Goal: Task Accomplishment & Management: Use online tool/utility

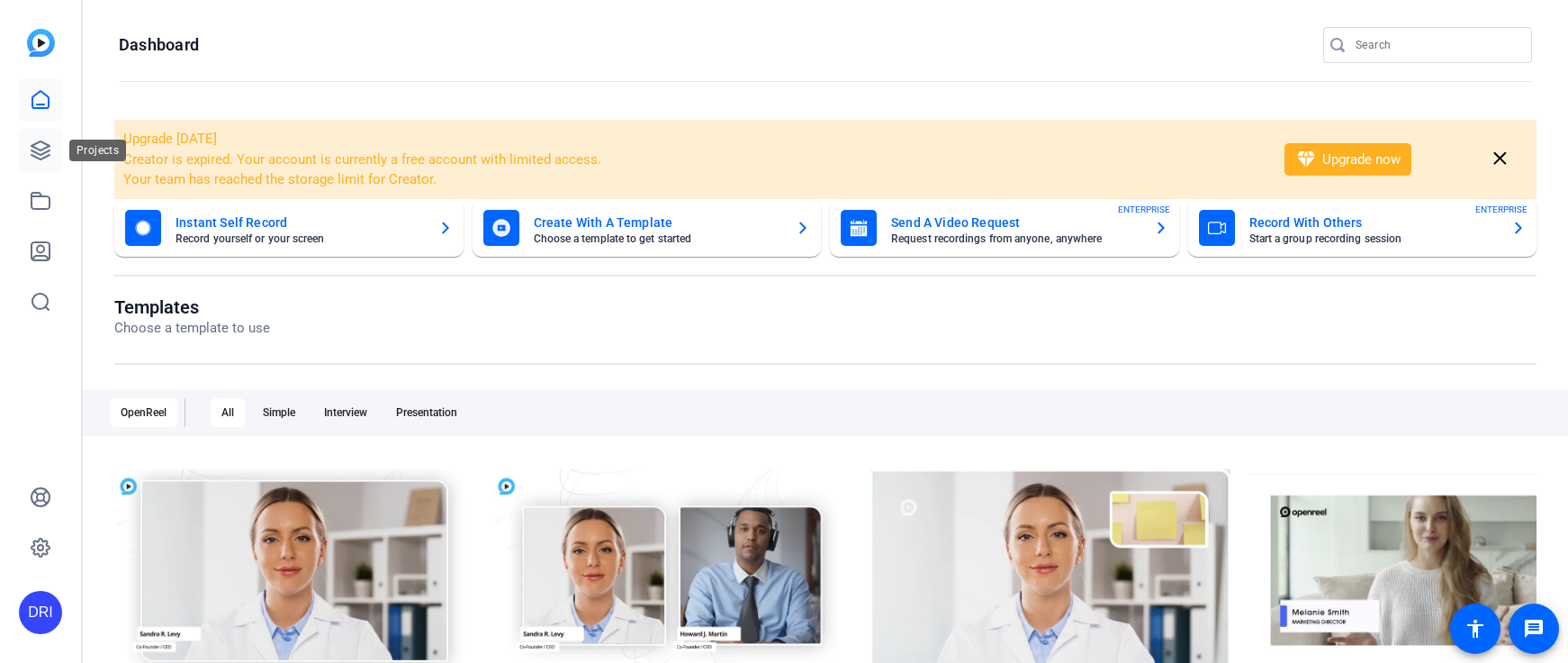
click at [44, 153] on icon at bounding box center [40, 151] width 18 height 18
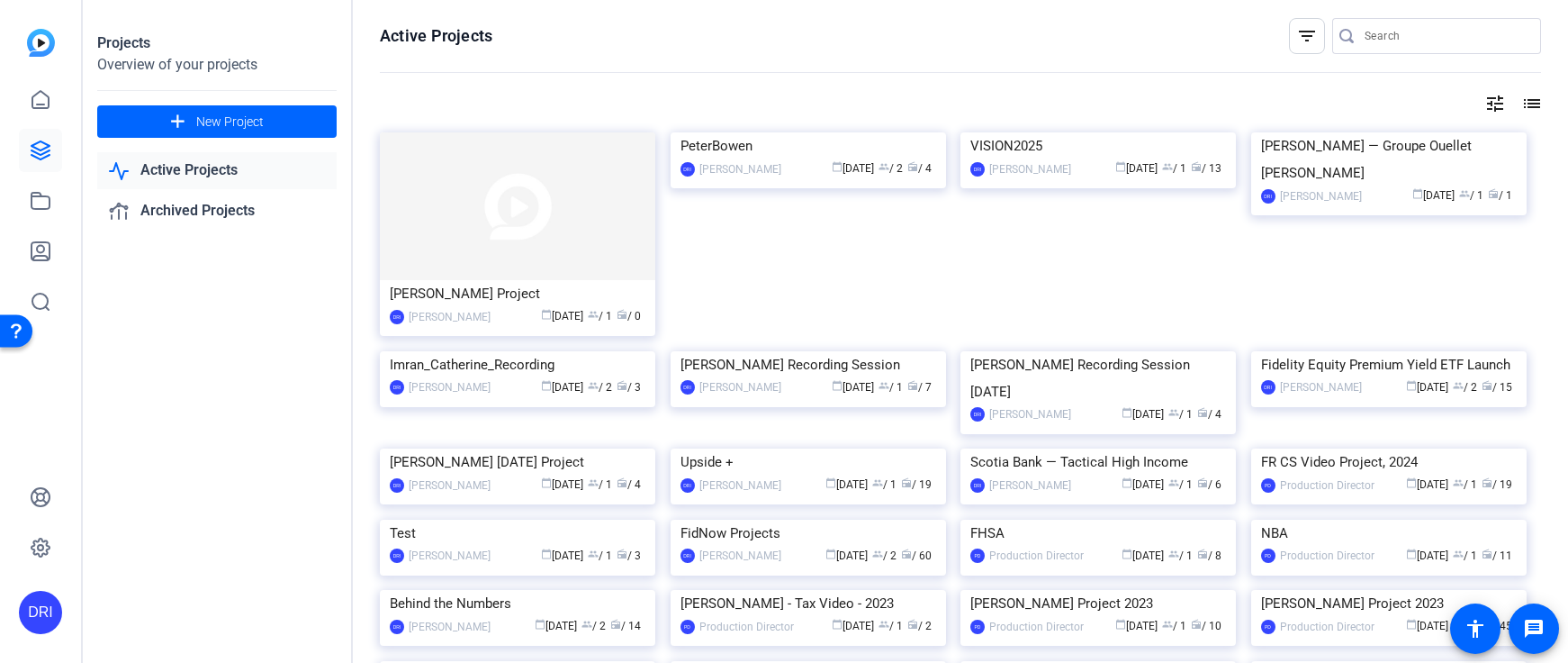
click at [497, 227] on img at bounding box center [517, 206] width 275 height 147
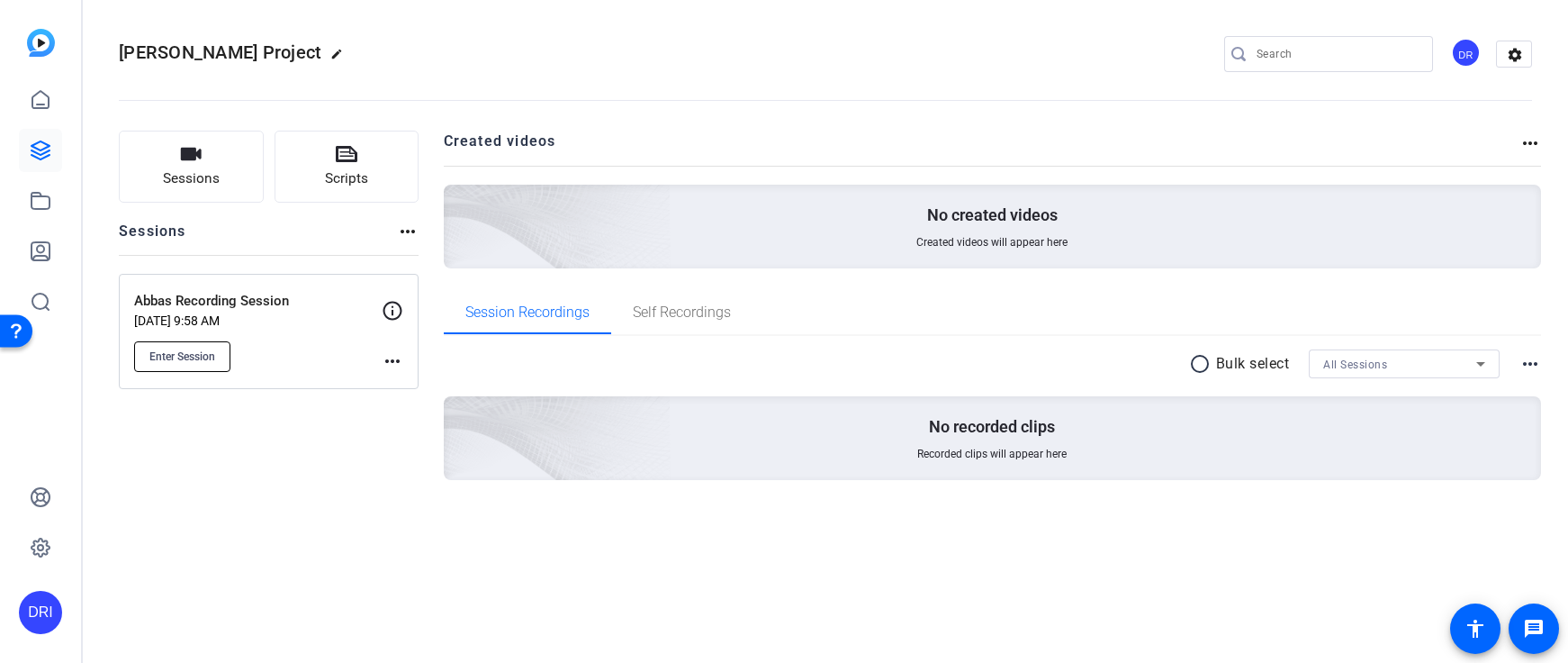
click at [188, 353] on span "Enter Session" at bounding box center [181, 357] width 65 height 15
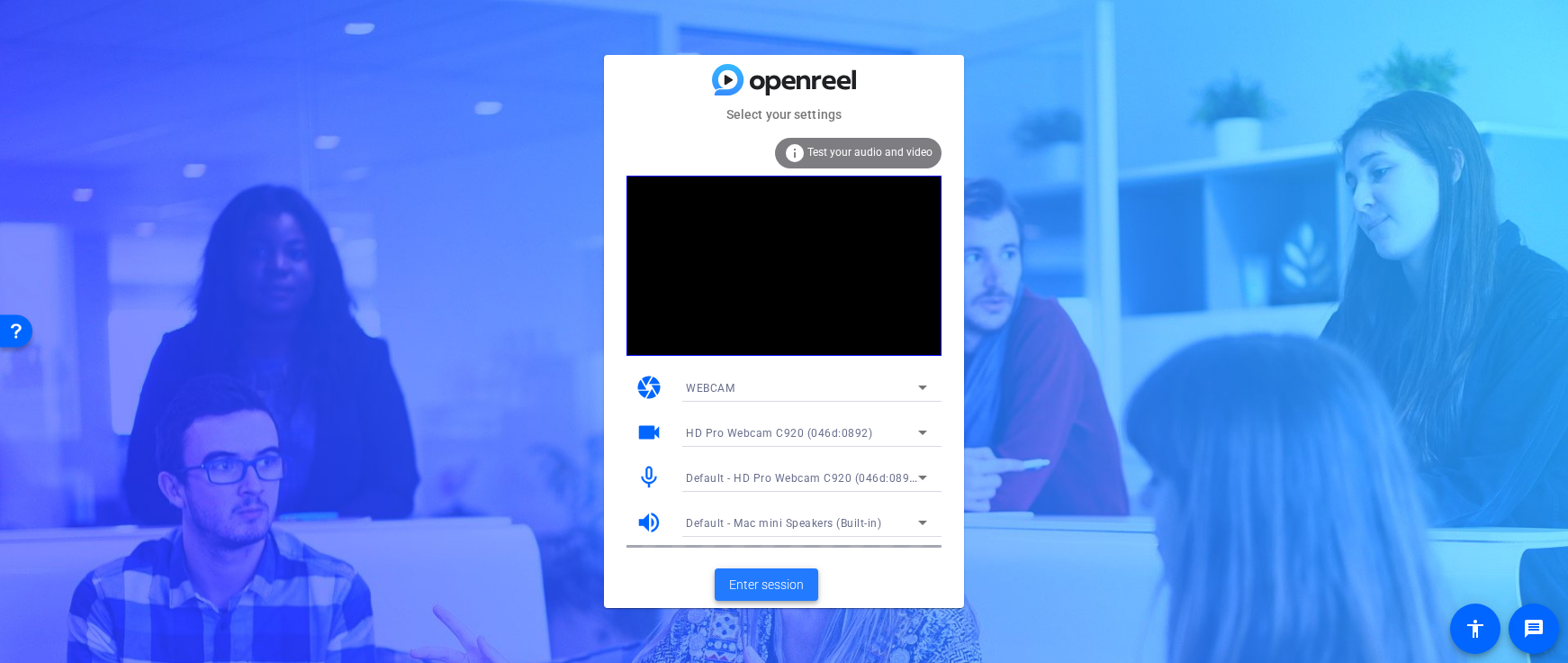
click at [768, 586] on span "Enter session" at bounding box center [767, 585] width 75 height 19
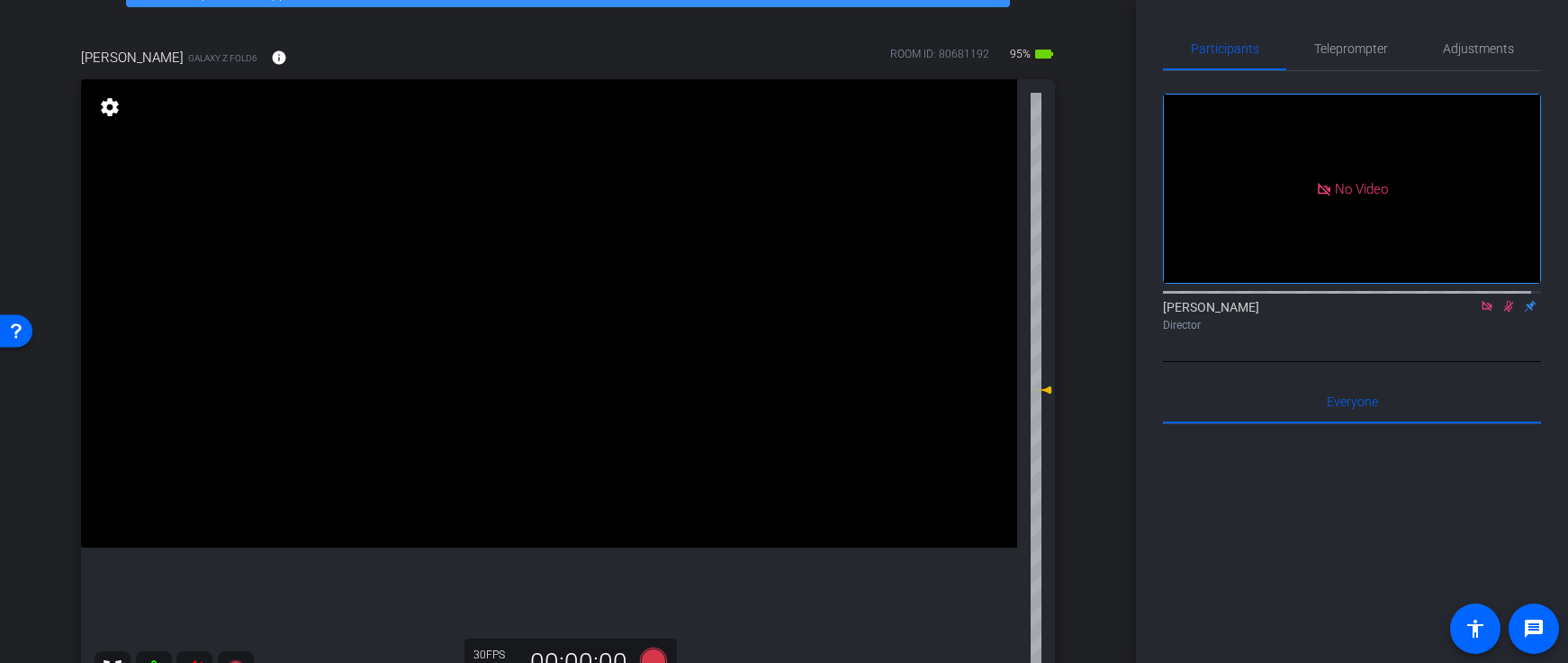
scroll to position [229, 0]
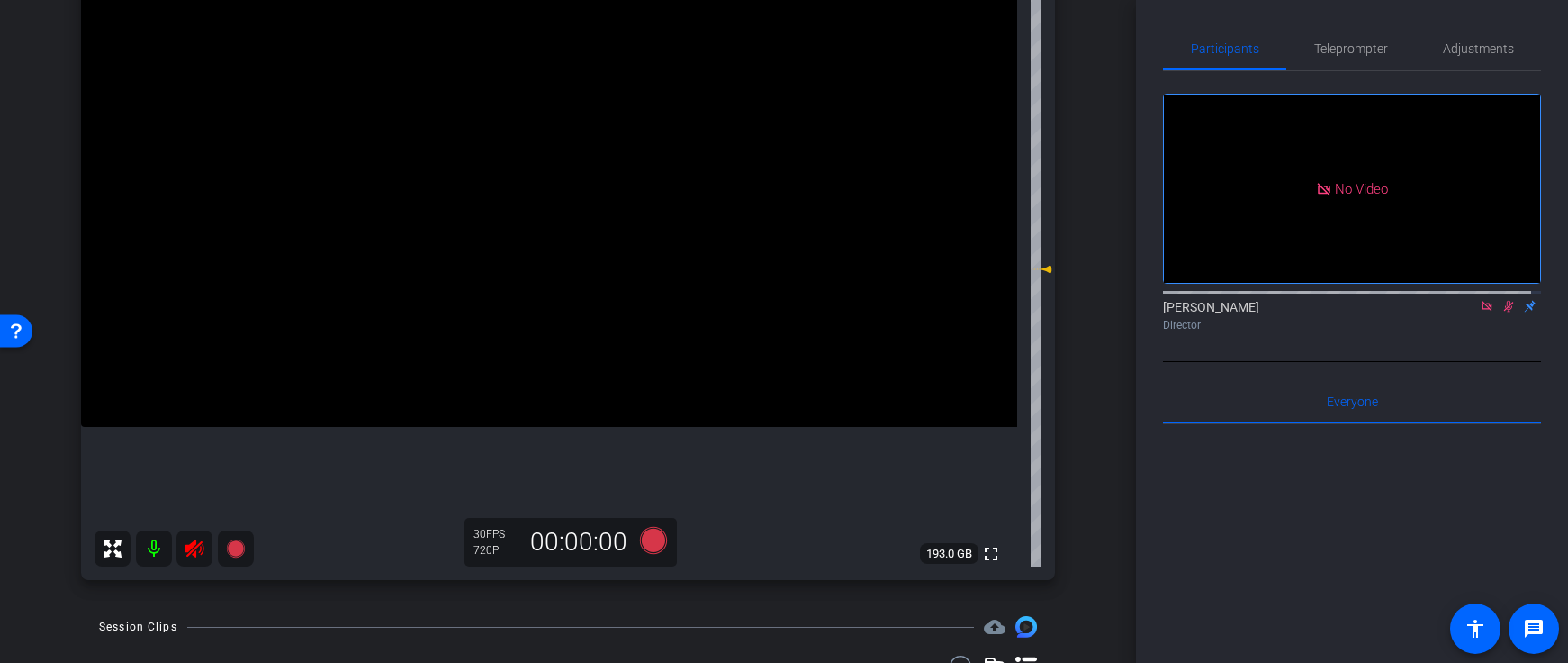
click at [199, 559] on icon at bounding box center [194, 548] width 21 height 21
click at [1502, 313] on icon at bounding box center [1509, 307] width 15 height 13
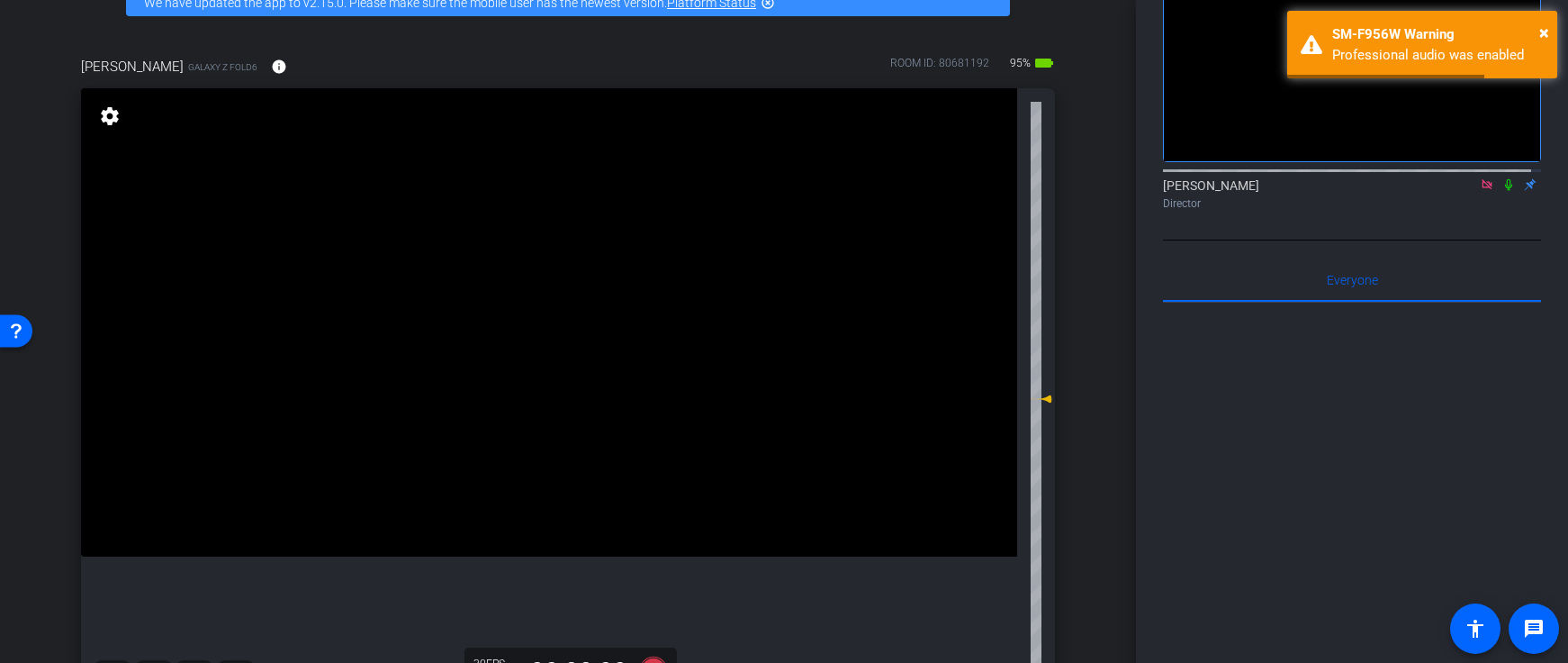
scroll to position [222, 0]
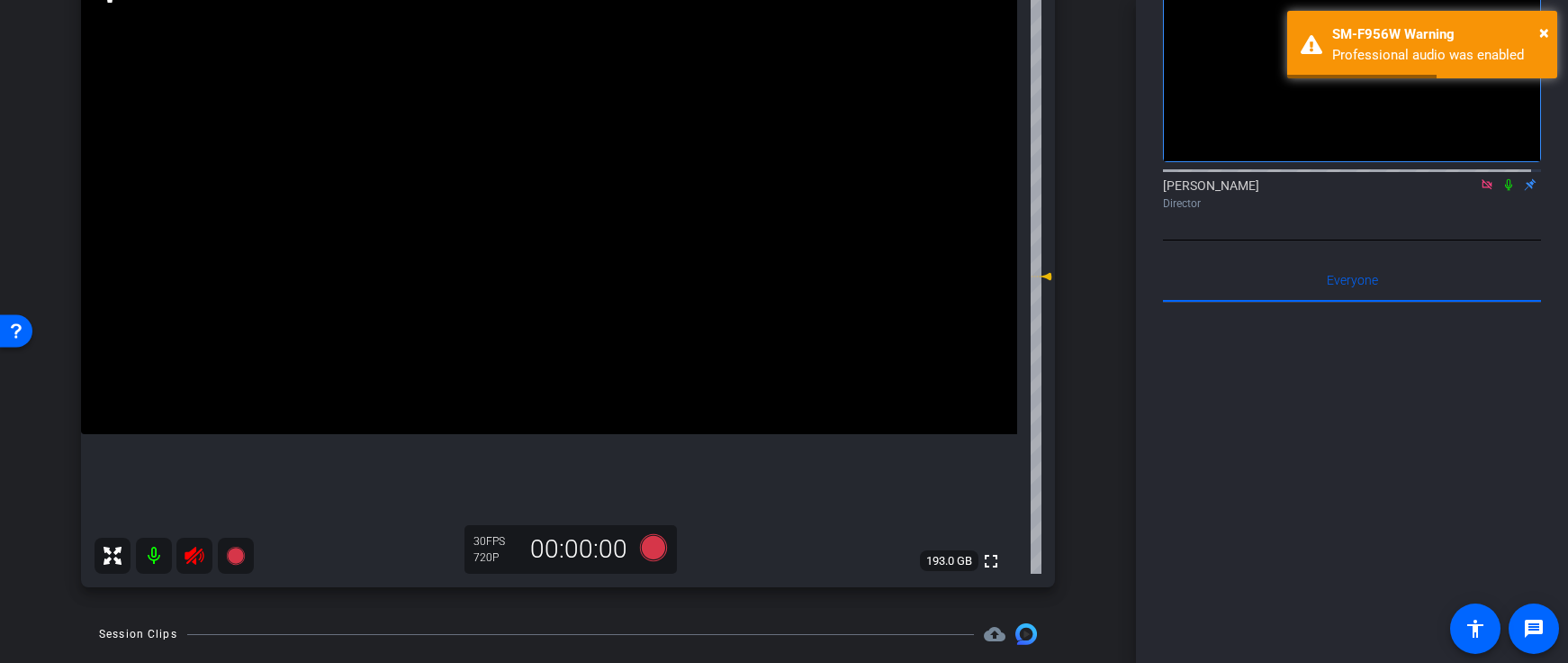
click at [202, 558] on icon at bounding box center [194, 555] width 21 height 21
click at [196, 554] on icon at bounding box center [194, 555] width 21 height 21
click at [197, 554] on icon at bounding box center [194, 555] width 21 height 21
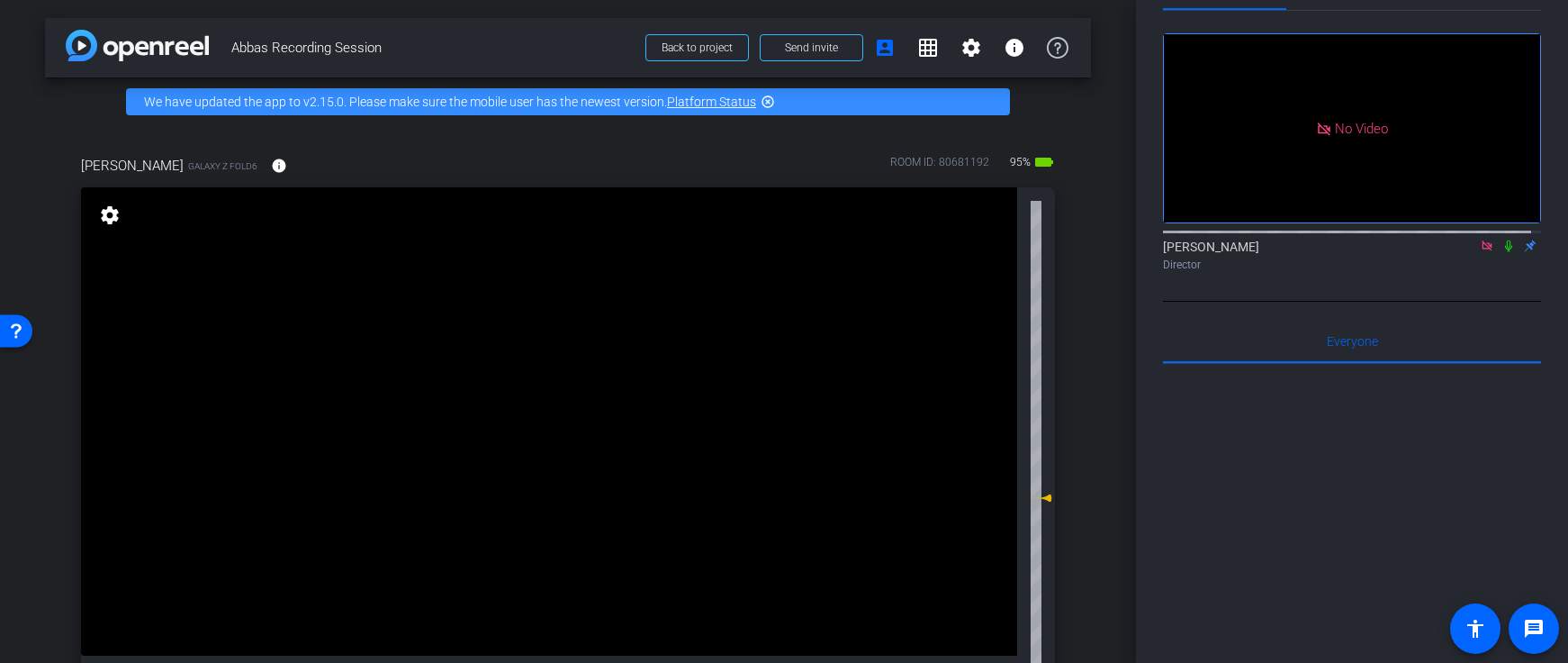
scroll to position [0, 0]
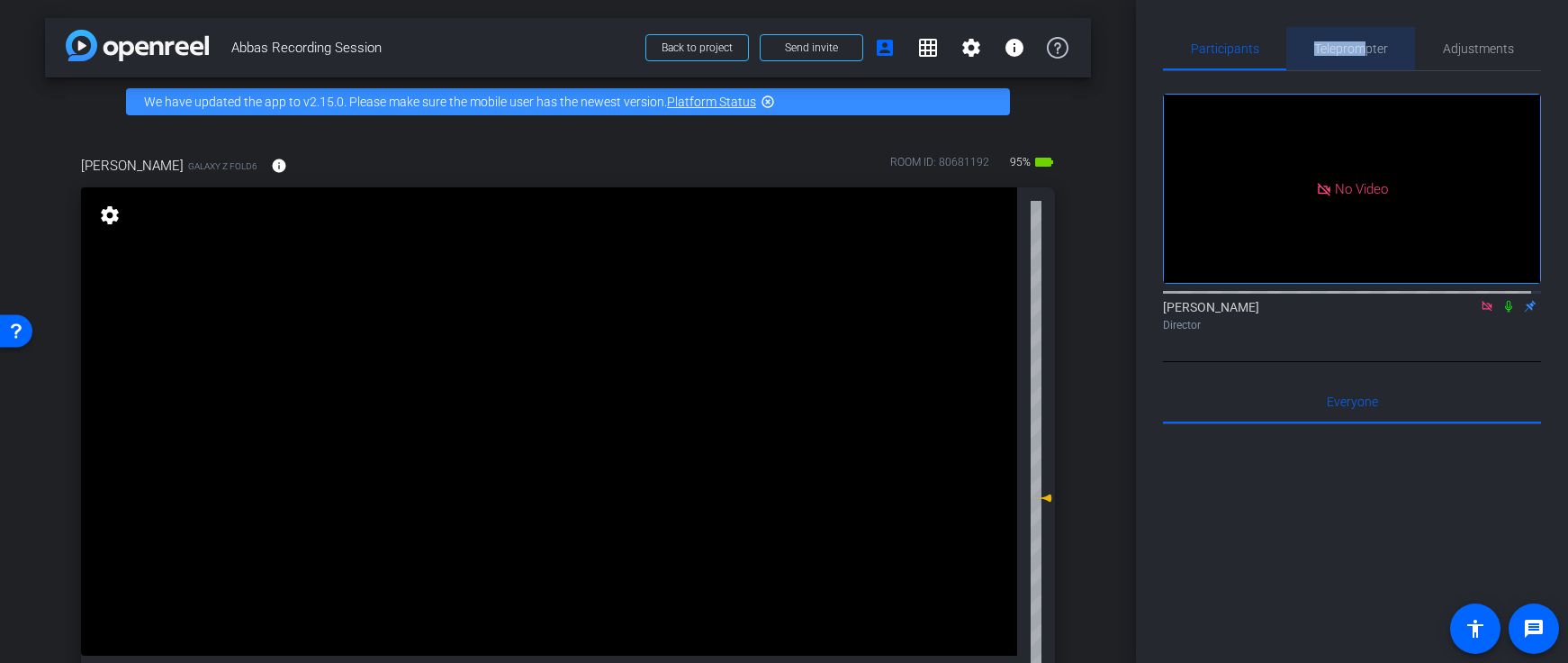
click at [1361, 42] on span "Teleprompter" at bounding box center [1351, 49] width 74 height 13
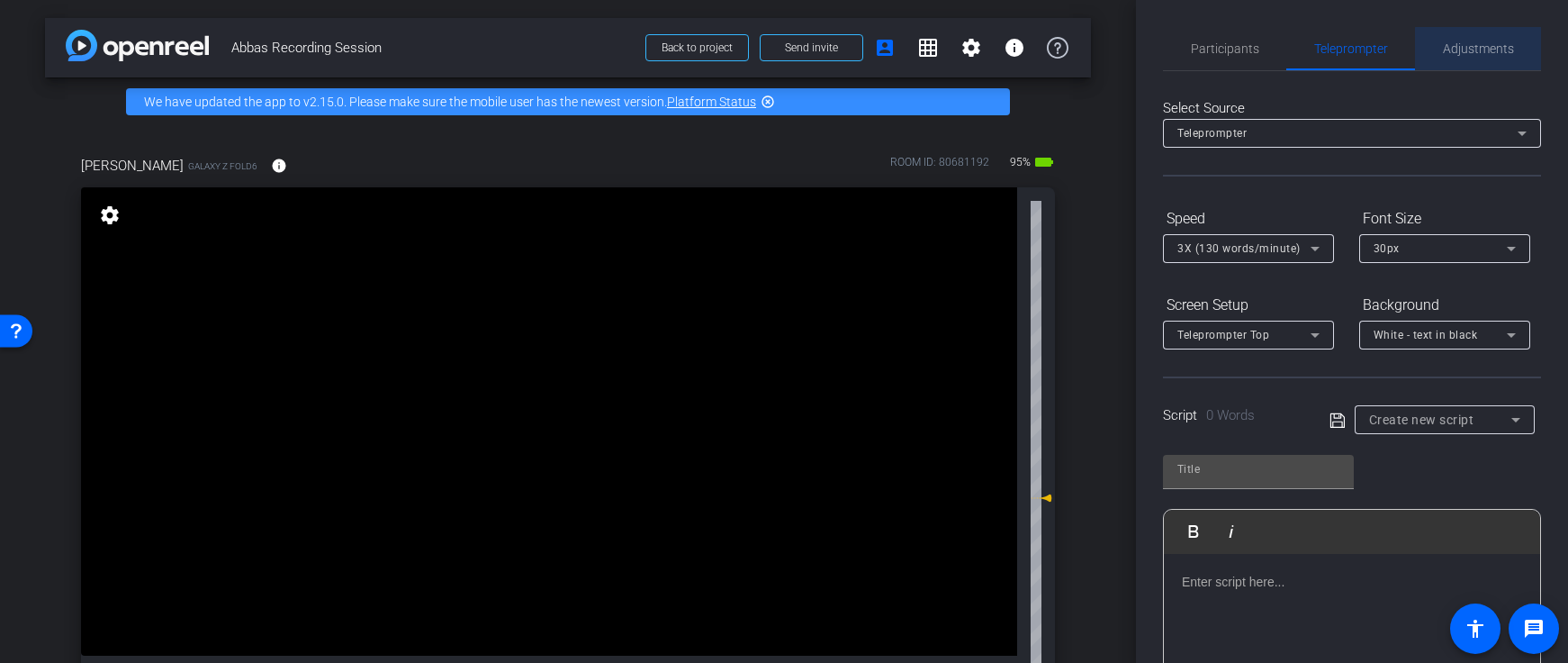
click at [1483, 57] on span "Adjustments" at bounding box center [1478, 48] width 71 height 43
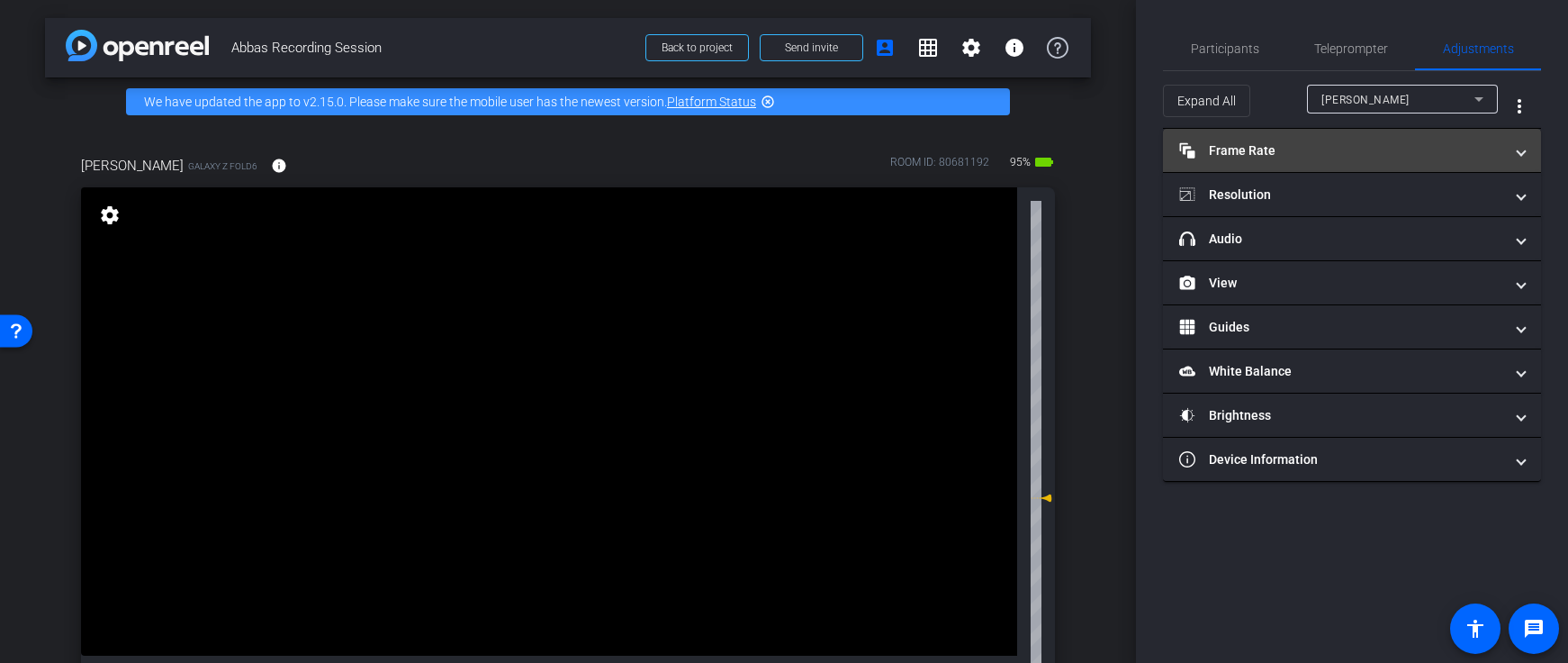
click at [1273, 157] on mat-panel-title "Frame Rate Frame Rate" at bounding box center [1342, 151] width 324 height 19
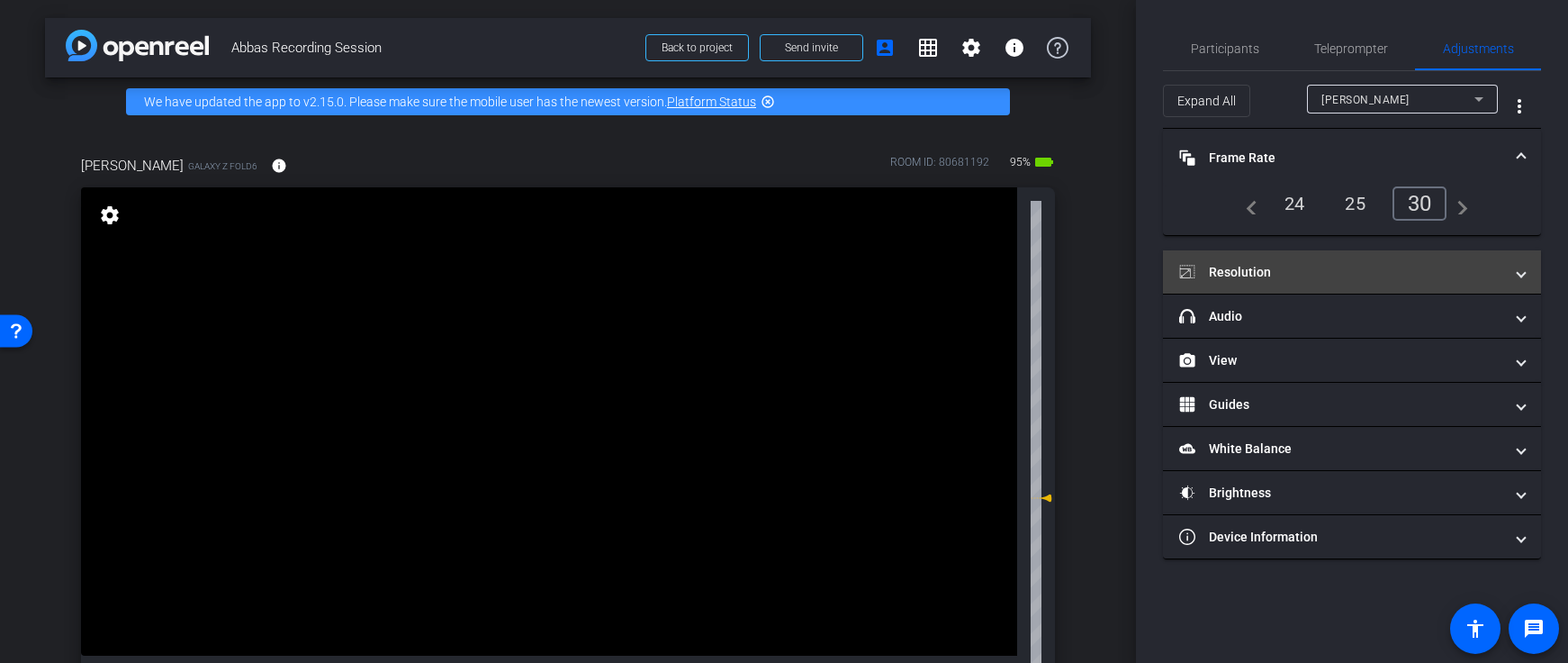
click at [1288, 271] on mat-panel-title "Resolution" at bounding box center [1342, 273] width 324 height 19
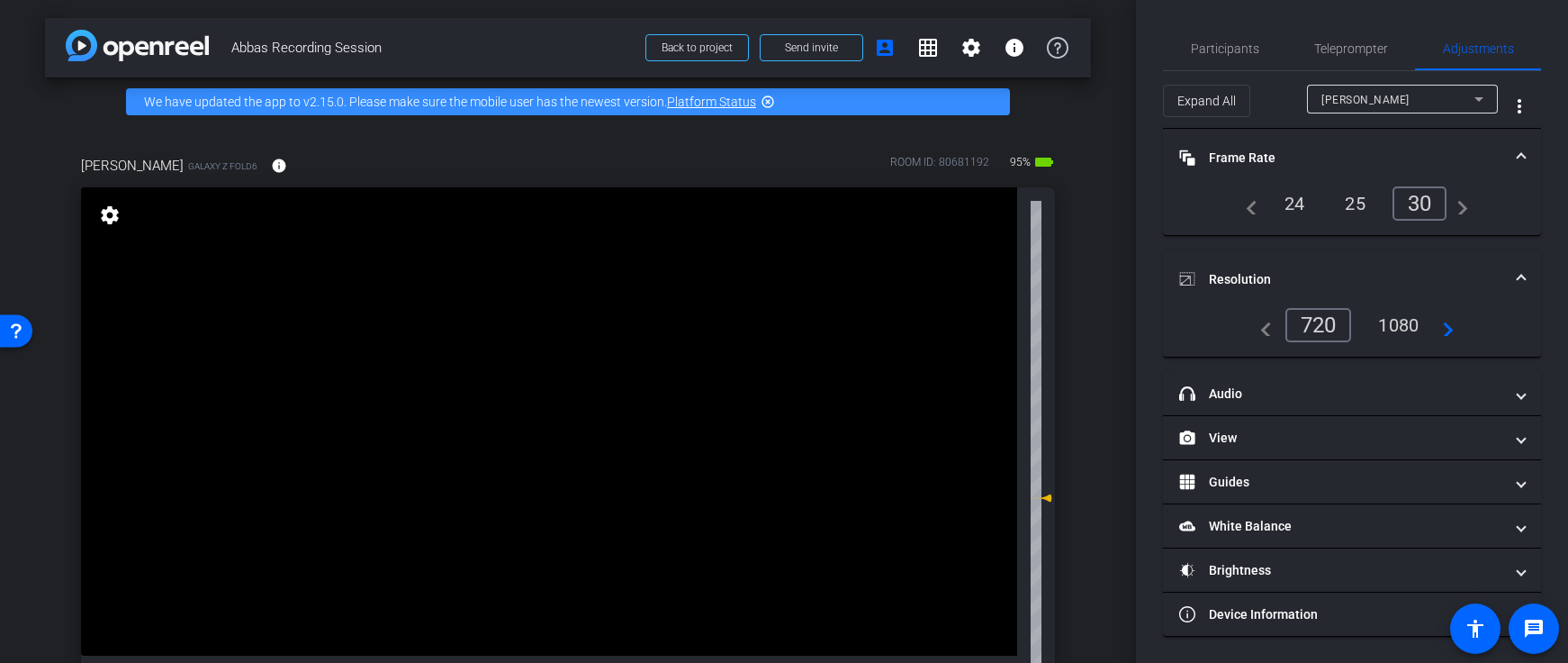
click at [1407, 330] on div "1080" at bounding box center [1398, 325] width 67 height 30
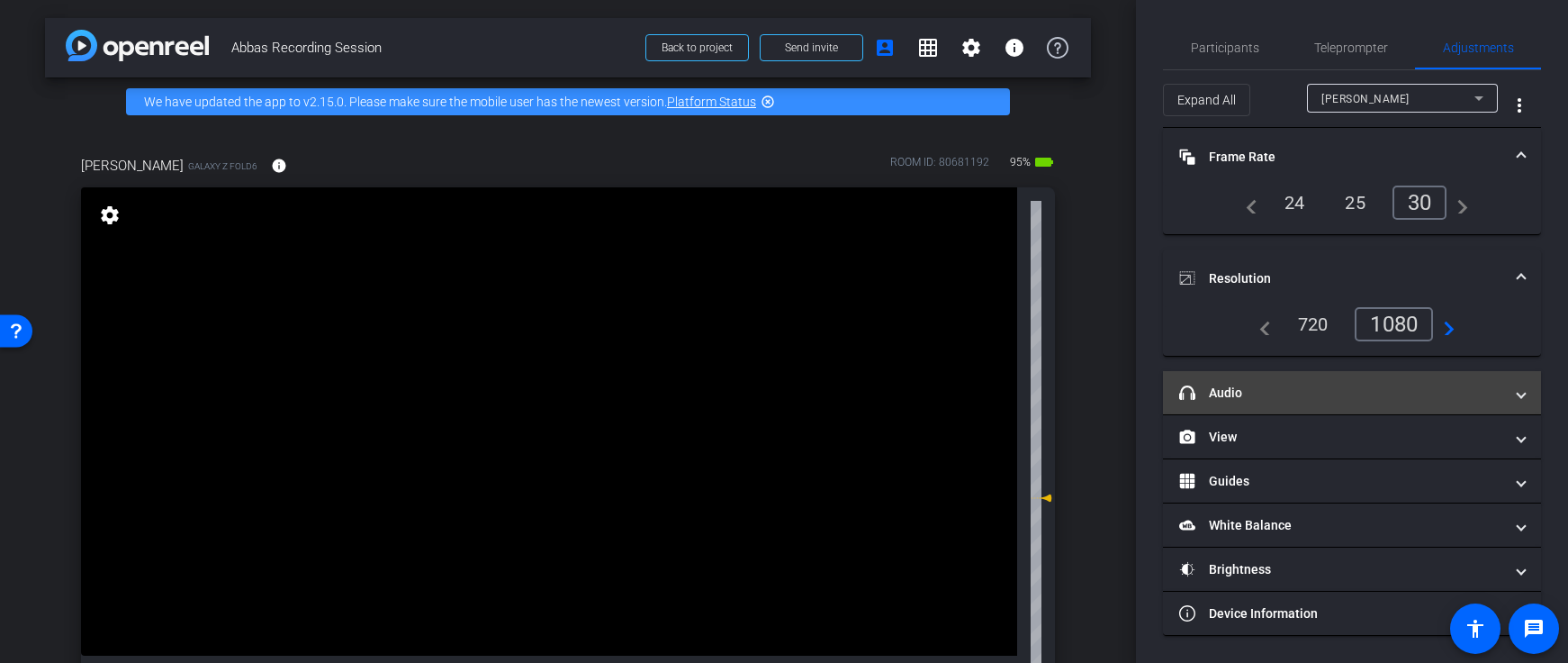
click at [1249, 386] on mat-panel-title "headphone icon Audio" at bounding box center [1342, 393] width 324 height 19
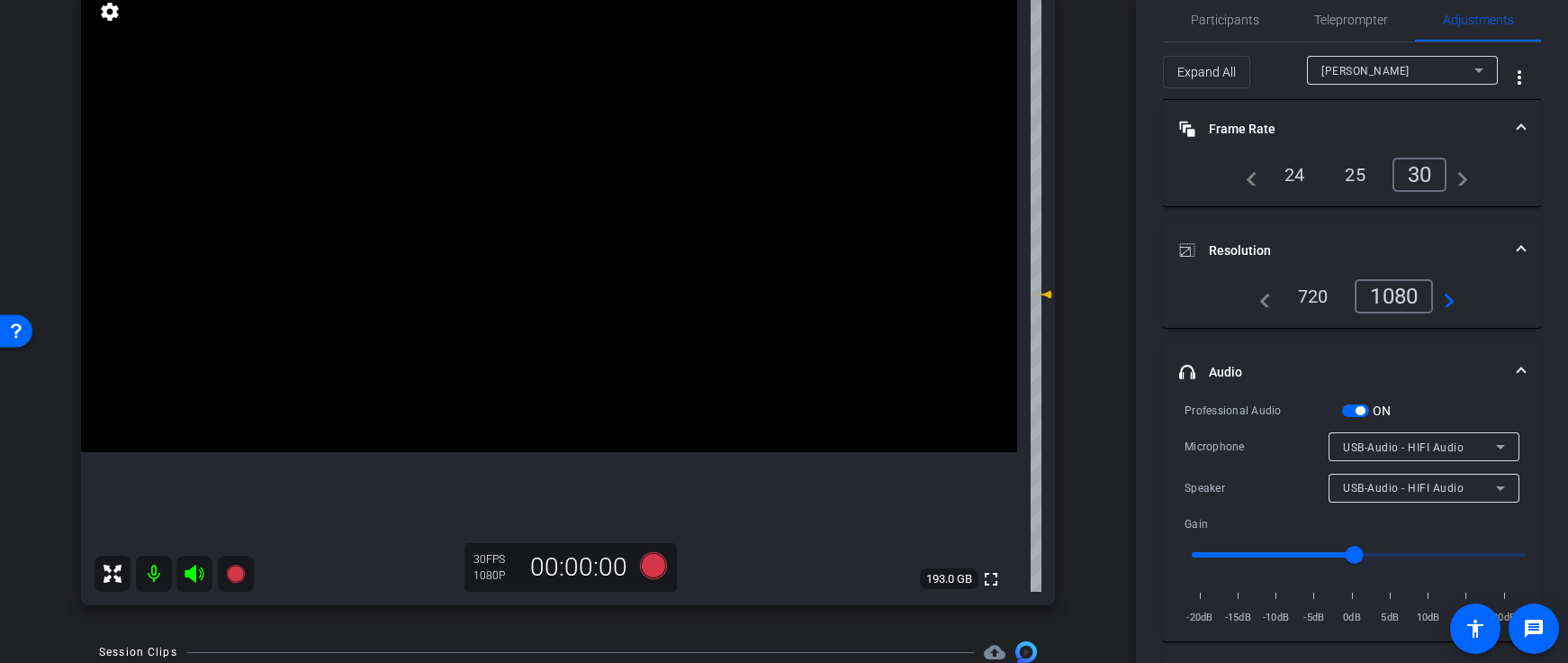
scroll to position [92, 0]
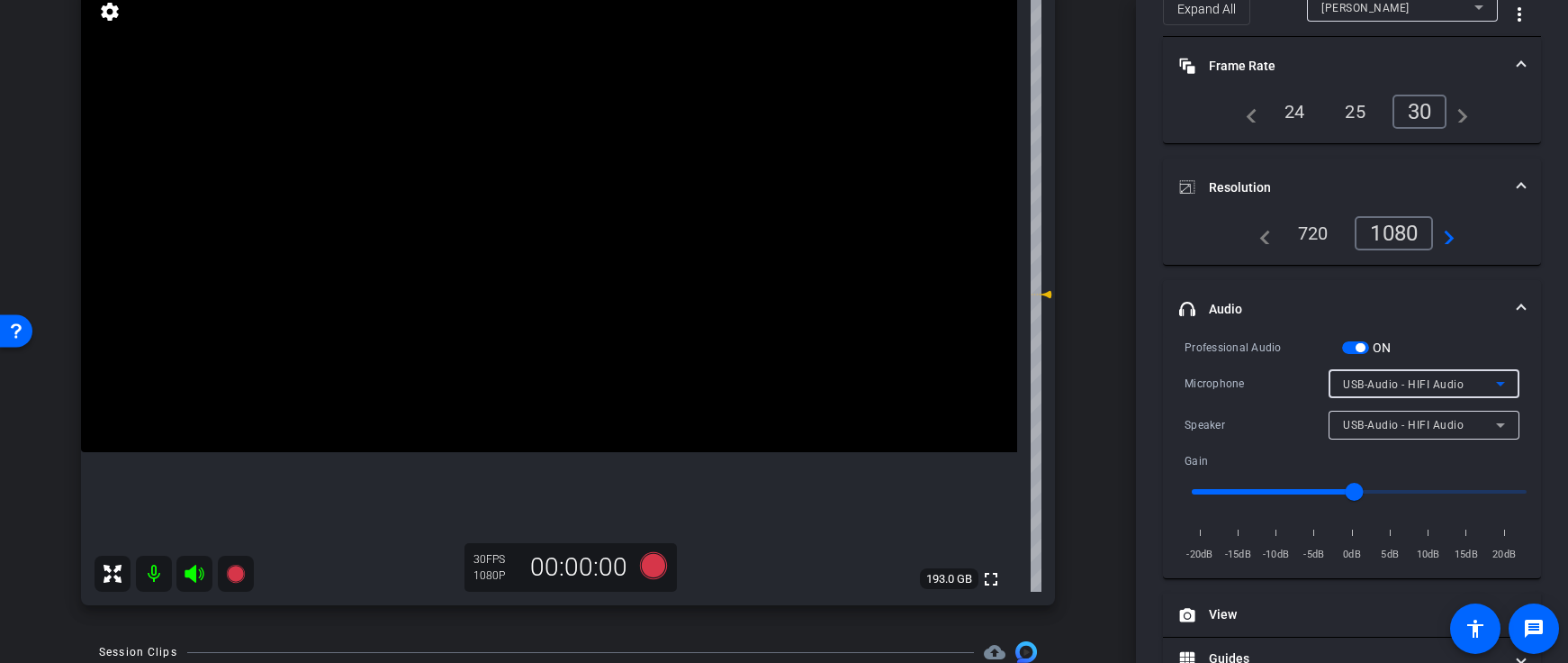
click at [1382, 387] on span "USB-Audio - HIFI Audio" at bounding box center [1403, 385] width 121 height 13
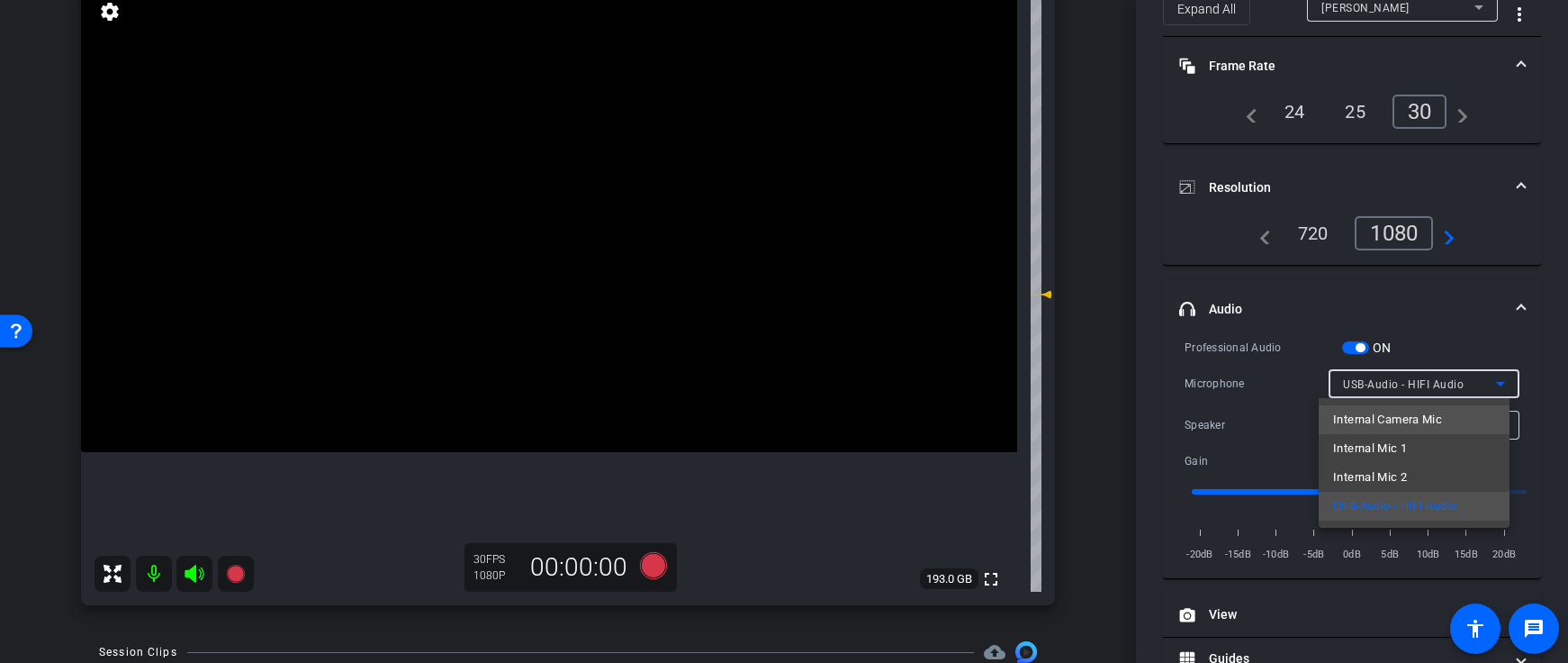
click at [1378, 429] on span "Internal Camera Mic" at bounding box center [1388, 419] width 109 height 21
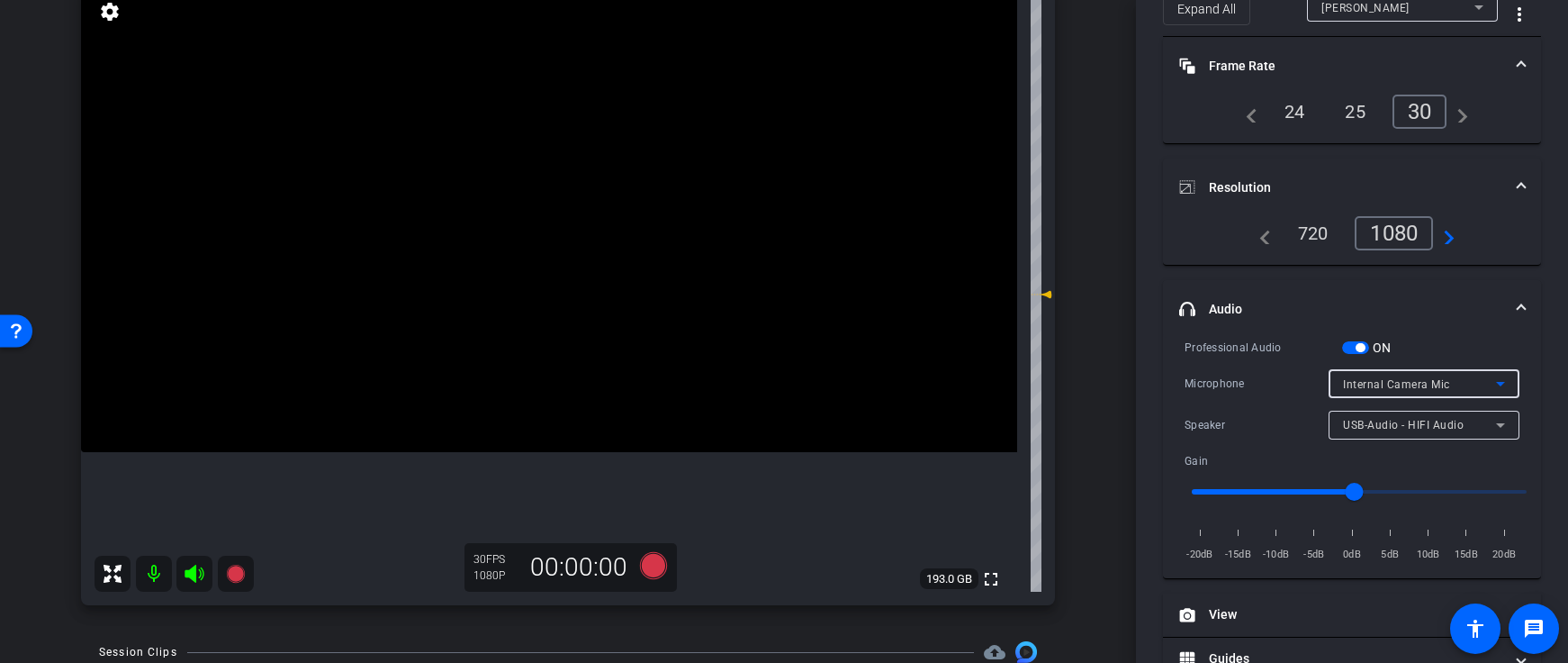
click at [1401, 389] on span "Internal Camera Mic" at bounding box center [1397, 385] width 107 height 13
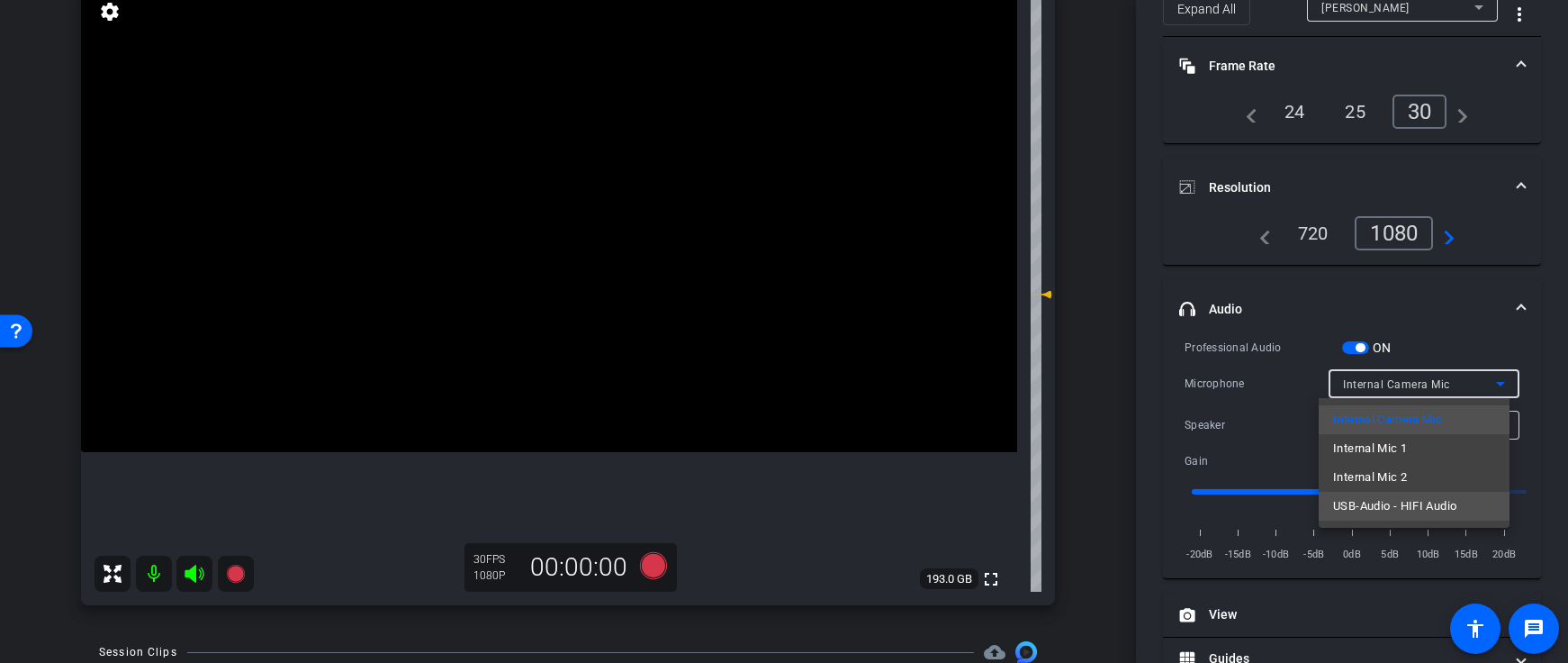
click at [1417, 507] on span "USB-Audio - HIFI Audio" at bounding box center [1395, 506] width 123 height 21
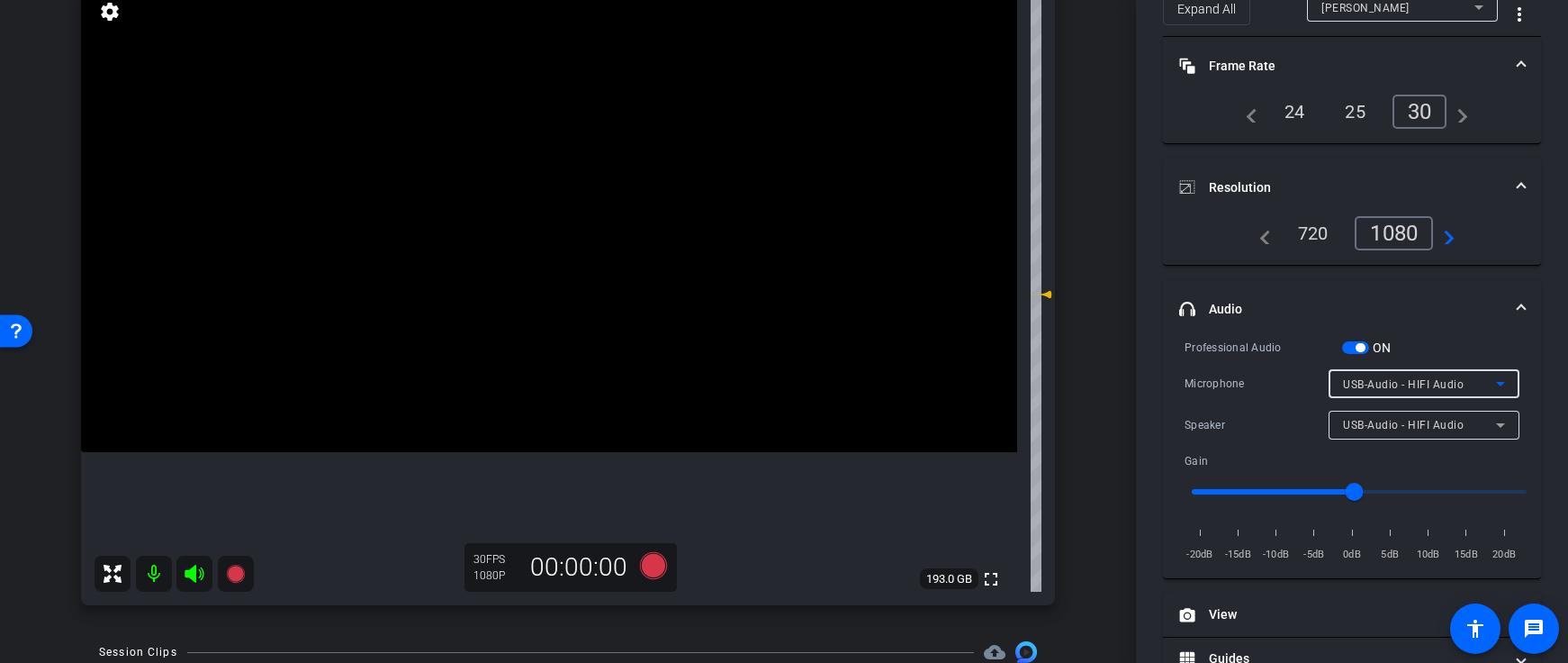
click at [1377, 386] on span "USB-Audio - HIFI Audio" at bounding box center [1403, 385] width 121 height 13
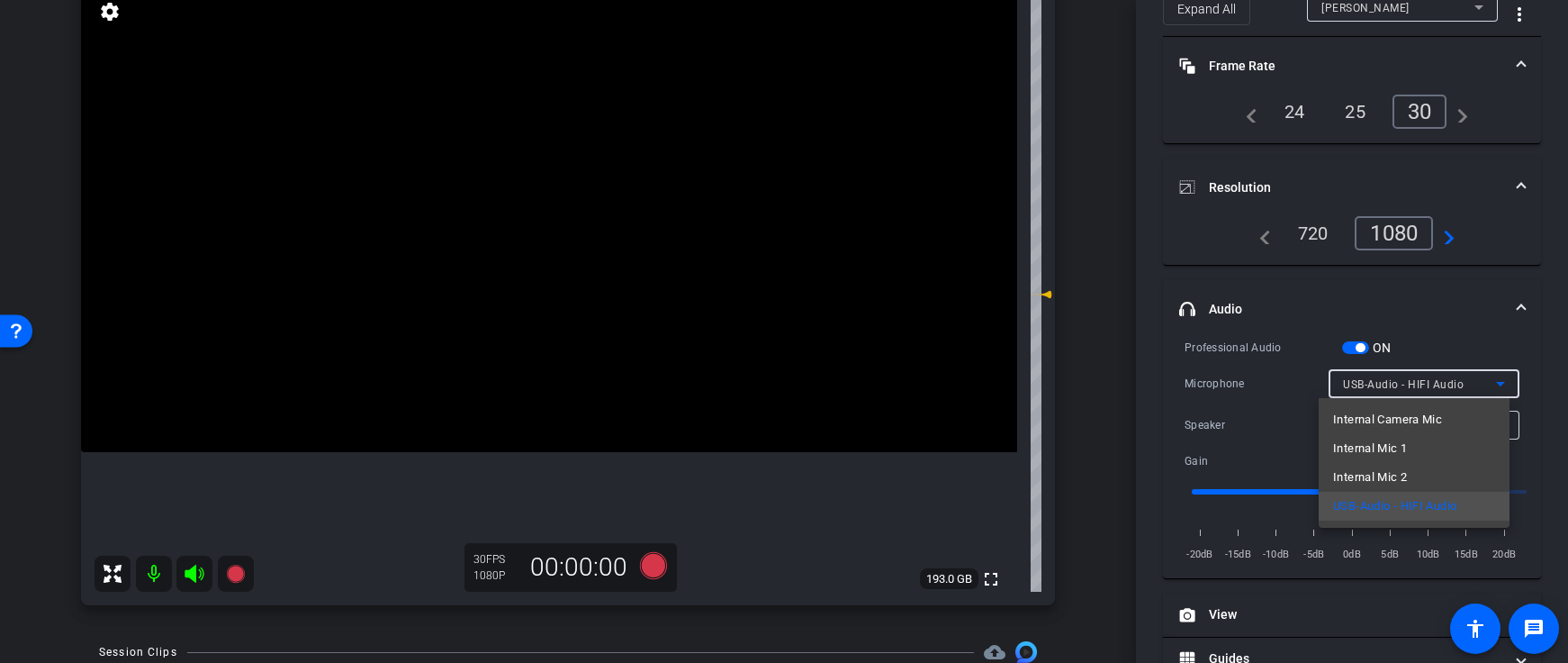
click at [1242, 429] on div at bounding box center [784, 332] width 1568 height 663
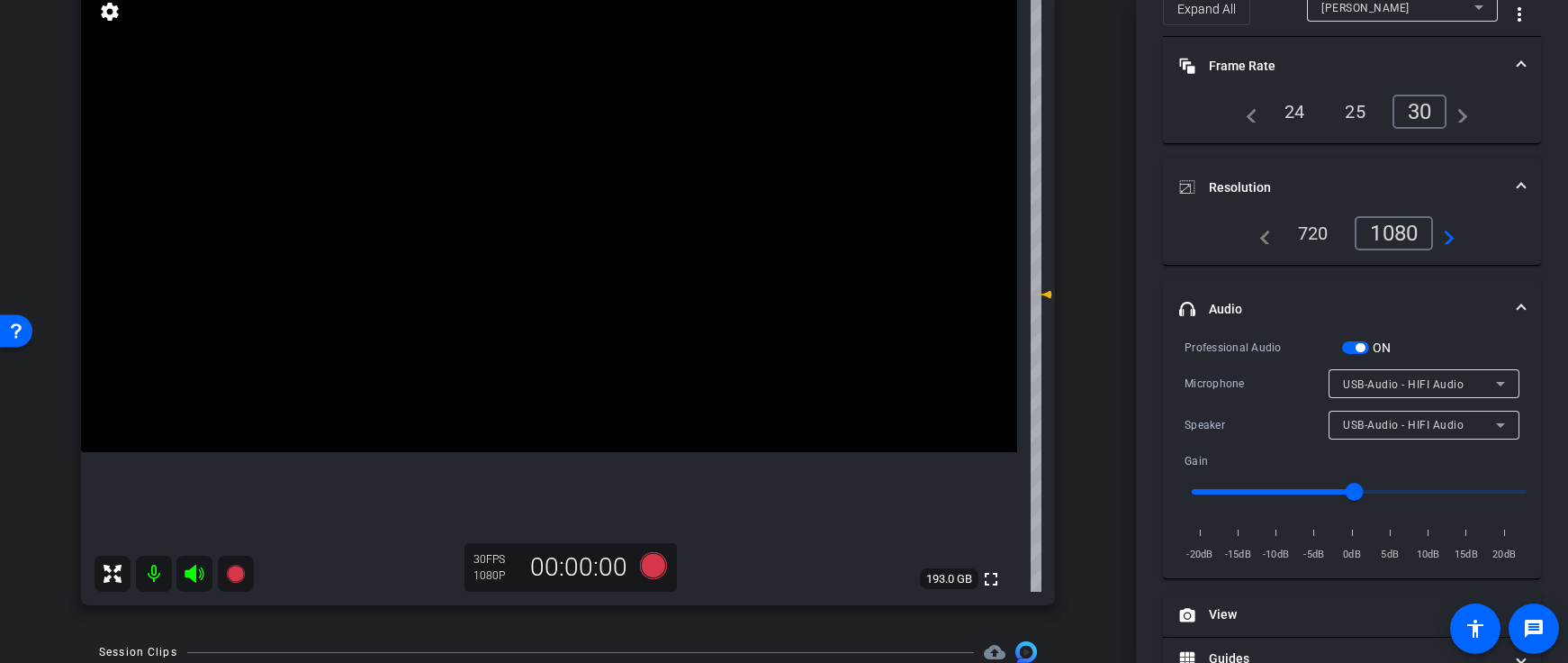
click at [1365, 379] on span "USB-Audio - HIFI Audio" at bounding box center [1403, 385] width 121 height 13
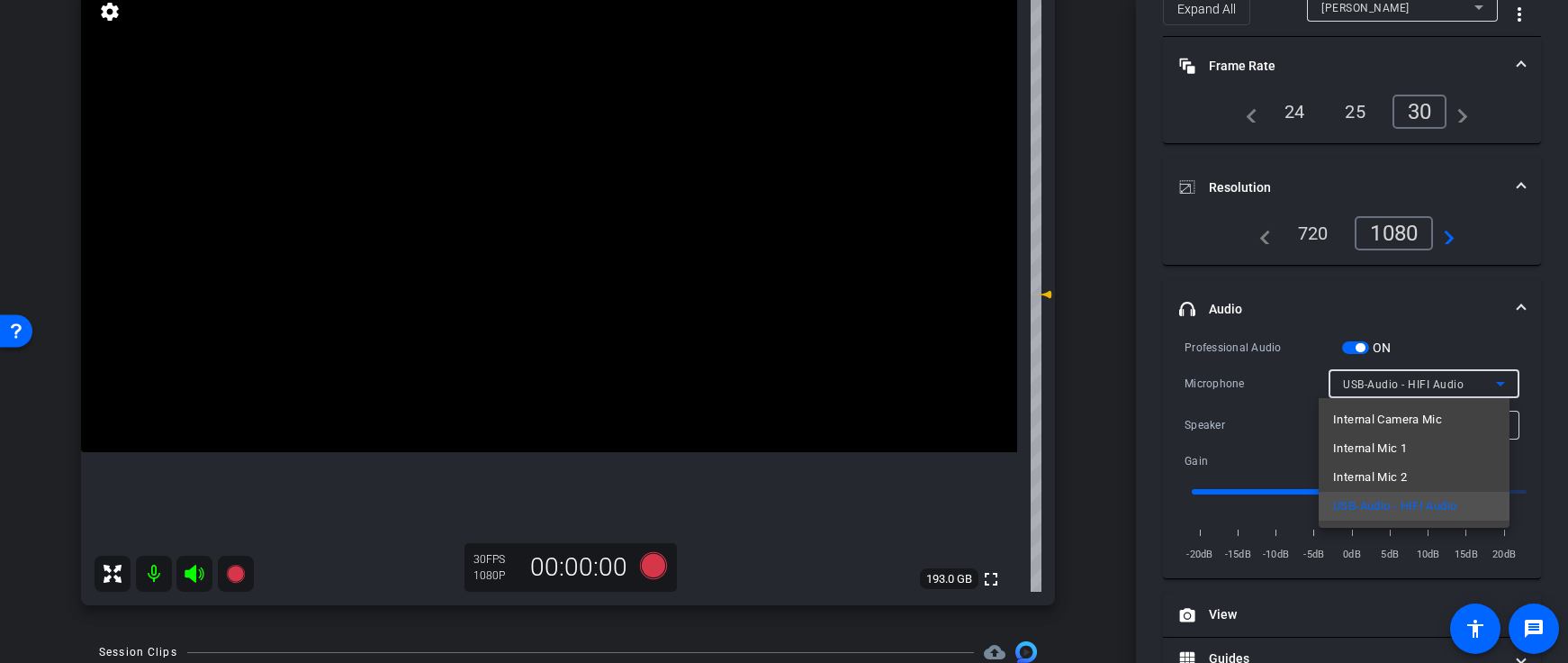
click at [1358, 425] on span "Internal Camera Mic" at bounding box center [1388, 419] width 109 height 21
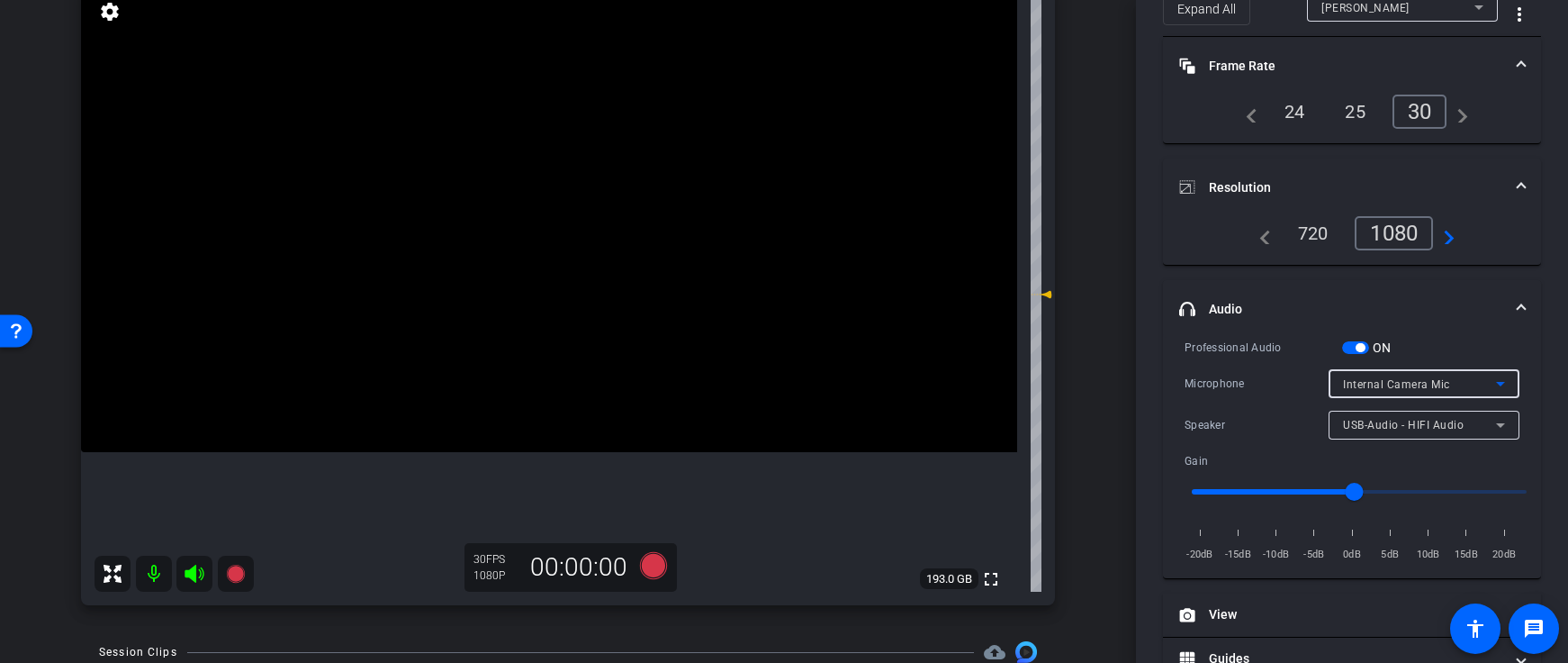
click at [1365, 390] on span "Internal Camera Mic" at bounding box center [1397, 385] width 107 height 13
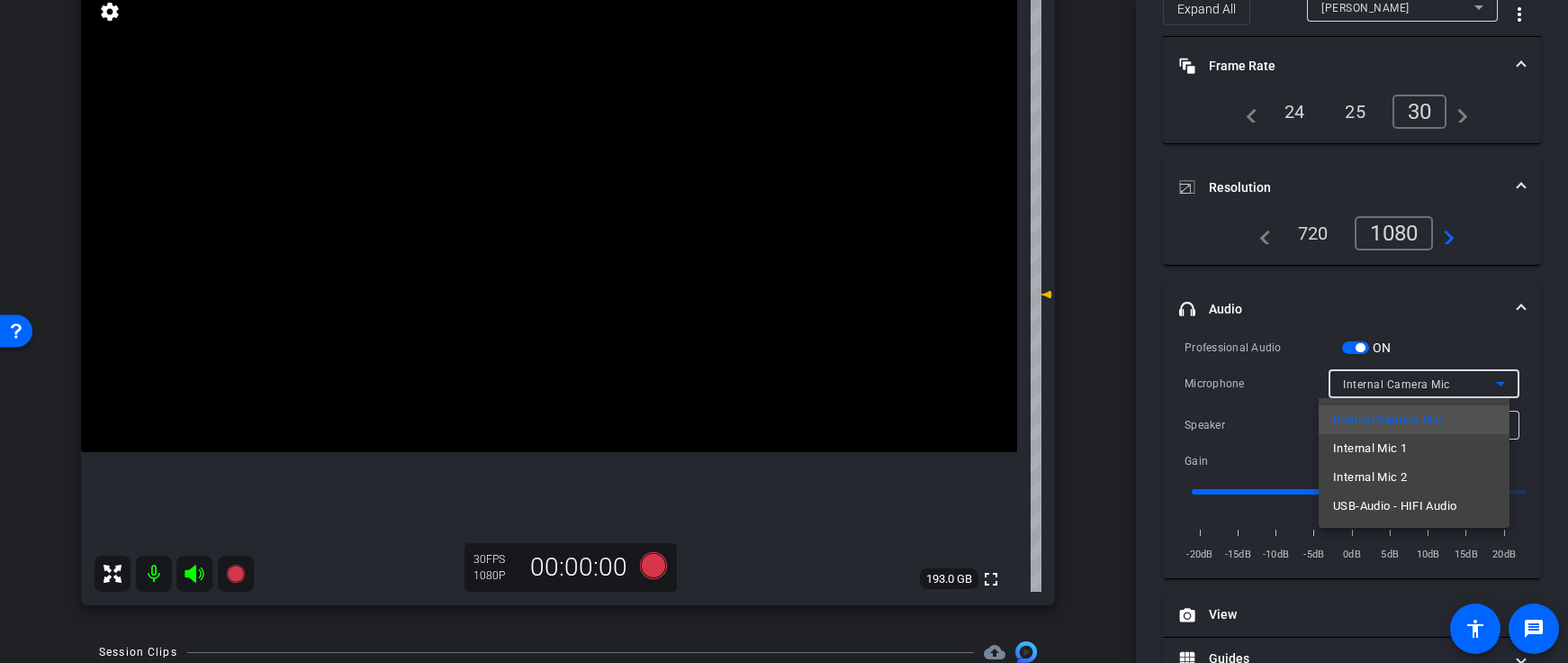
click at [1365, 445] on span "Internal Mic 1" at bounding box center [1370, 448] width 74 height 21
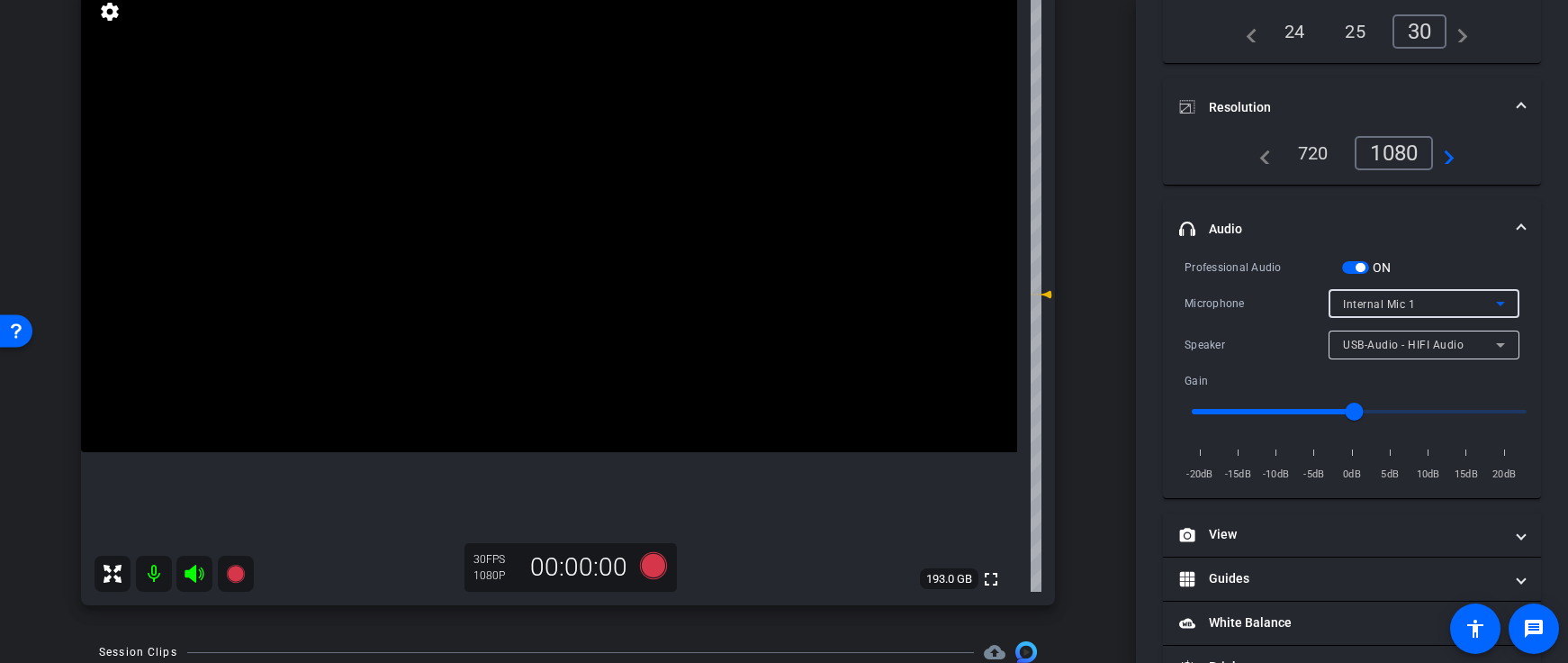
scroll to position [271, 0]
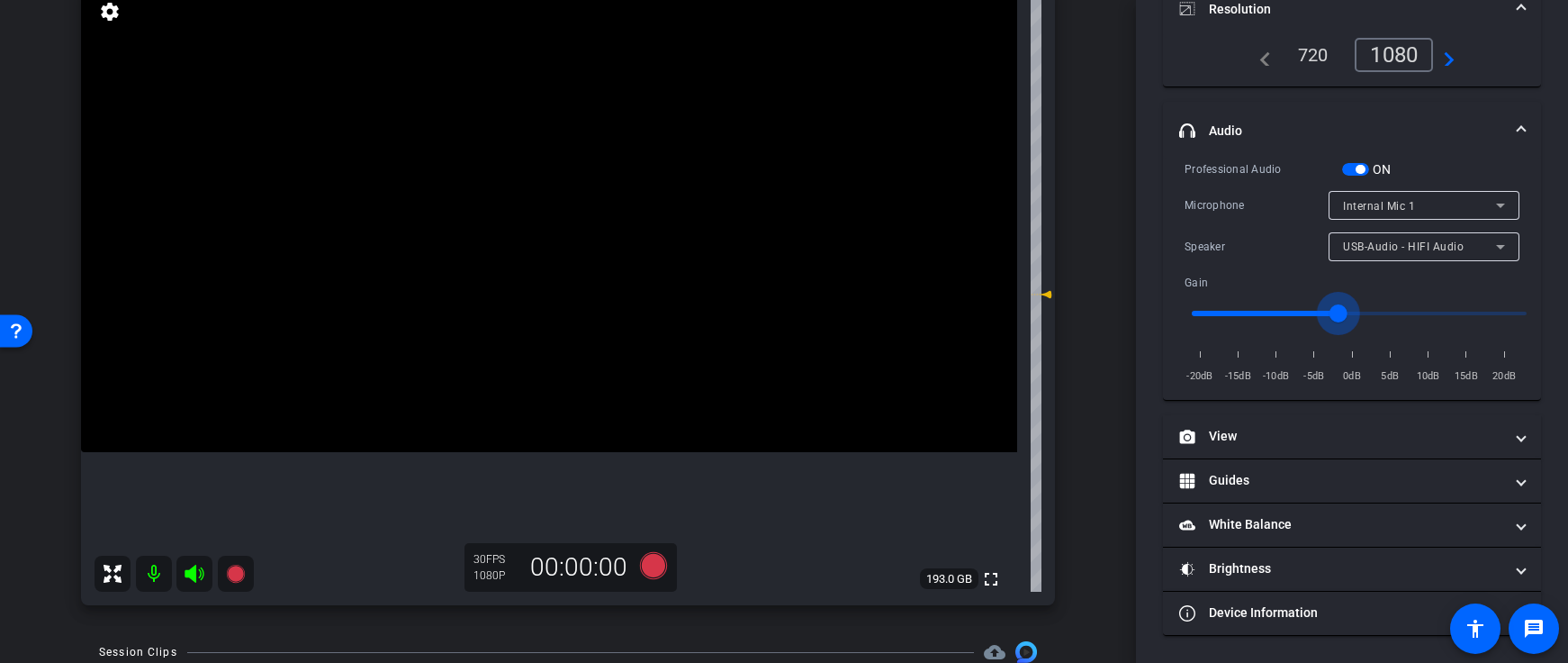
drag, startPoint x: 1350, startPoint y: 313, endPoint x: 1339, endPoint y: 310, distance: 11.4
click at [1339, 310] on input "range" at bounding box center [1359, 313] width 373 height 40
click at [1347, 306] on input "range" at bounding box center [1359, 313] width 373 height 40
click at [1376, 237] on div "USB-Audio - HIFI Audio" at bounding box center [1420, 246] width 153 height 22
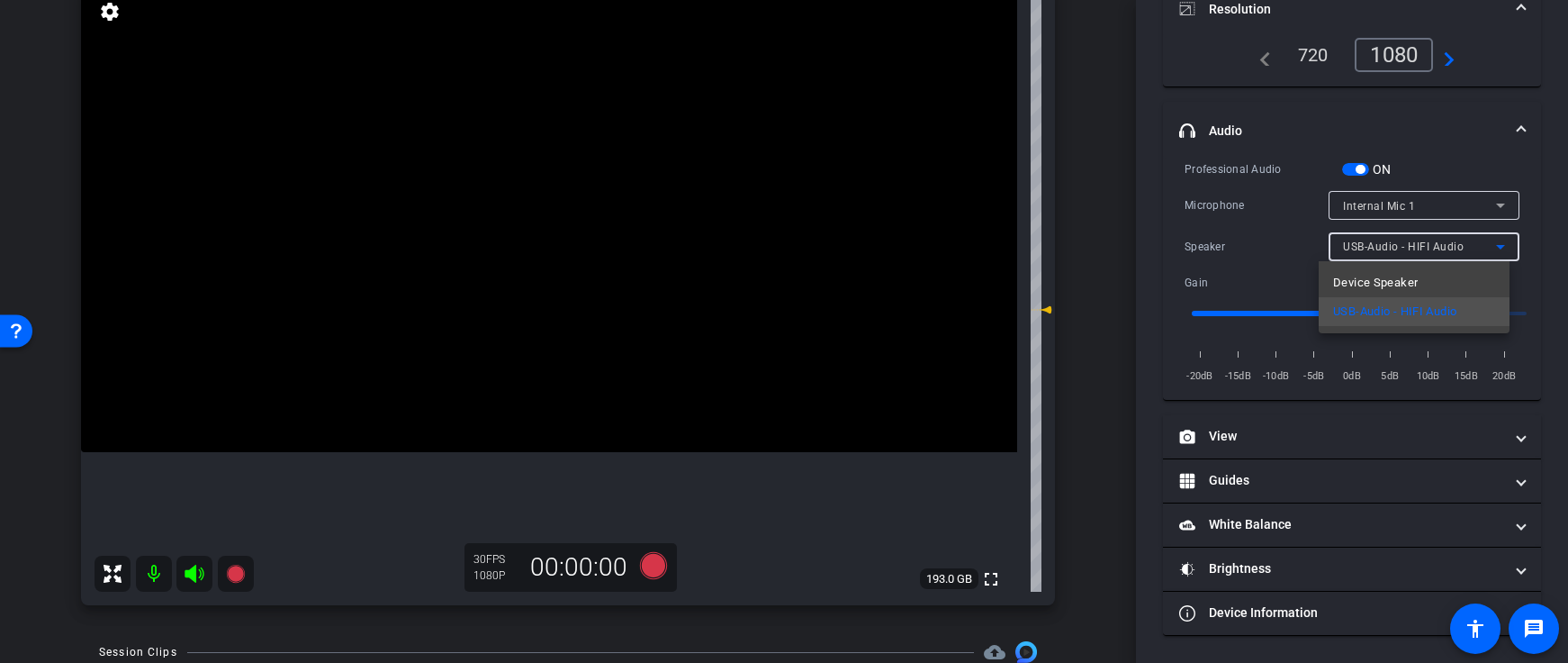
drag, startPoint x: 1263, startPoint y: 230, endPoint x: 1274, endPoint y: 227, distance: 11.4
click at [1263, 230] on div at bounding box center [784, 332] width 1568 height 663
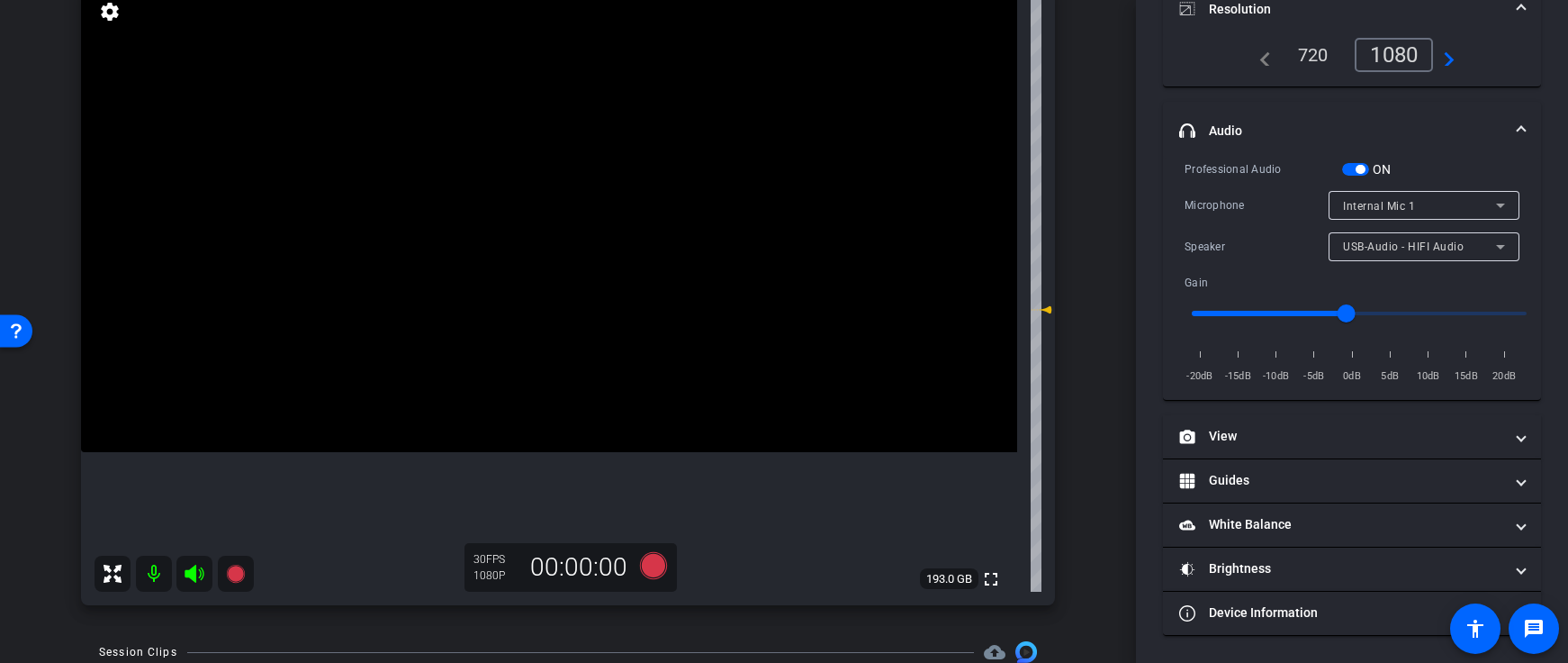
click at [1388, 201] on span "Internal Mic 1" at bounding box center [1379, 206] width 72 height 13
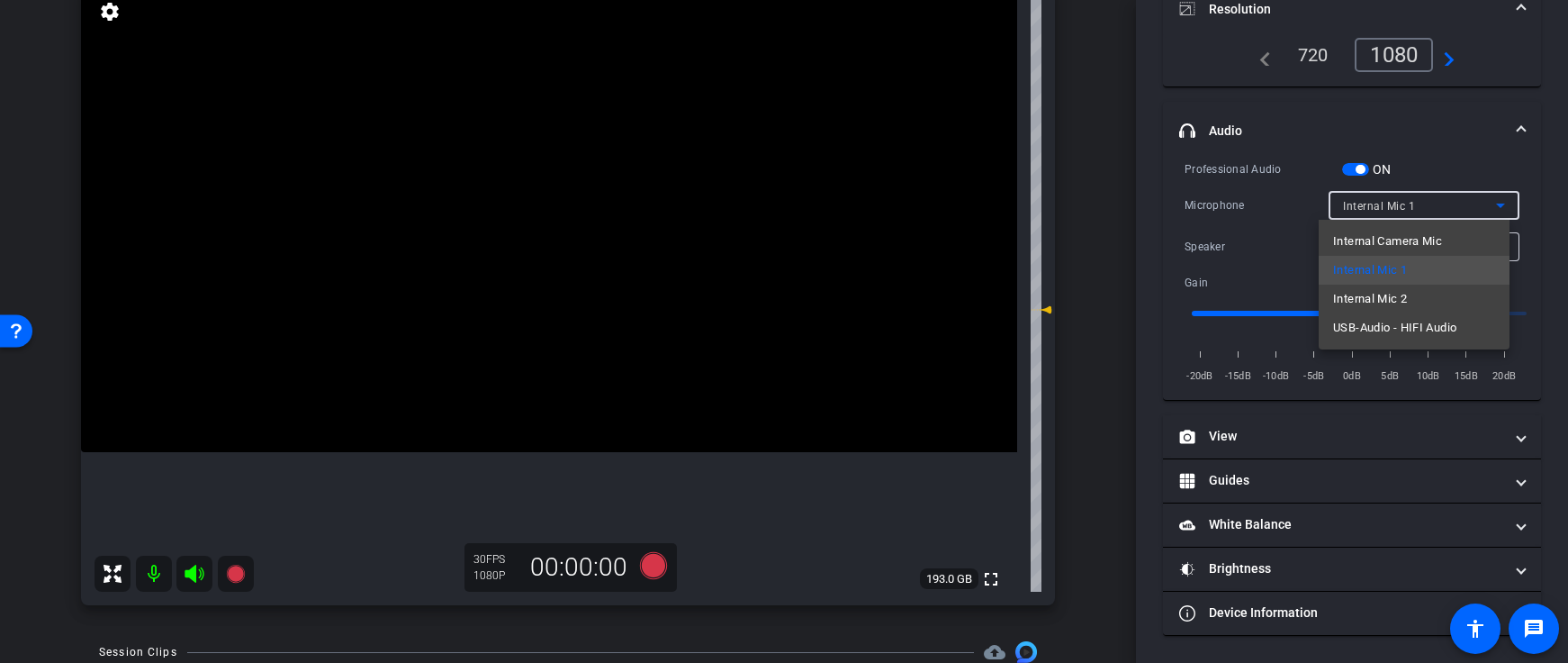
drag, startPoint x: 1265, startPoint y: 215, endPoint x: 1243, endPoint y: 254, distance: 44.8
click at [1265, 215] on div at bounding box center [784, 332] width 1568 height 663
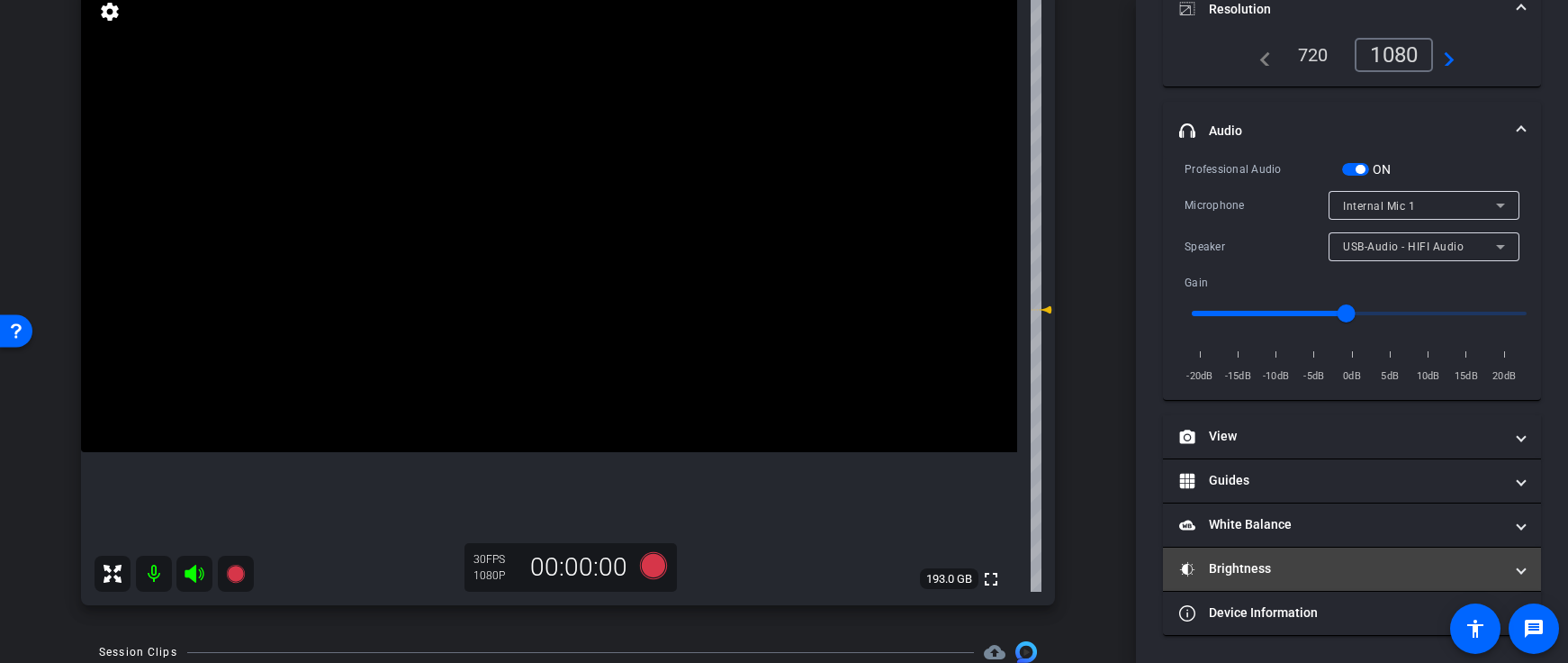
click at [1262, 561] on mat-panel-title "Brightness" at bounding box center [1342, 569] width 324 height 19
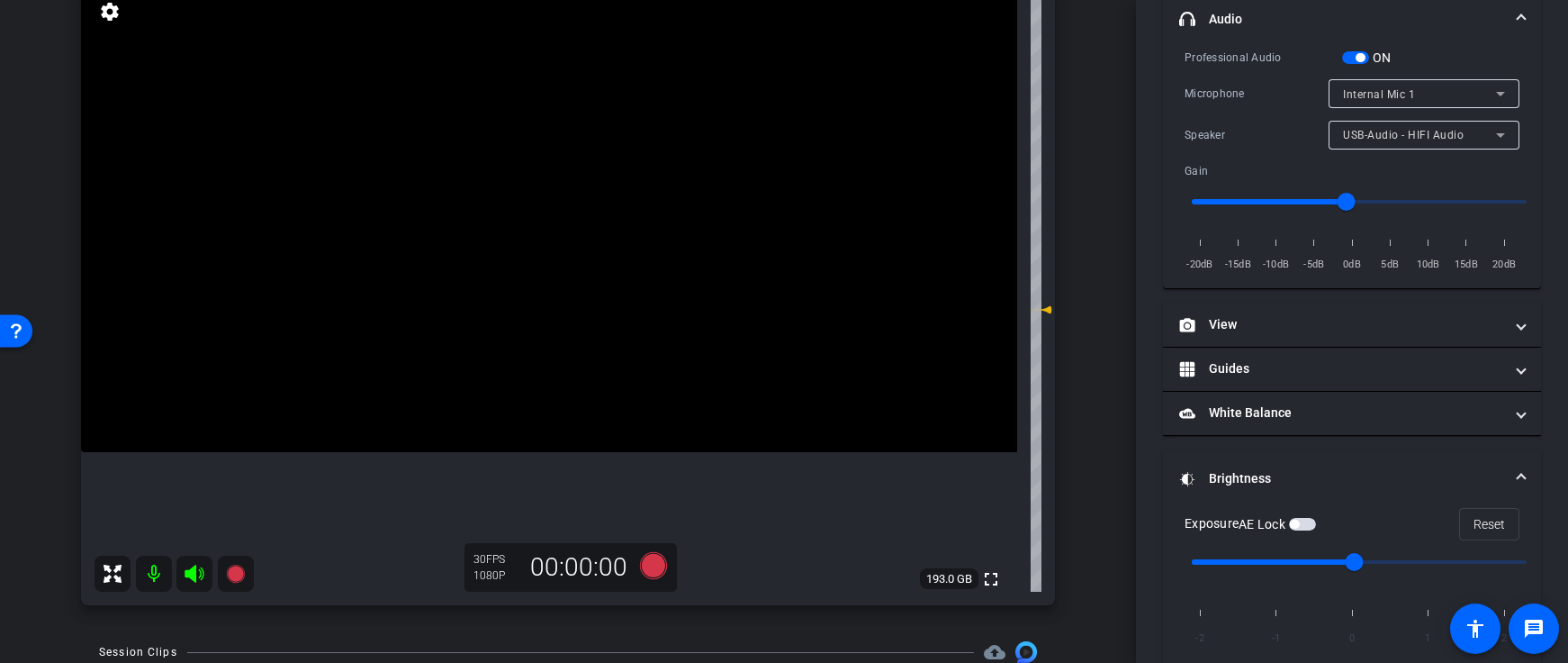
scroll to position [387, 0]
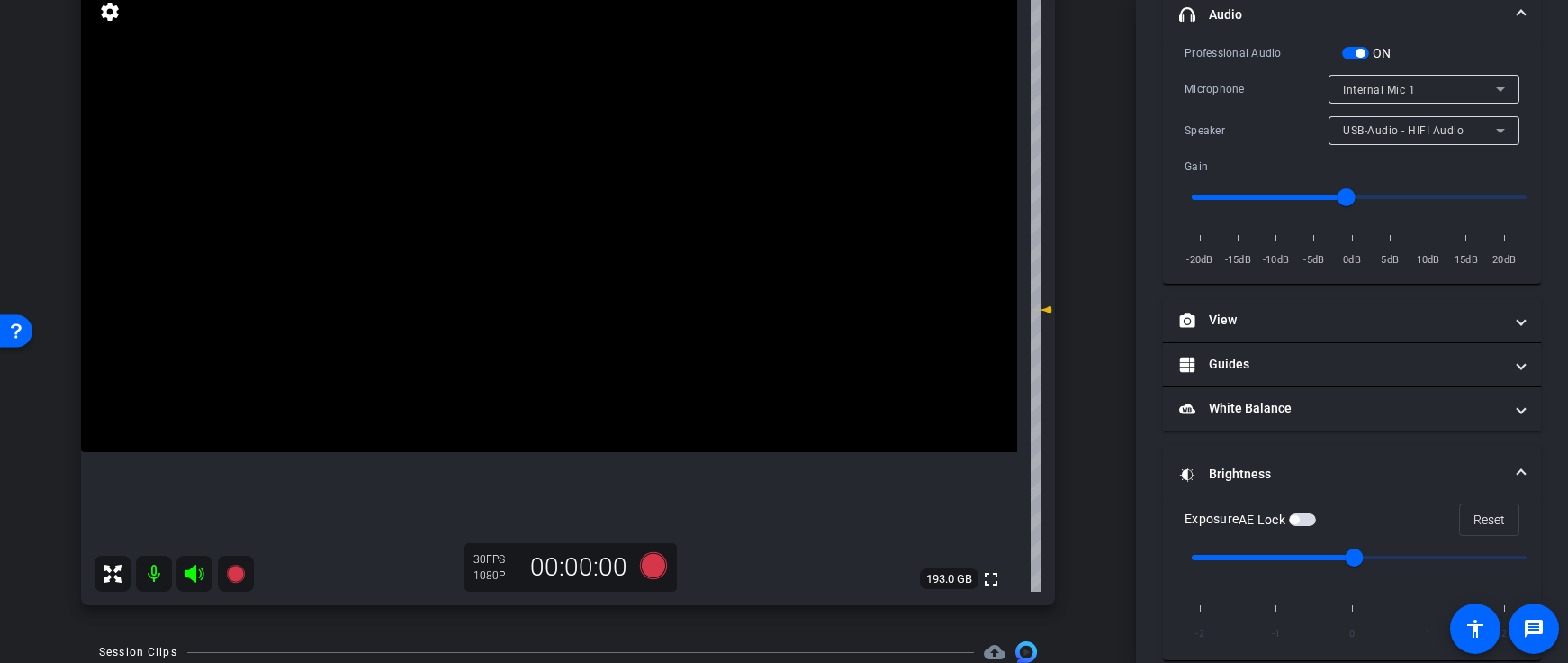
click at [1304, 468] on mat-panel-title "Brightness" at bounding box center [1342, 474] width 324 height 19
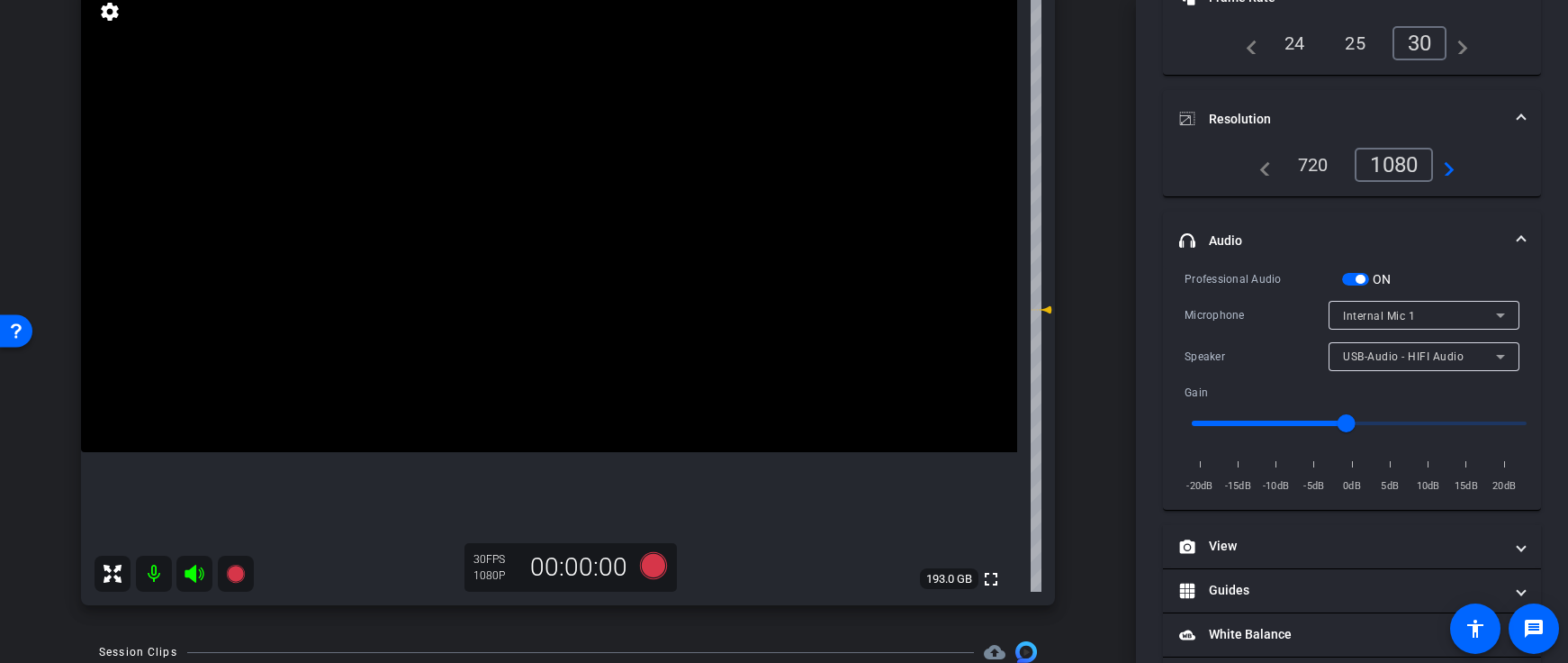
scroll to position [271, 0]
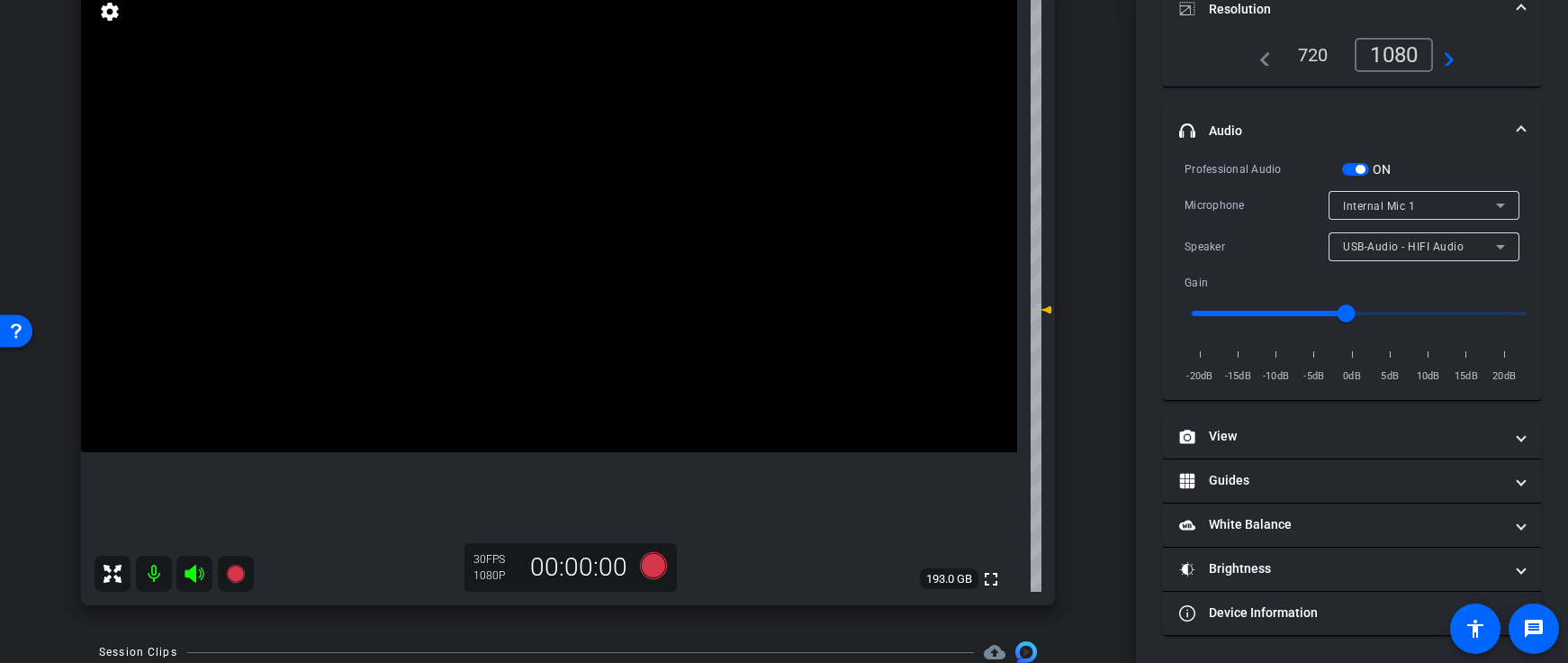
click at [1385, 201] on span "Internal Mic 1" at bounding box center [1379, 206] width 72 height 13
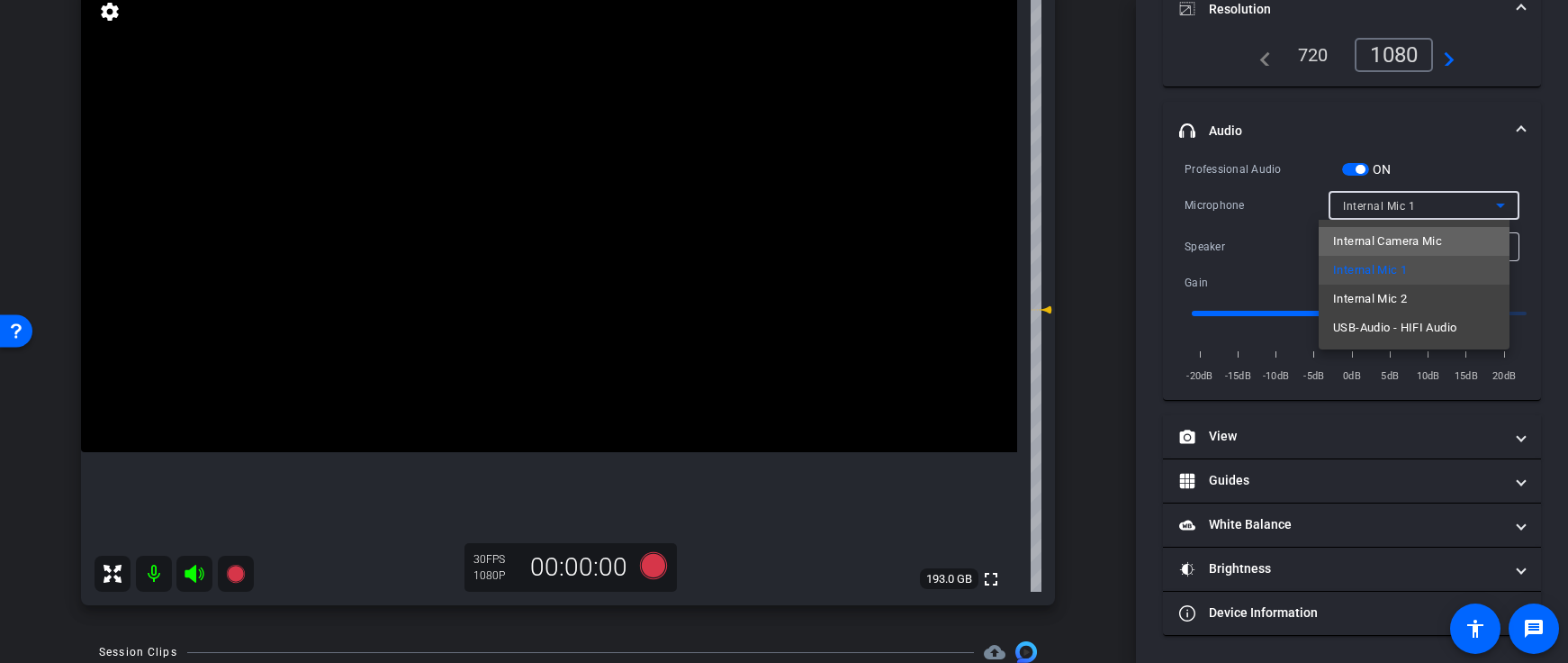
click at [1410, 247] on span "Internal Camera Mic" at bounding box center [1388, 240] width 109 height 21
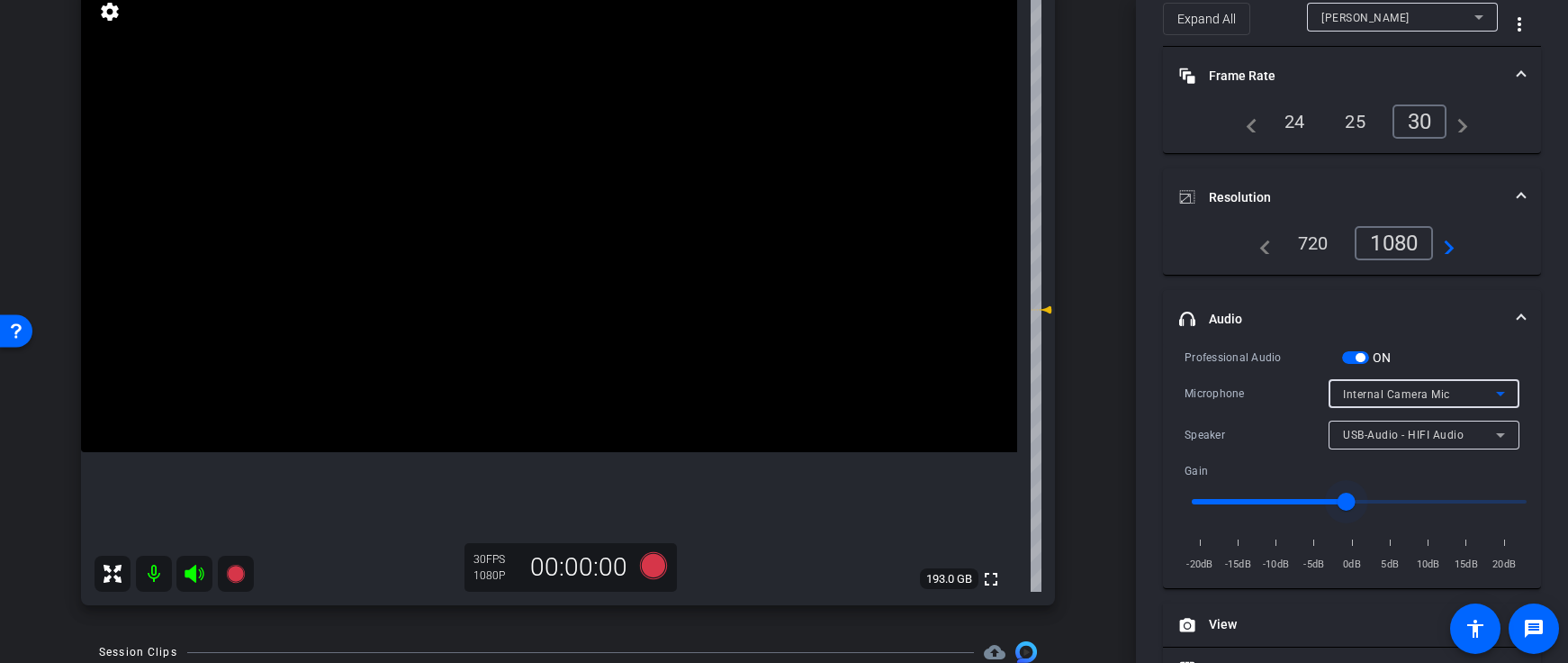
scroll to position [97, 0]
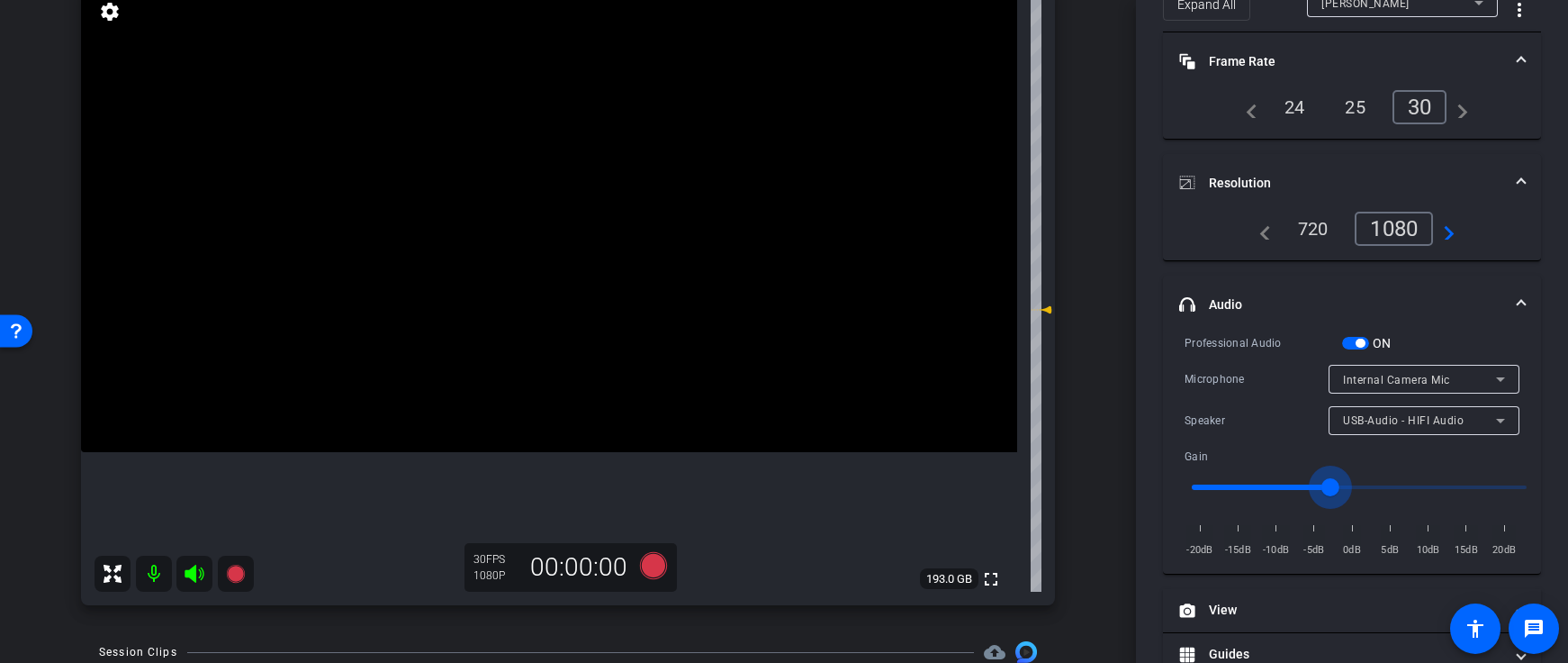
drag, startPoint x: 1348, startPoint y: 486, endPoint x: 1331, endPoint y: 489, distance: 17.3
type input "-3"
click at [1331, 489] on input "range" at bounding box center [1359, 487] width 373 height 40
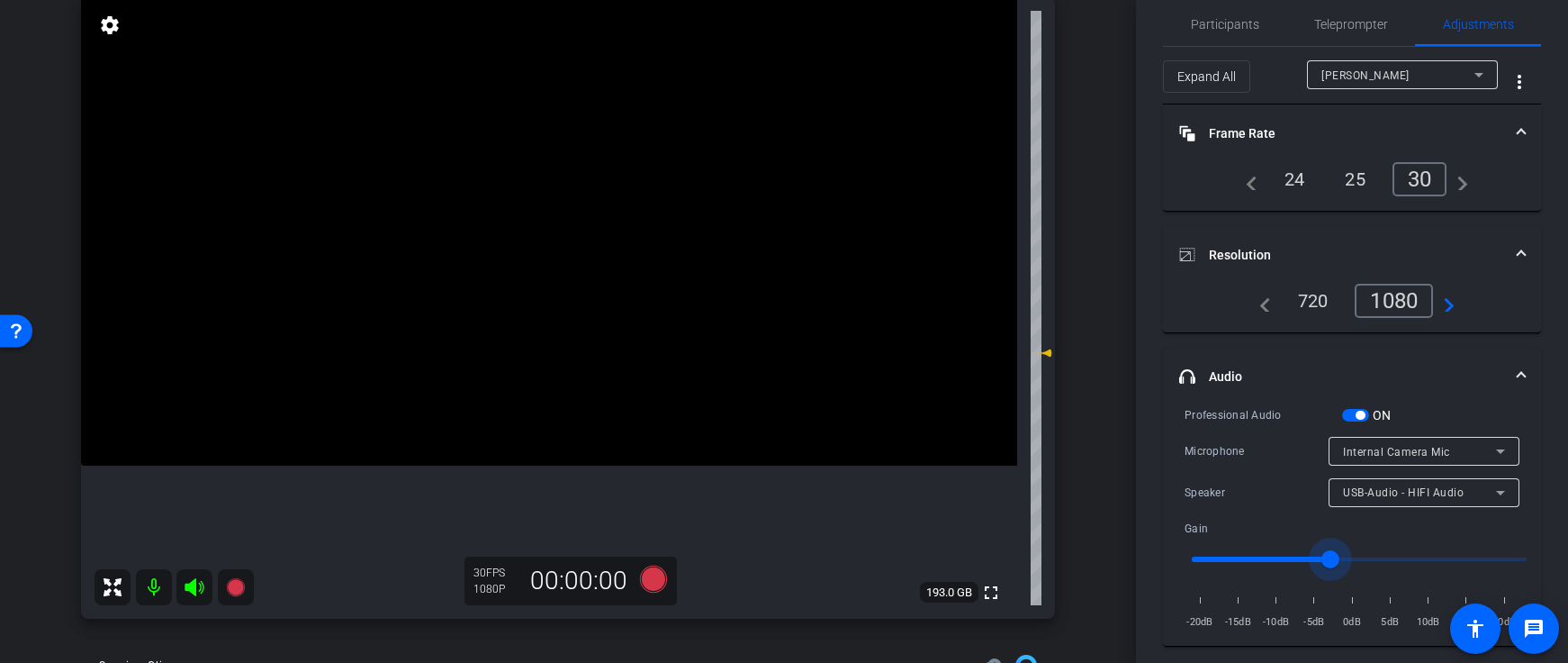
scroll to position [88, 0]
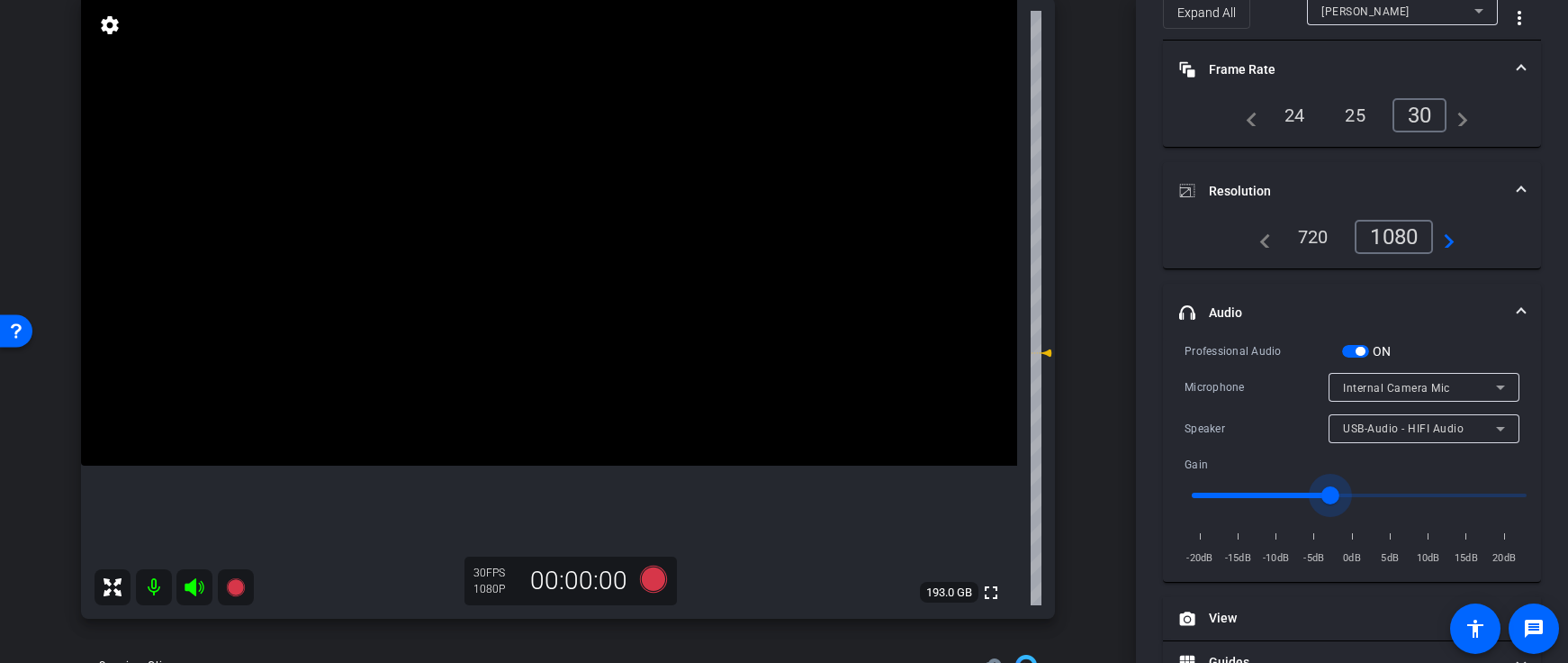
click at [1377, 389] on span "Internal Camera Mic" at bounding box center [1397, 389] width 107 height 13
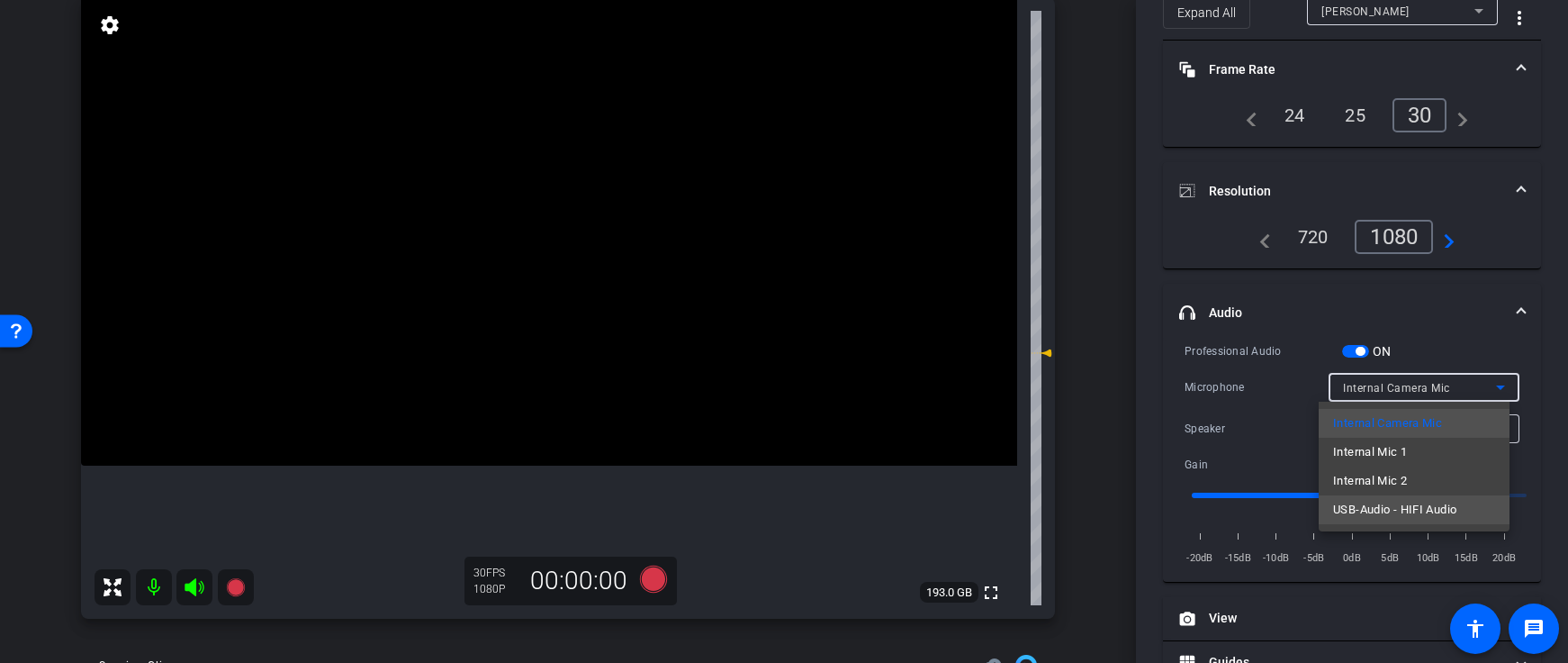
click at [1358, 506] on span "USB-Audio - HIFI Audio" at bounding box center [1395, 509] width 123 height 21
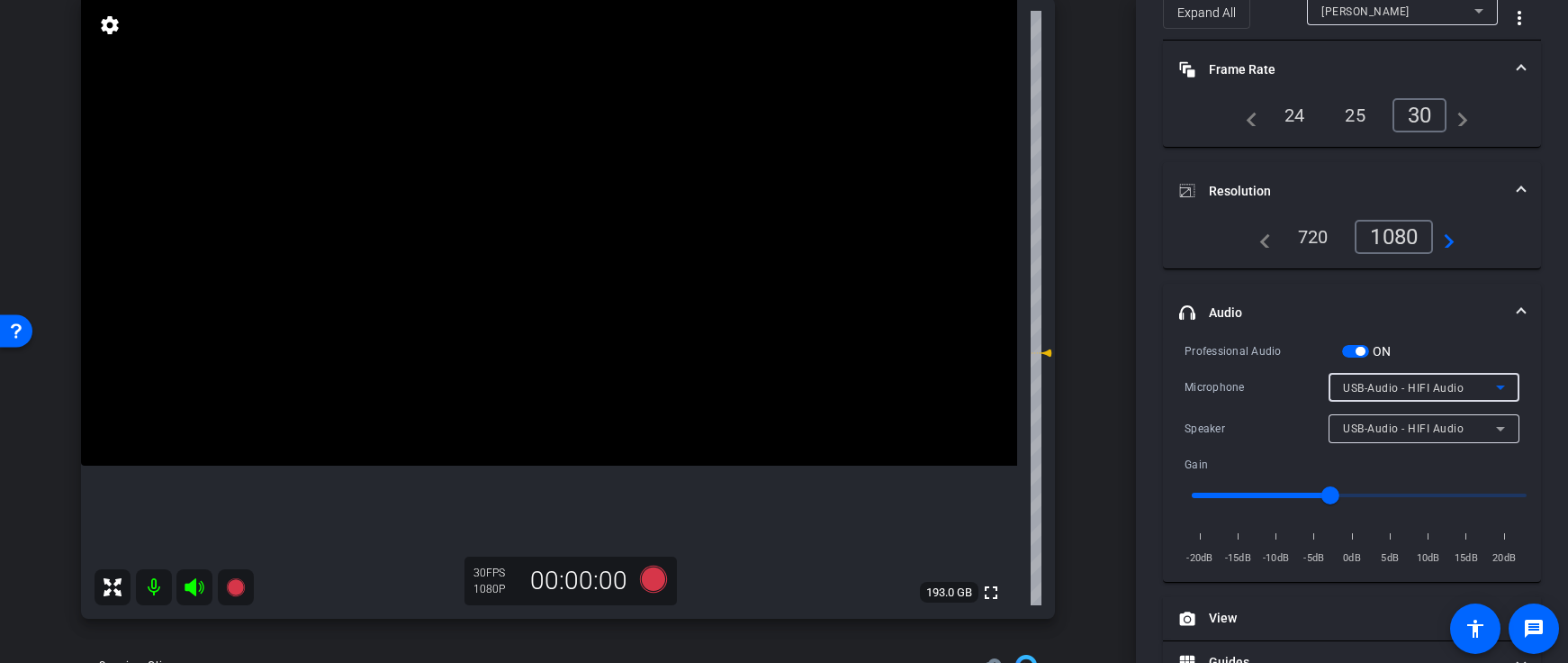
click at [1355, 385] on span "USB-Audio - HIFI Audio" at bounding box center [1403, 389] width 121 height 13
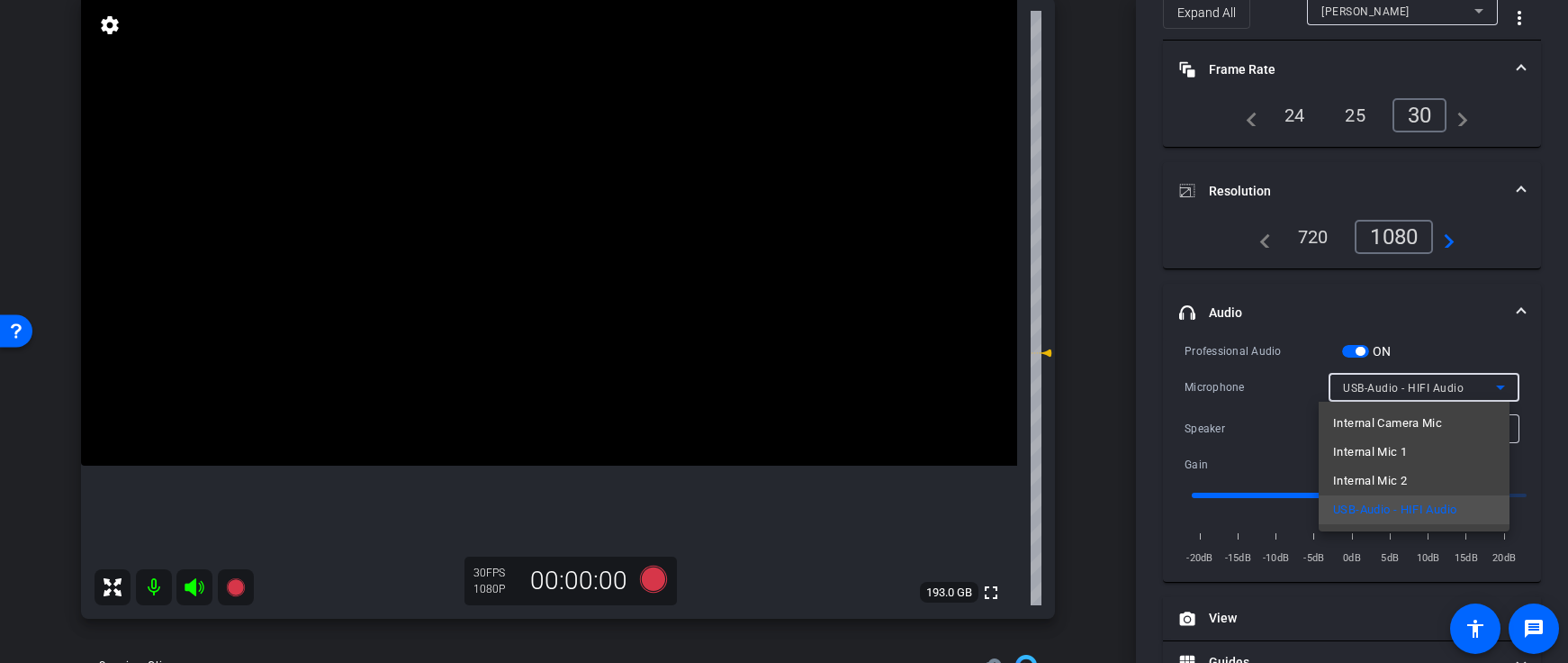
click at [1377, 457] on span "Internal Mic 1" at bounding box center [1370, 451] width 74 height 21
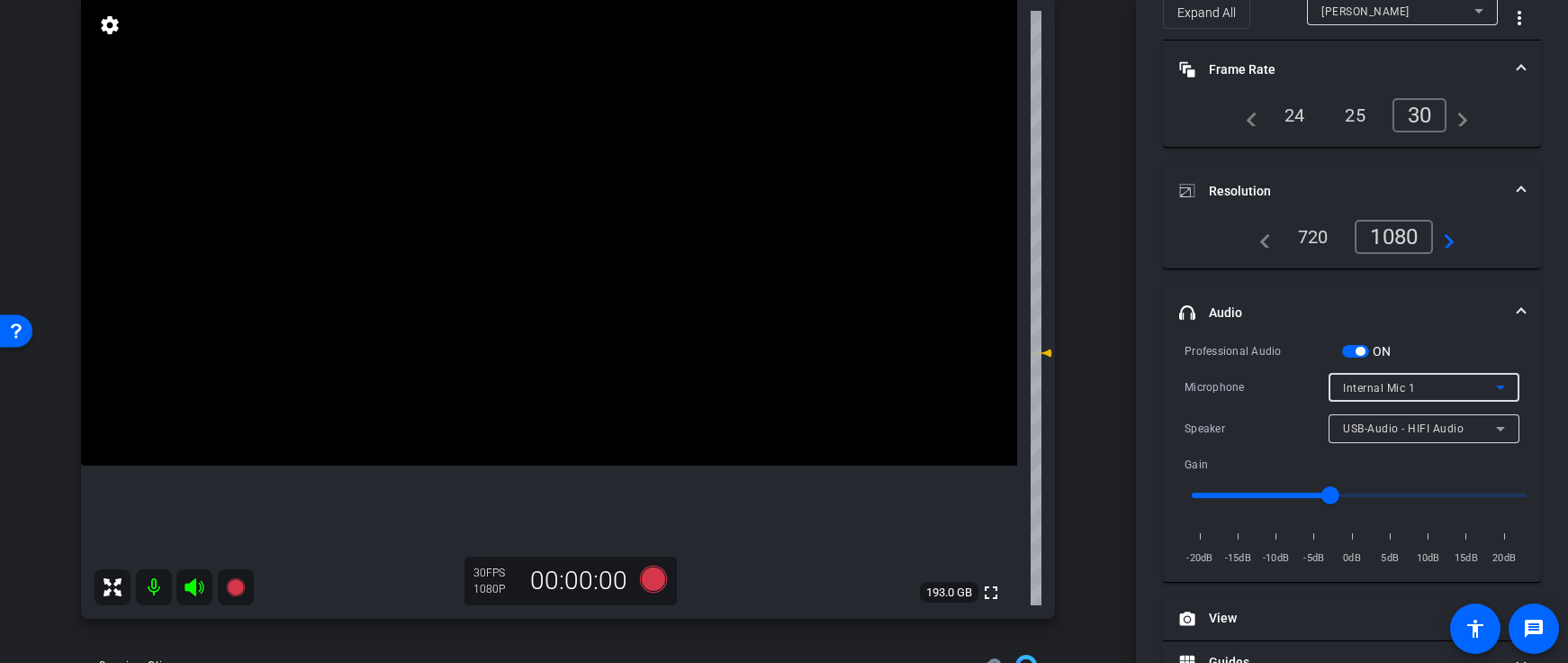
click at [1365, 383] on span "Internal Mic 1" at bounding box center [1379, 389] width 72 height 13
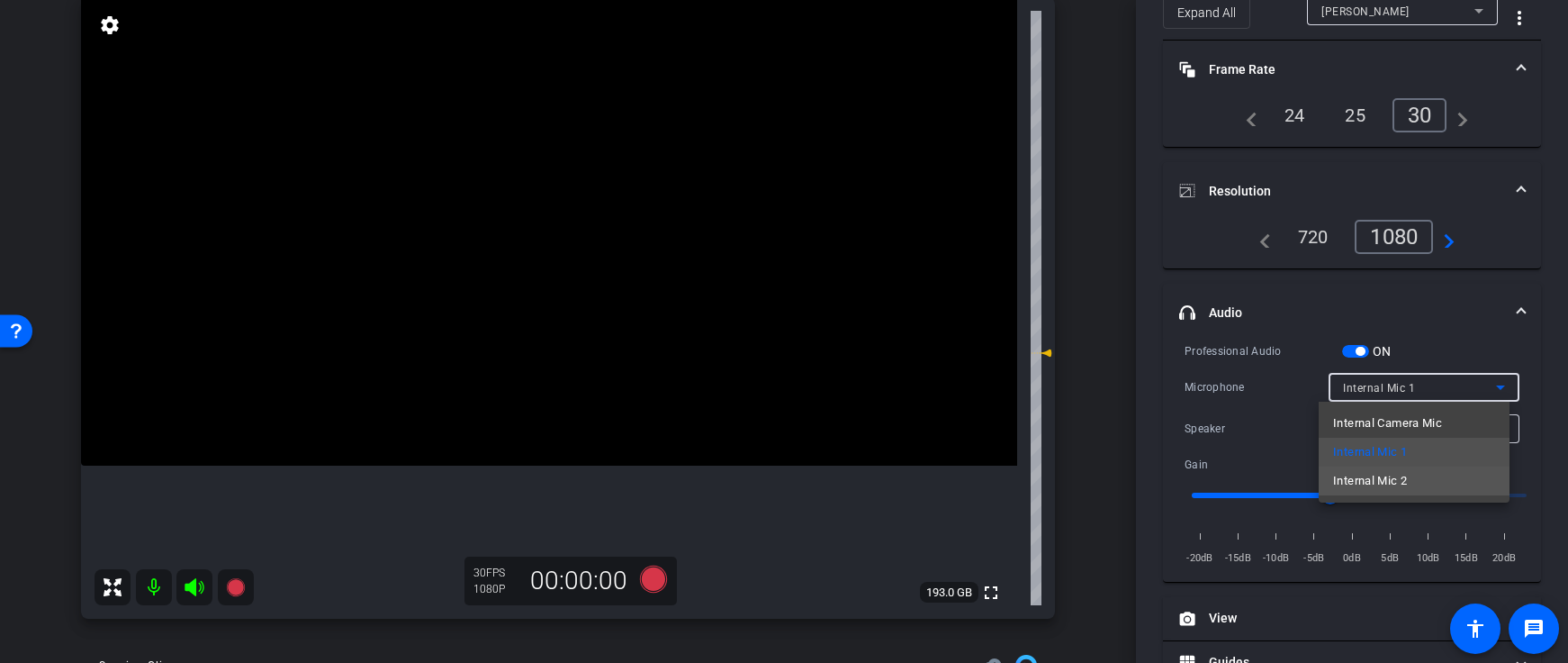
click at [1387, 482] on span "Internal Mic 2" at bounding box center [1370, 481] width 74 height 21
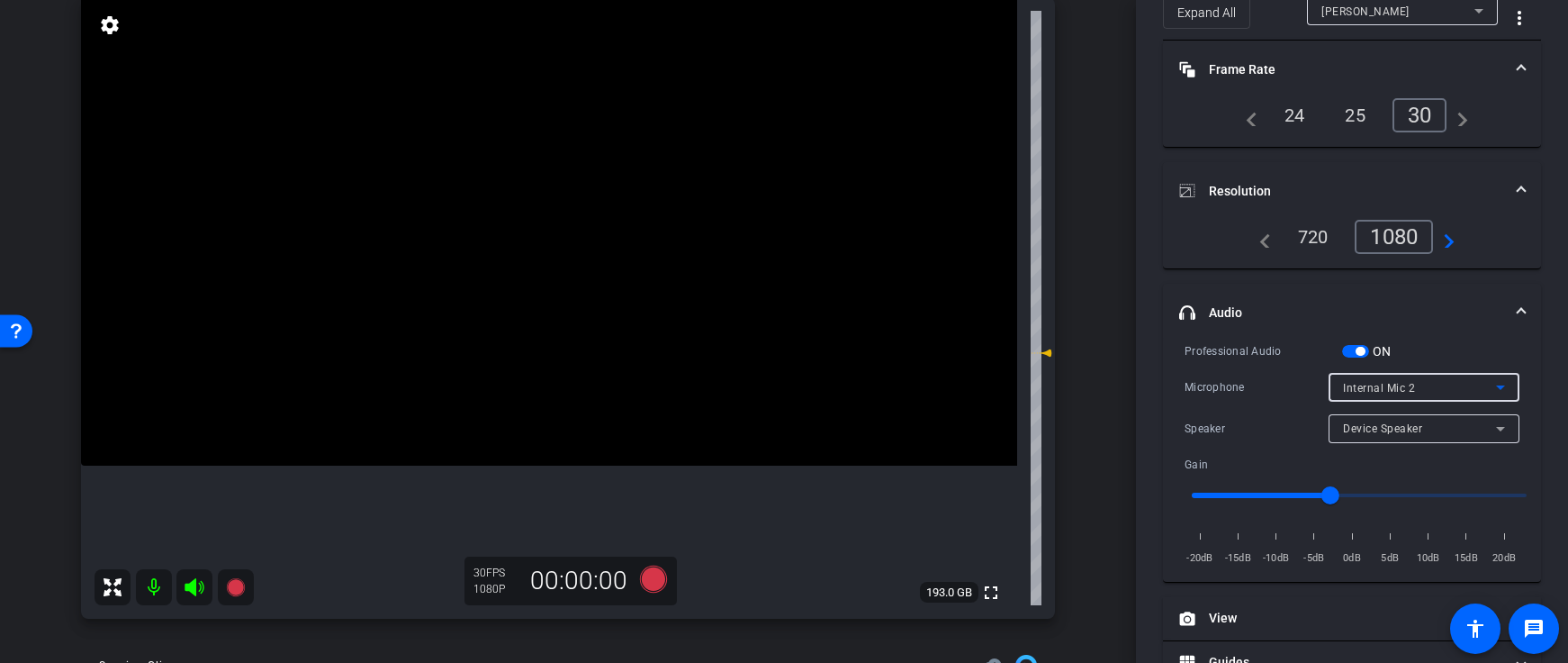
click at [1371, 389] on span "Internal Mic 2" at bounding box center [1379, 389] width 72 height 13
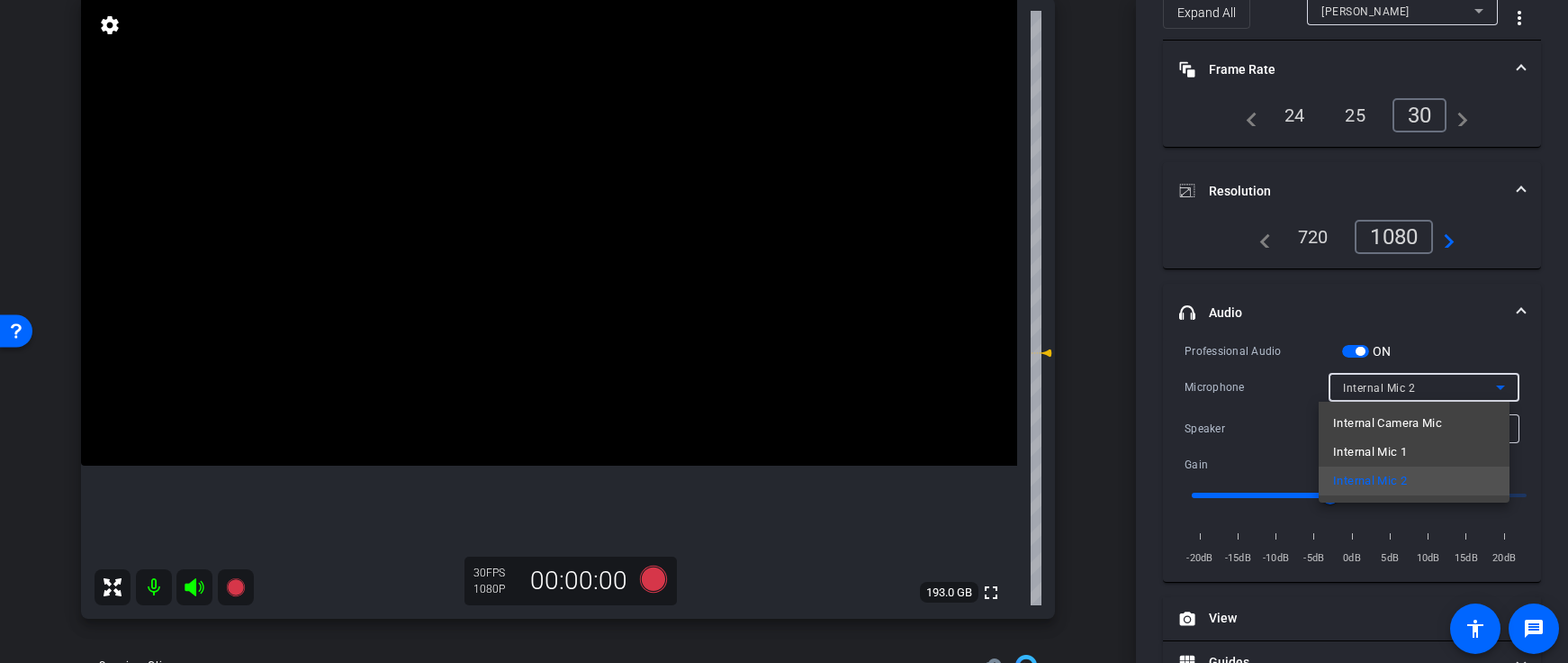
click at [1166, 393] on div at bounding box center [784, 332] width 1568 height 663
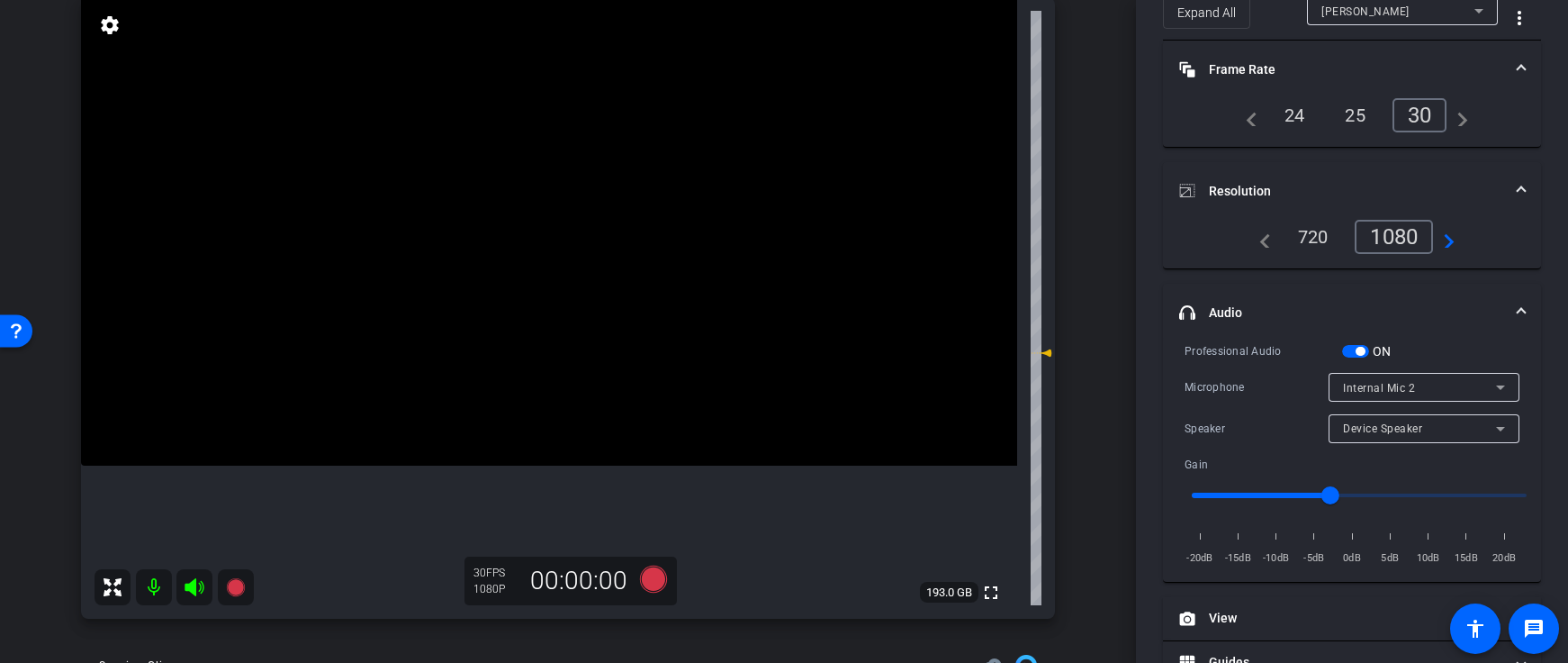
click at [1391, 426] on span "Device Speaker" at bounding box center [1383, 429] width 79 height 13
click at [1384, 468] on span "Device Speaker" at bounding box center [1376, 464] width 85 height 21
click at [1354, 390] on span "Internal Mic 2" at bounding box center [1379, 389] width 72 height 13
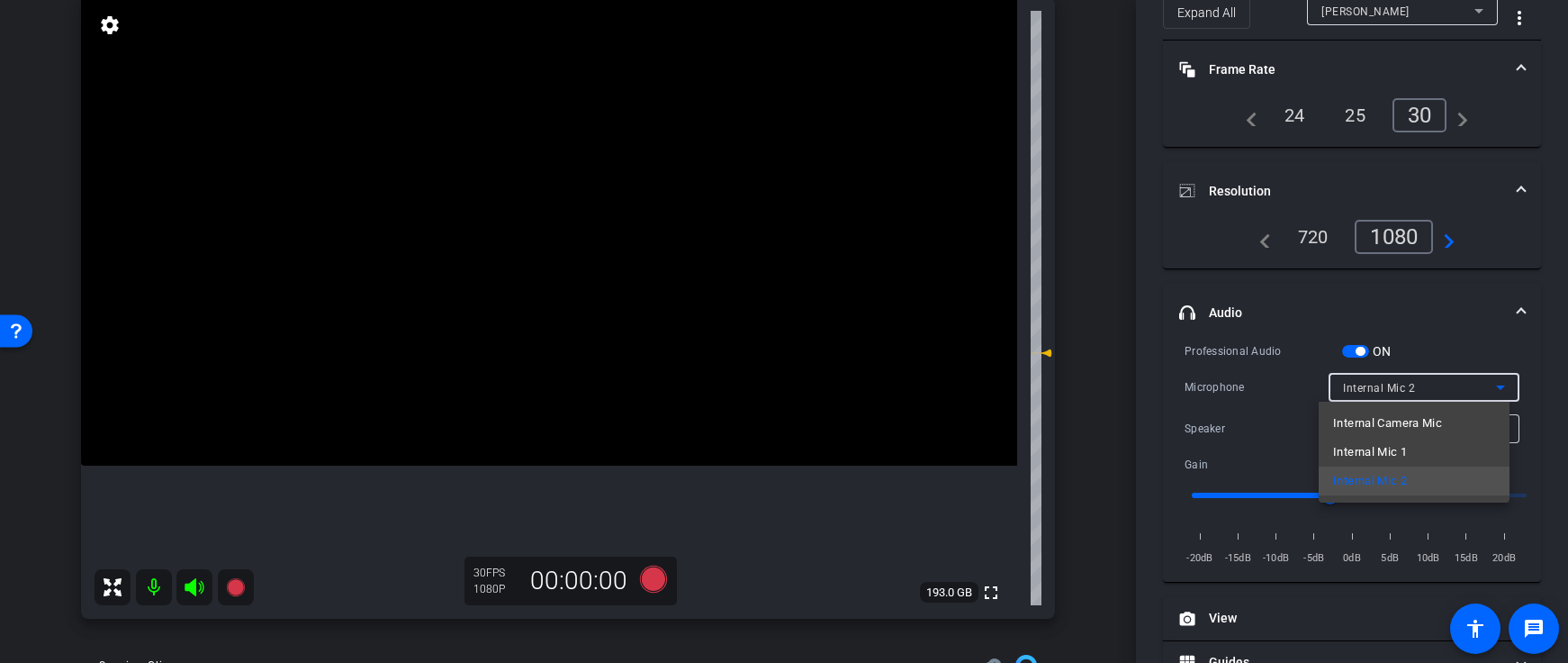
click at [1391, 449] on span "Internal Mic 1" at bounding box center [1370, 451] width 74 height 21
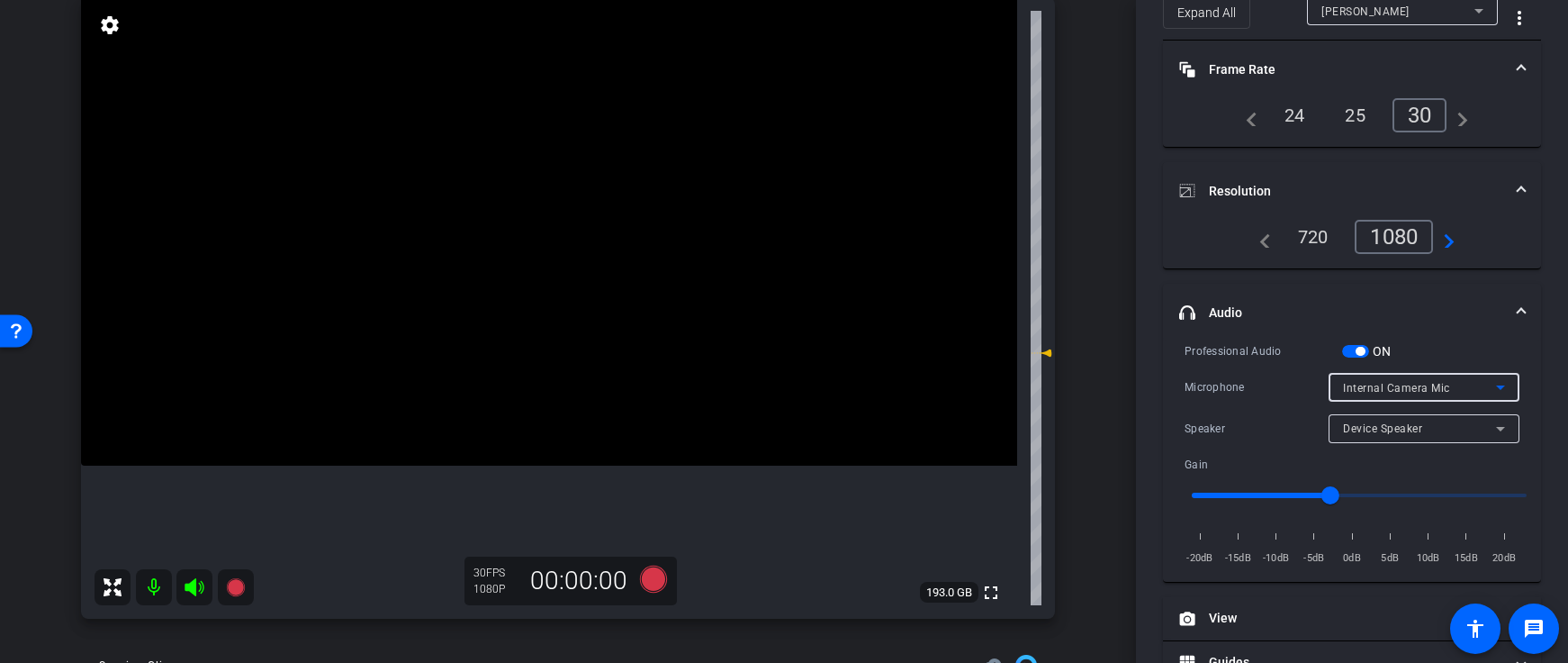
click at [1399, 382] on span "Internal Camera Mic" at bounding box center [1397, 389] width 107 height 13
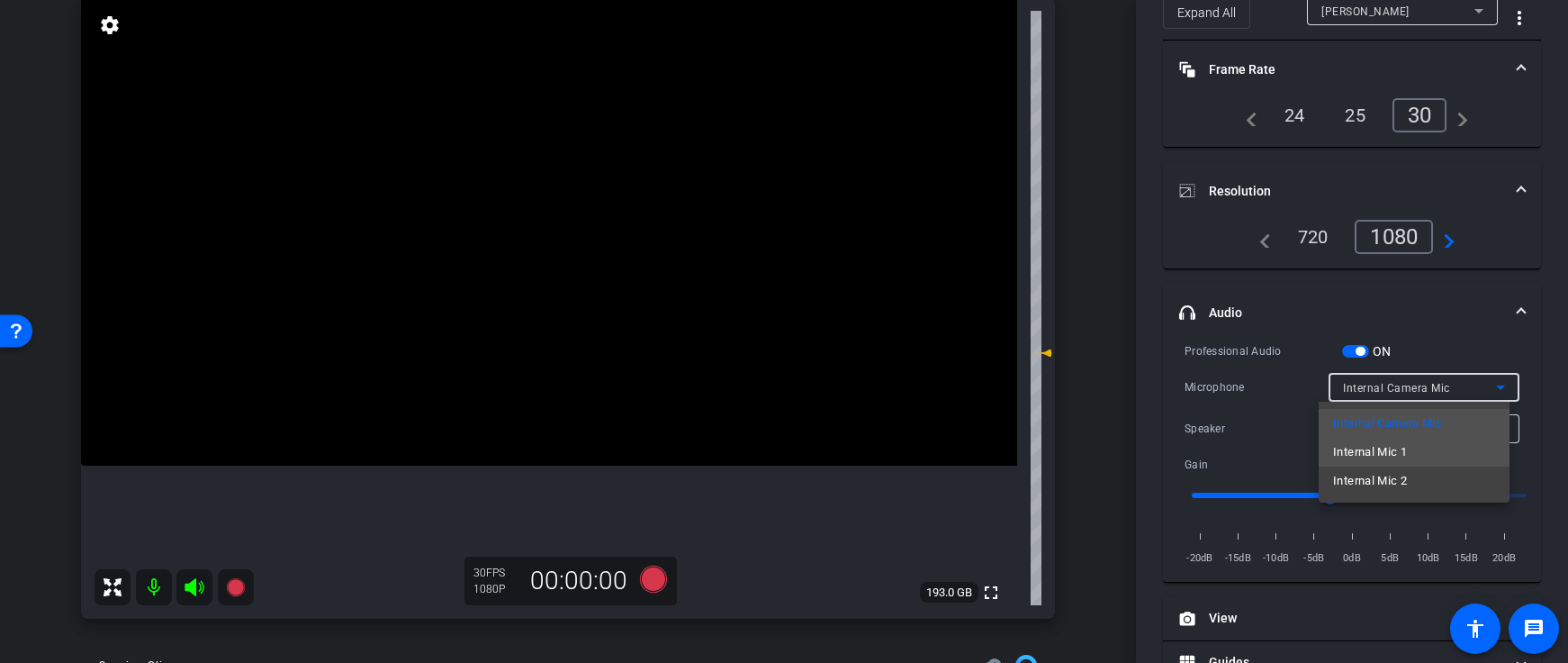
click at [1439, 452] on mat-option "Internal Mic 1" at bounding box center [1413, 452] width 190 height 29
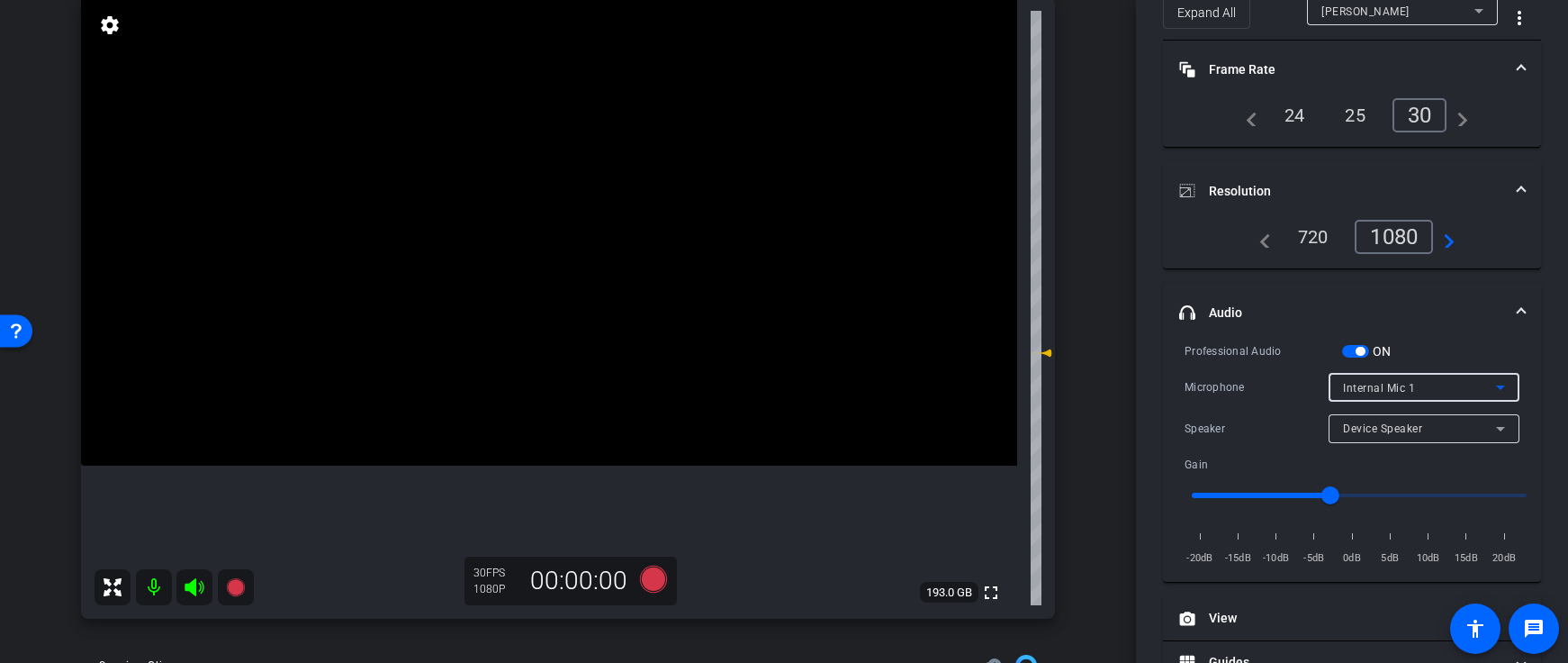
click at [1402, 388] on span "Internal Mic 1" at bounding box center [1379, 389] width 72 height 13
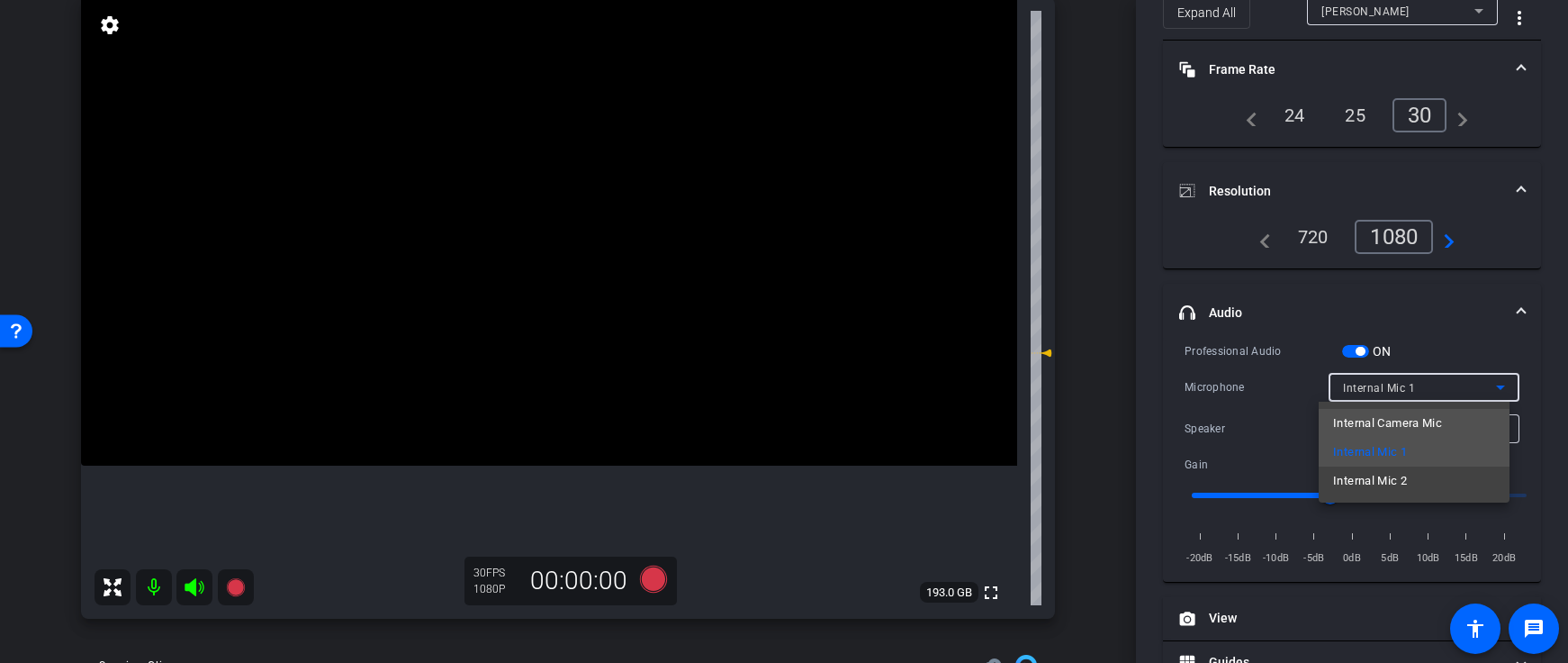
click at [1401, 417] on span "Internal Camera Mic" at bounding box center [1388, 423] width 109 height 21
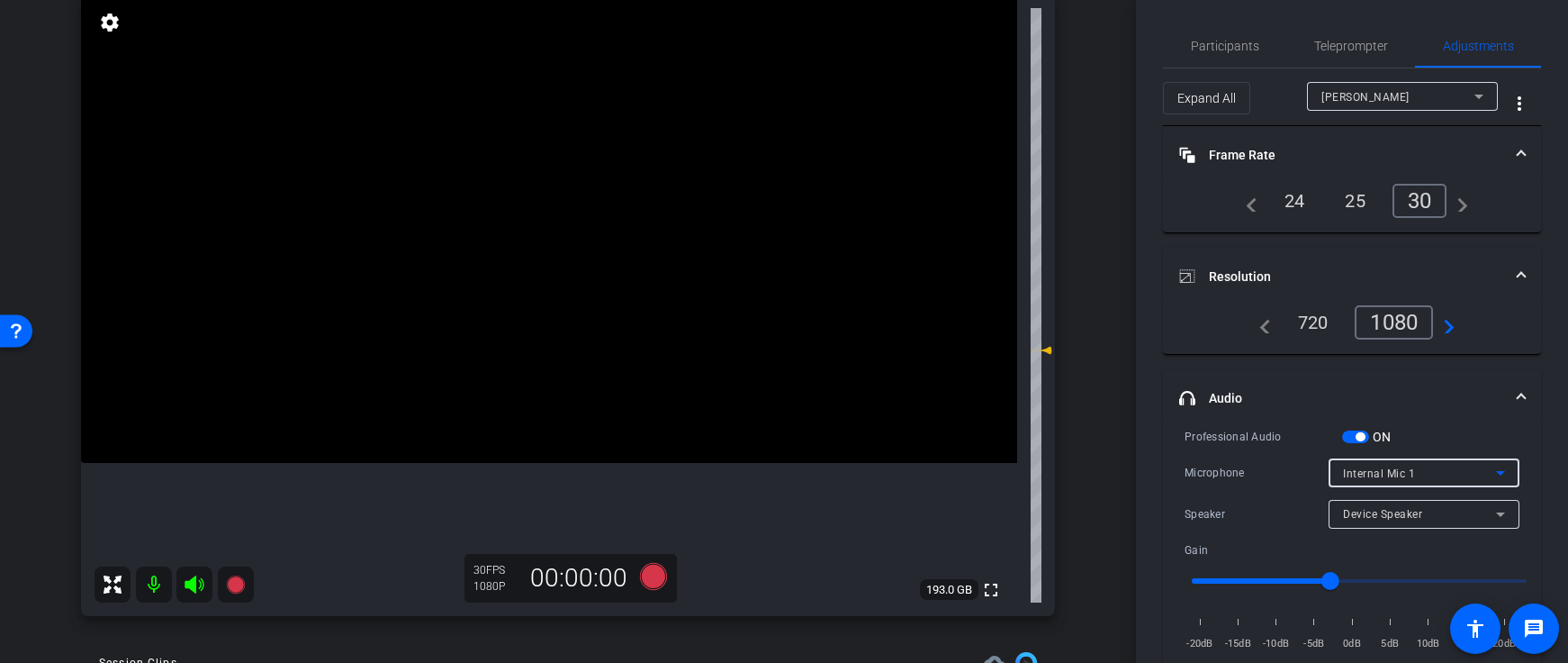
scroll to position [0, 0]
click at [236, 585] on icon at bounding box center [236, 585] width 18 height 18
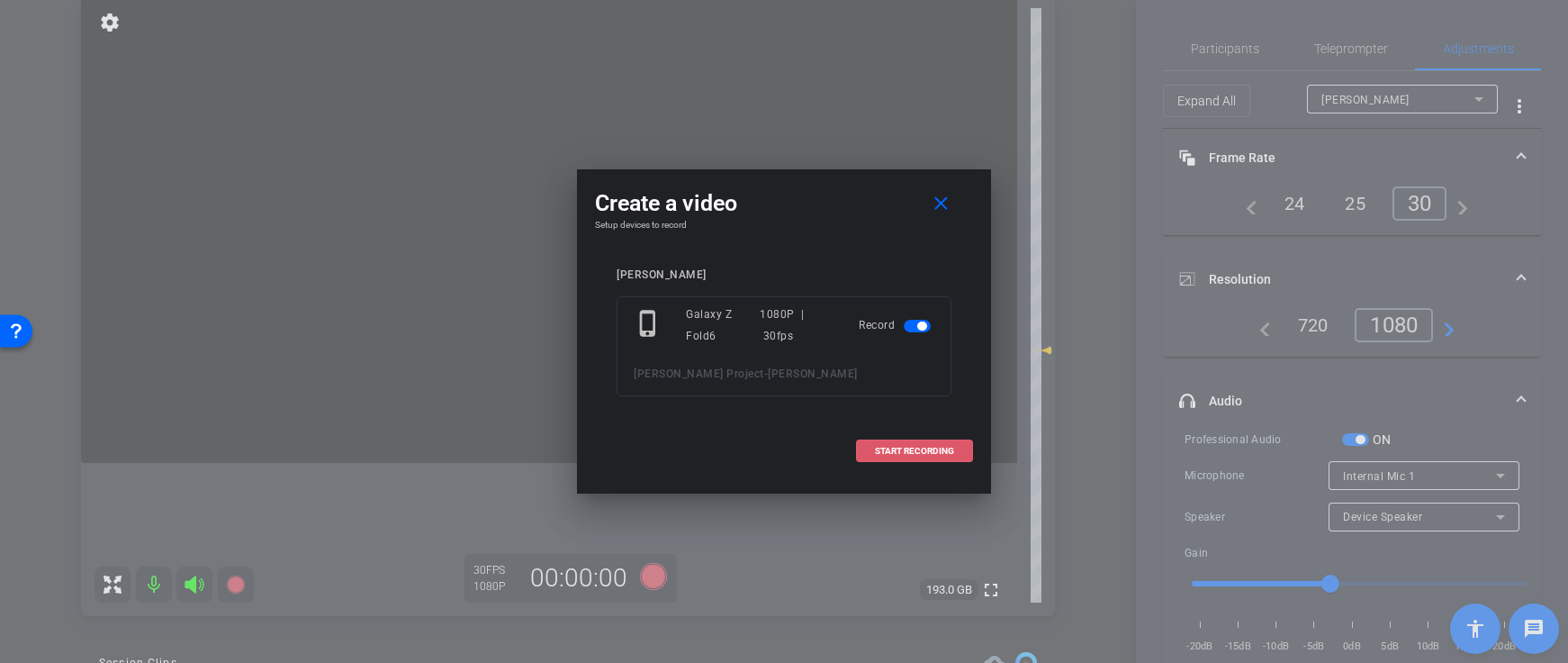
click at [934, 448] on span "START RECORDING" at bounding box center [915, 451] width 79 height 9
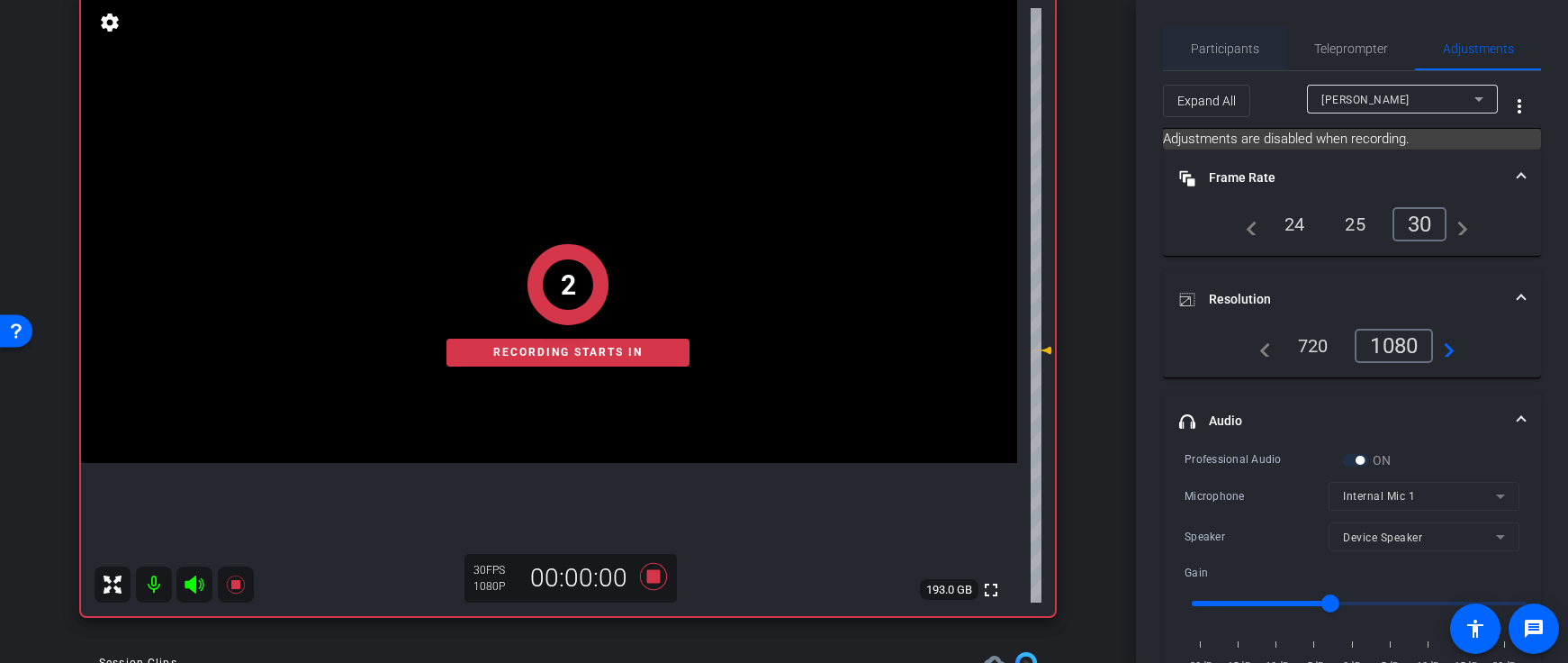
click at [1229, 52] on span "Participants" at bounding box center [1225, 49] width 68 height 13
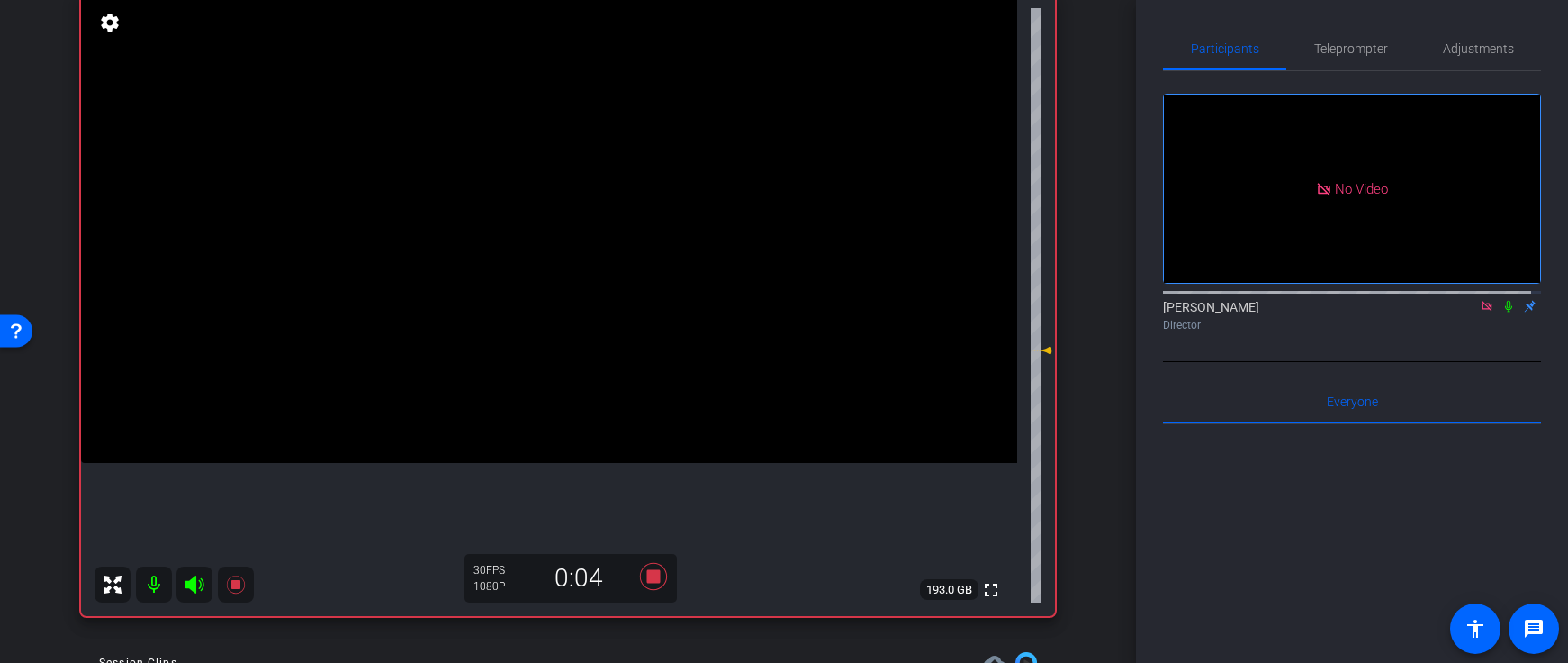
click at [1505, 301] on icon at bounding box center [1509, 307] width 7 height 12
click at [1502, 300] on icon at bounding box center [1509, 307] width 15 height 13
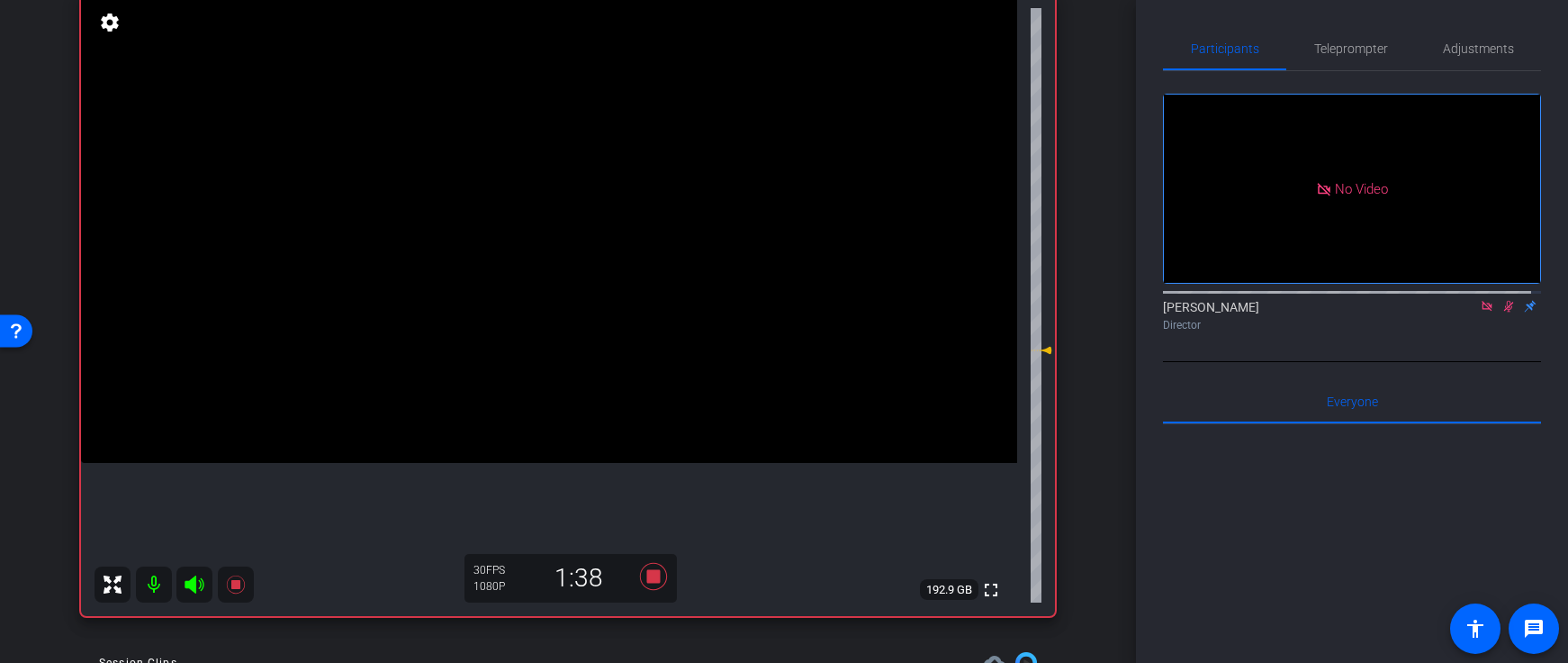
click at [1505, 301] on icon at bounding box center [1509, 307] width 10 height 12
click at [1502, 300] on icon at bounding box center [1509, 307] width 15 height 13
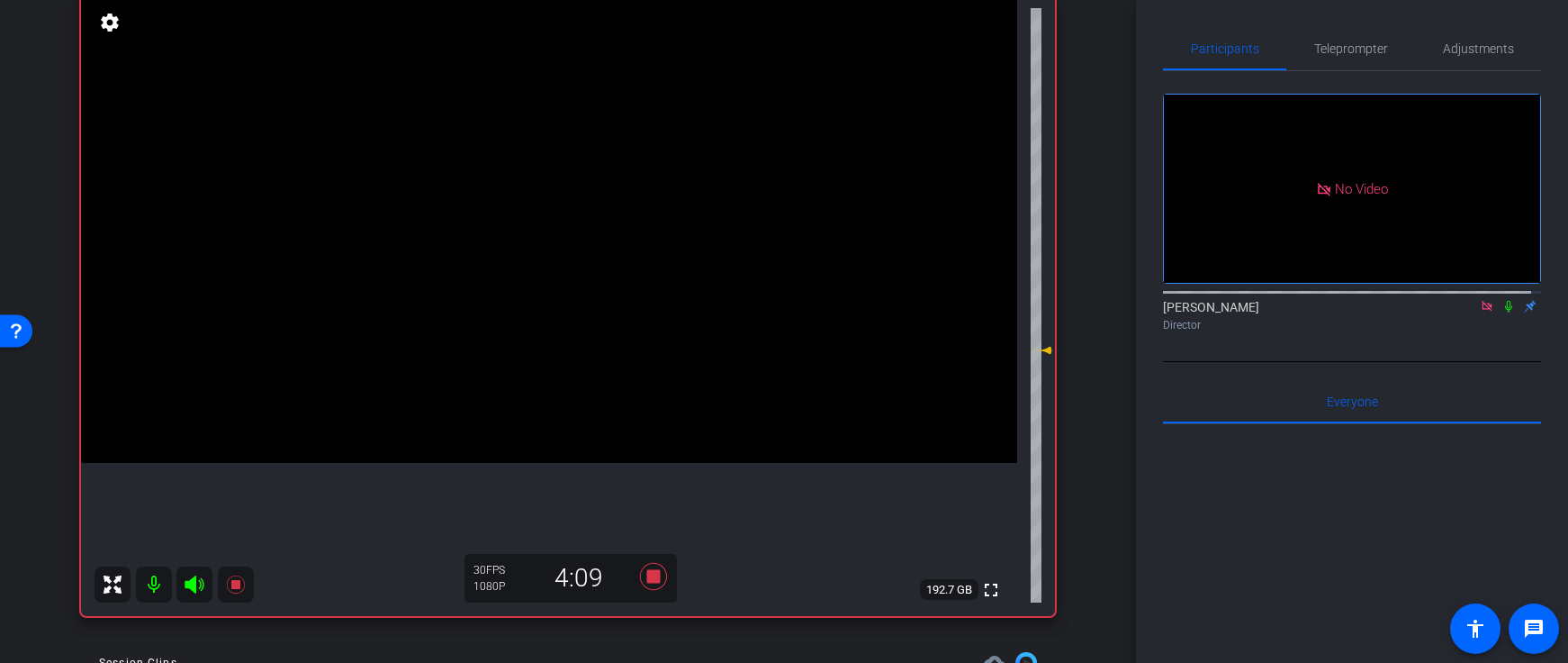
click at [1505, 301] on icon at bounding box center [1509, 307] width 7 height 12
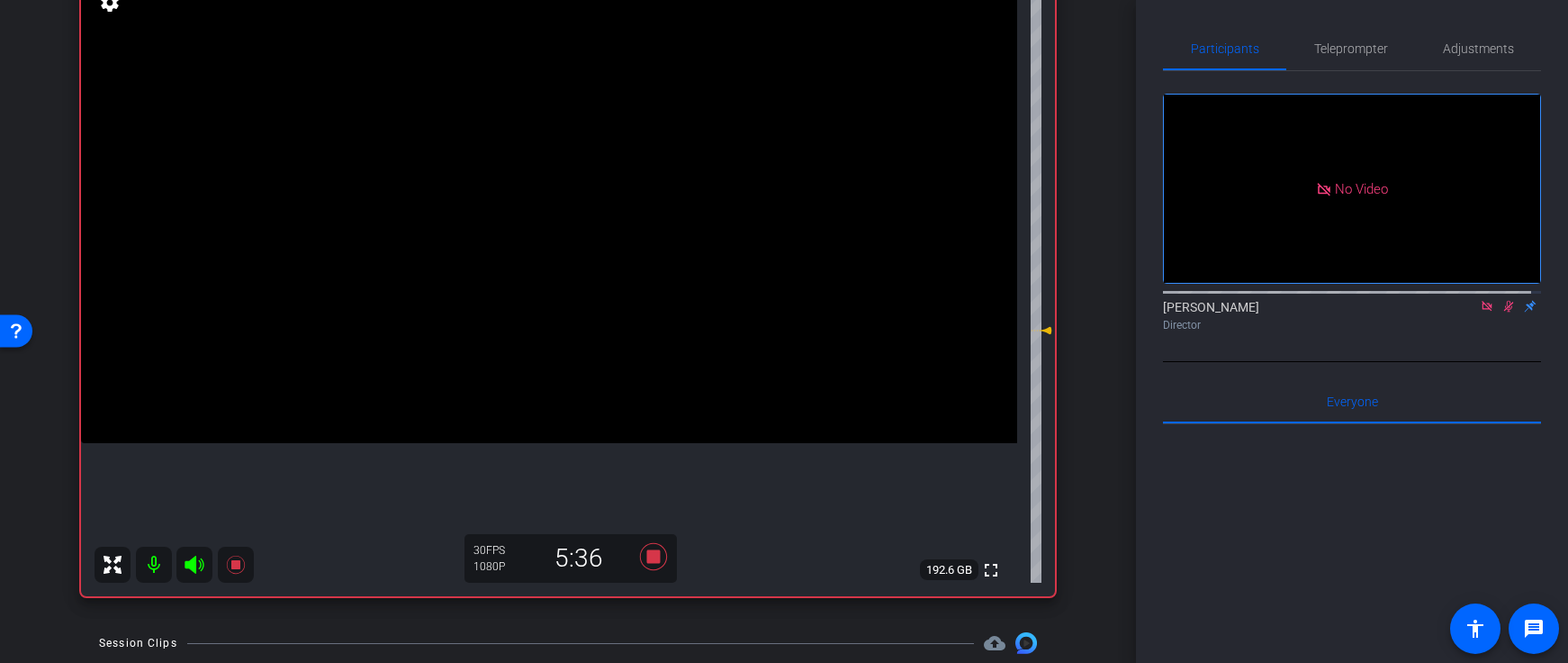
scroll to position [220, 0]
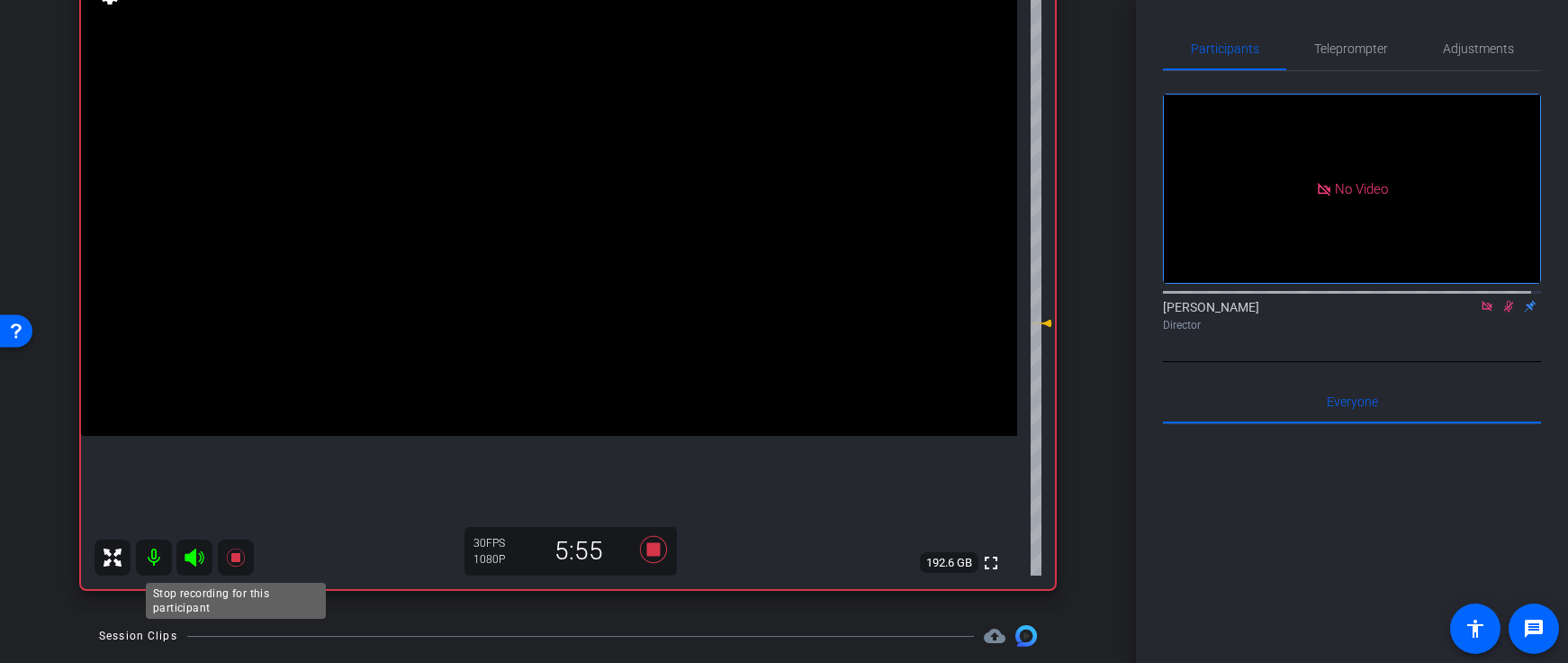
click at [238, 554] on icon at bounding box center [236, 558] width 18 height 18
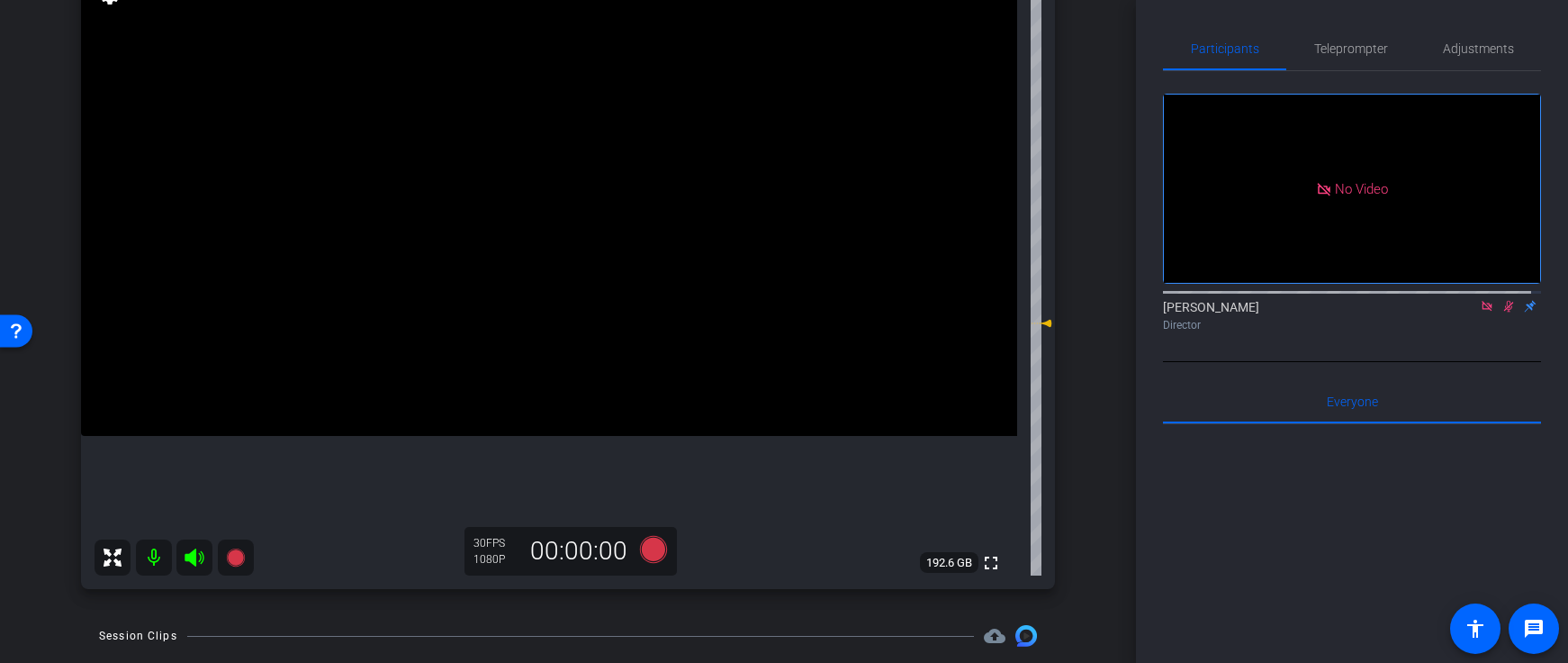
click at [1502, 300] on icon at bounding box center [1509, 307] width 15 height 13
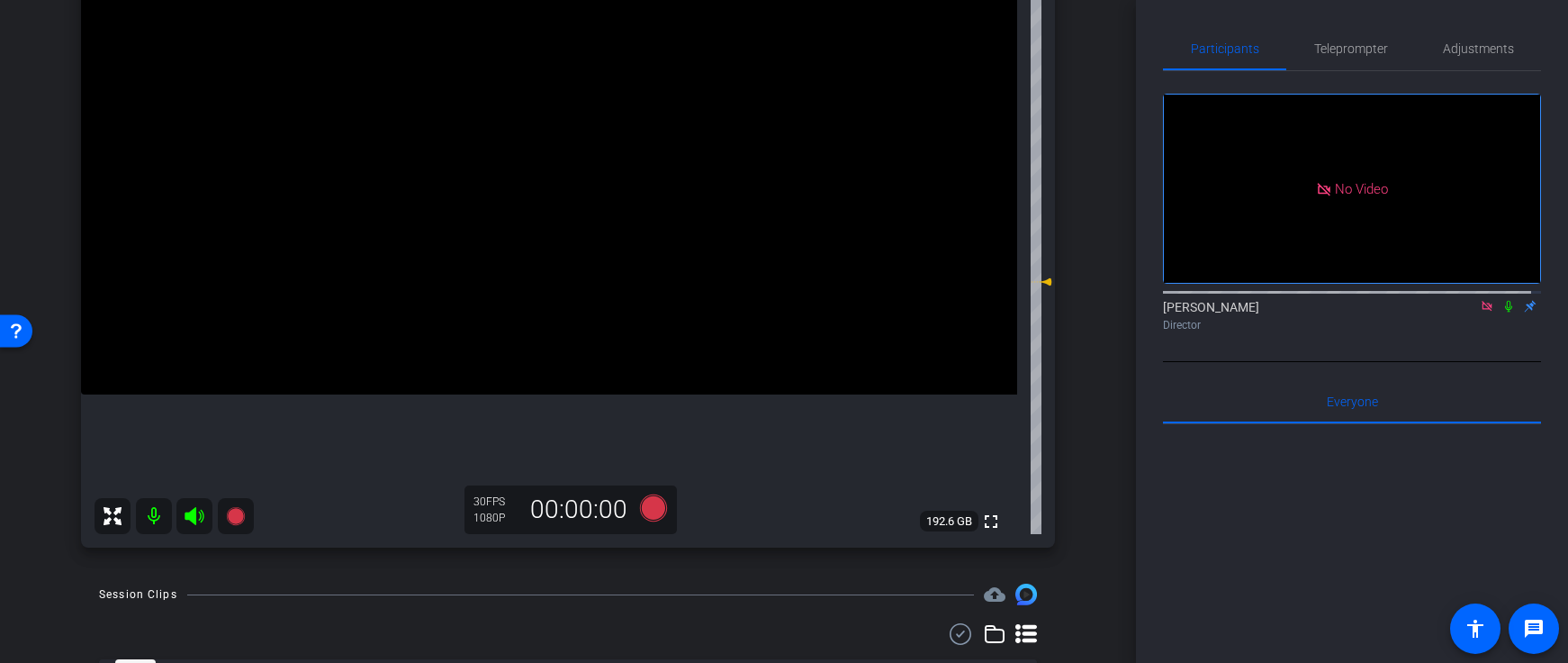
scroll to position [349, 0]
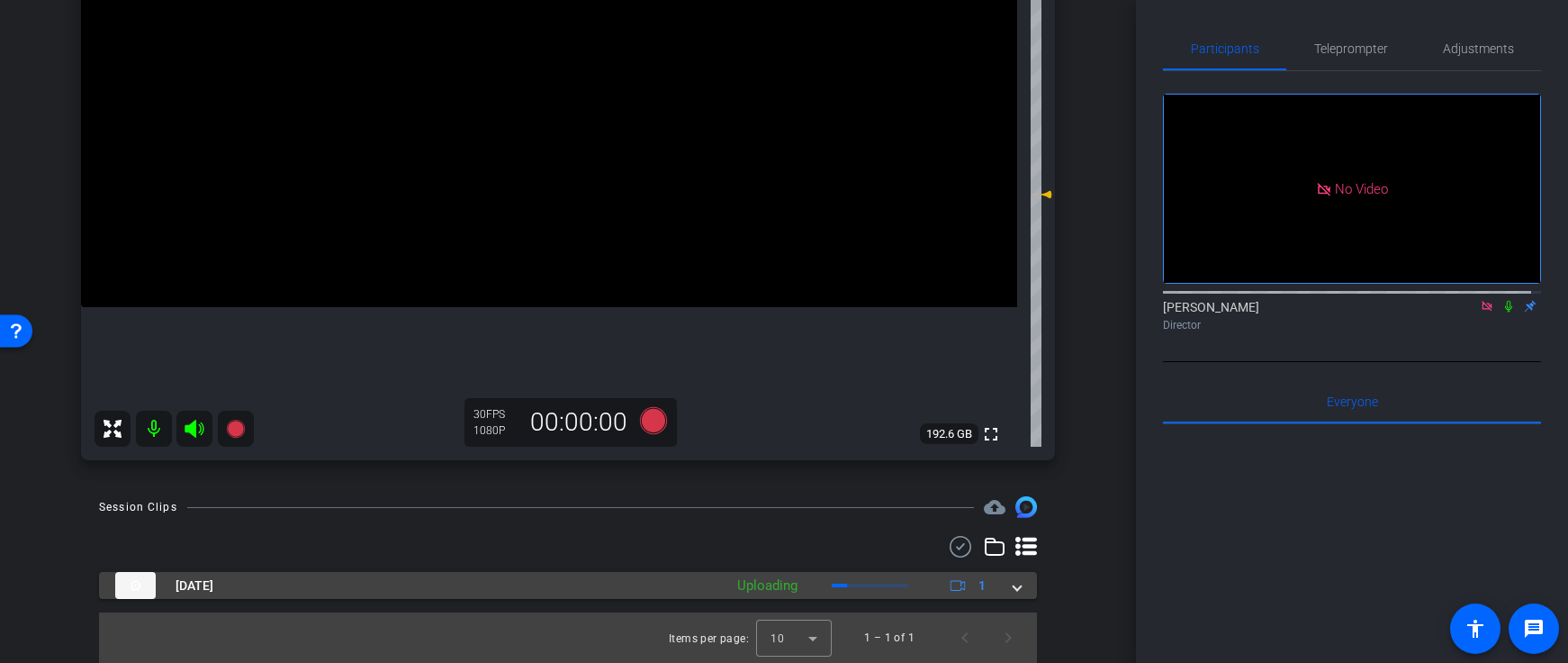
click at [1014, 583] on span at bounding box center [1018, 586] width 7 height 19
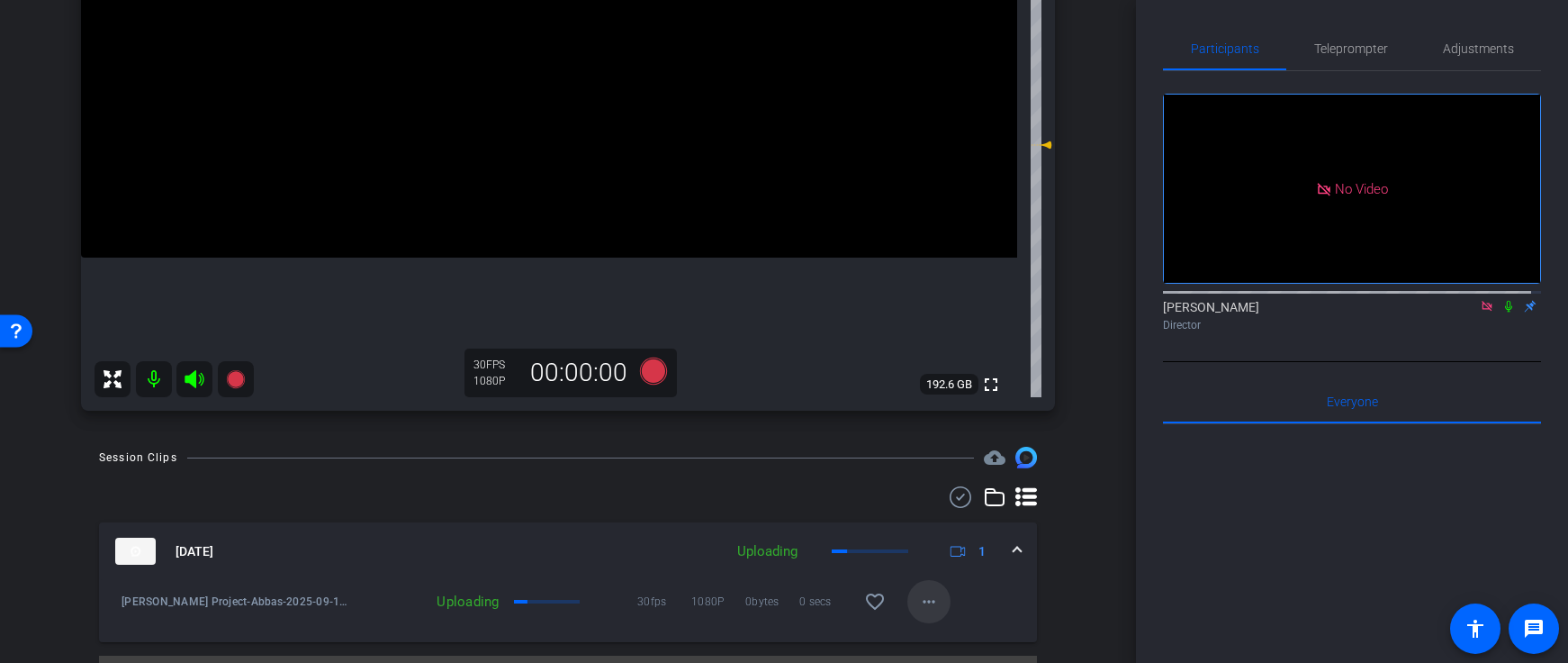
scroll to position [441, 0]
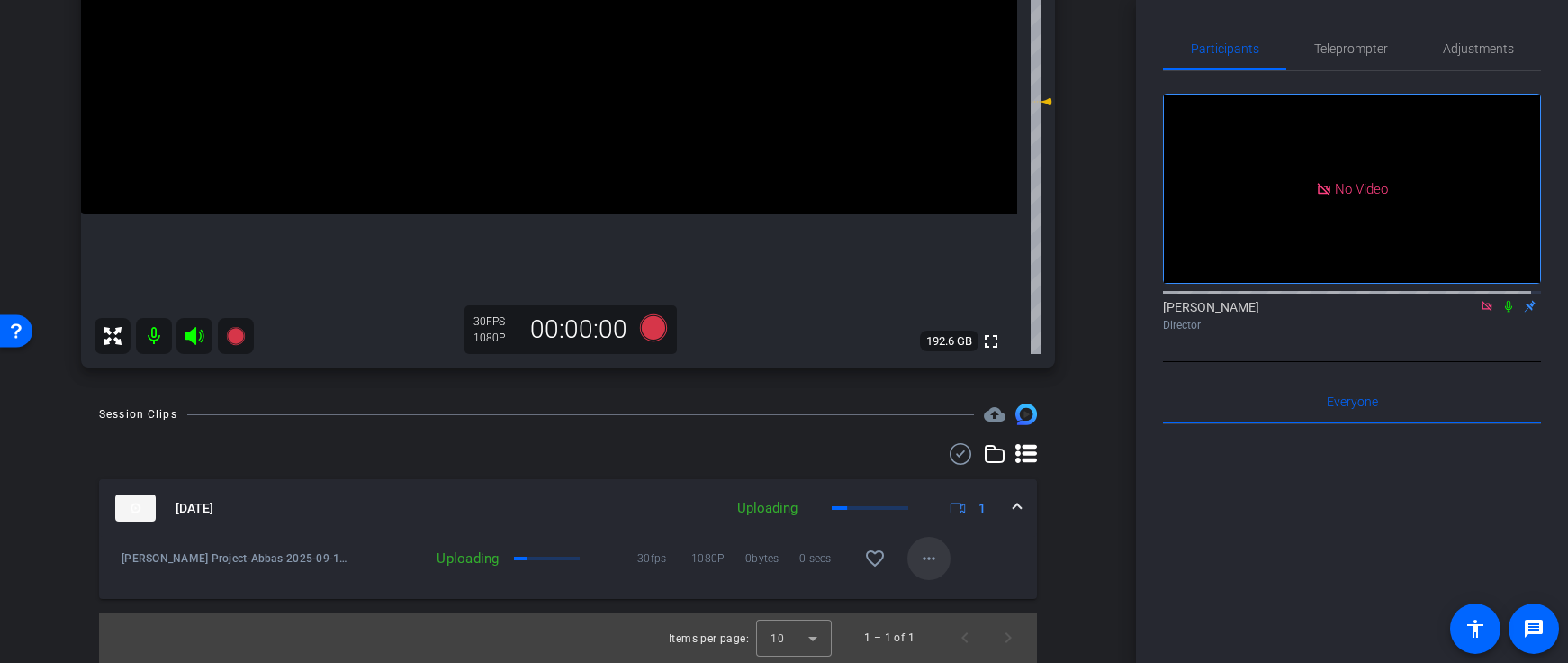
click at [919, 564] on mat-icon "more_horiz" at bounding box center [928, 558] width 21 height 21
click at [1153, 517] on div at bounding box center [784, 332] width 1568 height 663
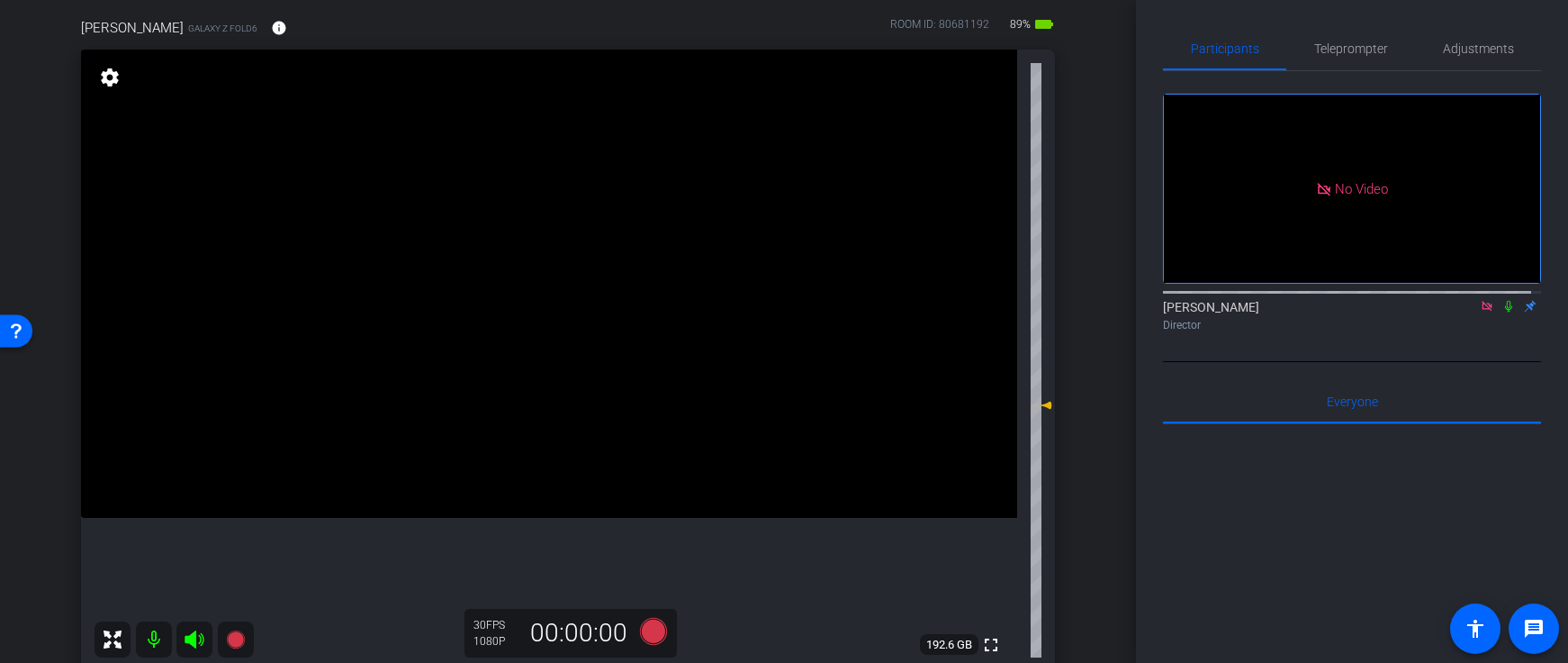
scroll to position [203, 0]
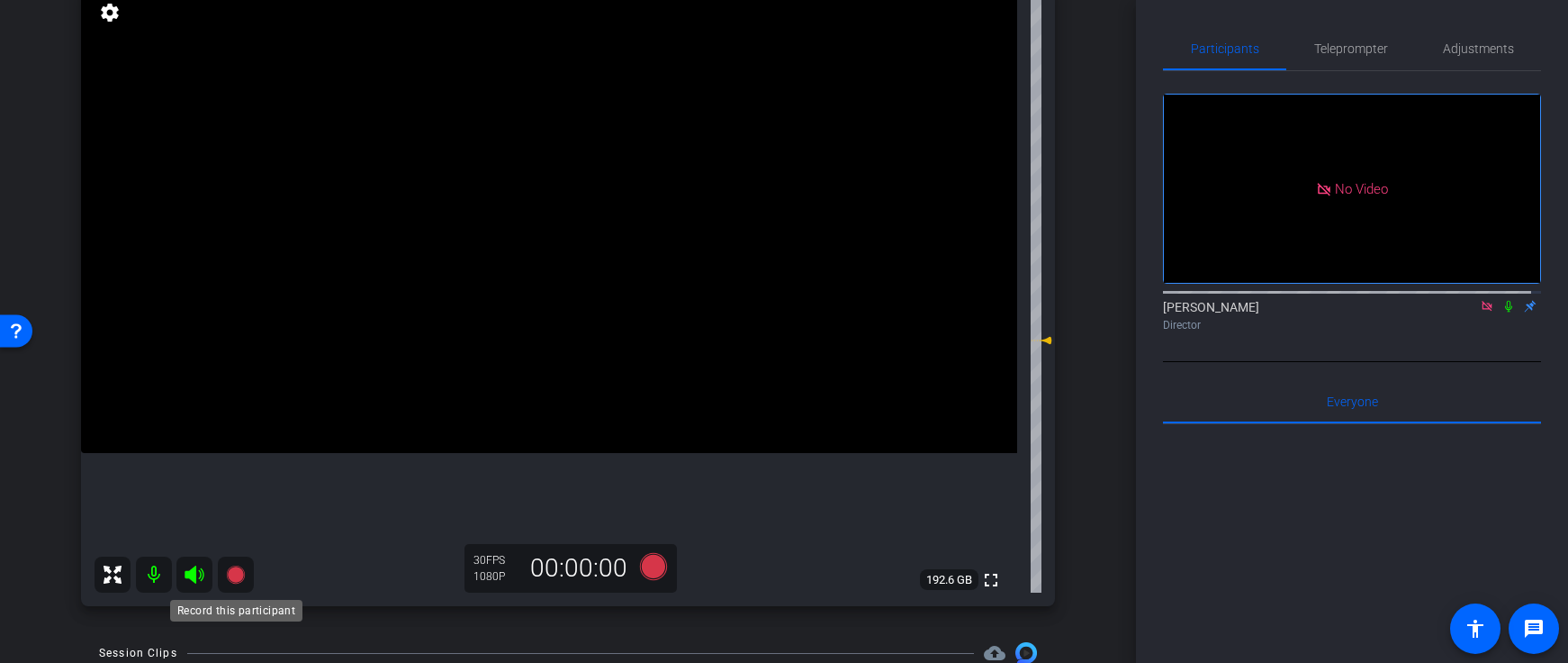
click at [234, 579] on icon at bounding box center [236, 575] width 18 height 18
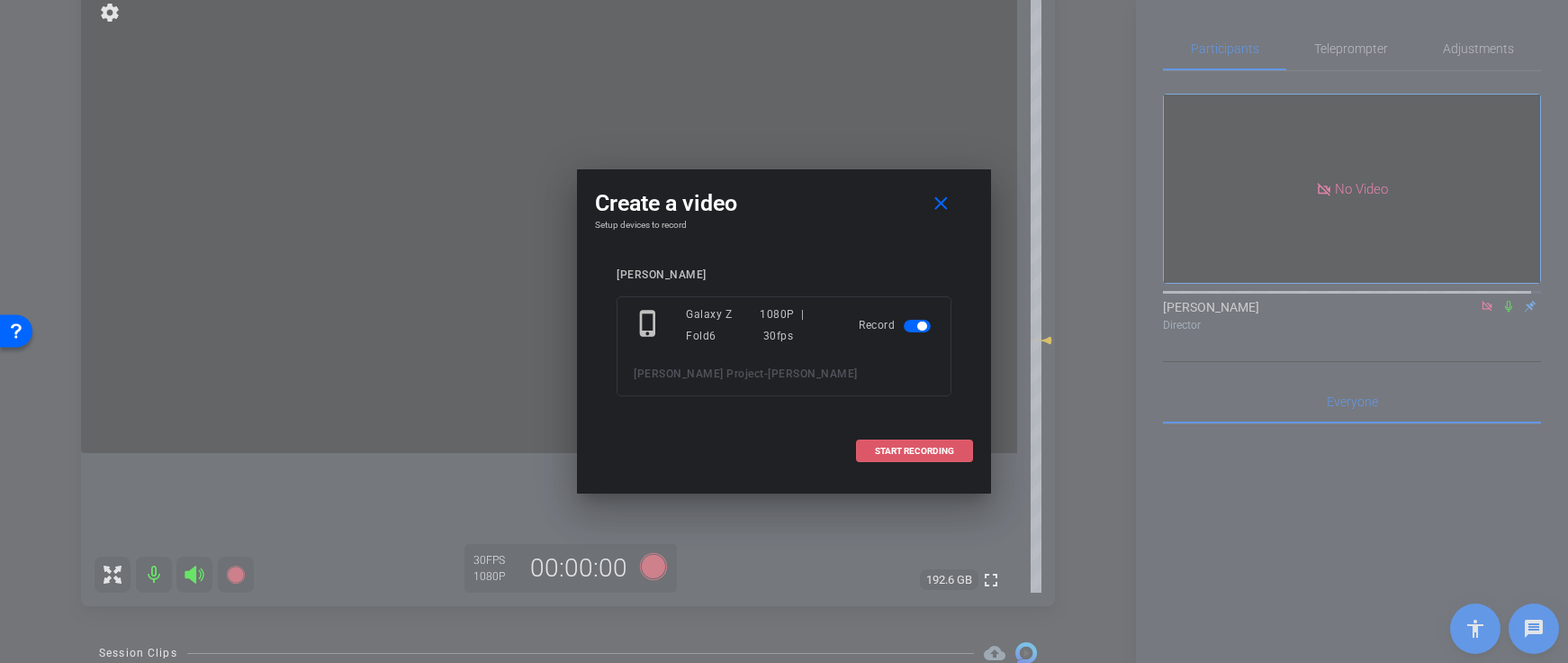
click at [910, 448] on span "START RECORDING" at bounding box center [915, 451] width 79 height 9
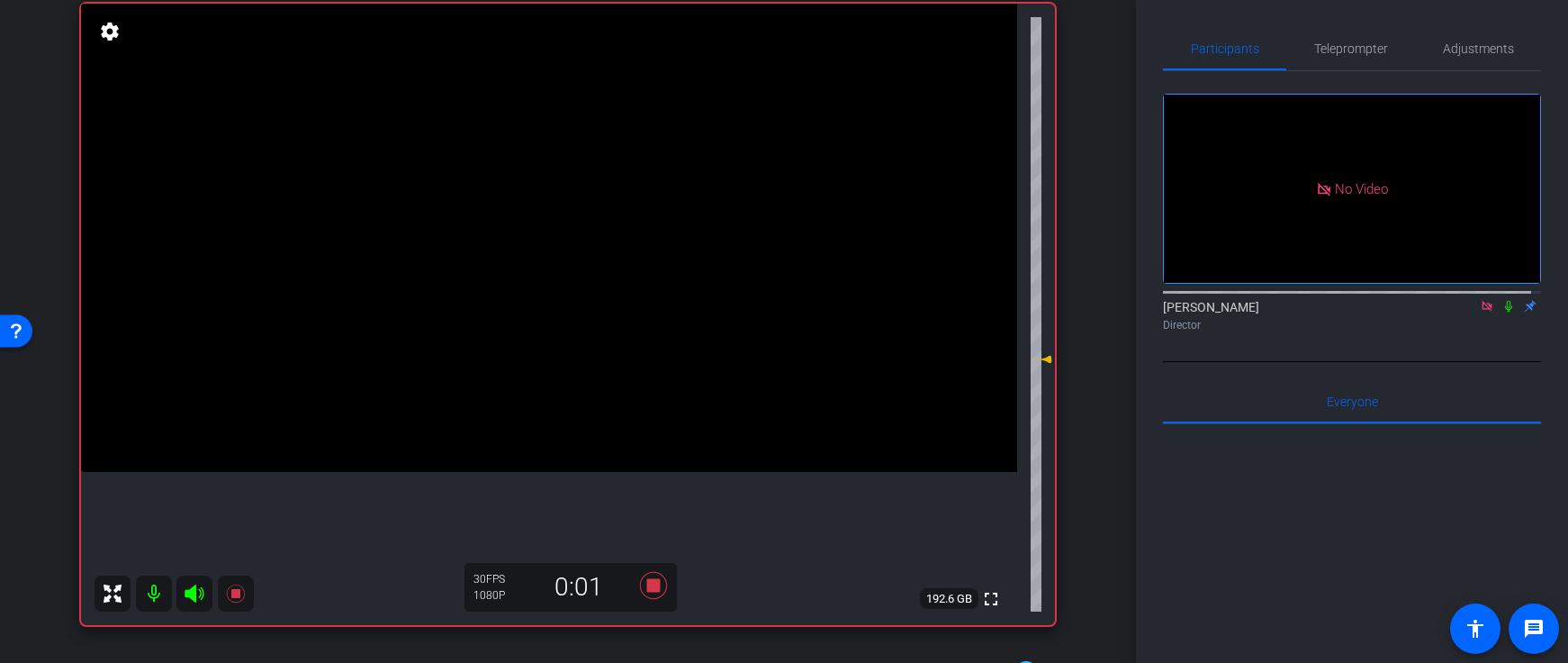
scroll to position [185, 0]
click at [1503, 300] on icon at bounding box center [1509, 307] width 15 height 13
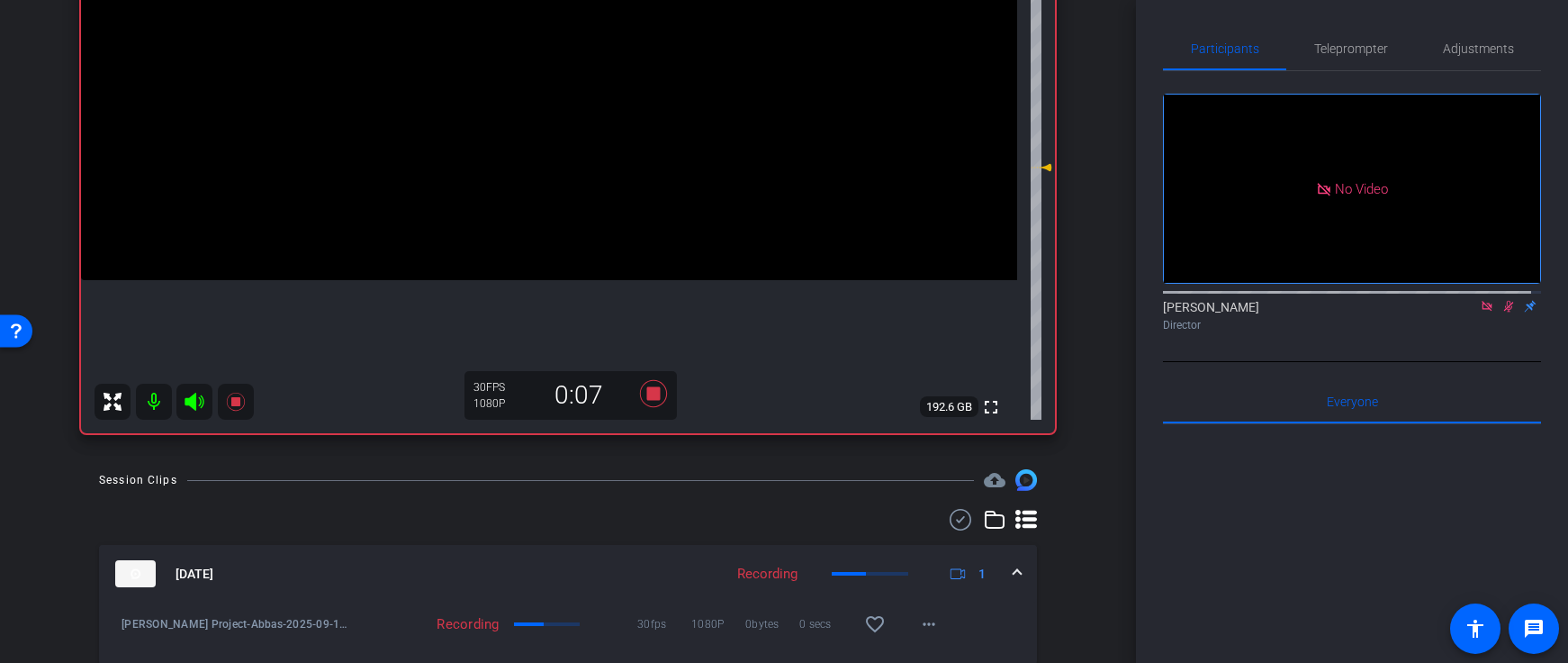
scroll to position [482, 0]
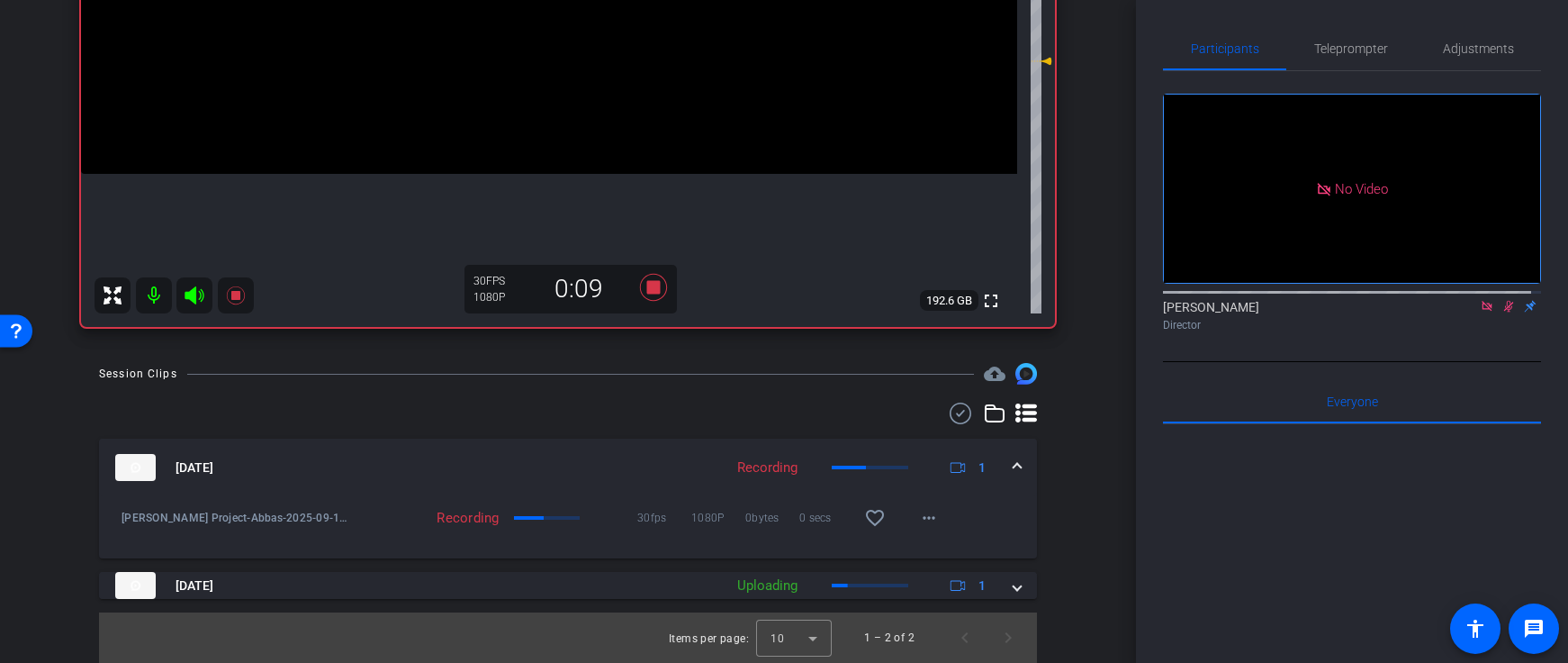
drag, startPoint x: 1009, startPoint y: 587, endPoint x: 1034, endPoint y: 583, distance: 25.3
click at [1014, 587] on span at bounding box center [1018, 586] width 7 height 19
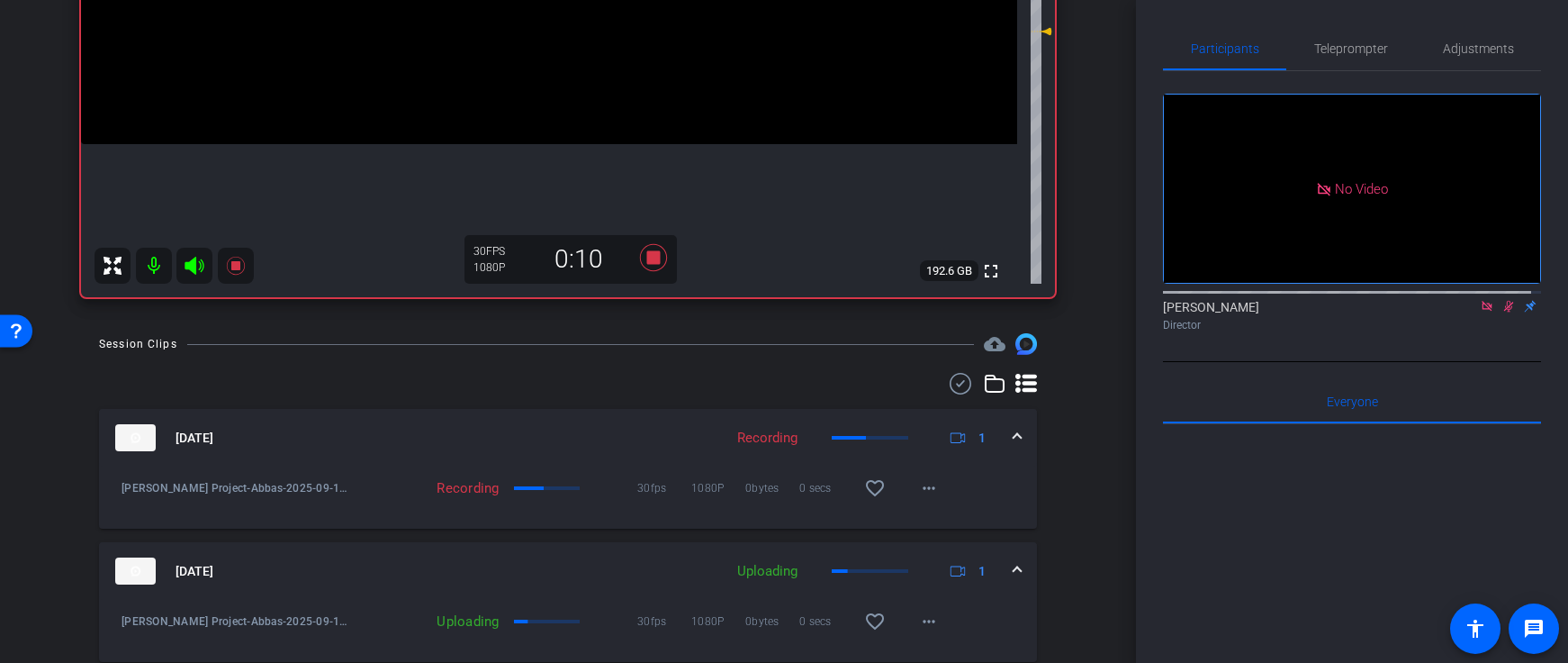
scroll to position [266, 0]
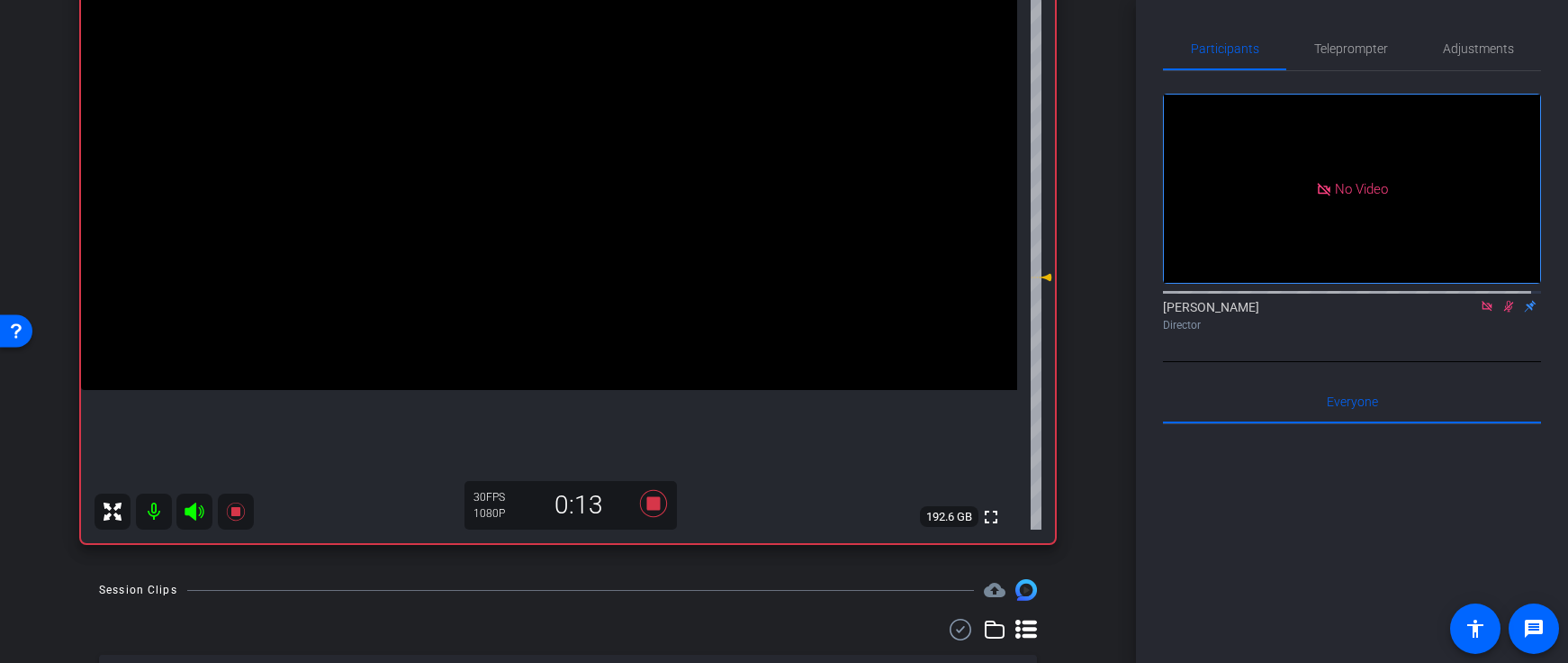
click at [1502, 300] on icon at bounding box center [1509, 307] width 15 height 13
click at [1505, 301] on icon at bounding box center [1509, 307] width 7 height 12
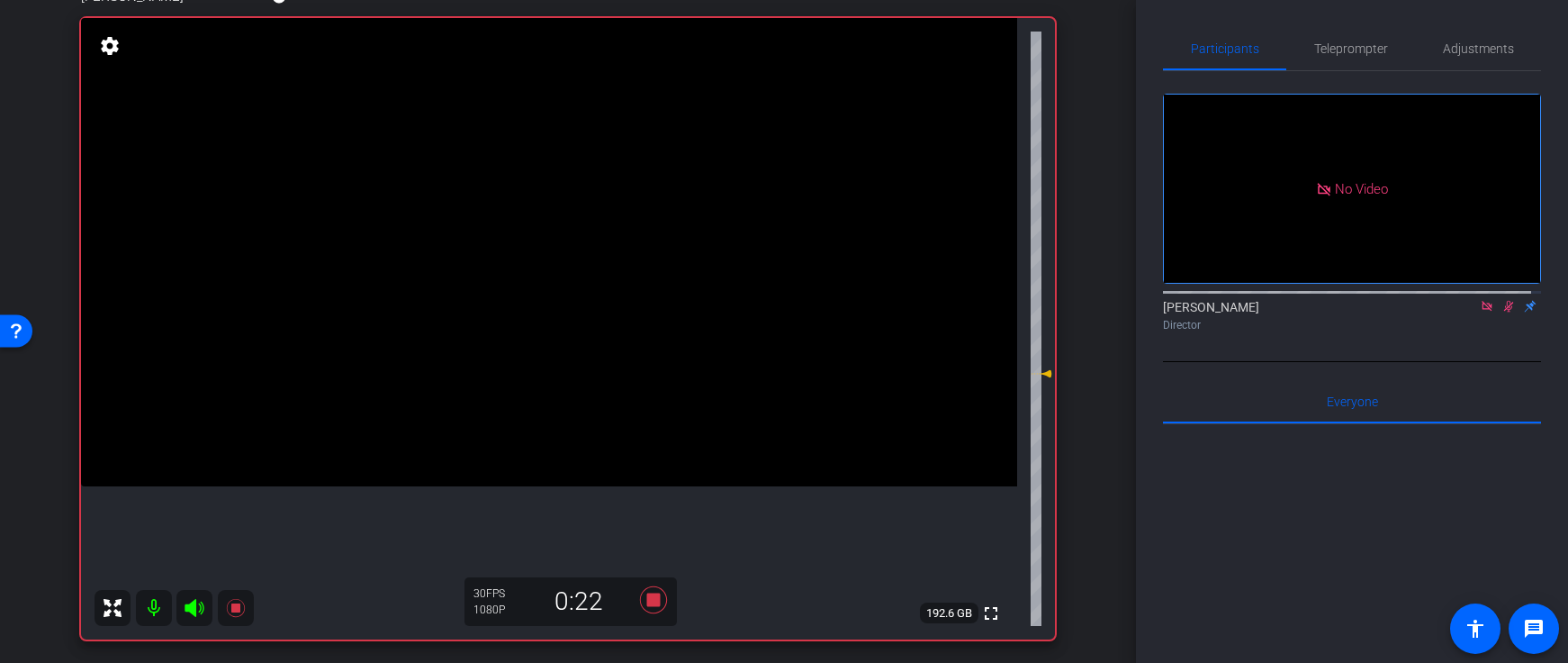
scroll to position [188, 0]
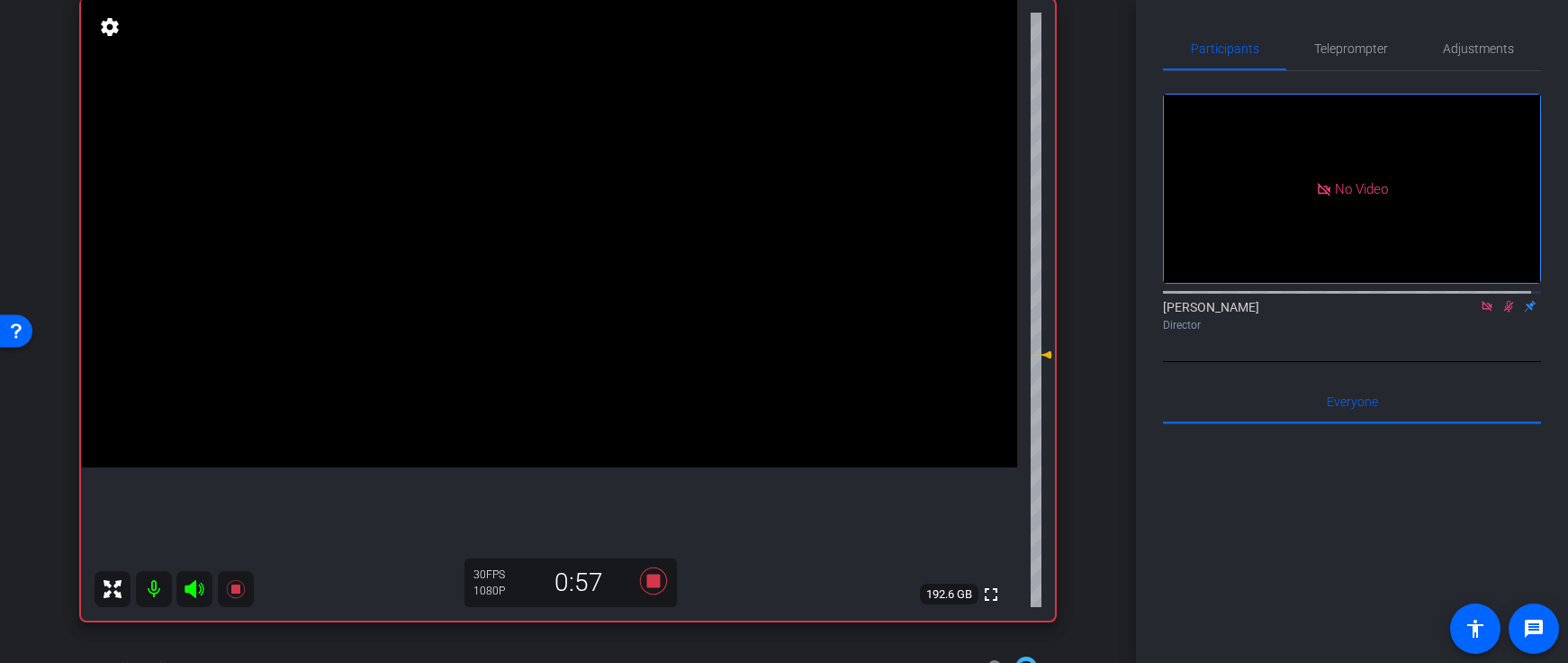
click at [1505, 301] on icon at bounding box center [1509, 307] width 10 height 12
click at [1505, 301] on icon at bounding box center [1509, 307] width 7 height 12
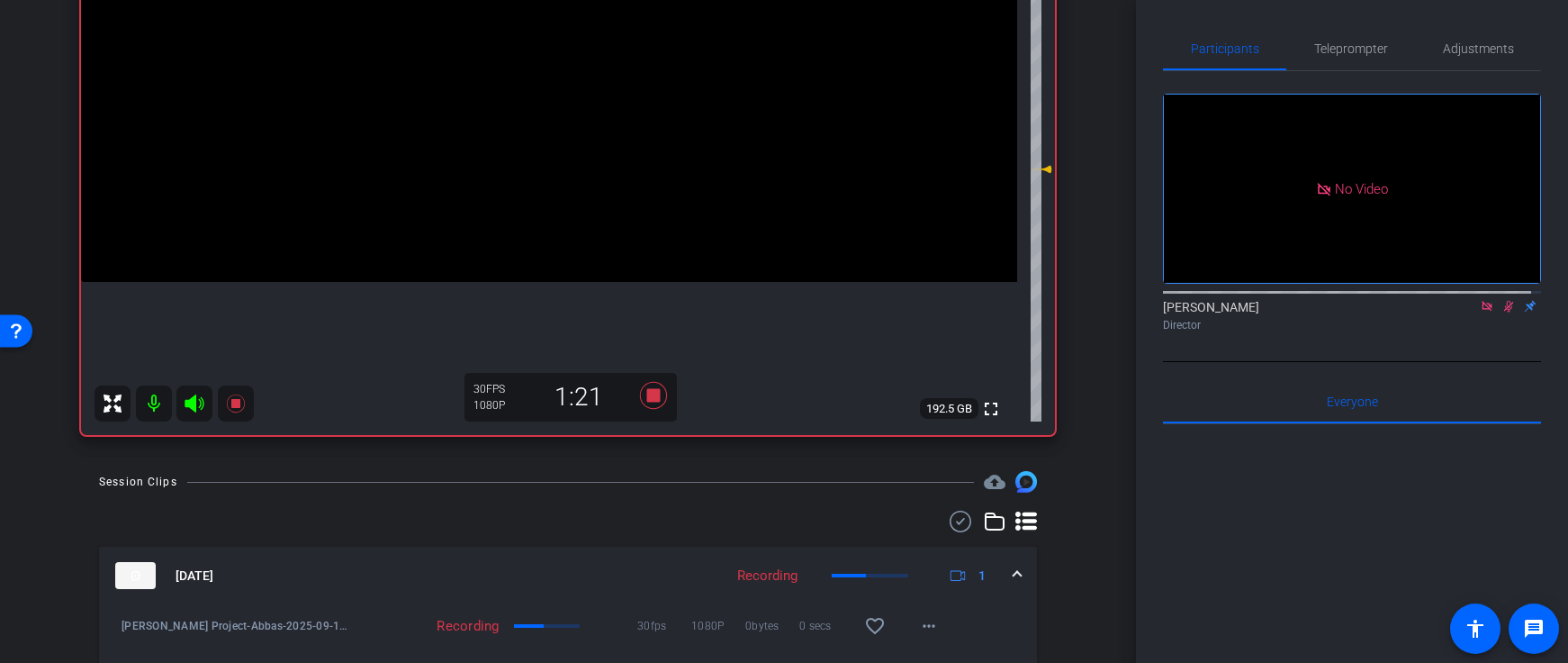
scroll to position [536, 0]
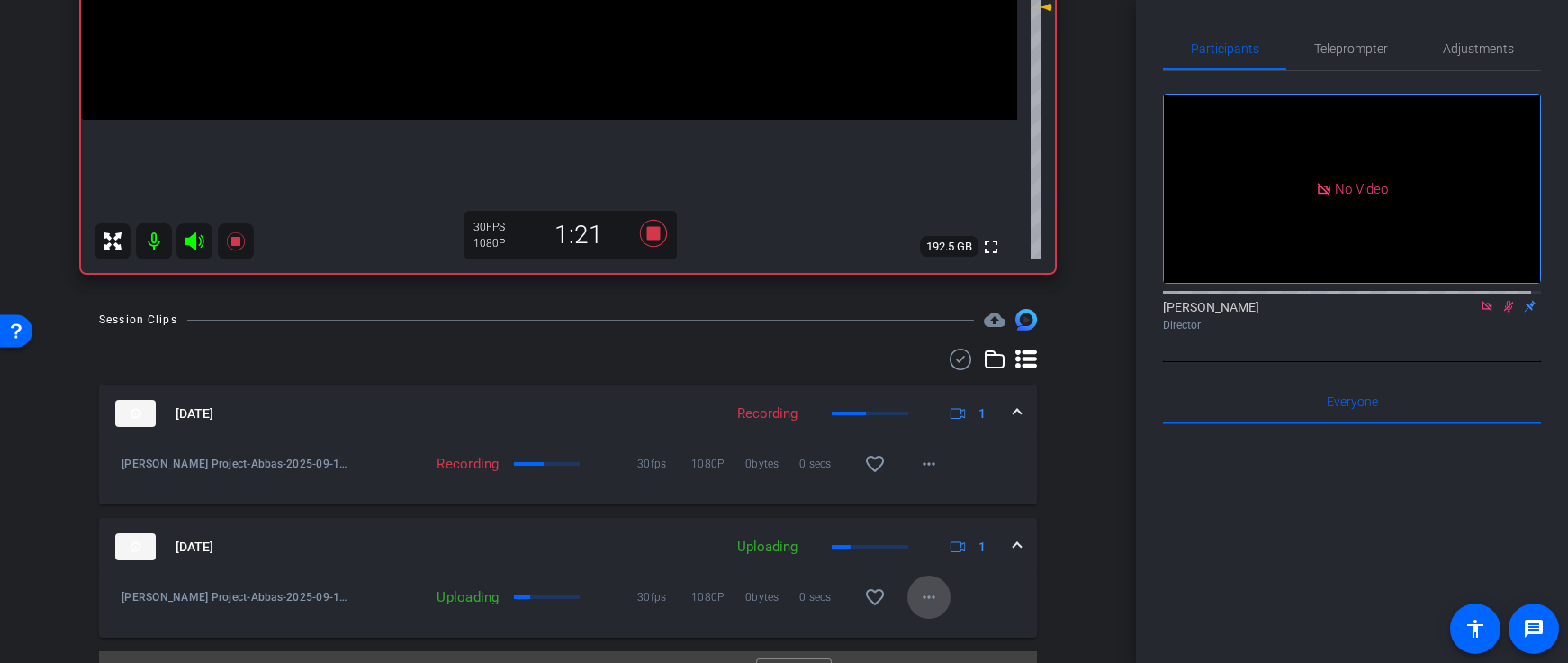
click at [929, 599] on mat-icon "more_horiz" at bounding box center [928, 597] width 21 height 21
click at [1065, 504] on div at bounding box center [784, 332] width 1568 height 663
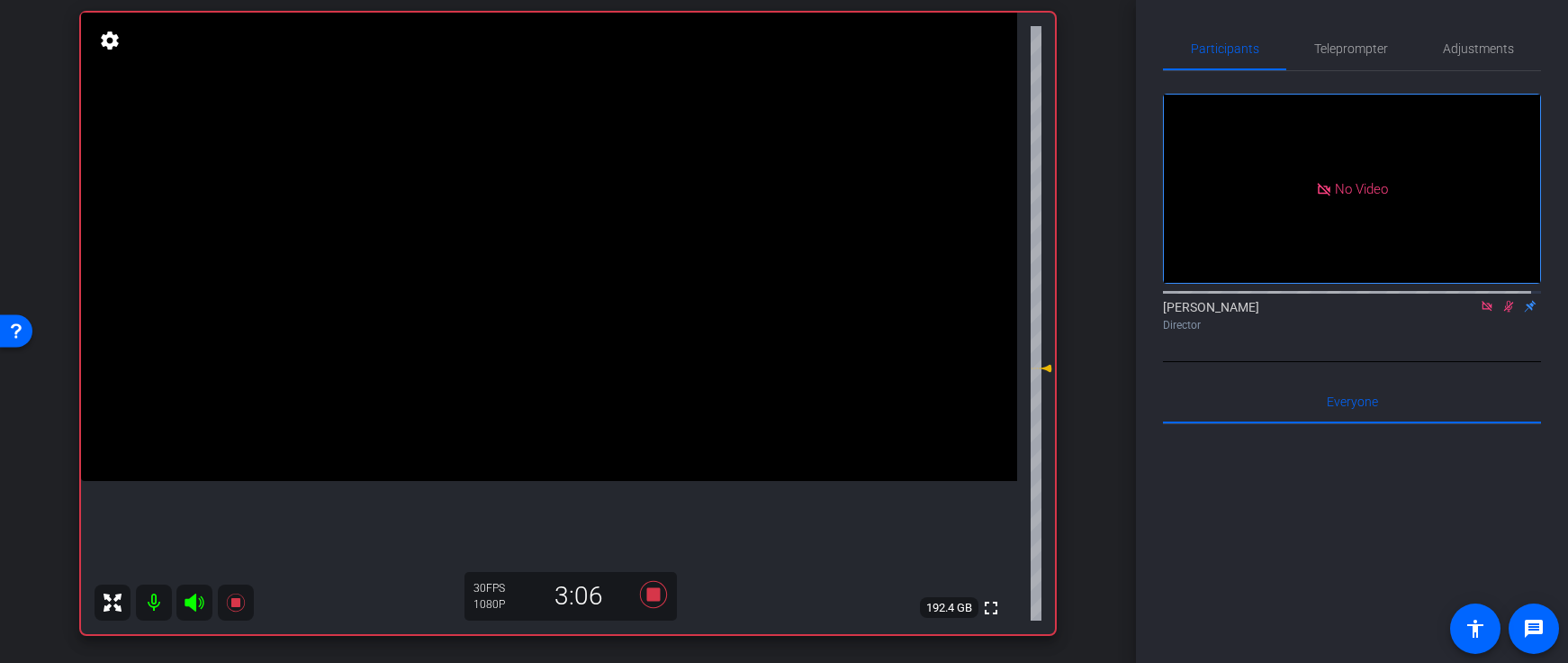
scroll to position [171, 0]
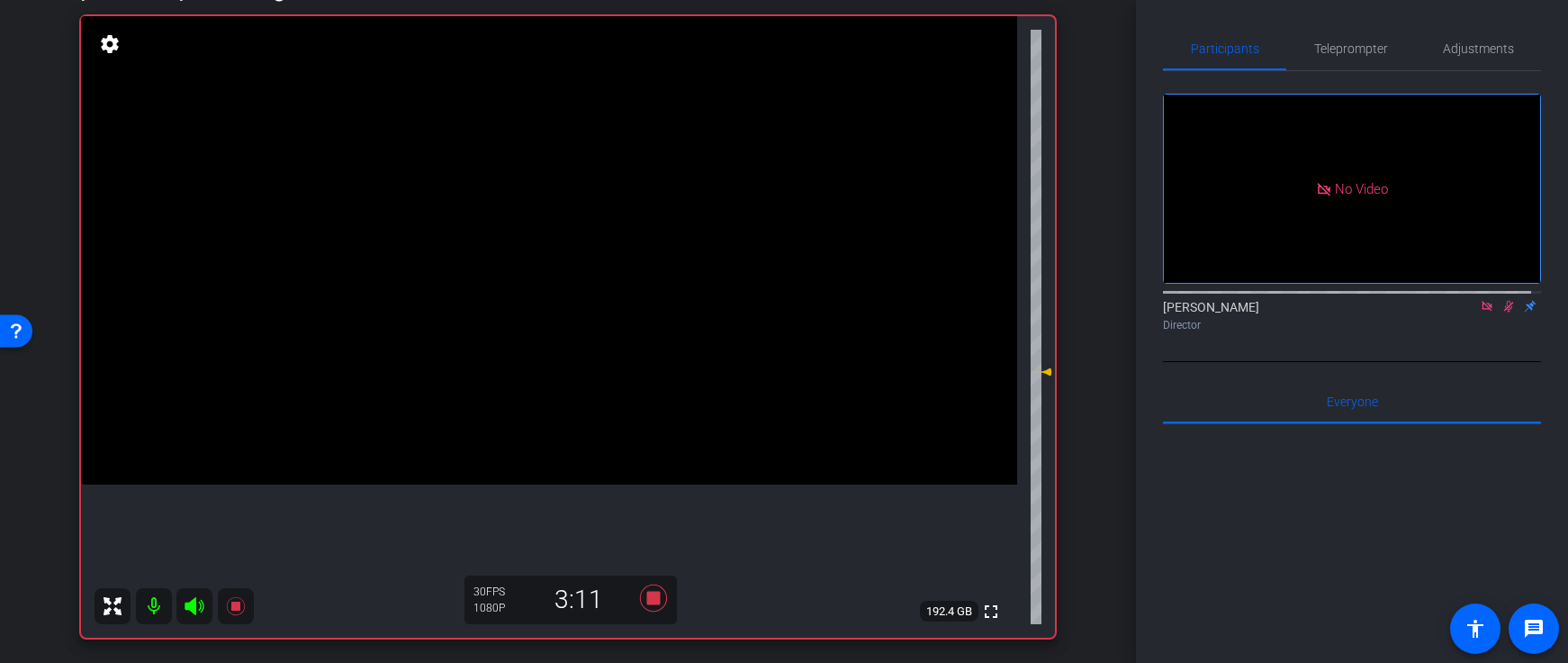
click at [1502, 300] on icon at bounding box center [1509, 307] width 15 height 13
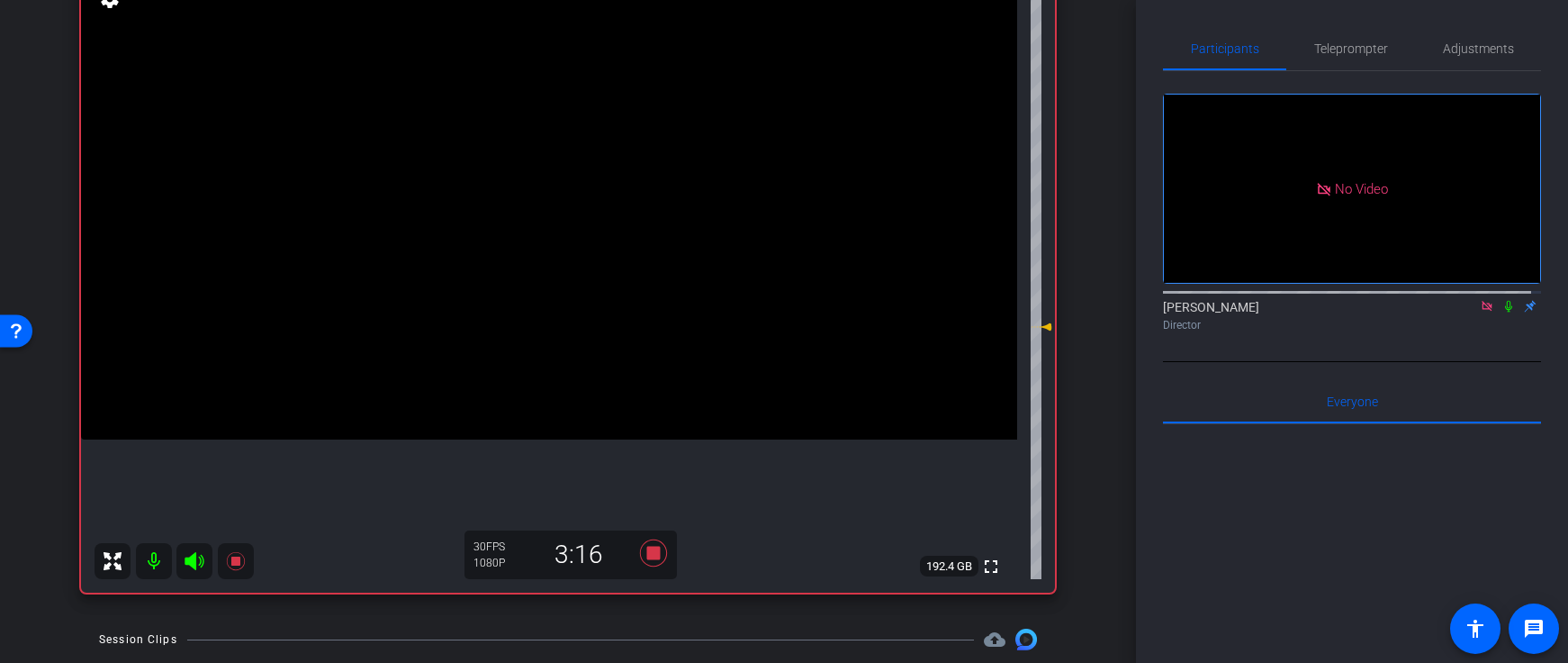
scroll to position [277, 0]
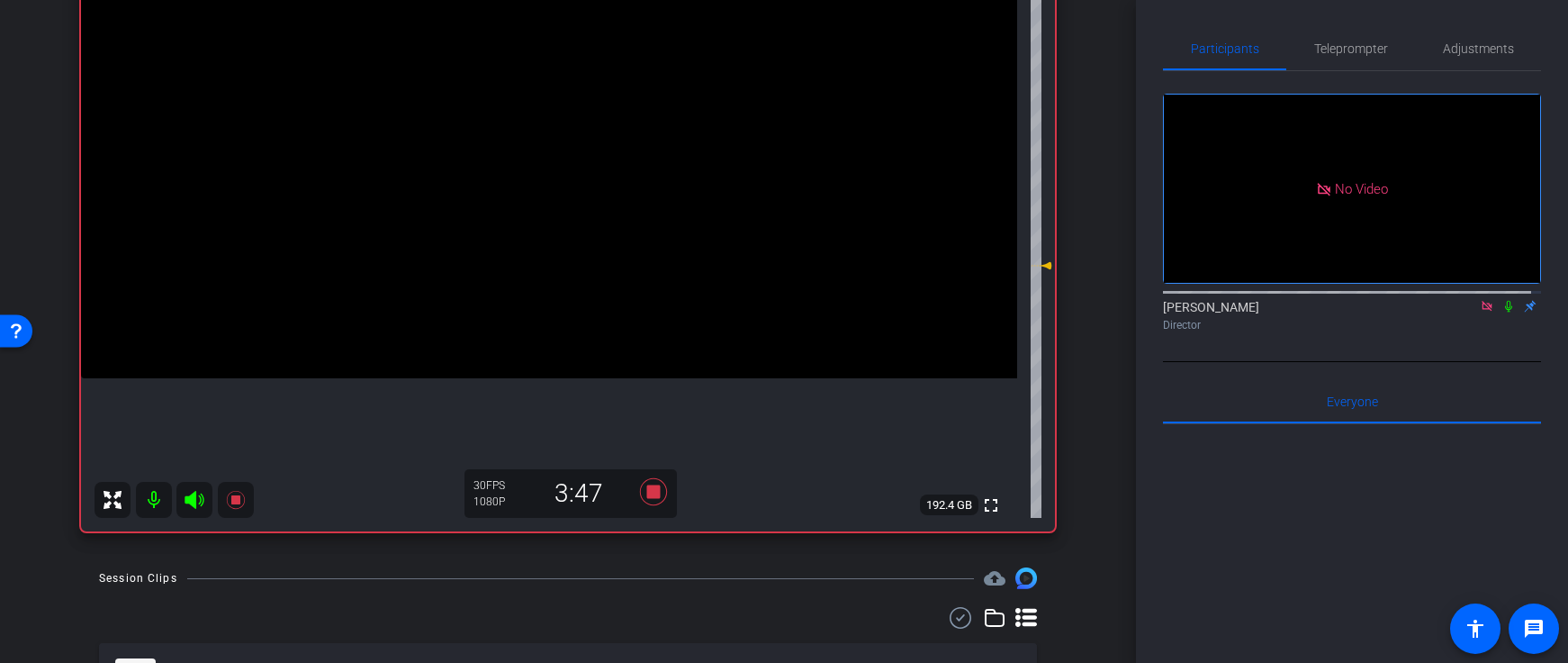
click at [1503, 300] on icon at bounding box center [1509, 307] width 15 height 13
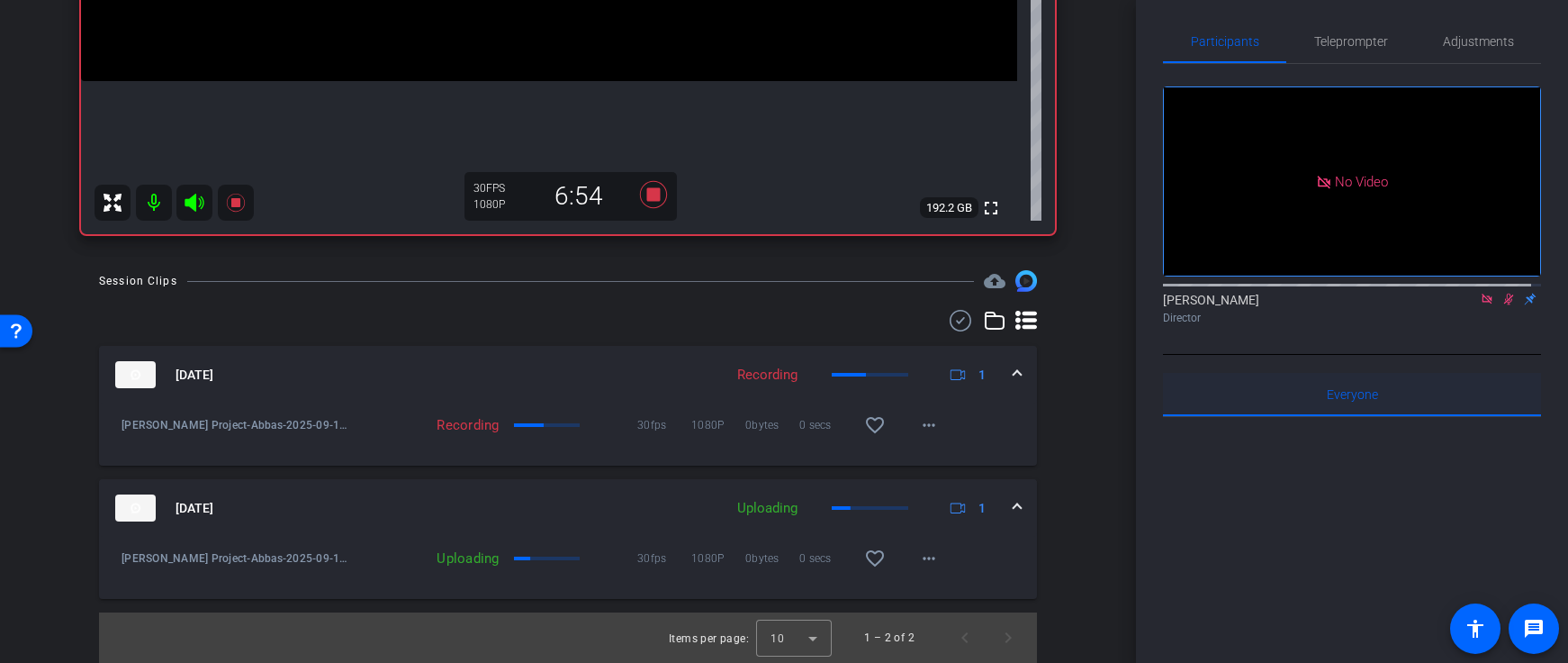
scroll to position [0, 0]
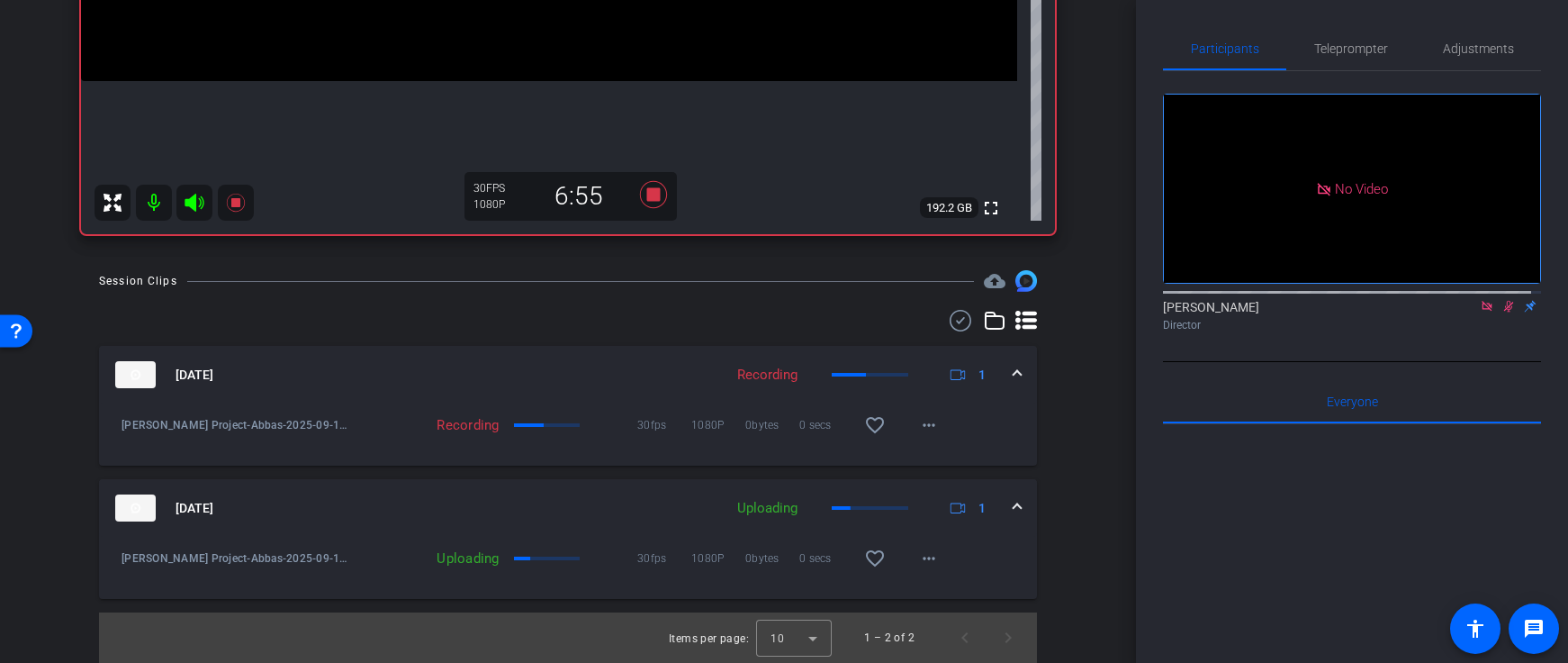
click at [1505, 301] on icon at bounding box center [1509, 307] width 10 height 12
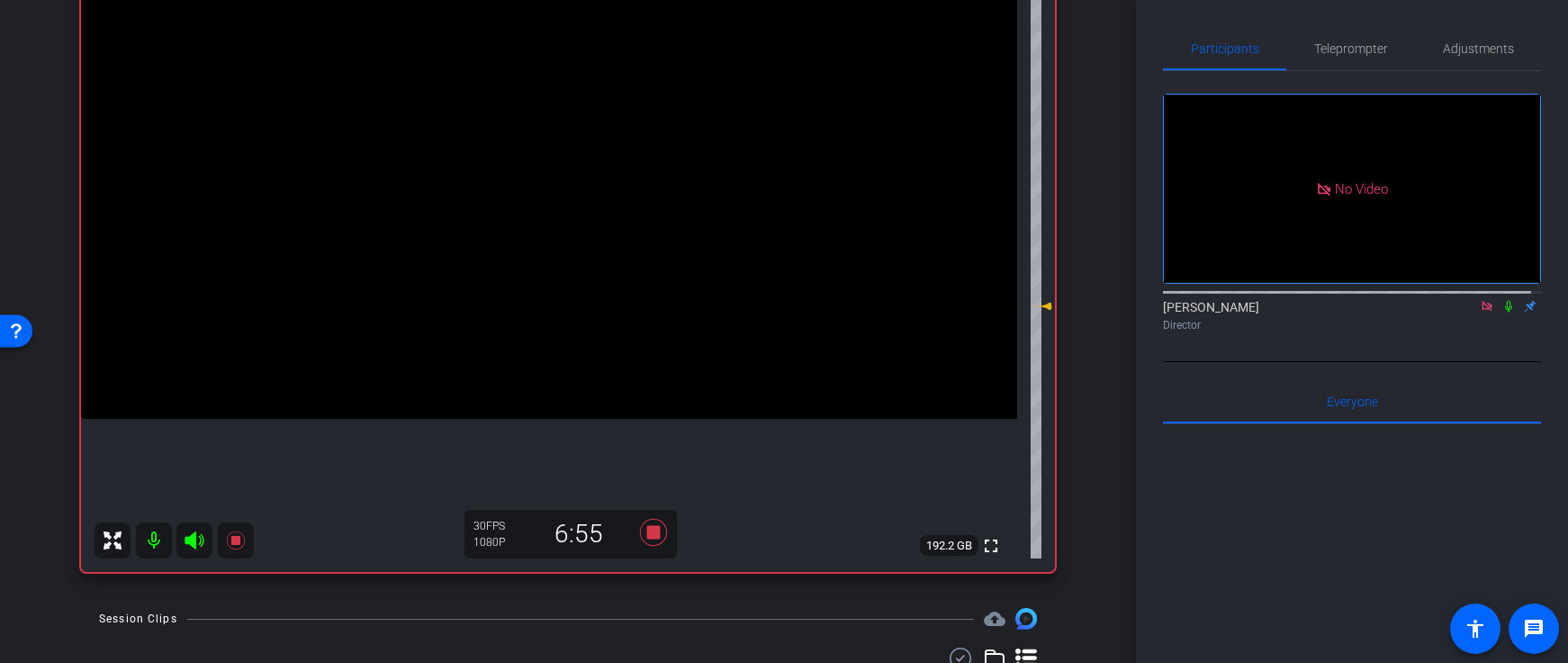
scroll to position [236, 0]
click at [235, 541] on icon at bounding box center [236, 541] width 18 height 18
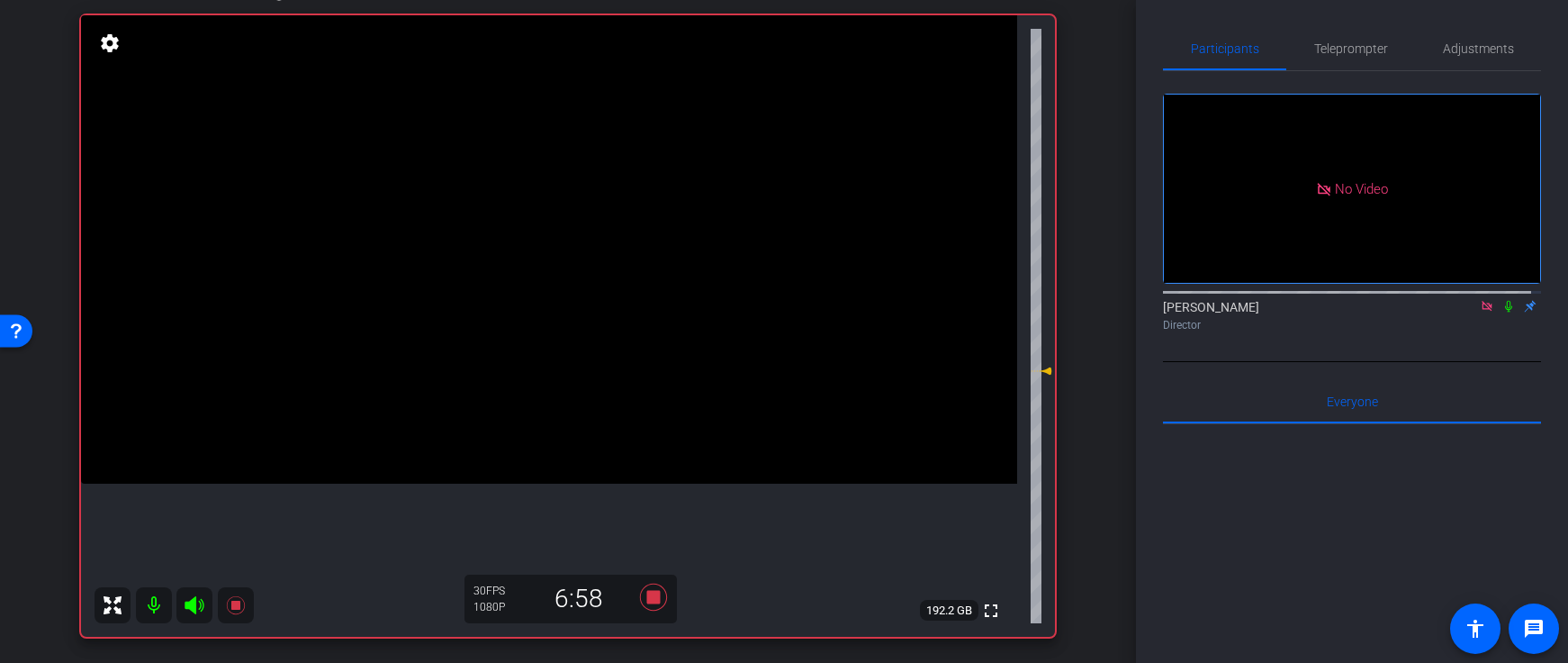
scroll to position [349, 0]
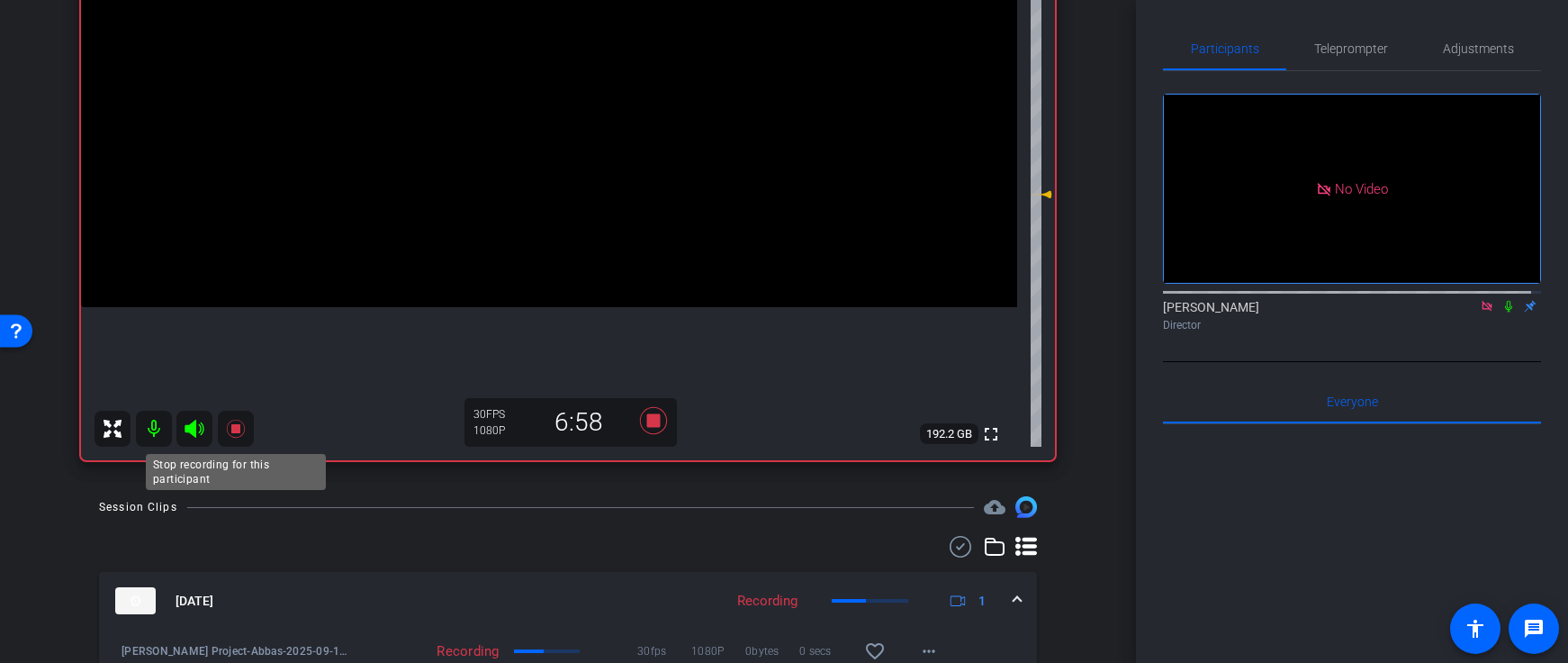
click at [233, 427] on icon at bounding box center [236, 429] width 18 height 18
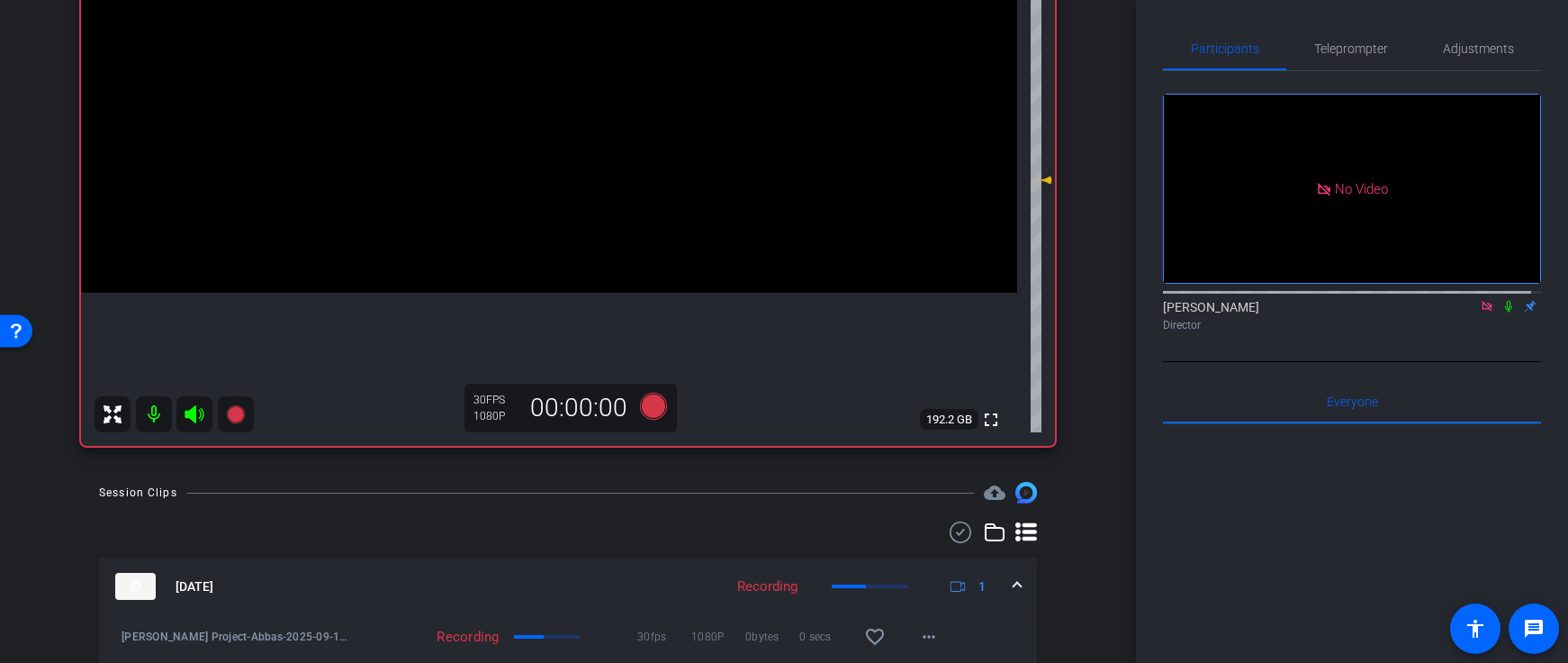
scroll to position [370, 0]
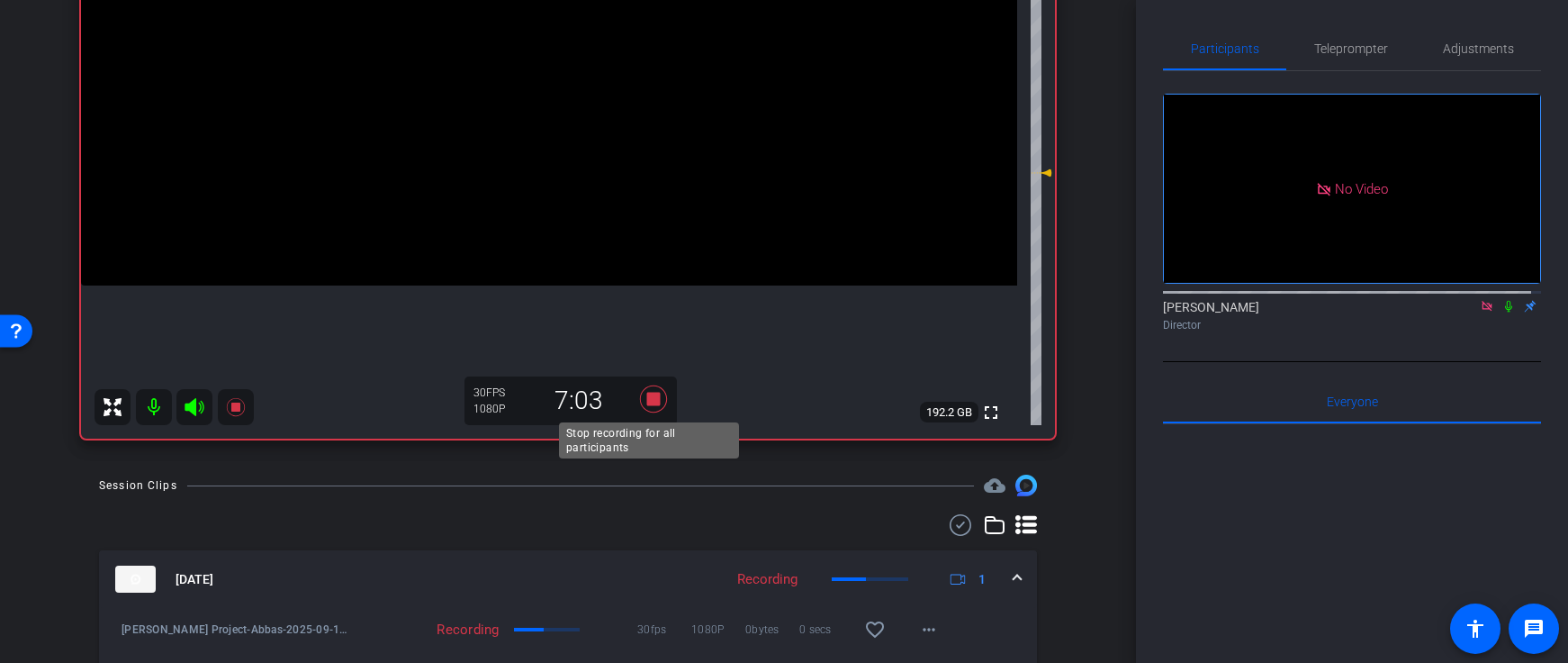
click at [632, 405] on icon at bounding box center [653, 399] width 43 height 32
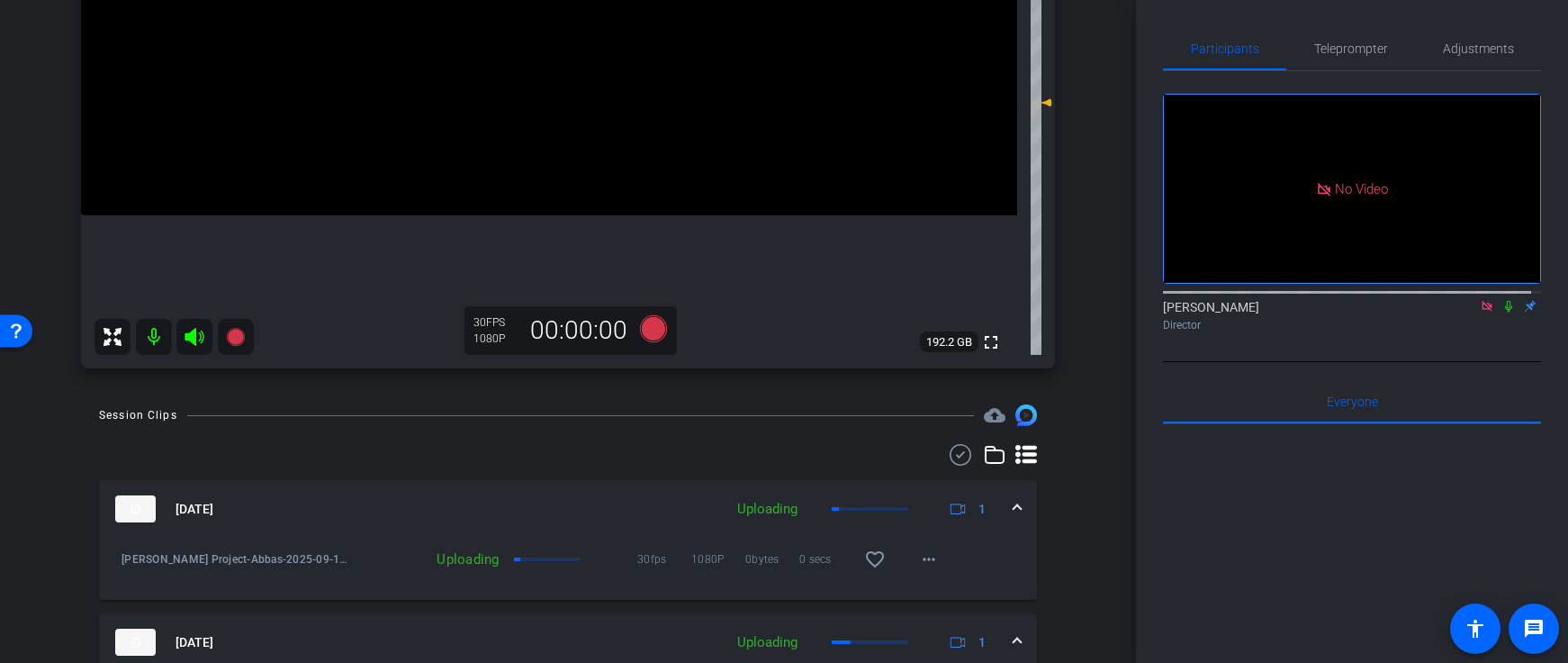
scroll to position [439, 0]
click at [237, 337] on icon at bounding box center [236, 338] width 18 height 18
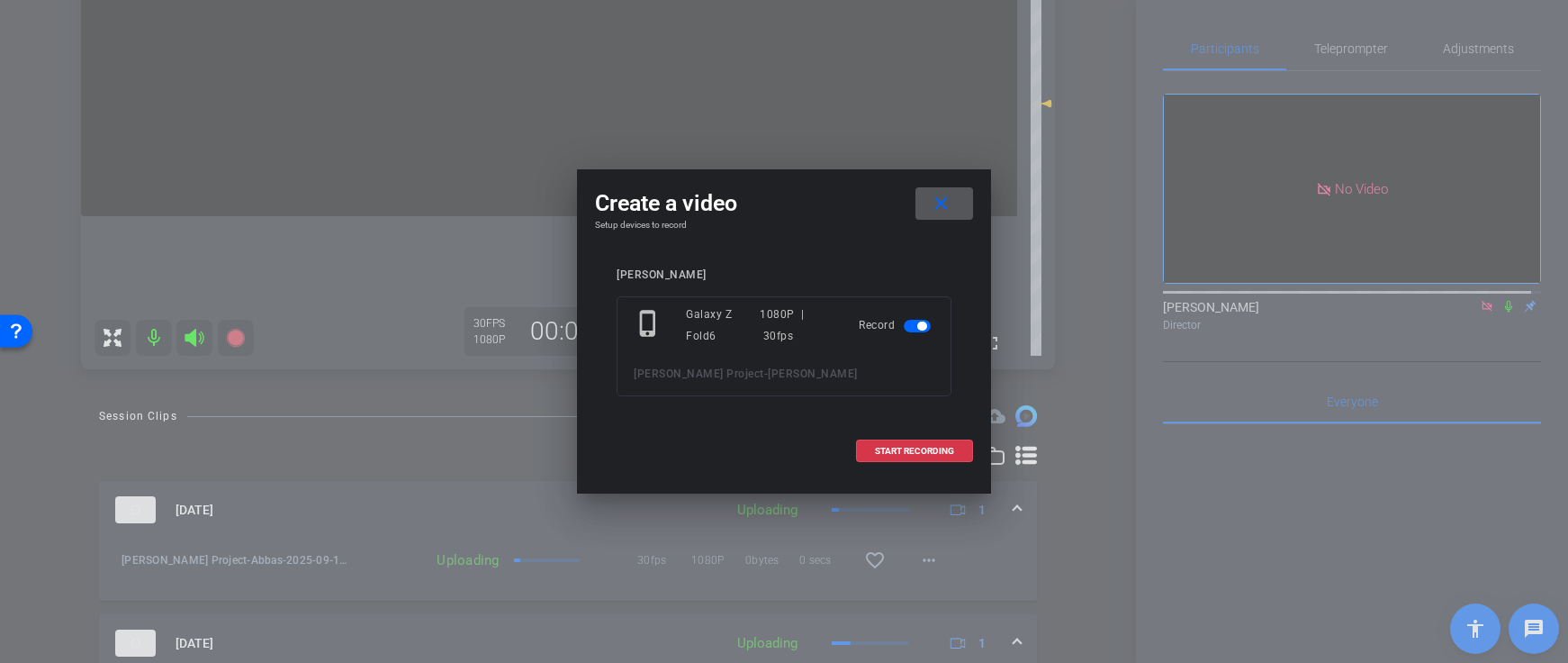
click at [924, 198] on span at bounding box center [944, 204] width 58 height 43
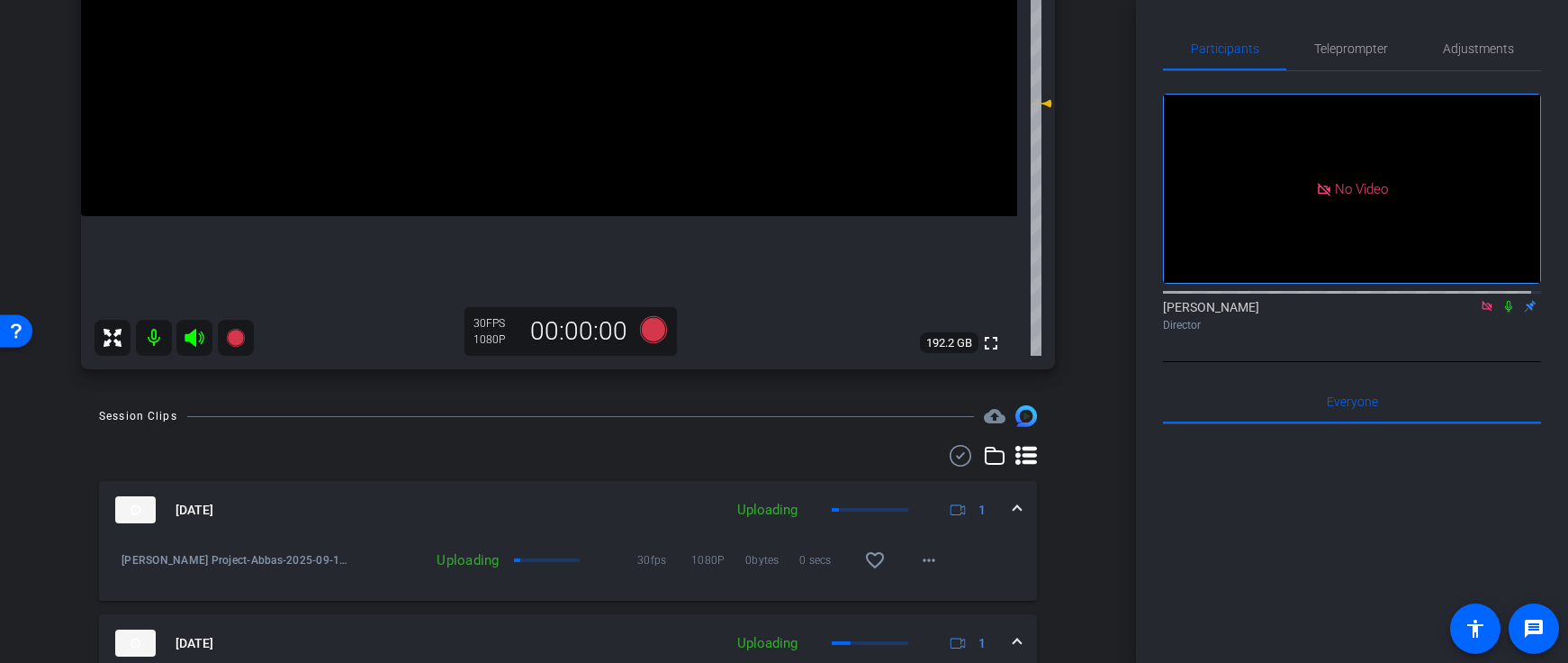
click at [1504, 300] on icon at bounding box center [1509, 307] width 15 height 13
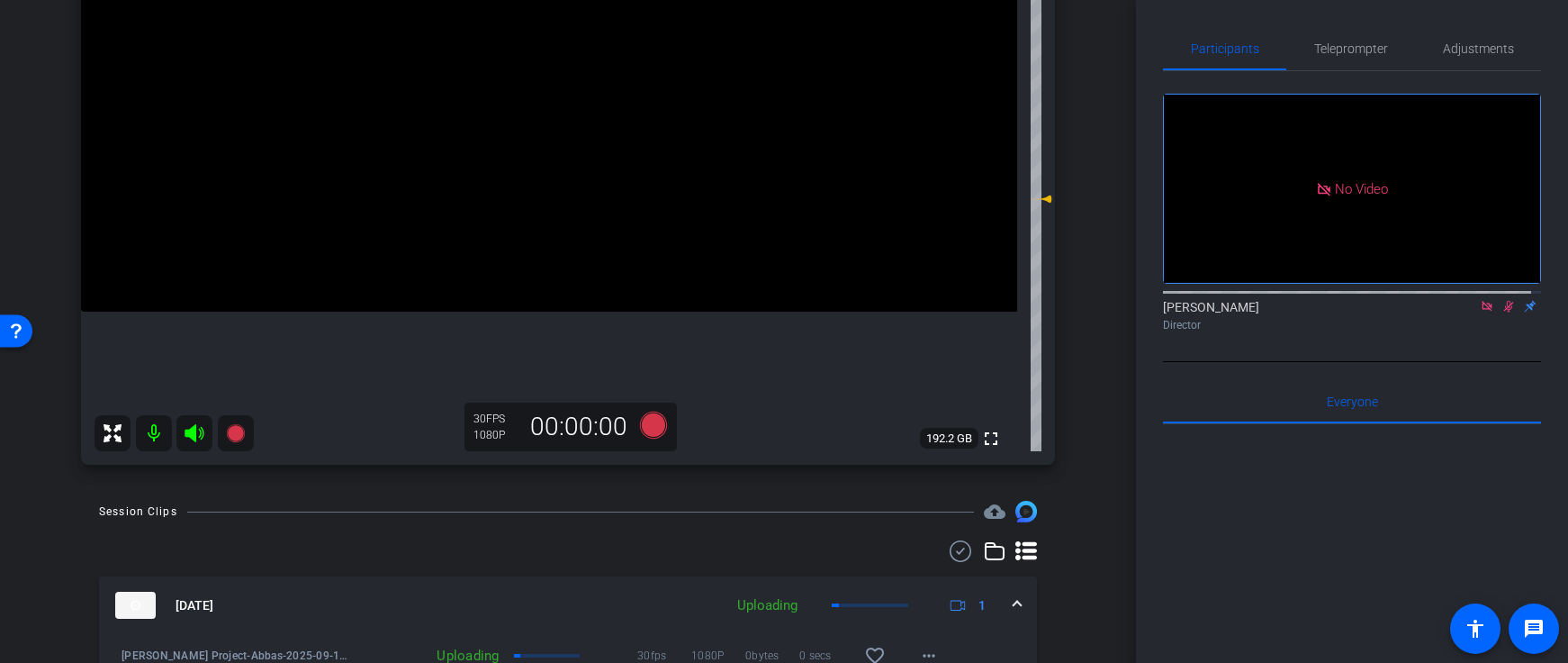
scroll to position [332, 0]
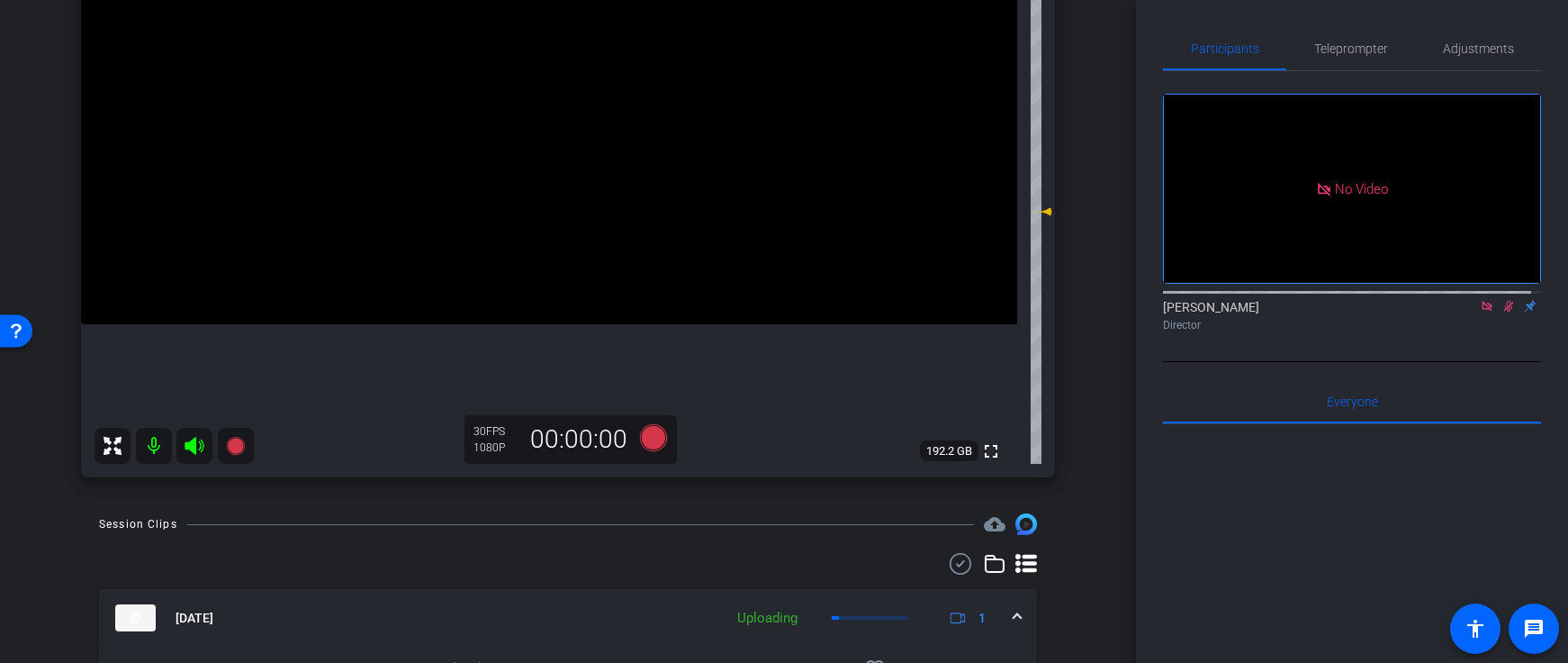
click at [1502, 300] on icon at bounding box center [1509, 307] width 15 height 13
click at [232, 448] on icon at bounding box center [236, 447] width 18 height 18
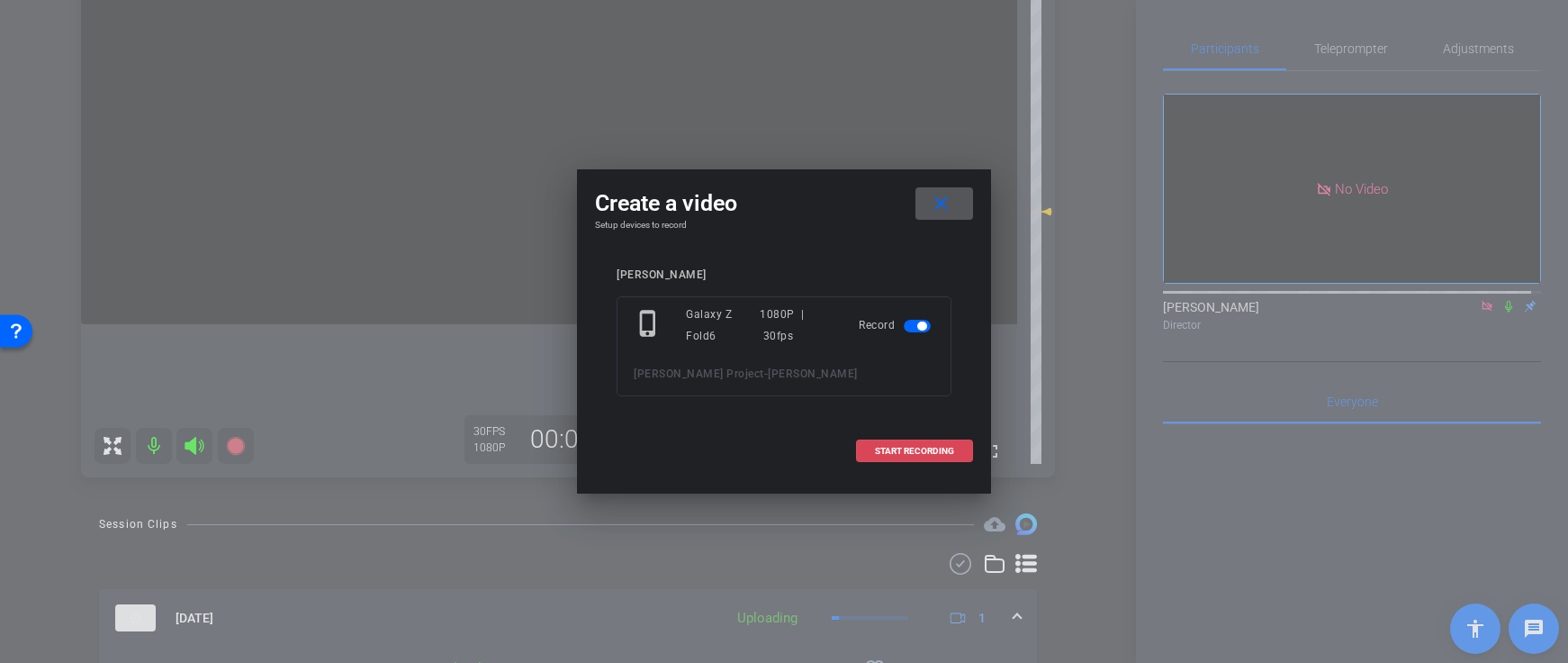
click at [939, 452] on span "START RECORDING" at bounding box center [915, 451] width 79 height 9
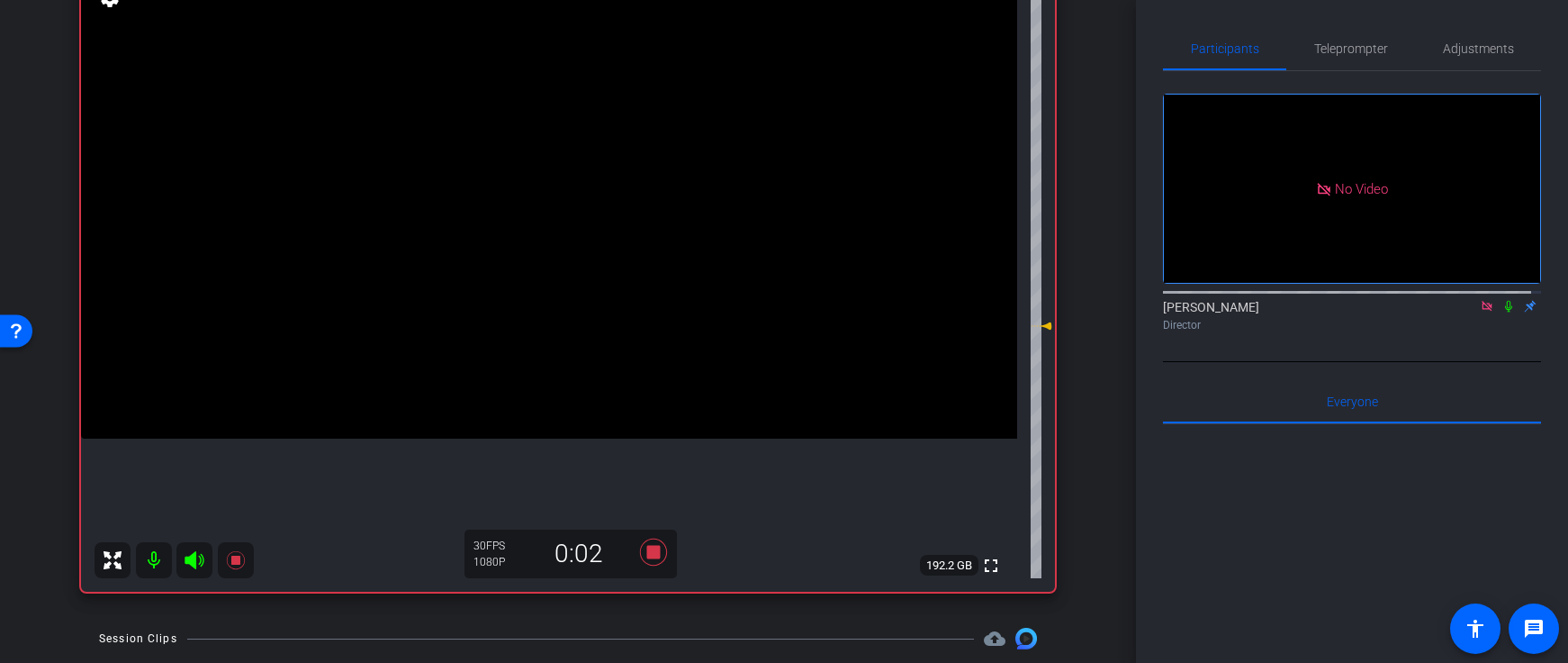
scroll to position [214, 0]
click at [1505, 300] on icon at bounding box center [1509, 307] width 15 height 13
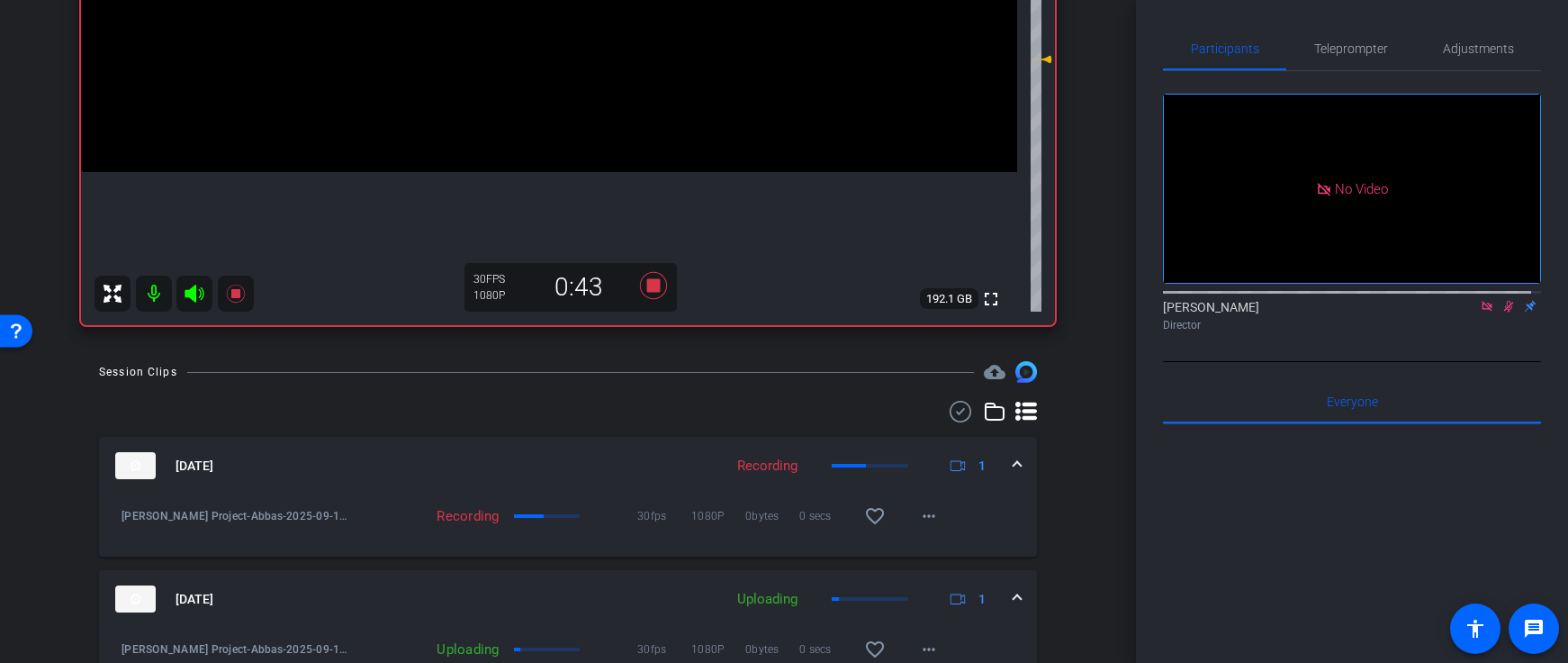
scroll to position [615, 0]
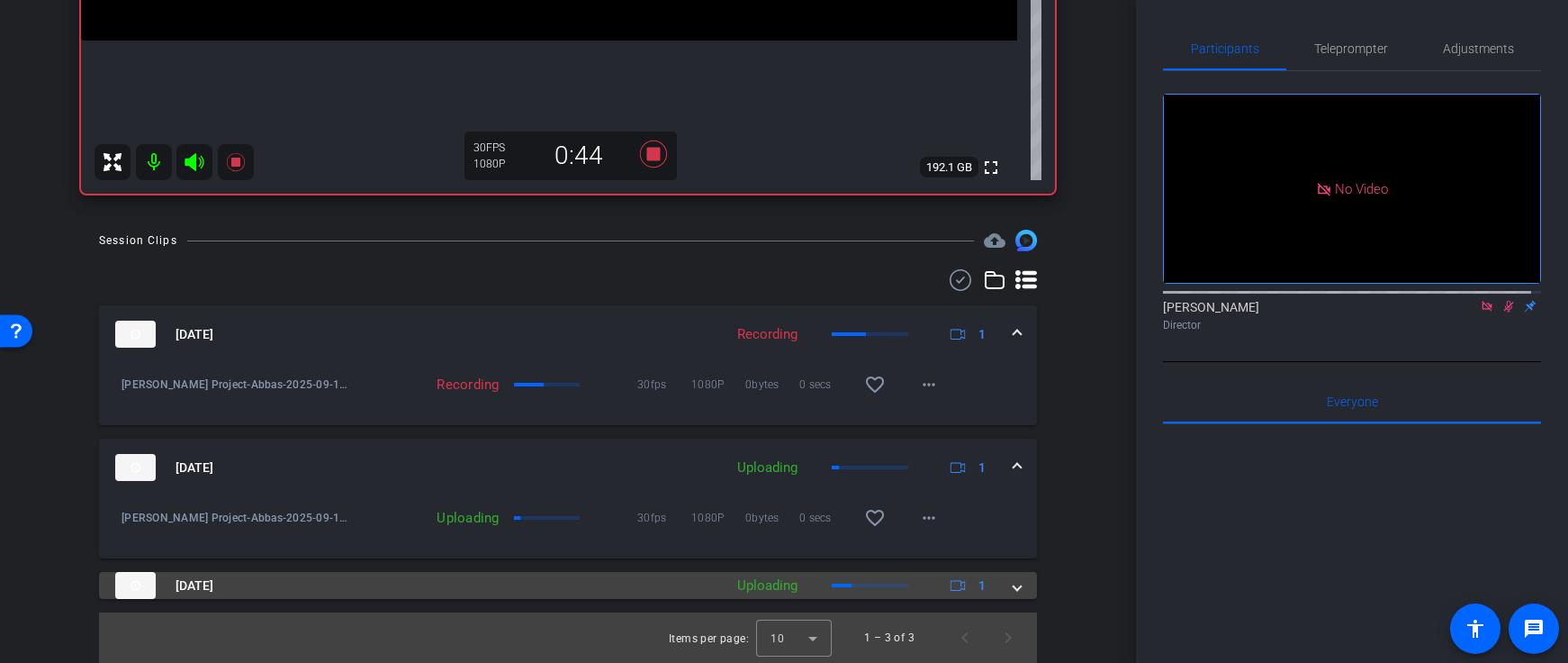
click at [1014, 587] on span at bounding box center [1018, 586] width 7 height 19
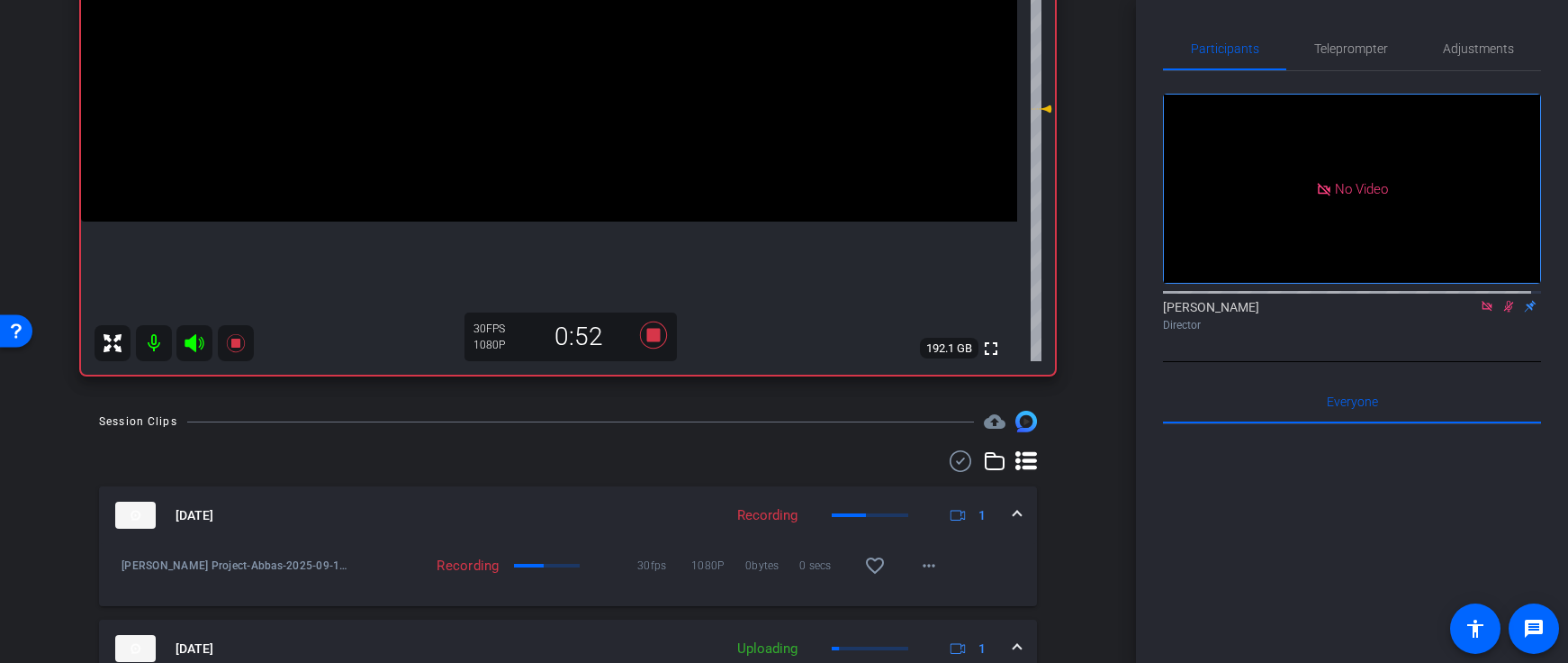
scroll to position [542, 0]
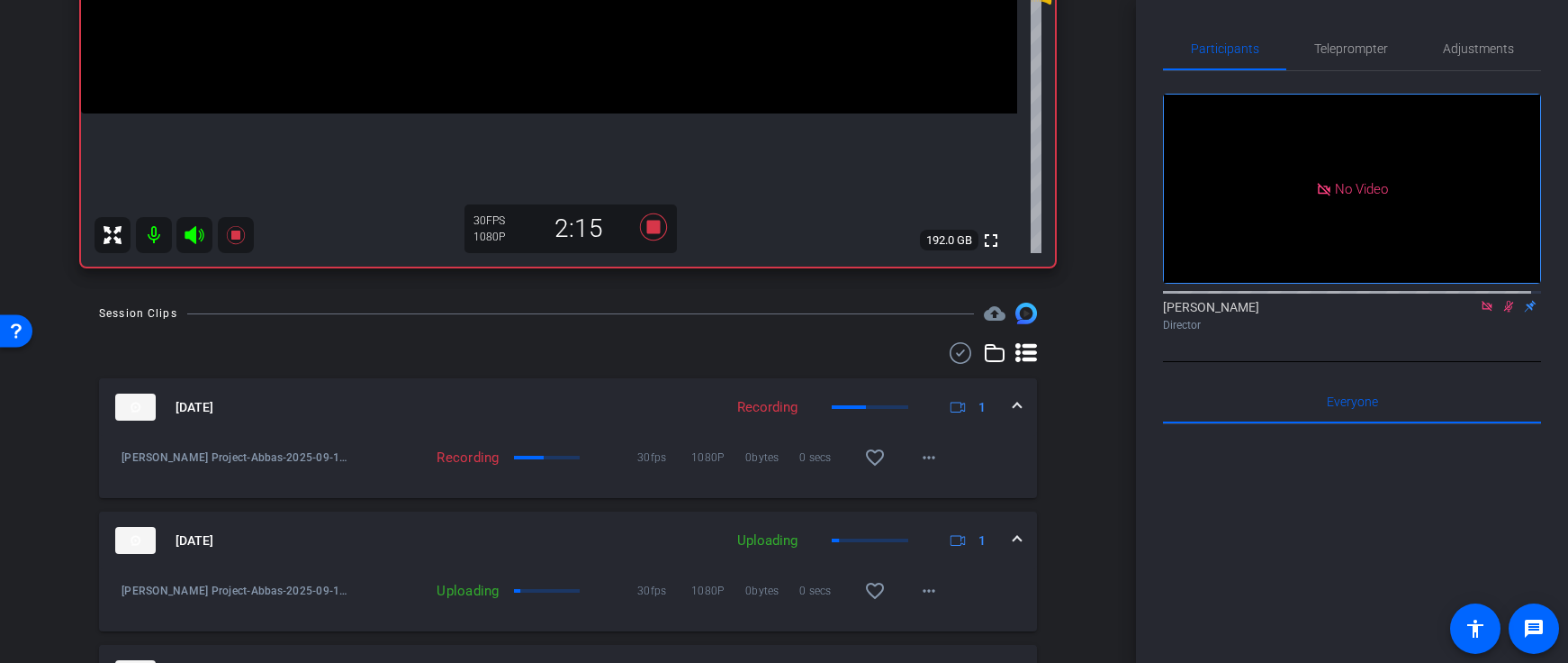
click at [1502, 300] on icon at bounding box center [1509, 307] width 15 height 13
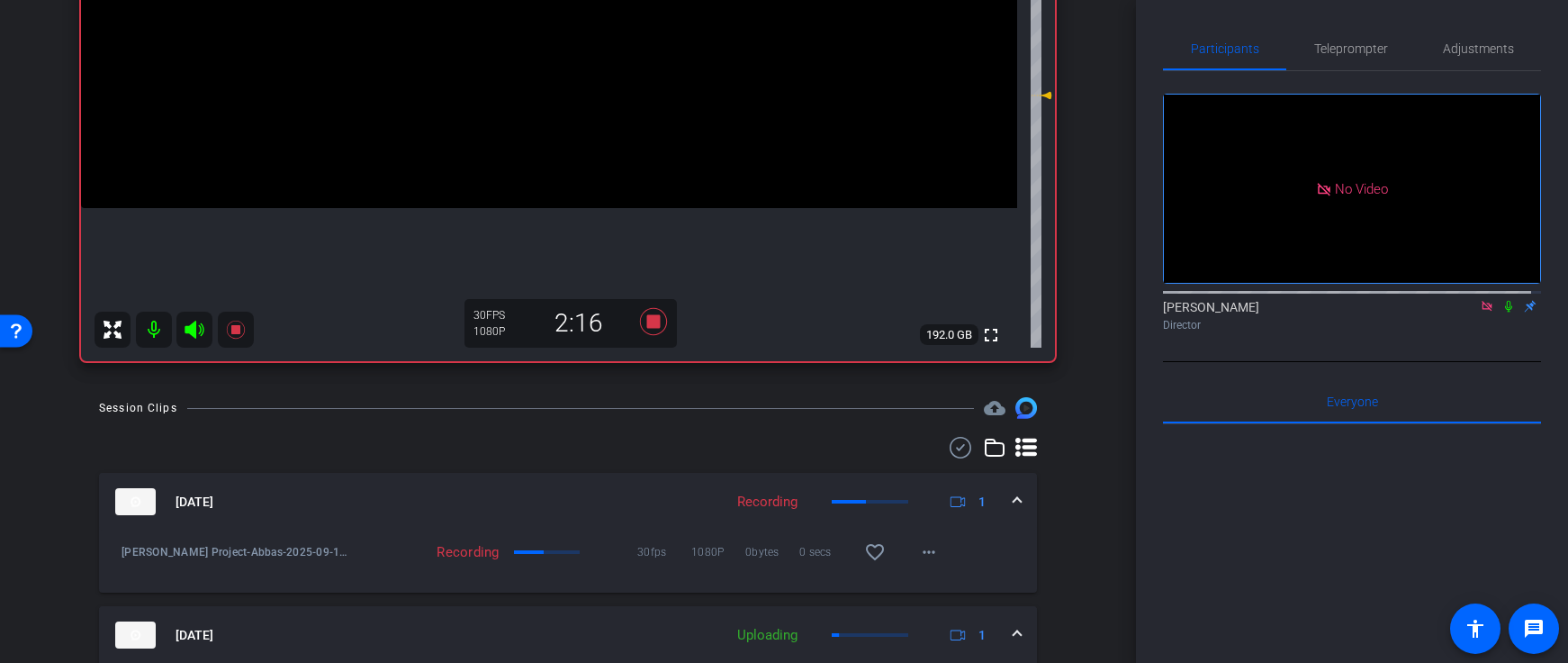
scroll to position [446, 0]
click at [1502, 300] on icon at bounding box center [1509, 307] width 15 height 13
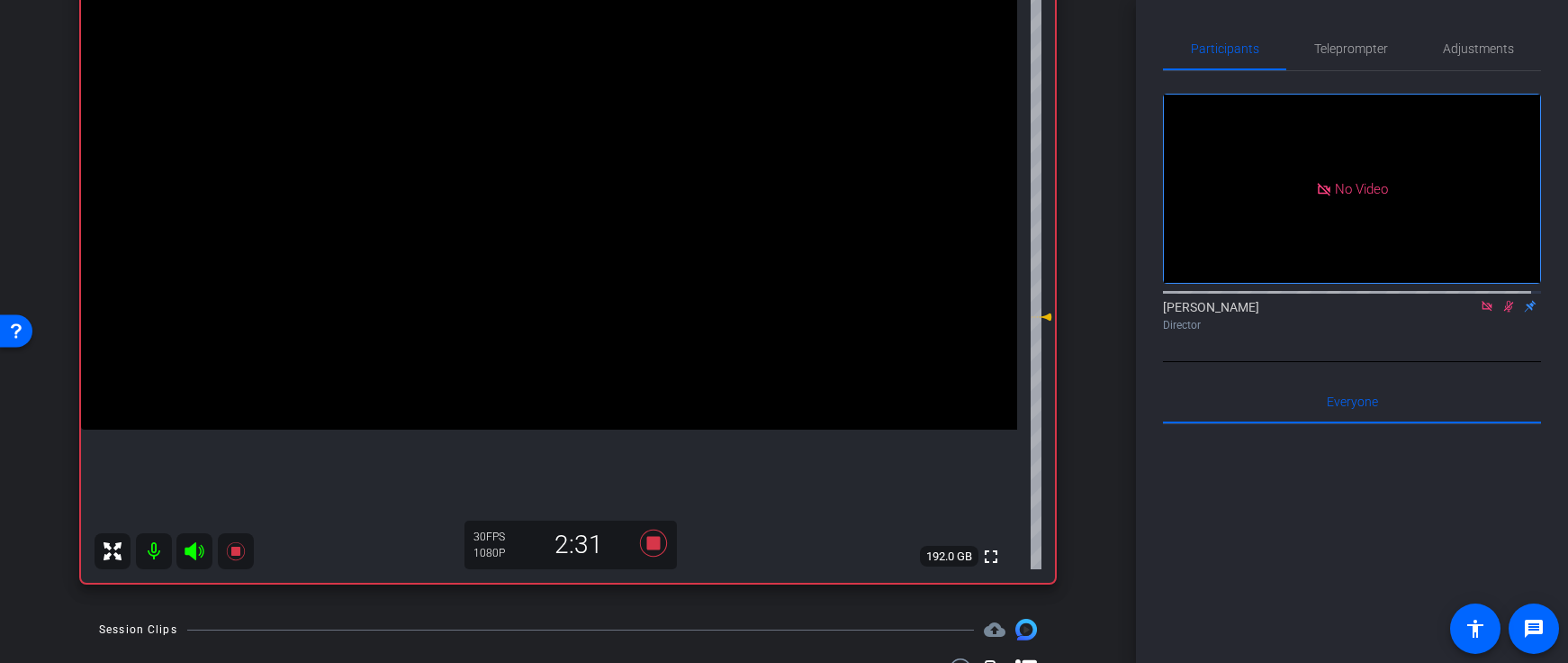
scroll to position [211, 0]
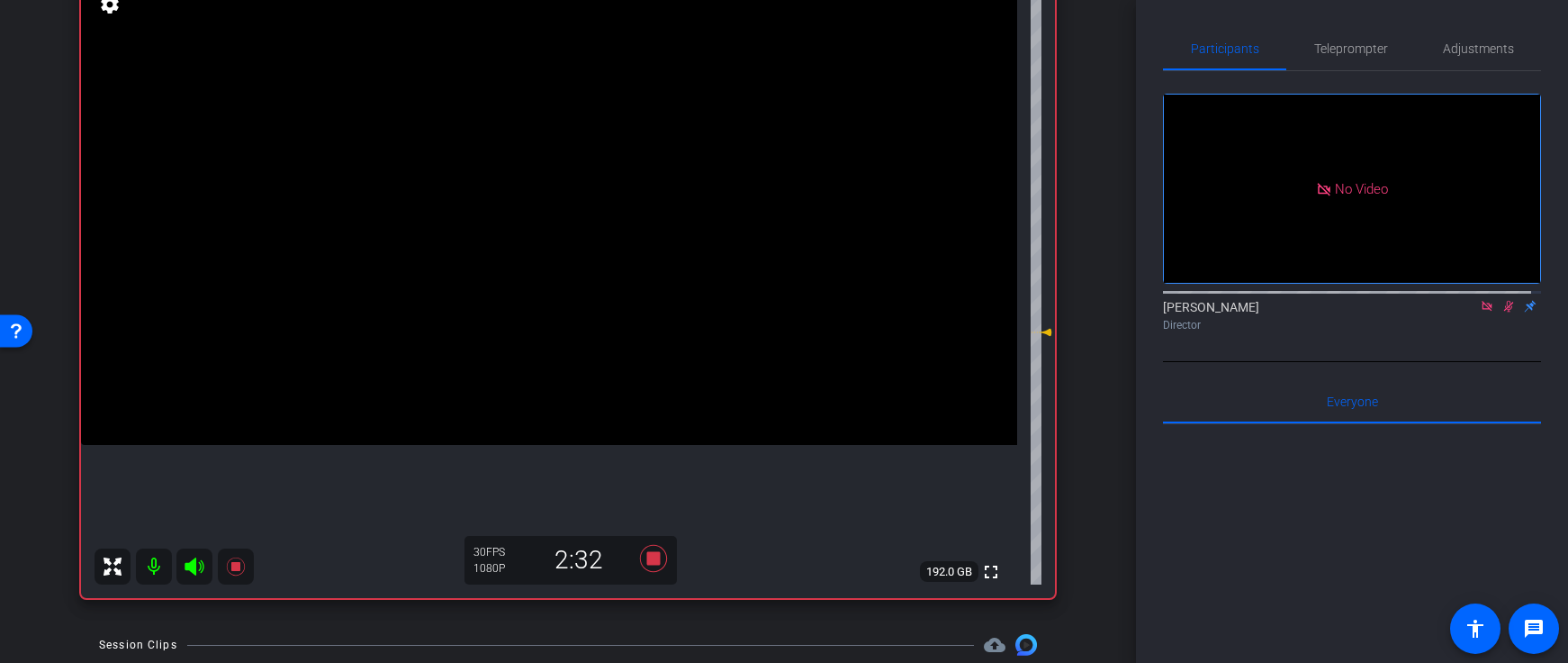
click at [1502, 300] on icon at bounding box center [1509, 307] width 15 height 13
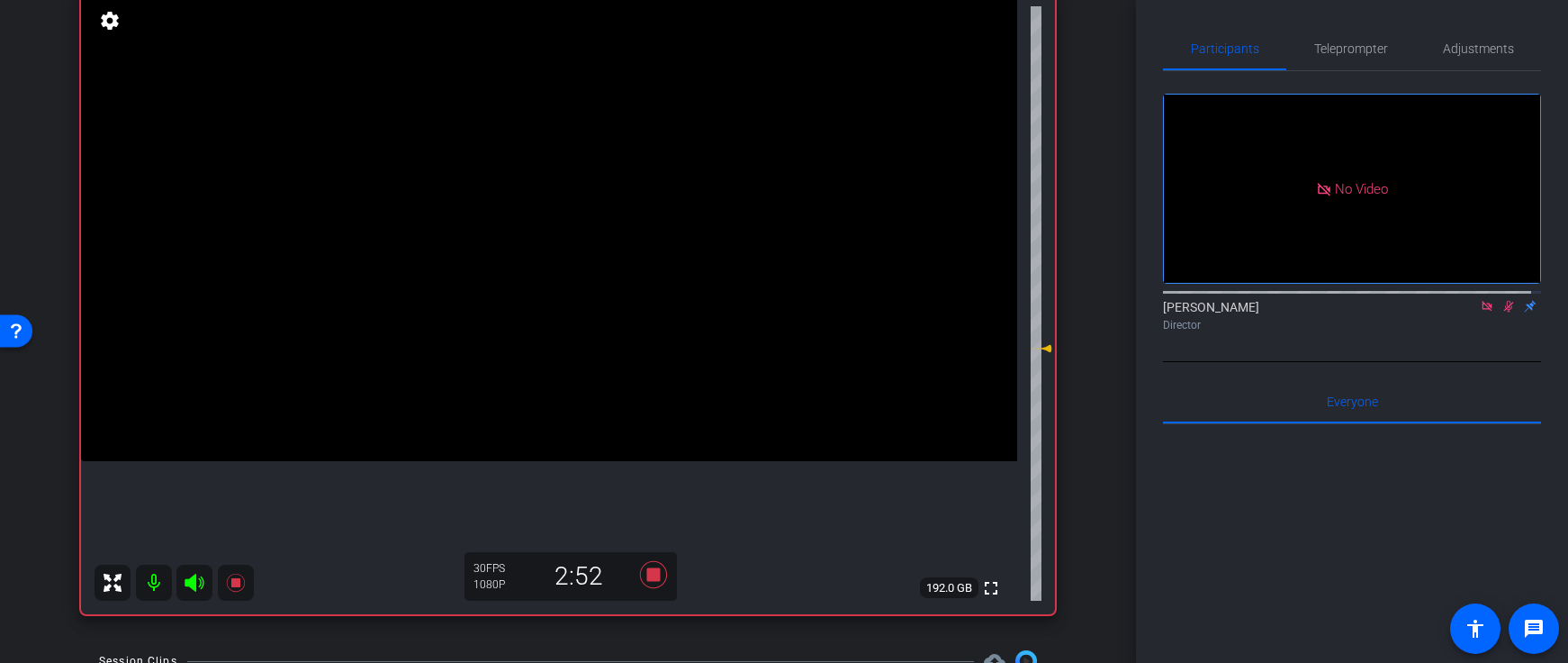
scroll to position [192, 0]
click at [1502, 300] on icon at bounding box center [1509, 307] width 15 height 13
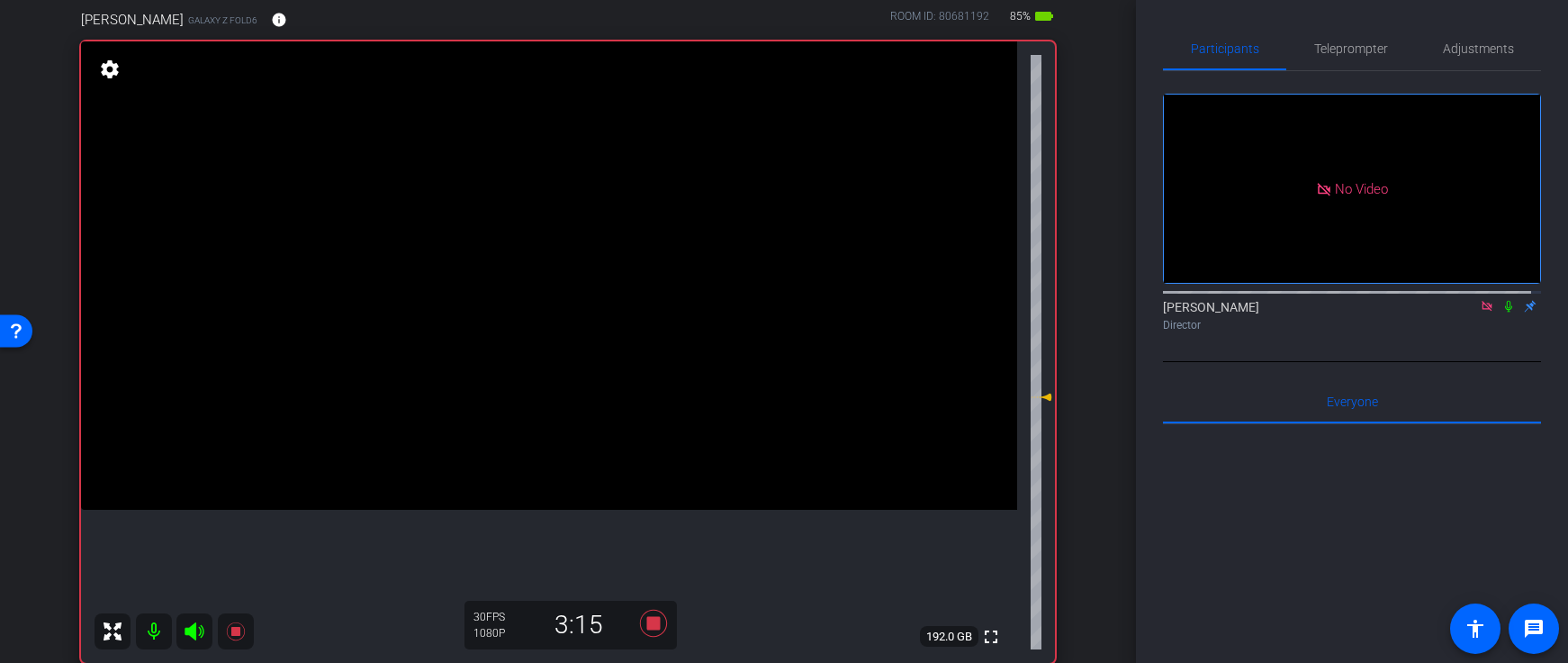
scroll to position [146, 0]
click at [1505, 301] on icon at bounding box center [1509, 307] width 7 height 12
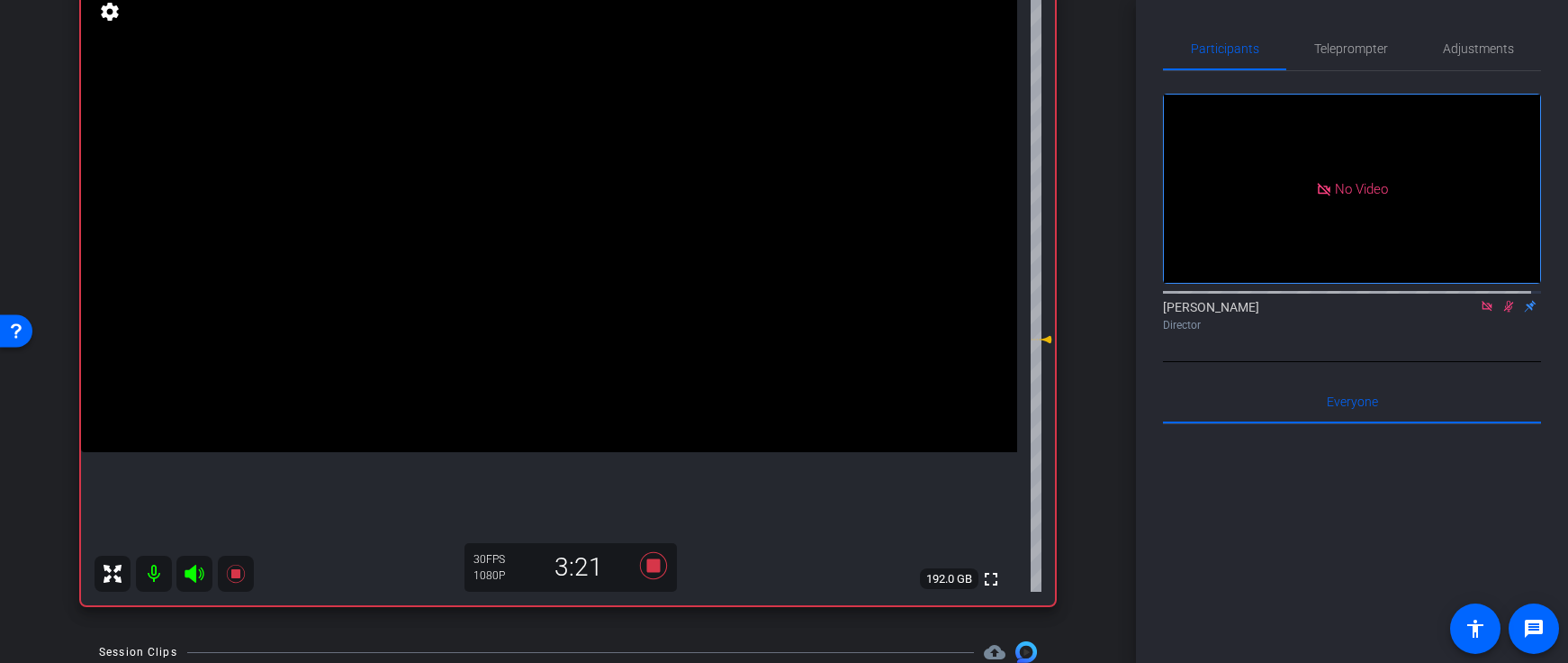
scroll to position [203, 0]
click at [235, 577] on icon at bounding box center [236, 575] width 18 height 18
click at [1505, 301] on icon at bounding box center [1509, 307] width 10 height 12
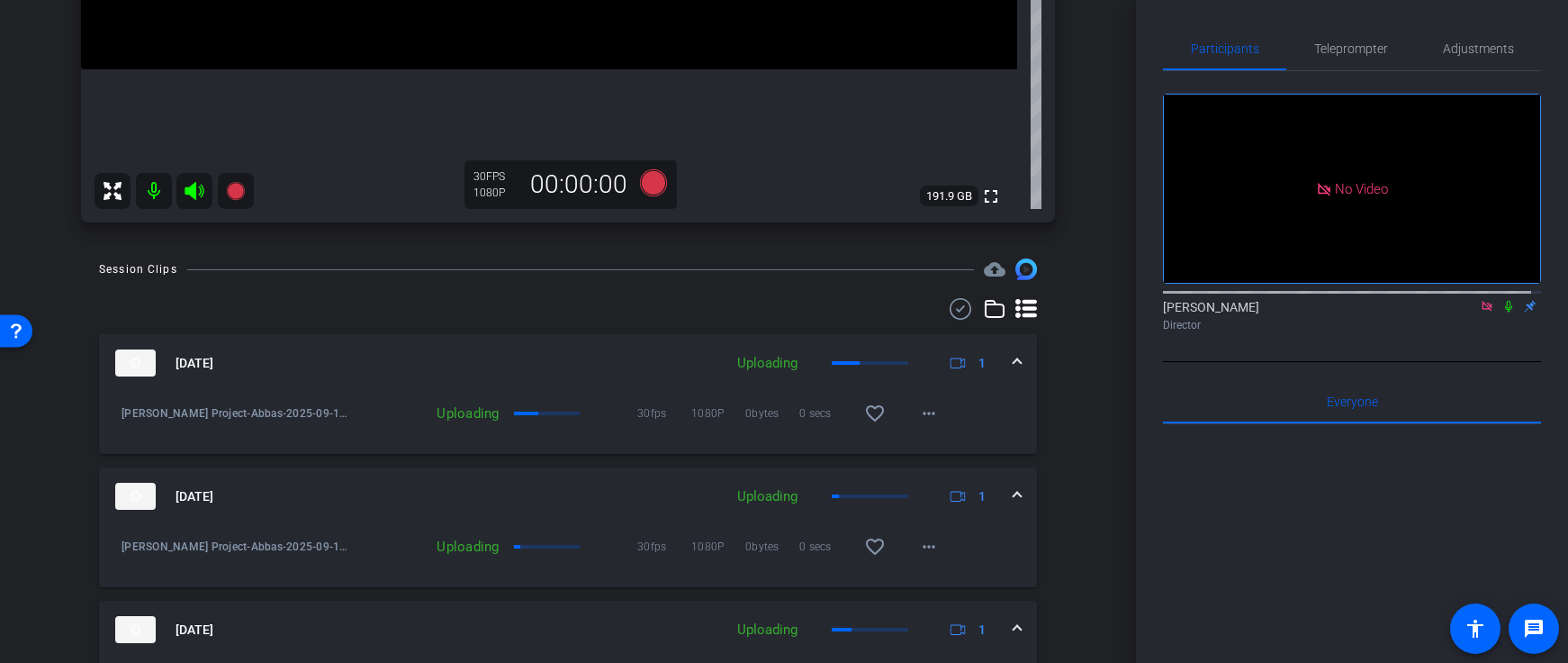
scroll to position [448, 0]
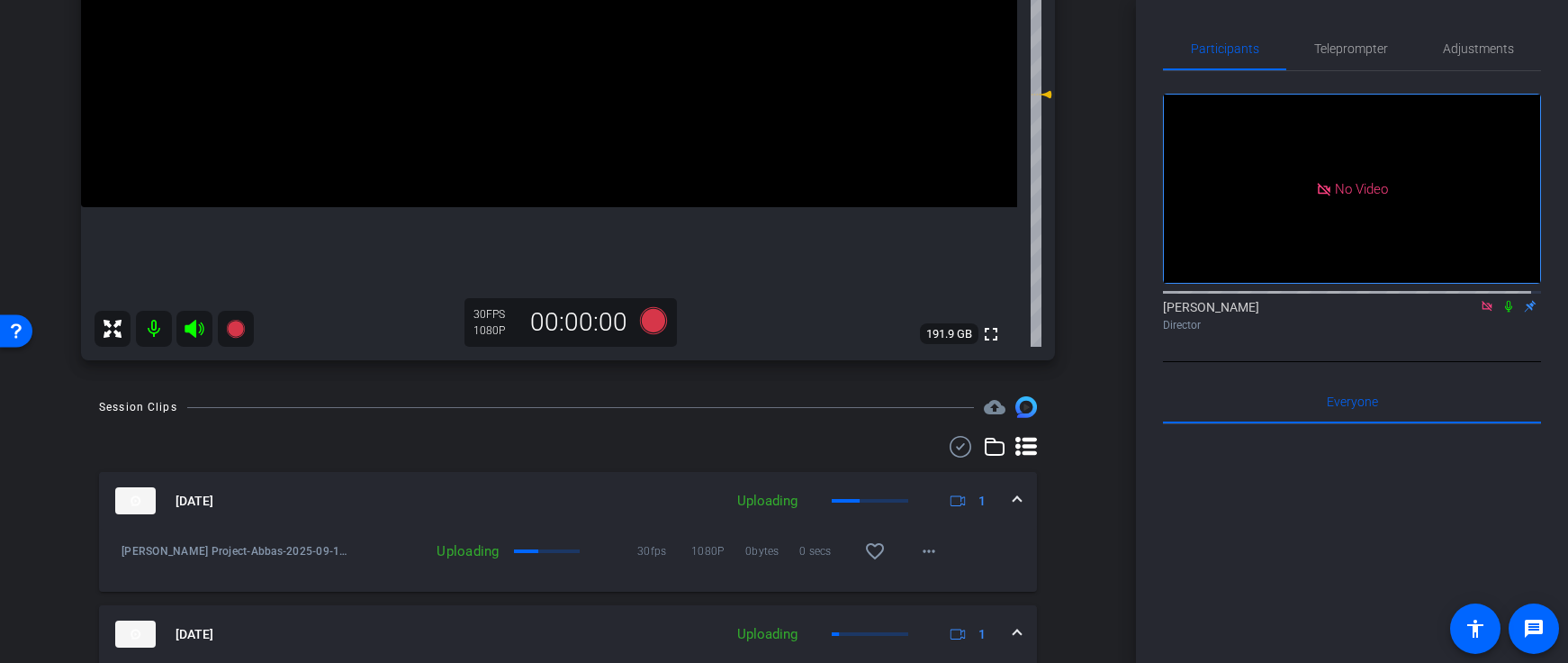
click at [147, 332] on mat-icon at bounding box center [154, 329] width 36 height 36
click at [1505, 301] on icon at bounding box center [1509, 307] width 7 height 12
click at [162, 335] on mat-icon at bounding box center [154, 329] width 36 height 36
click at [187, 332] on icon at bounding box center [194, 329] width 19 height 18
click at [189, 335] on icon at bounding box center [194, 328] width 21 height 21
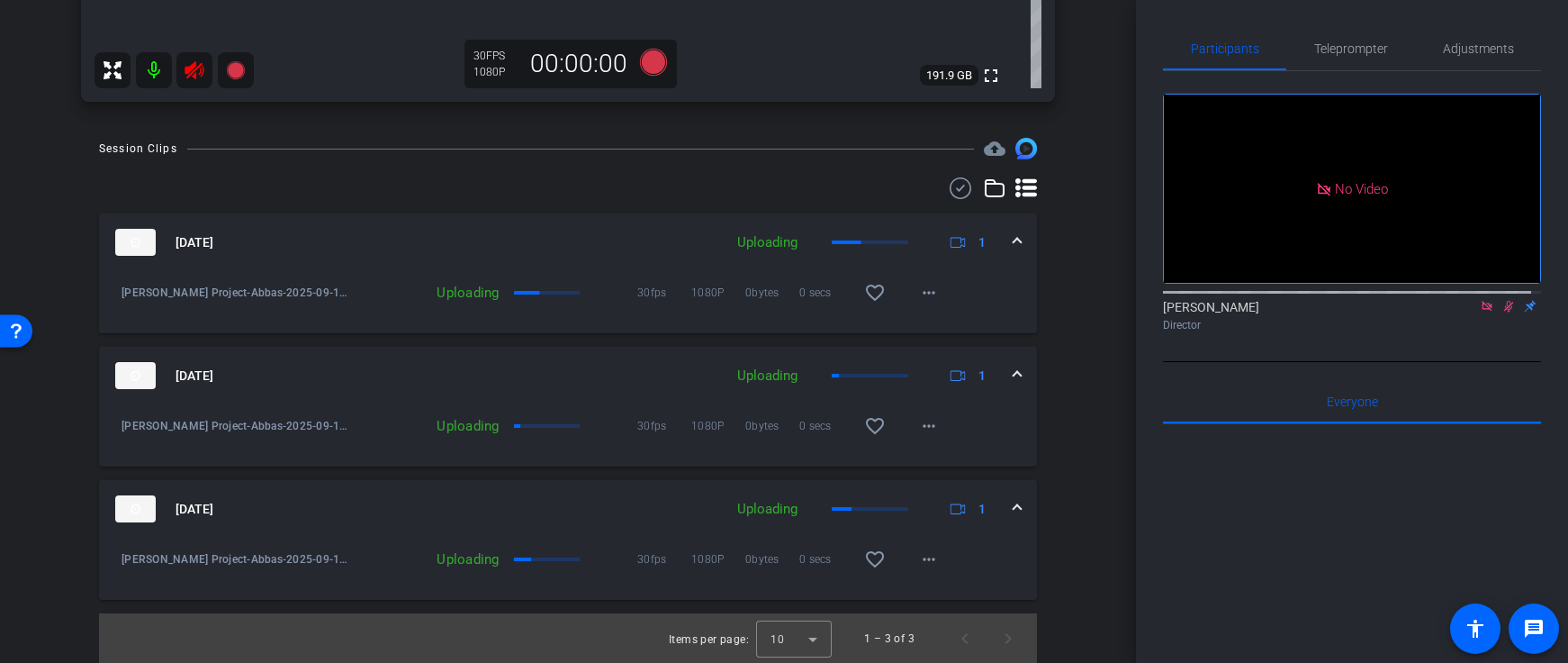
scroll to position [708, 0]
click at [918, 297] on mat-icon "more_horiz" at bounding box center [928, 291] width 21 height 21
click at [979, 272] on div at bounding box center [784, 332] width 1568 height 663
drag, startPoint x: 1383, startPoint y: 42, endPoint x: 1371, endPoint y: 44, distance: 12.2
click at [1383, 42] on div "Teleprompter" at bounding box center [1351, 48] width 129 height 43
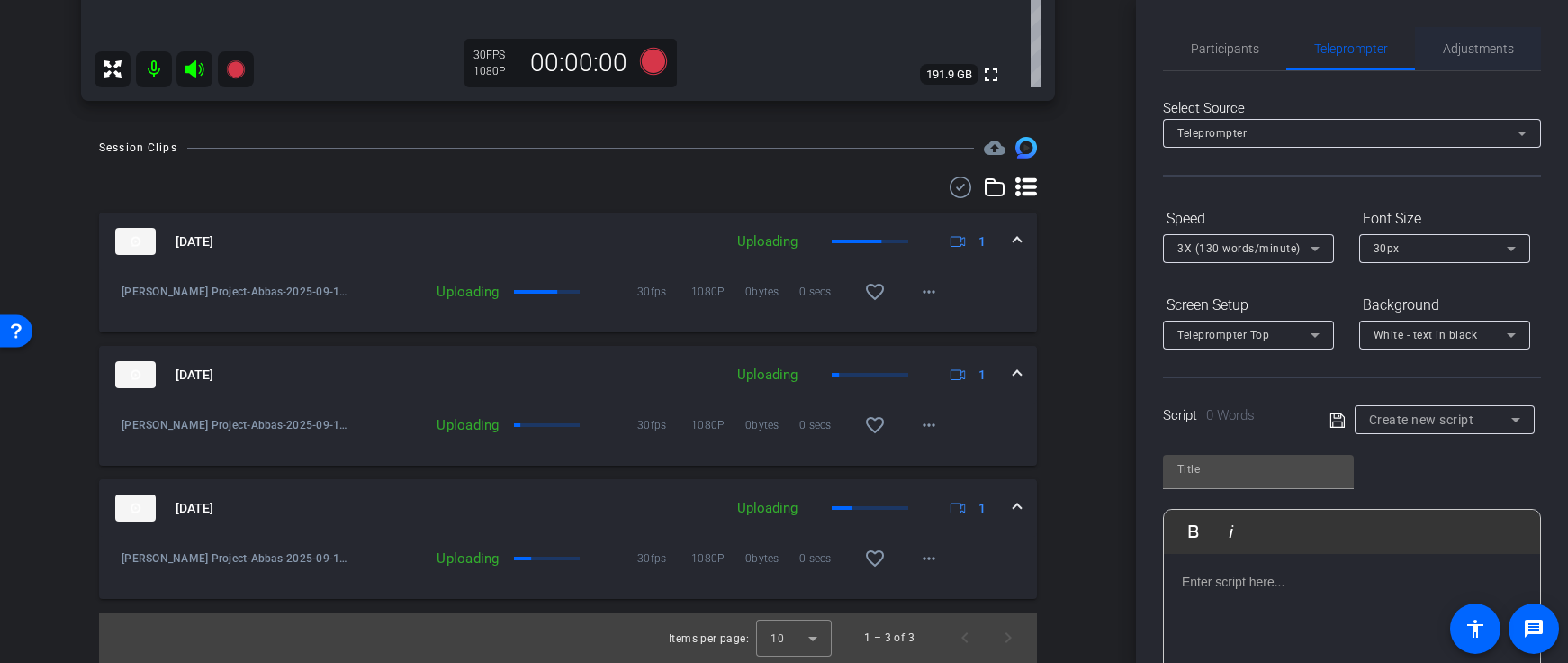
click at [1446, 52] on span "Adjustments" at bounding box center [1478, 49] width 71 height 13
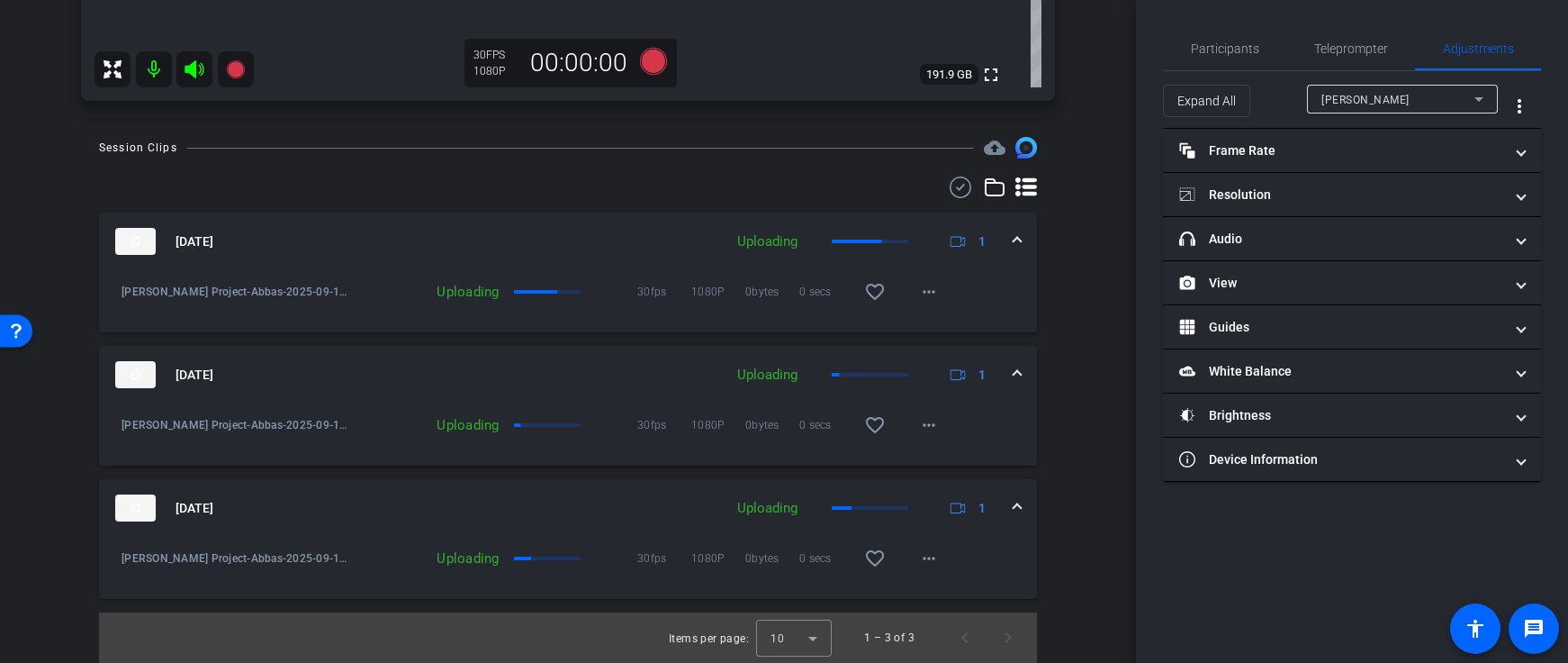
click at [1383, 94] on div "[PERSON_NAME]" at bounding box center [1398, 99] width 153 height 22
click at [1273, 105] on div at bounding box center [784, 332] width 1568 height 663
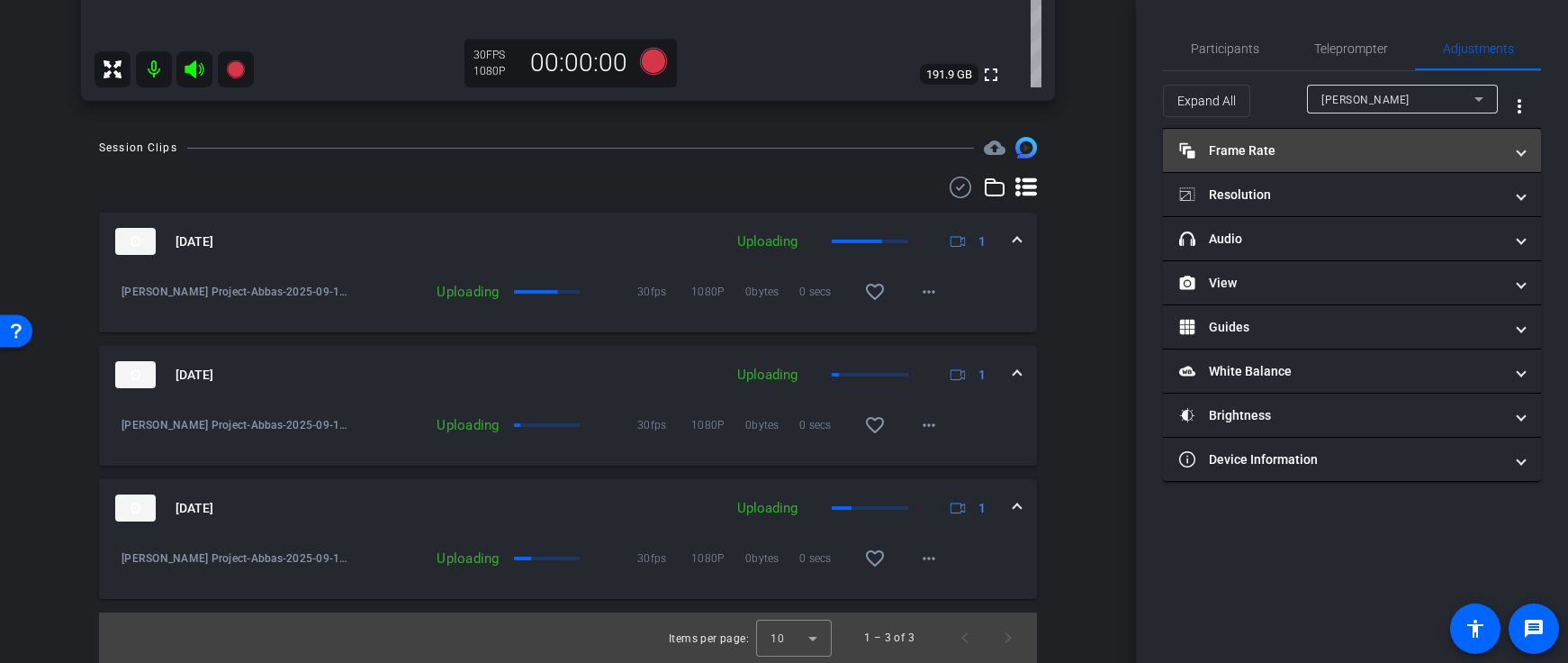
click at [1272, 156] on mat-panel-title "Frame Rate Frame Rate" at bounding box center [1342, 151] width 324 height 19
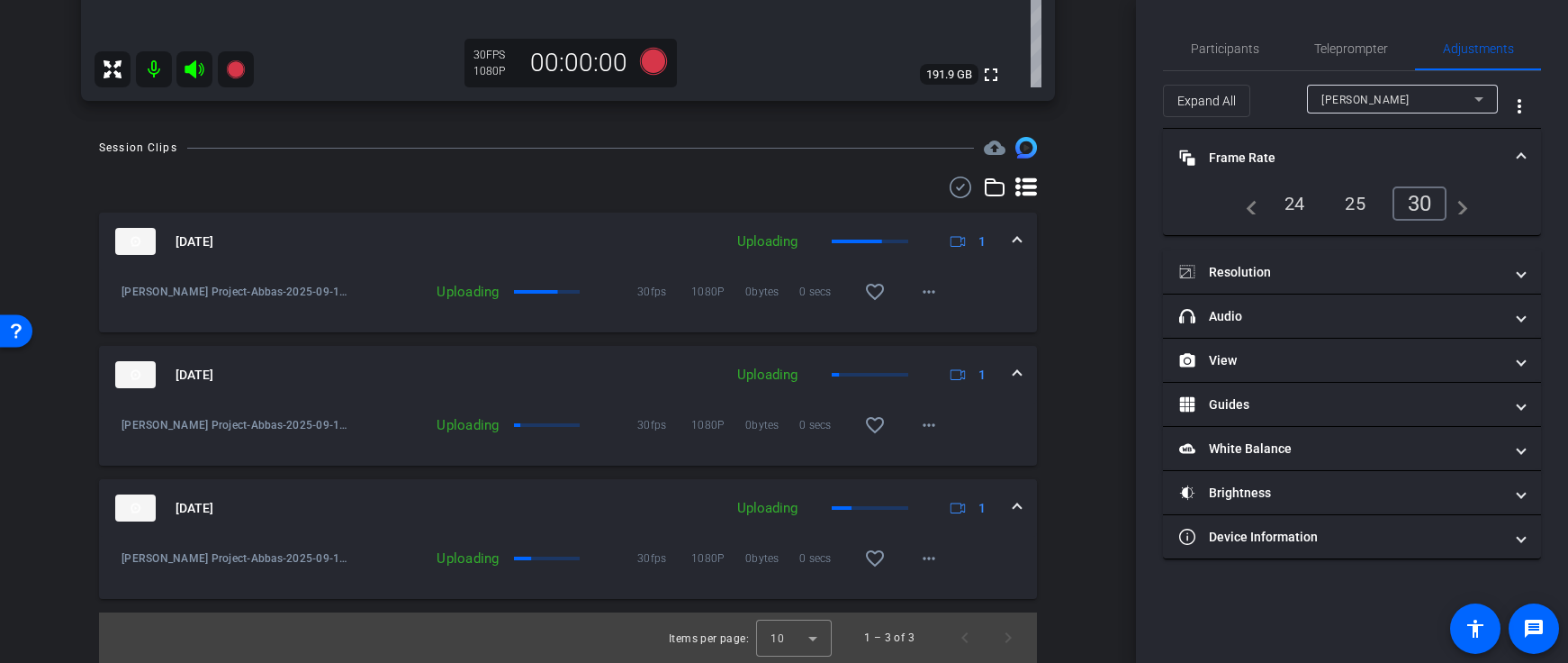
click at [1271, 151] on mat-panel-title "Frame Rate Frame Rate" at bounding box center [1342, 157] width 324 height 19
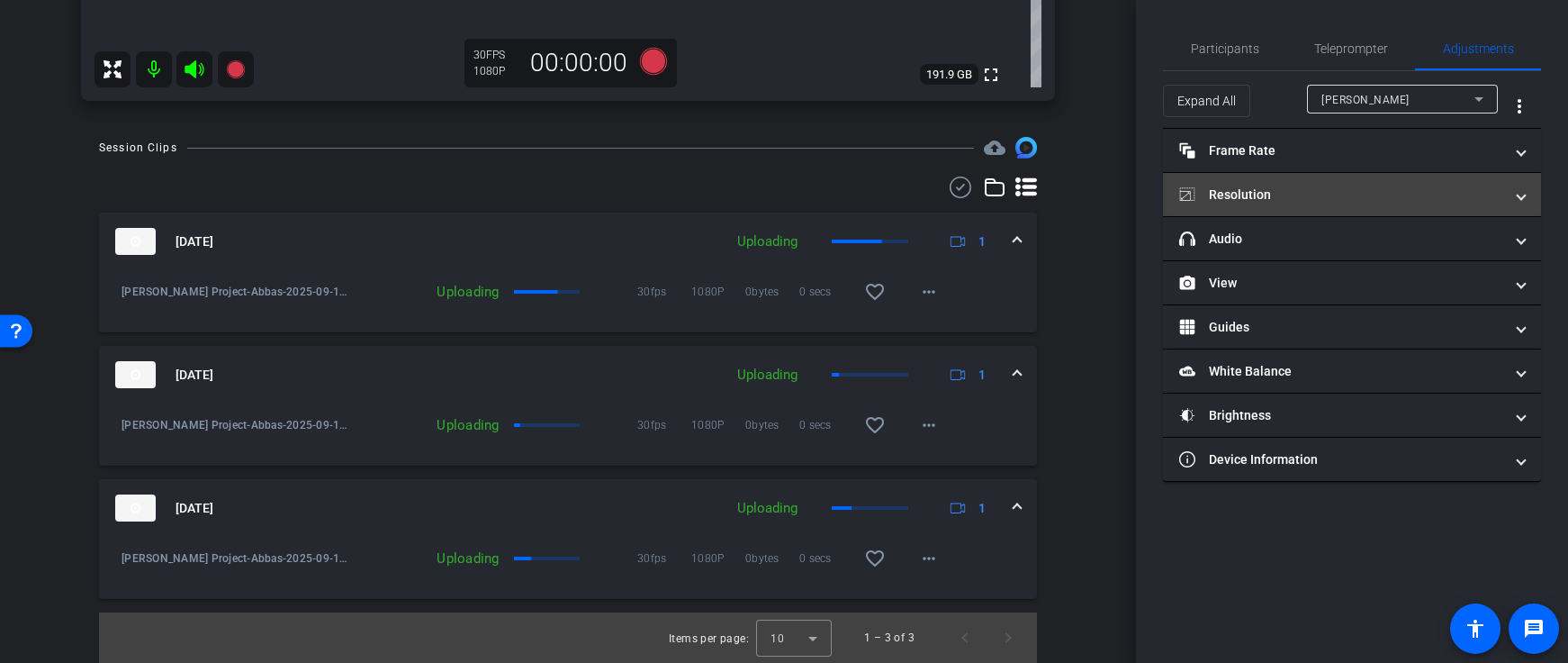
click at [1268, 190] on mat-panel-title "Resolution" at bounding box center [1342, 195] width 324 height 19
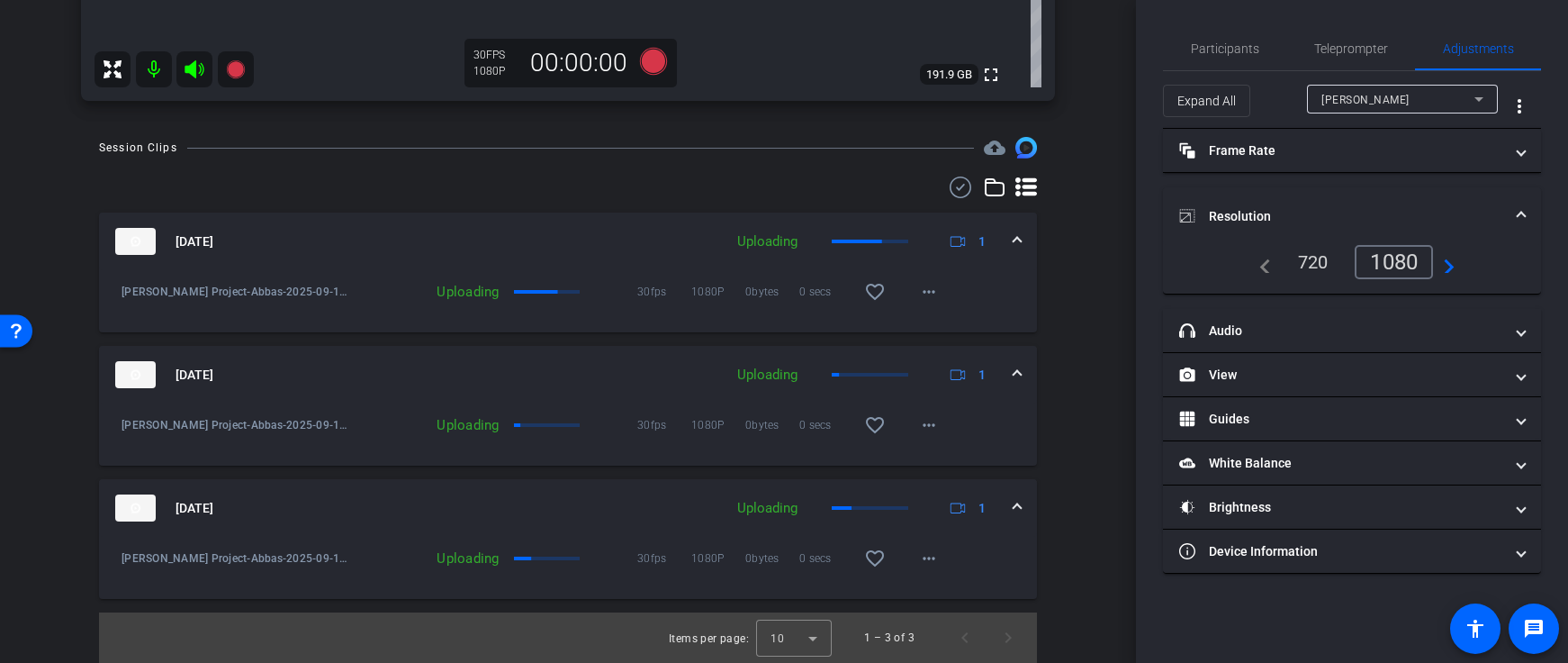
click at [1269, 198] on mat-expansion-panel-header "Resolution" at bounding box center [1352, 216] width 378 height 58
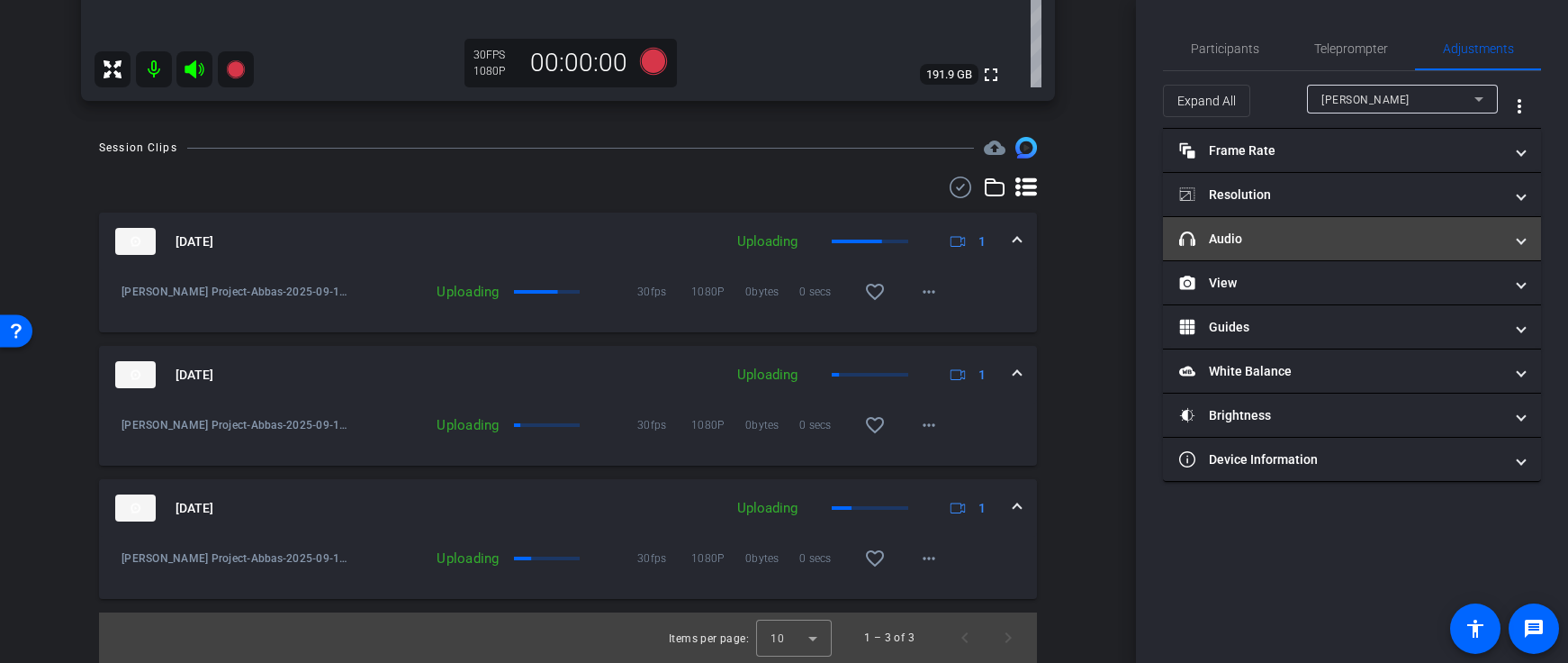
click at [1259, 227] on mat-expansion-panel-header "headphone icon Audio" at bounding box center [1352, 238] width 378 height 43
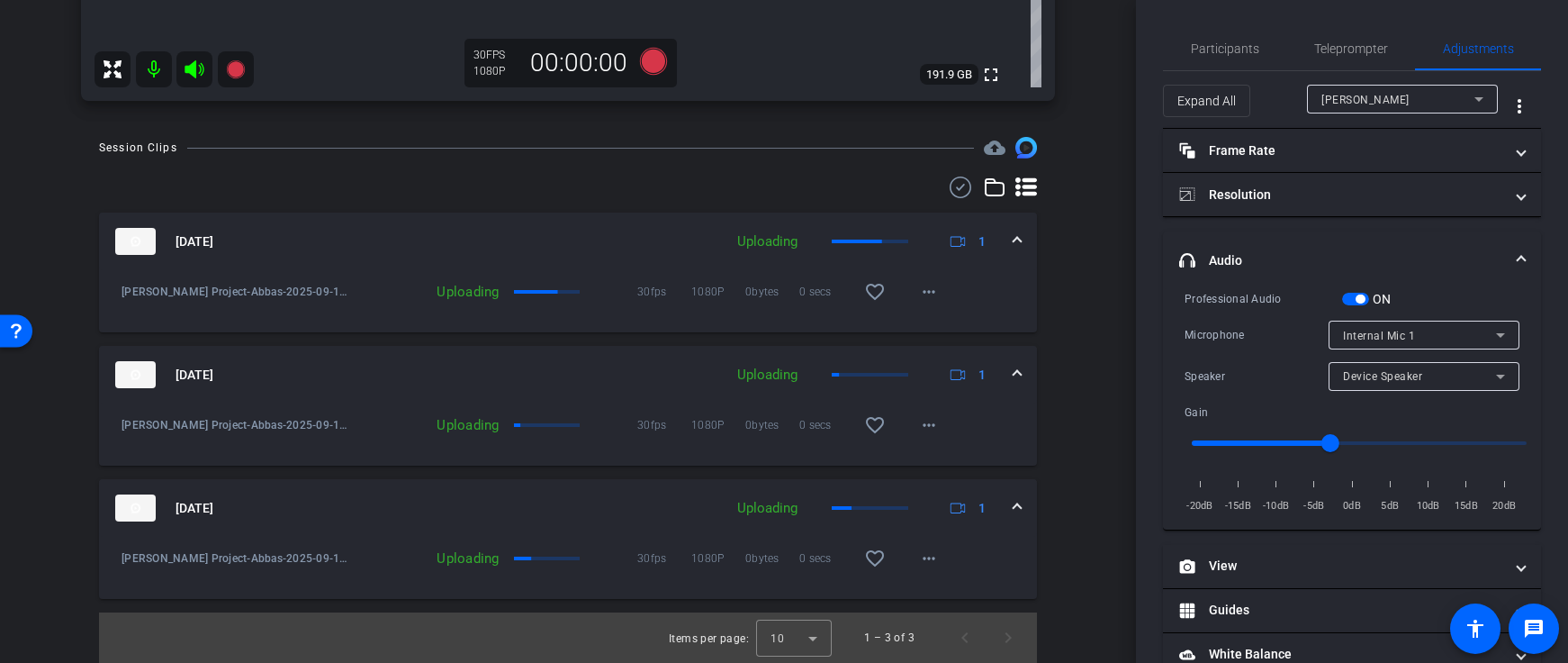
click at [1259, 233] on mat-expansion-panel-header "headphone icon Audio" at bounding box center [1352, 260] width 378 height 58
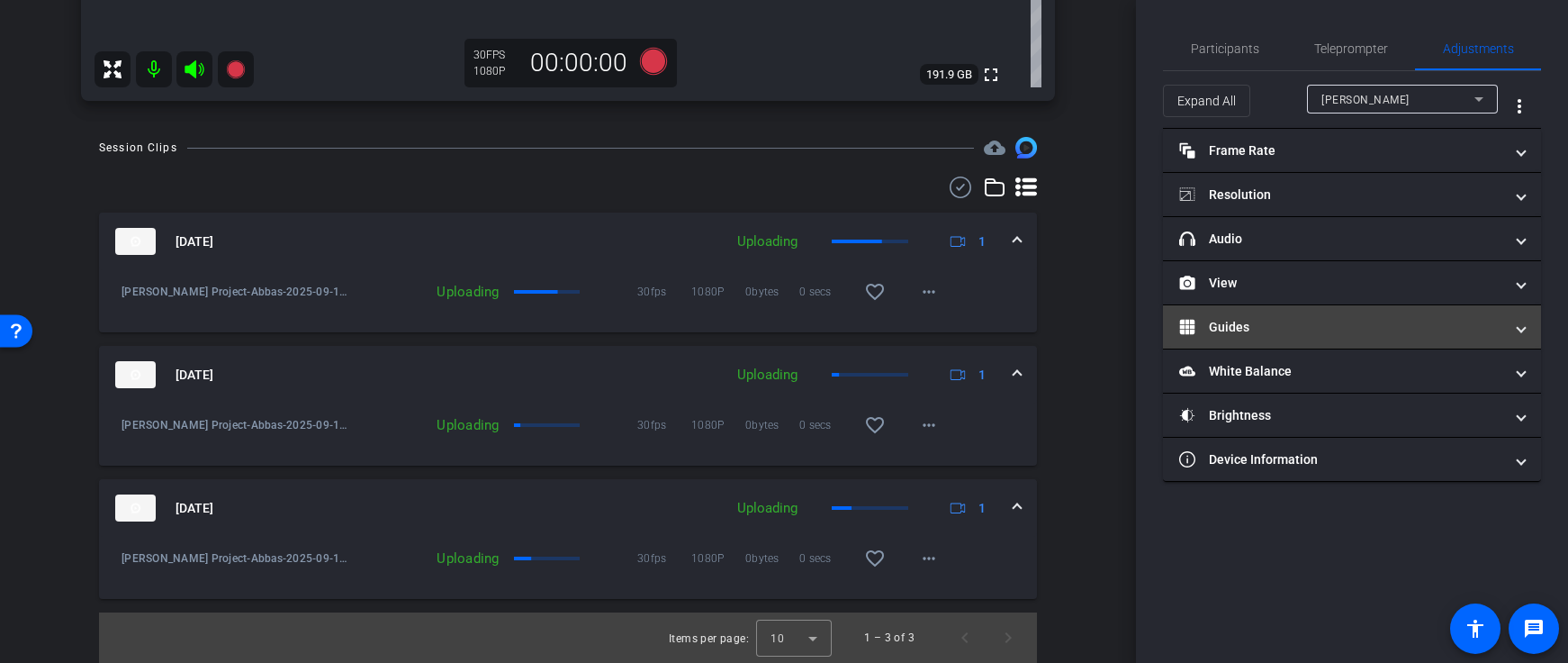
click at [1261, 322] on mat-panel-title "Guides" at bounding box center [1342, 327] width 324 height 19
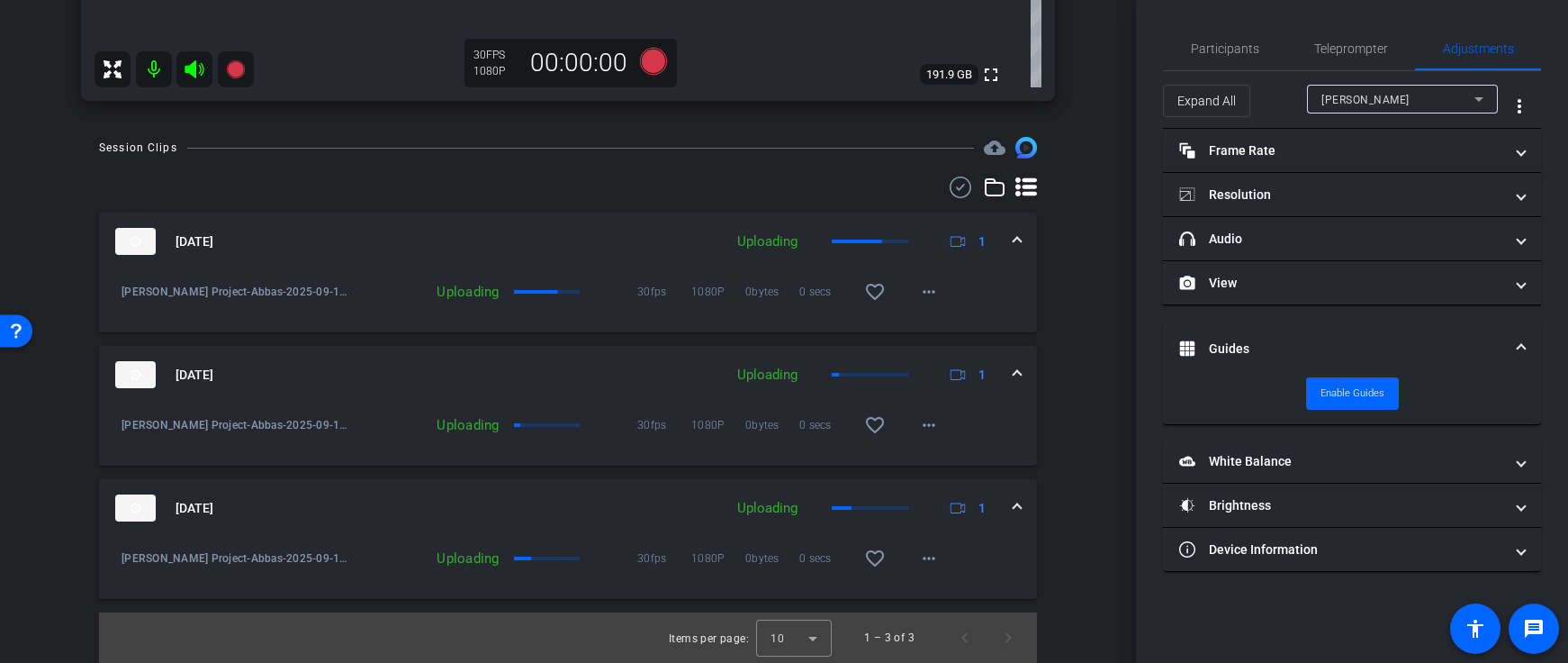
click at [1262, 327] on mat-expansion-panel-header "Guides" at bounding box center [1352, 348] width 378 height 58
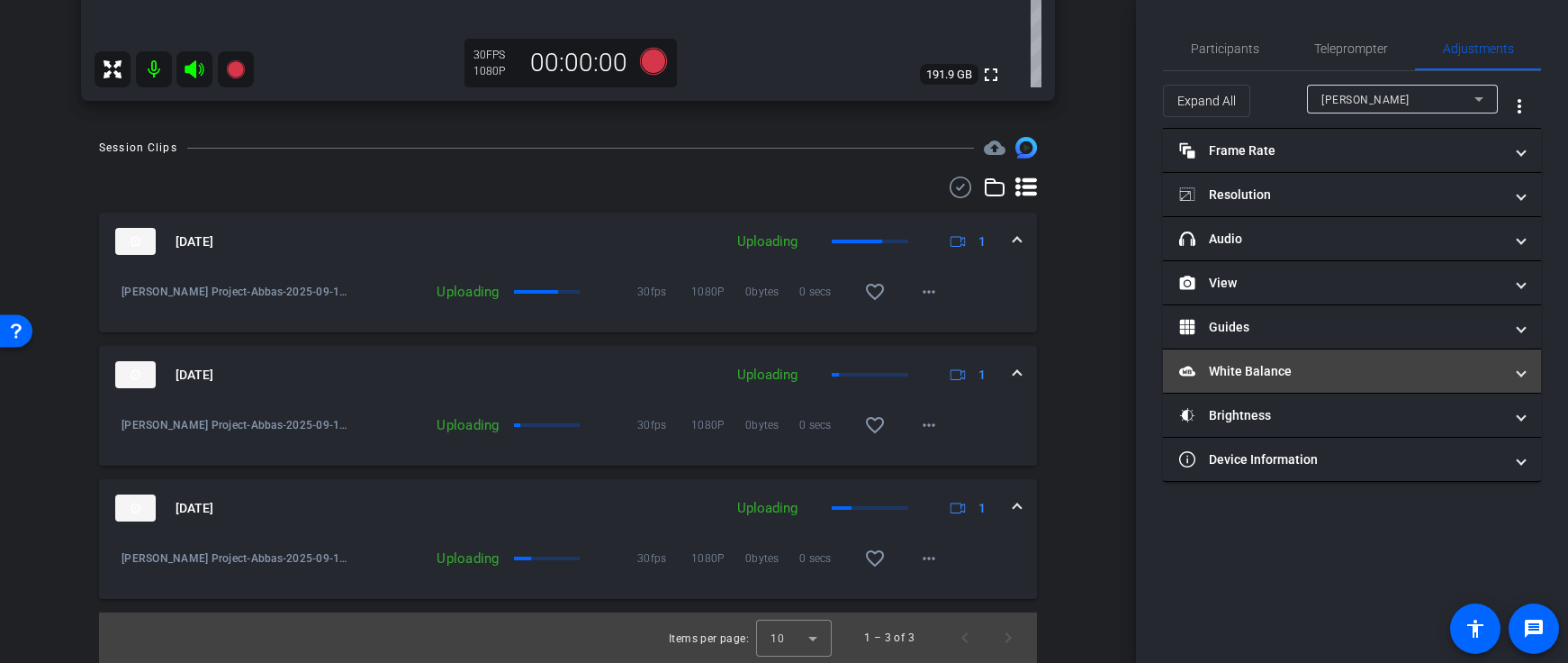
click at [1279, 364] on mat-panel-title "White Balance White Balance" at bounding box center [1342, 371] width 324 height 19
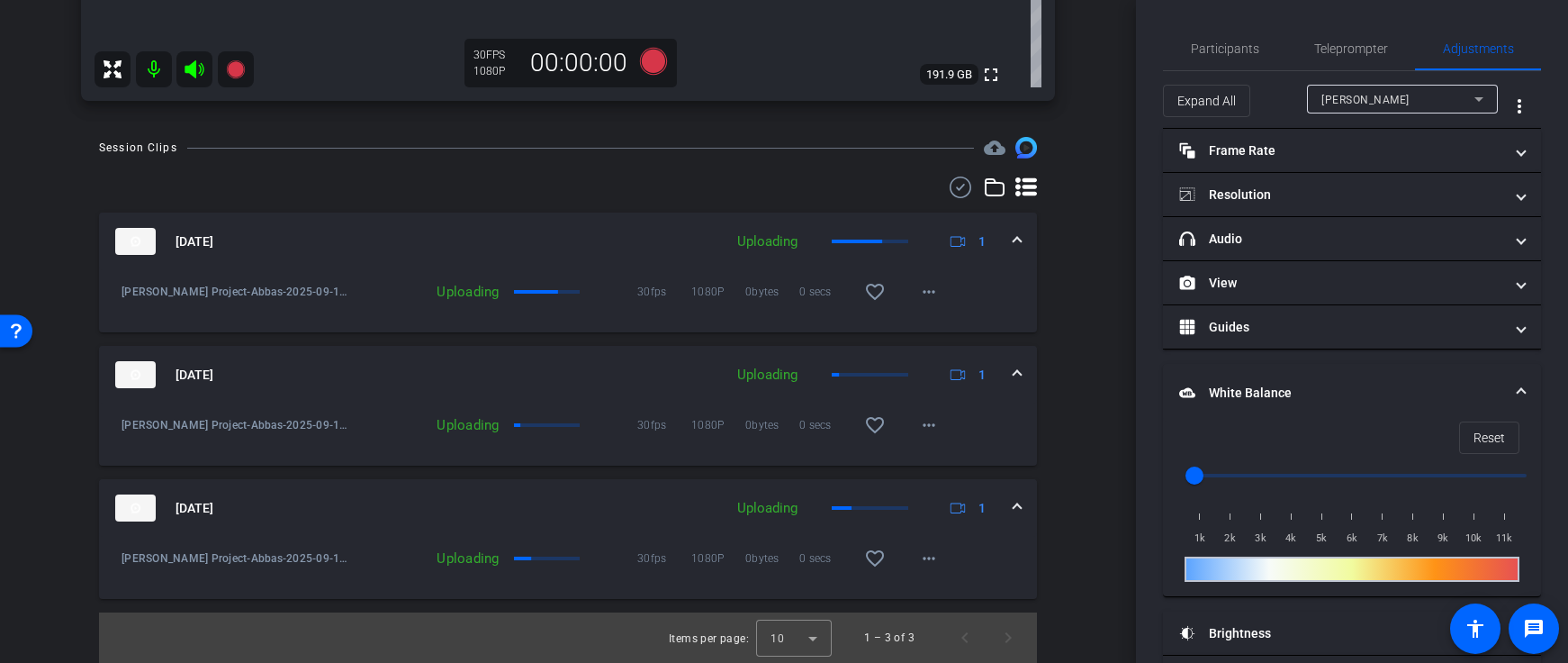
click at [1277, 379] on mat-expansion-panel-header "White Balance White Balance" at bounding box center [1352, 392] width 378 height 58
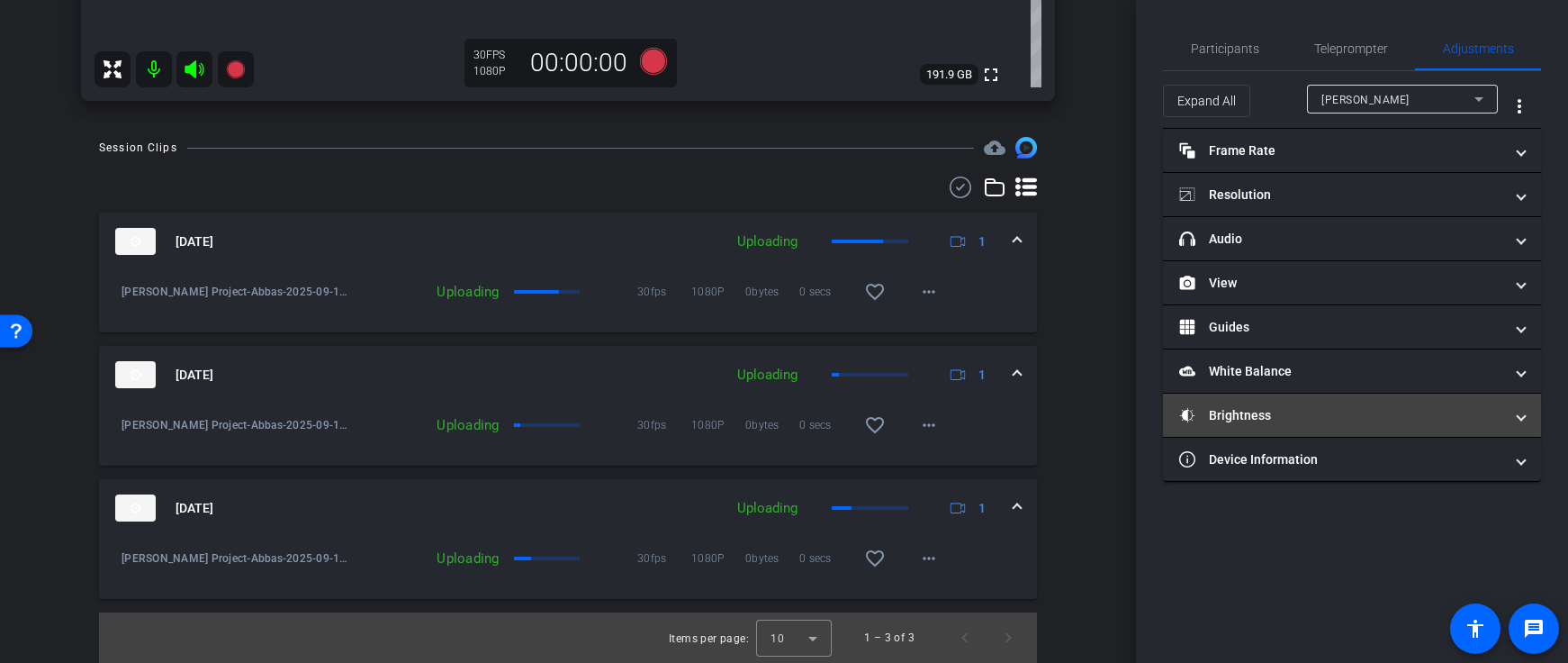
click at [1250, 409] on mat-panel-title "Brightness" at bounding box center [1342, 415] width 324 height 19
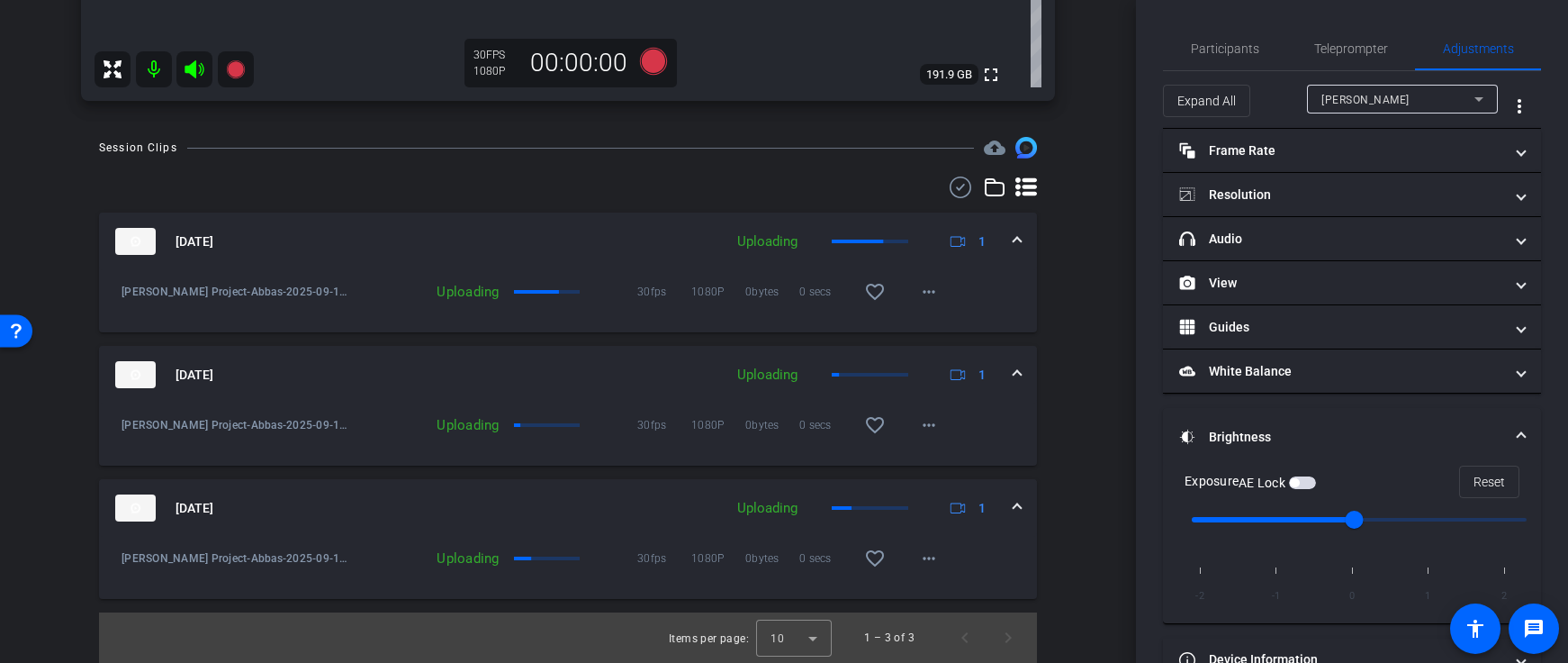
click at [1255, 421] on mat-expansion-panel-header "Brightness" at bounding box center [1352, 436] width 378 height 58
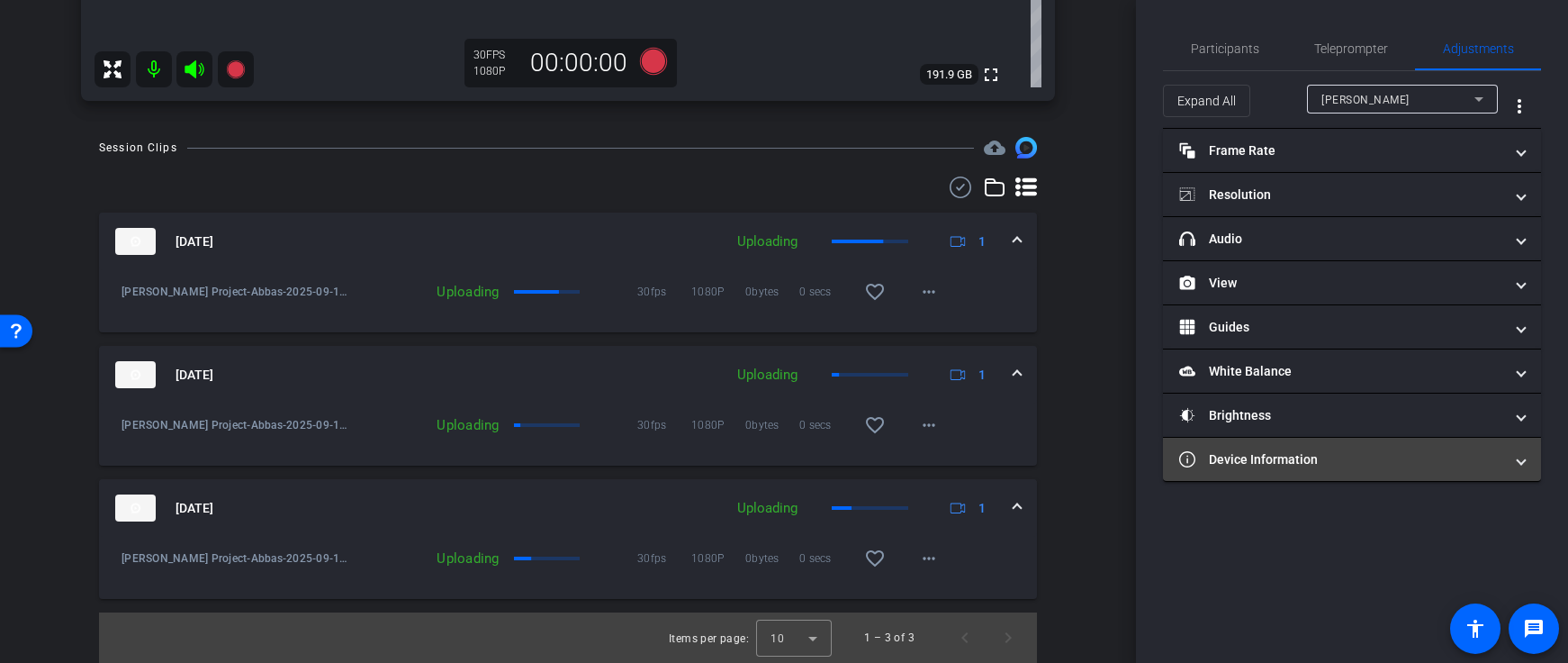
click at [1245, 461] on mat-panel-title "Device Information" at bounding box center [1342, 459] width 324 height 19
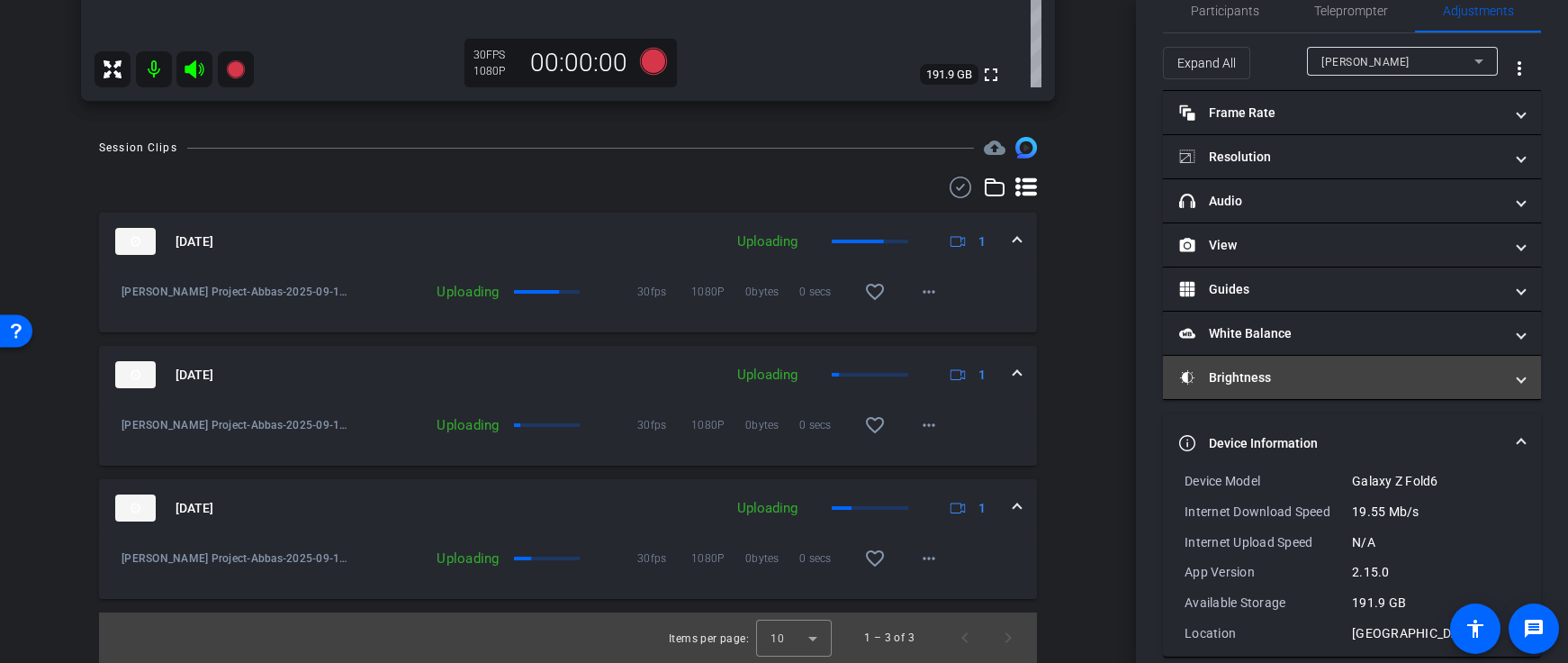
scroll to position [60, 0]
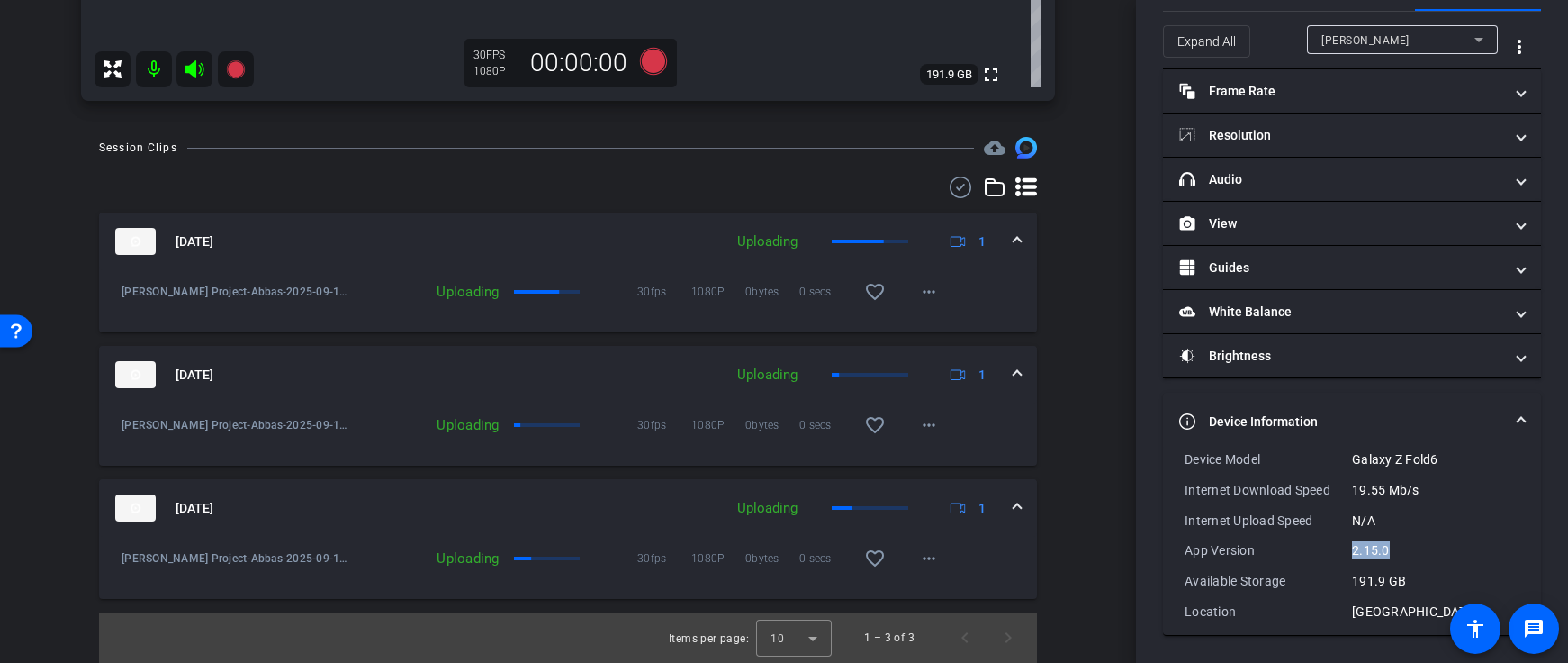
drag, startPoint x: 1349, startPoint y: 554, endPoint x: 1456, endPoint y: 540, distance: 107.9
click at [1427, 542] on div "2.15.0" at bounding box center [1436, 551] width 167 height 18
drag, startPoint x: 1397, startPoint y: 488, endPoint x: 1312, endPoint y: 501, distance: 86.0
click at [1329, 496] on div "Internet Download Speed 19.55 Mb/s" at bounding box center [1353, 490] width 335 height 18
drag, startPoint x: 1377, startPoint y: 456, endPoint x: 1487, endPoint y: 462, distance: 110.2
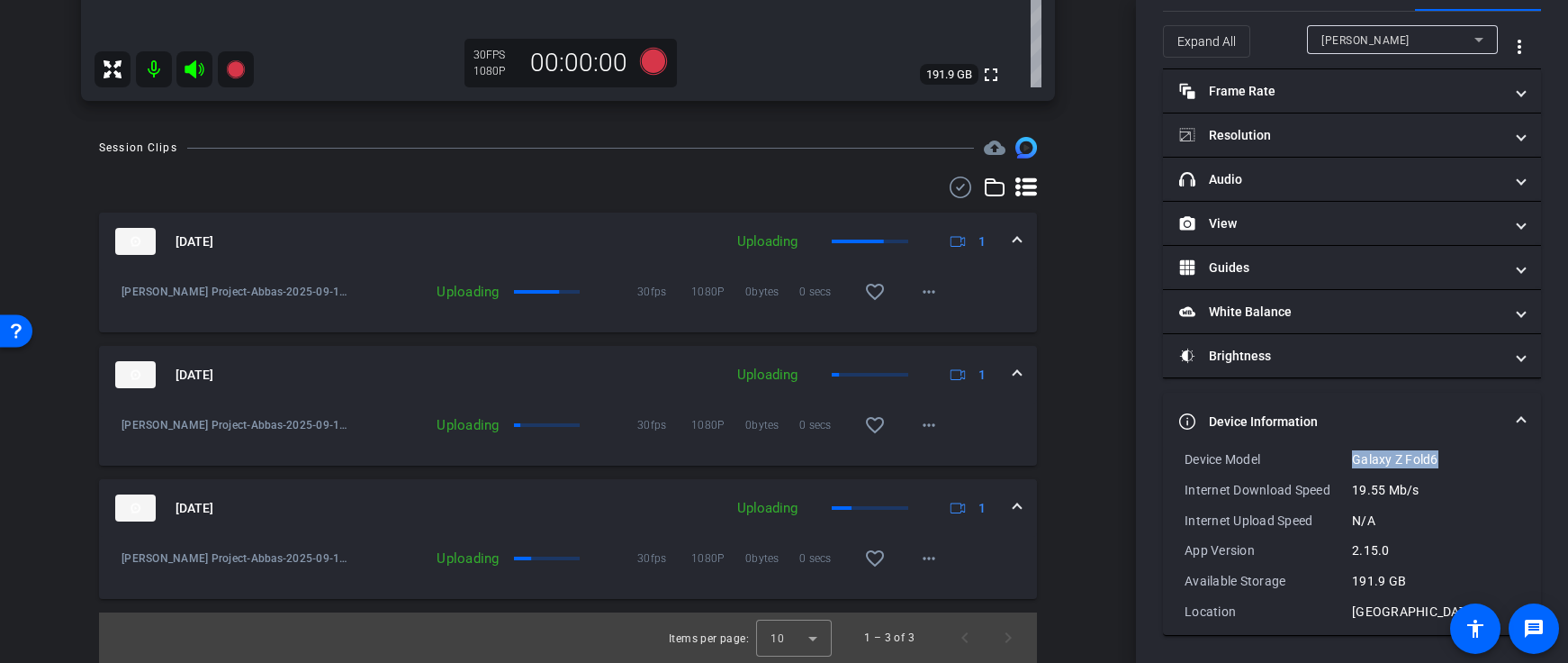
click at [1470, 458] on div "Galaxy Z Fold6" at bounding box center [1436, 459] width 167 height 18
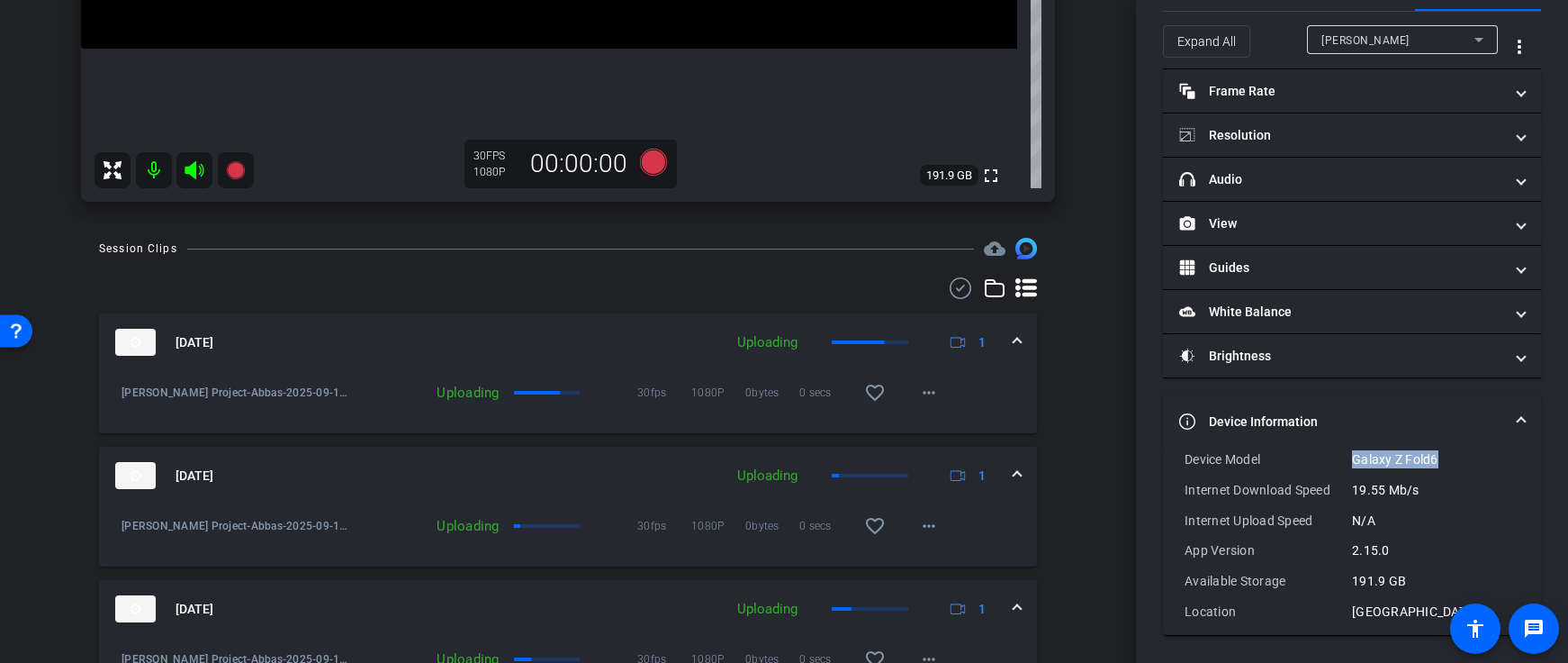
scroll to position [683, 0]
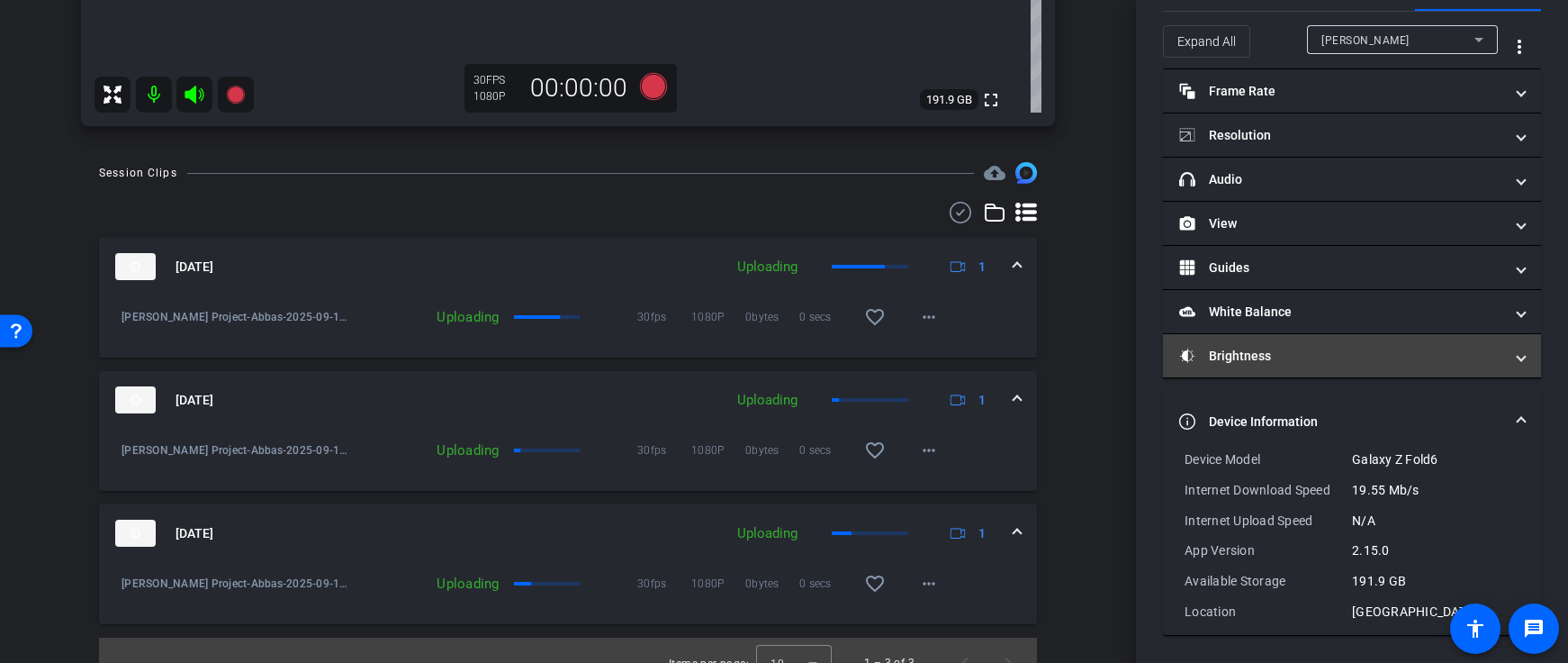
click at [1262, 418] on mat-panel-title "Device Information" at bounding box center [1342, 422] width 324 height 19
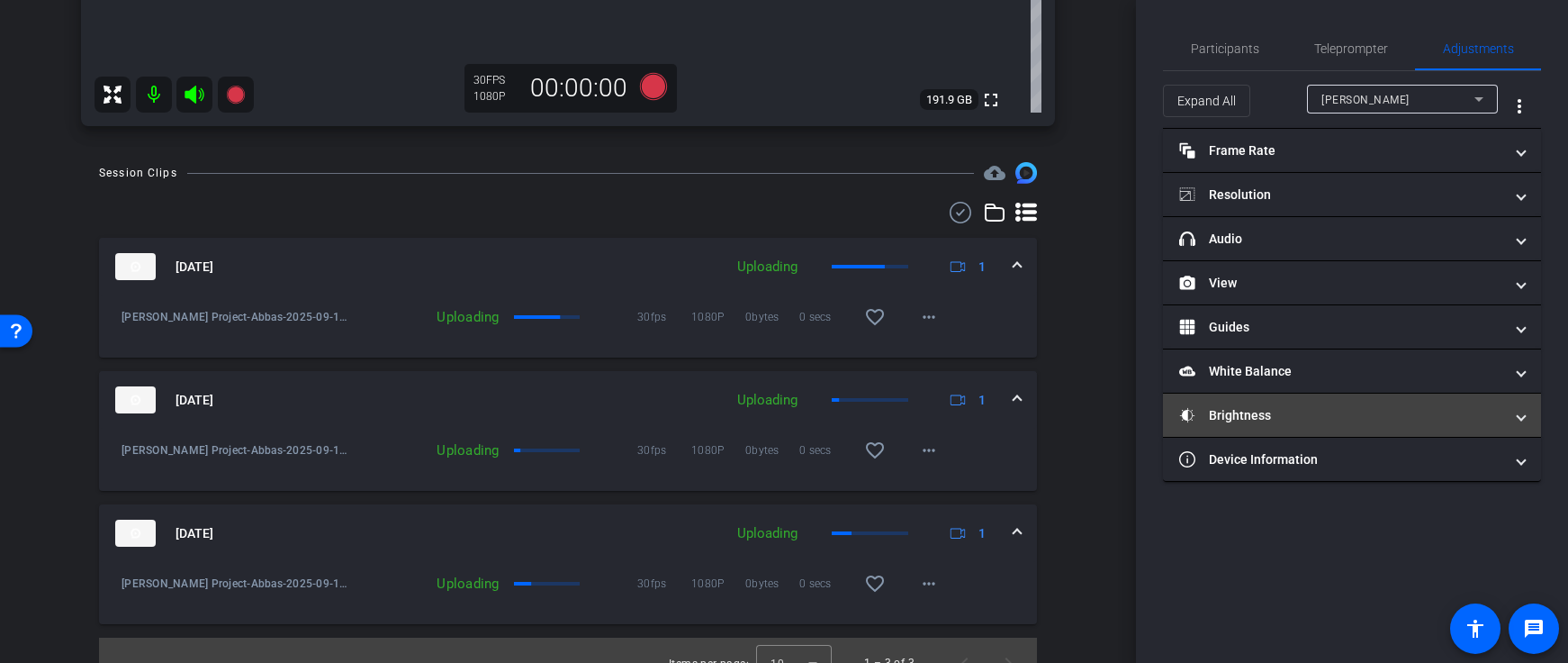
scroll to position [0, 0]
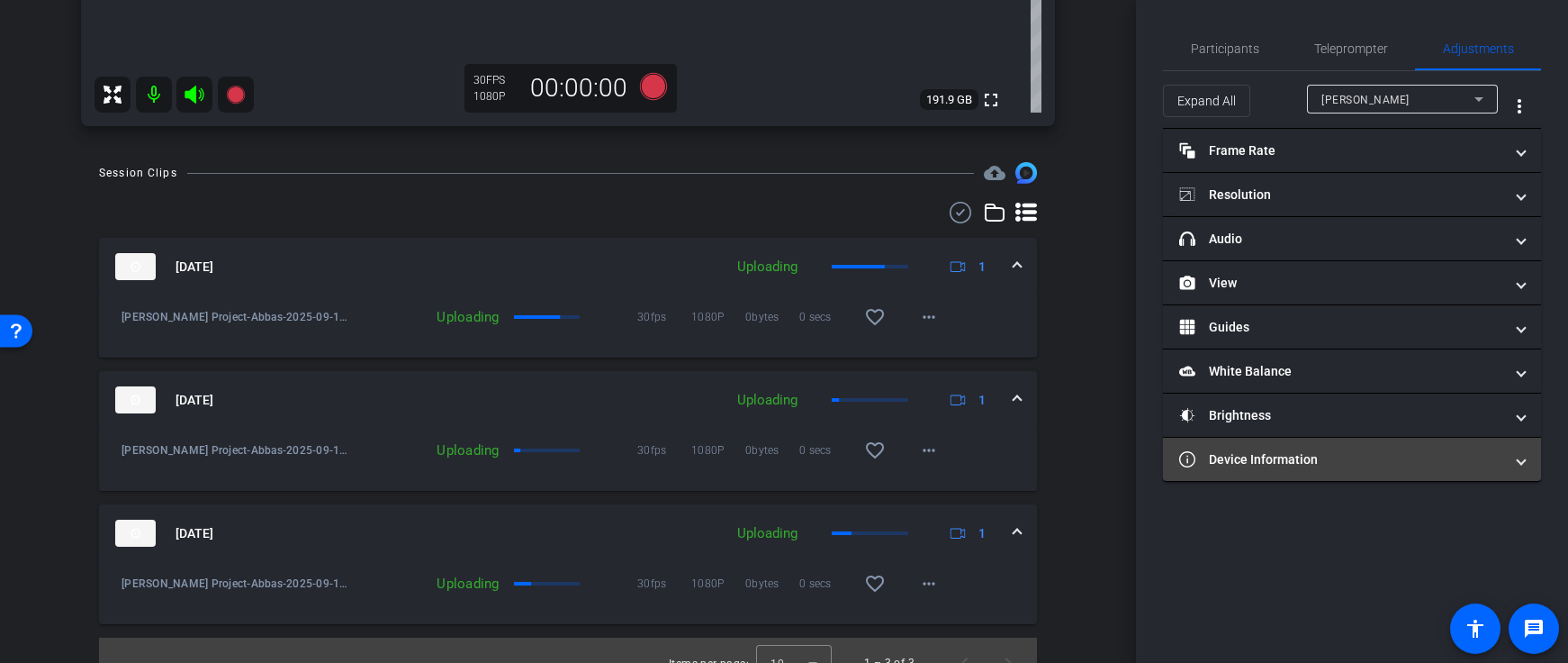
click at [1277, 451] on mat-panel-title "Device Information" at bounding box center [1342, 459] width 324 height 19
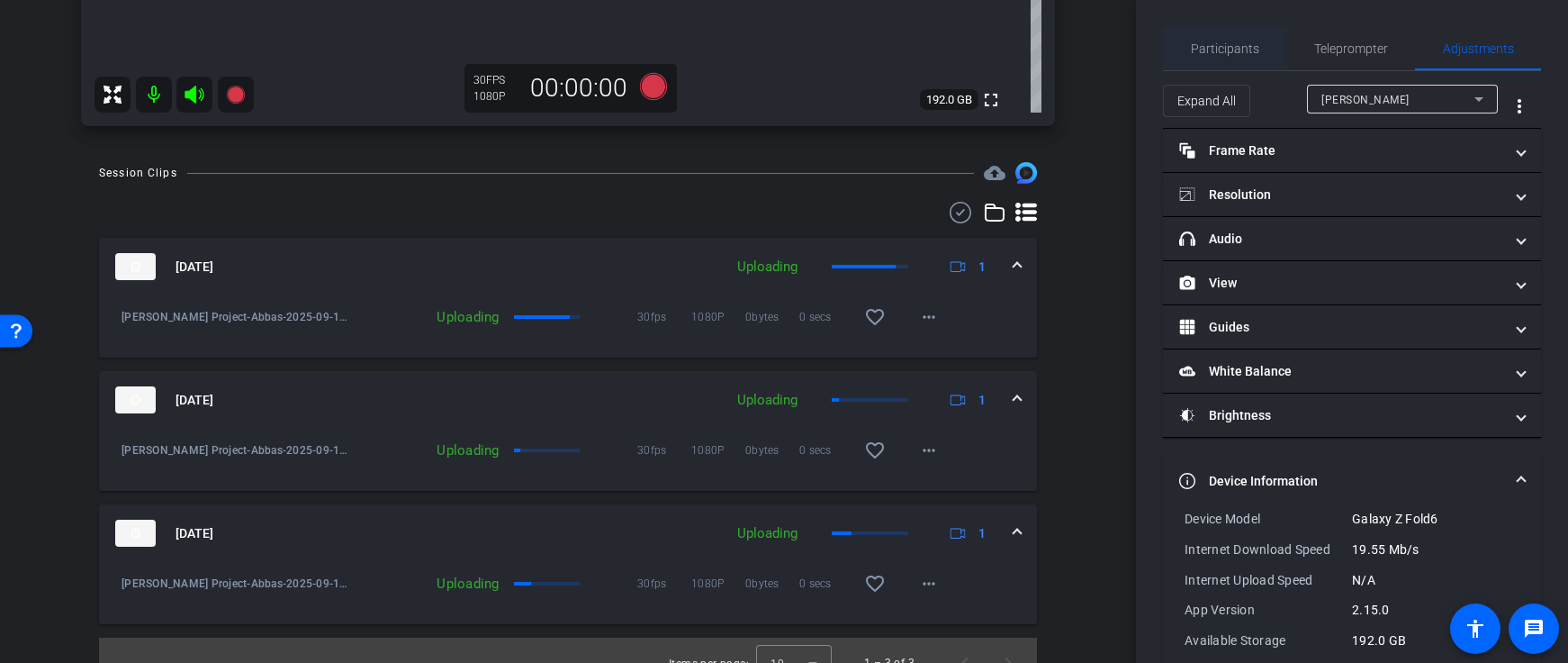
click at [1221, 44] on span "Participants" at bounding box center [1225, 49] width 68 height 13
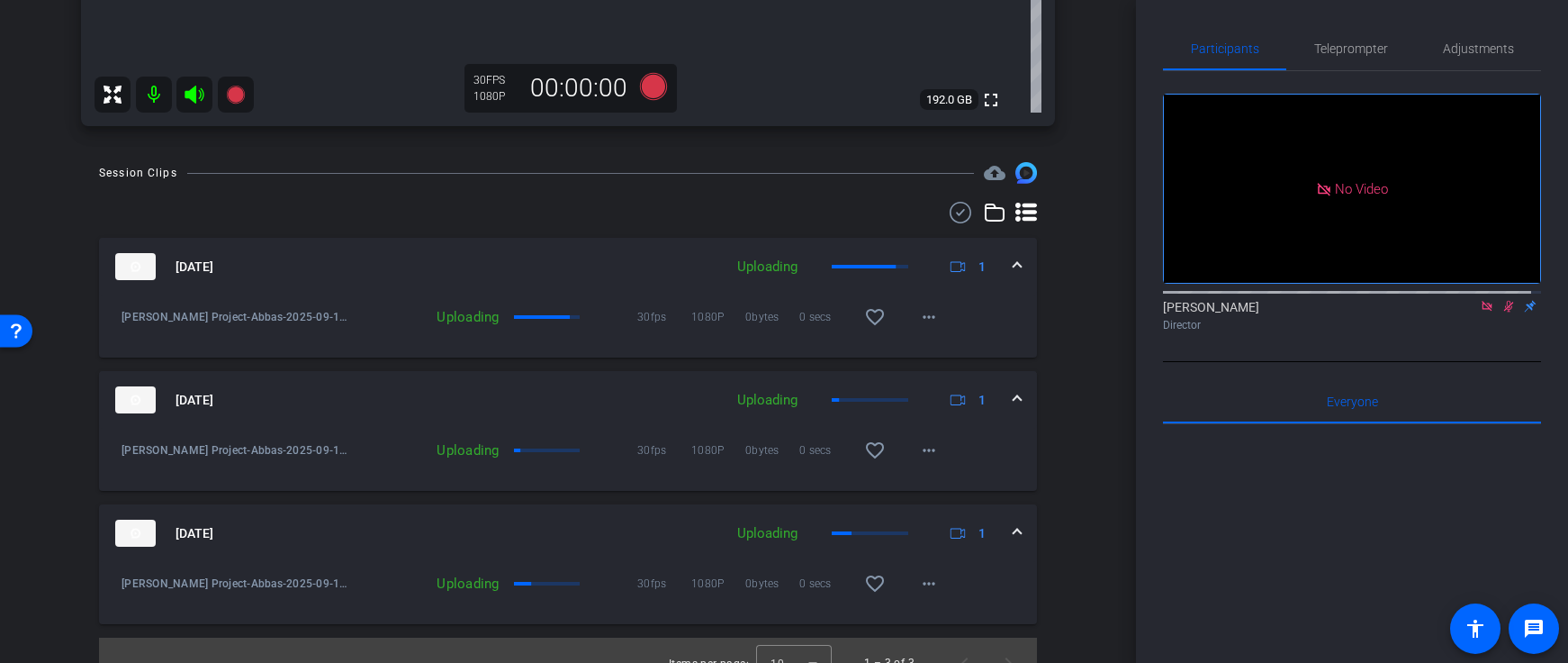
click at [1505, 301] on icon at bounding box center [1509, 307] width 10 height 12
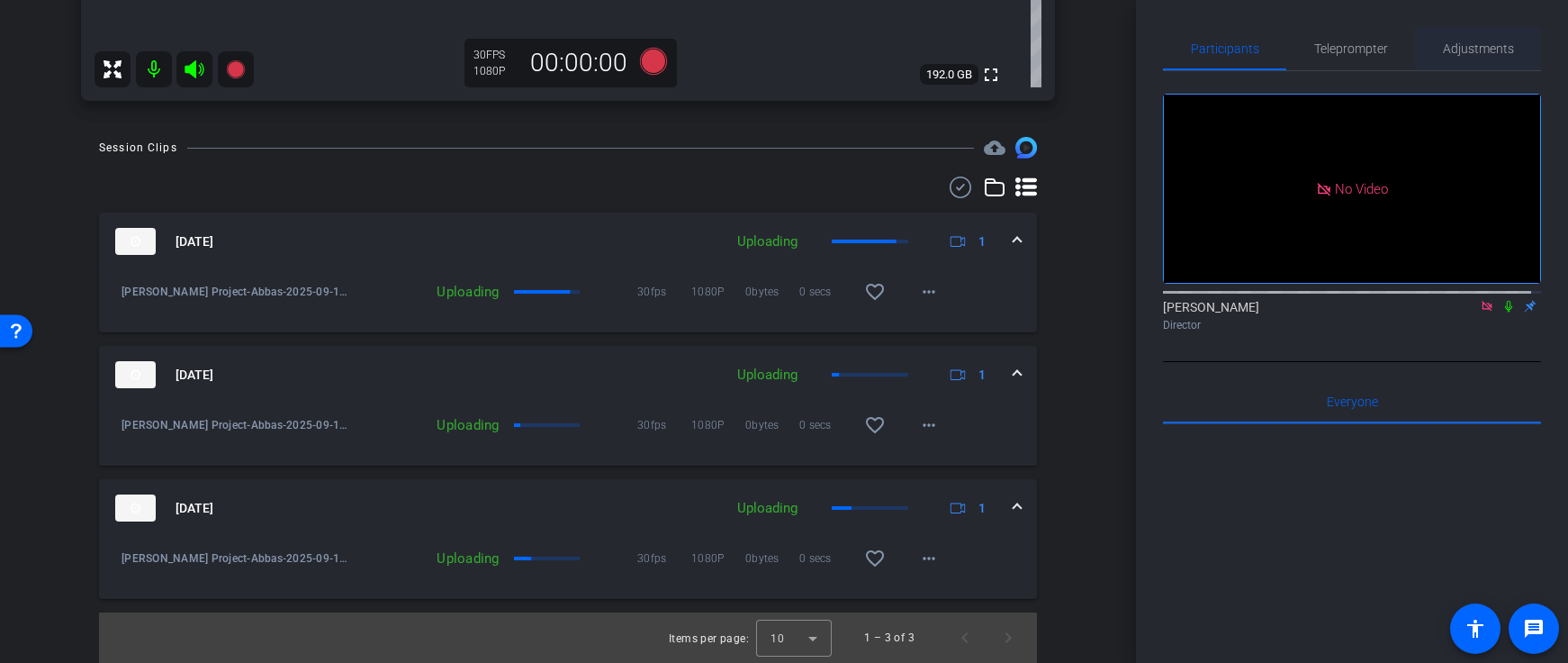
click at [1490, 46] on span "Adjustments" at bounding box center [1478, 49] width 71 height 13
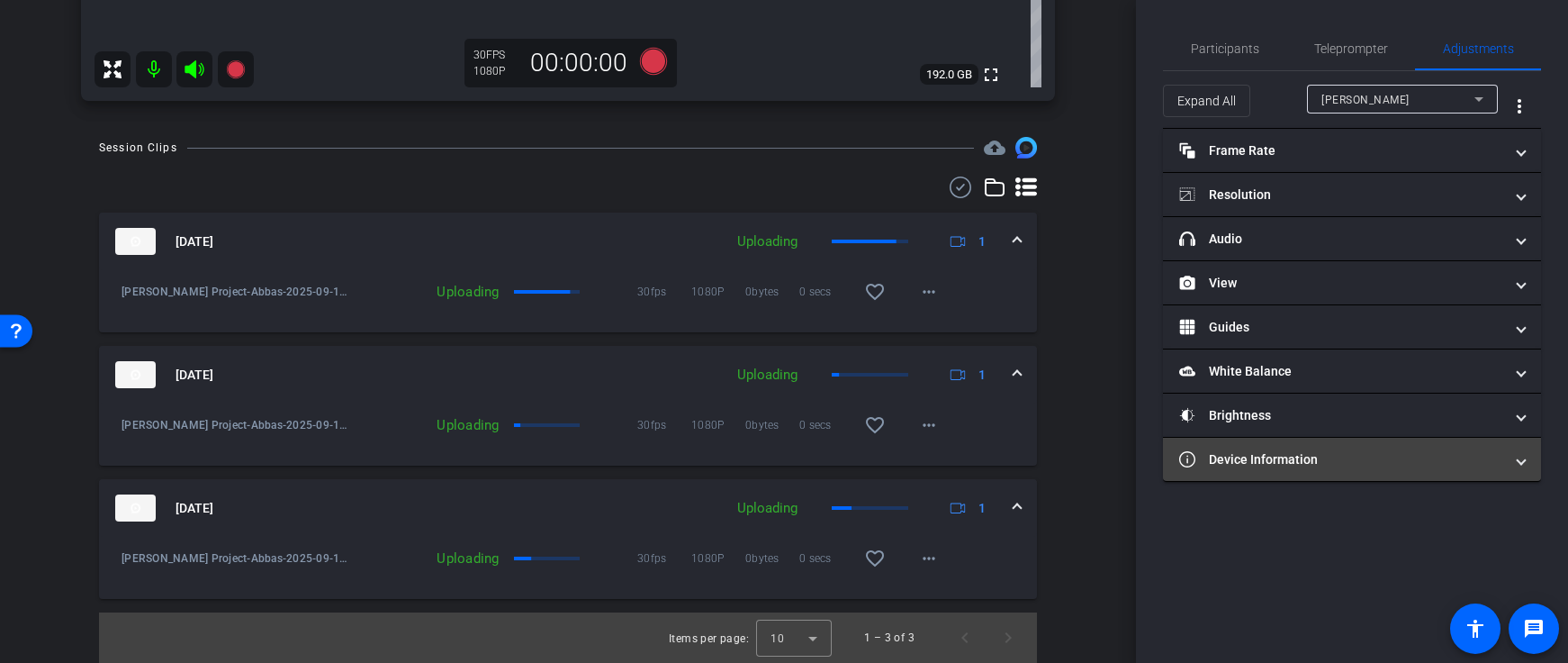
click at [1322, 469] on mat-panel-title "Device Information" at bounding box center [1342, 459] width 324 height 19
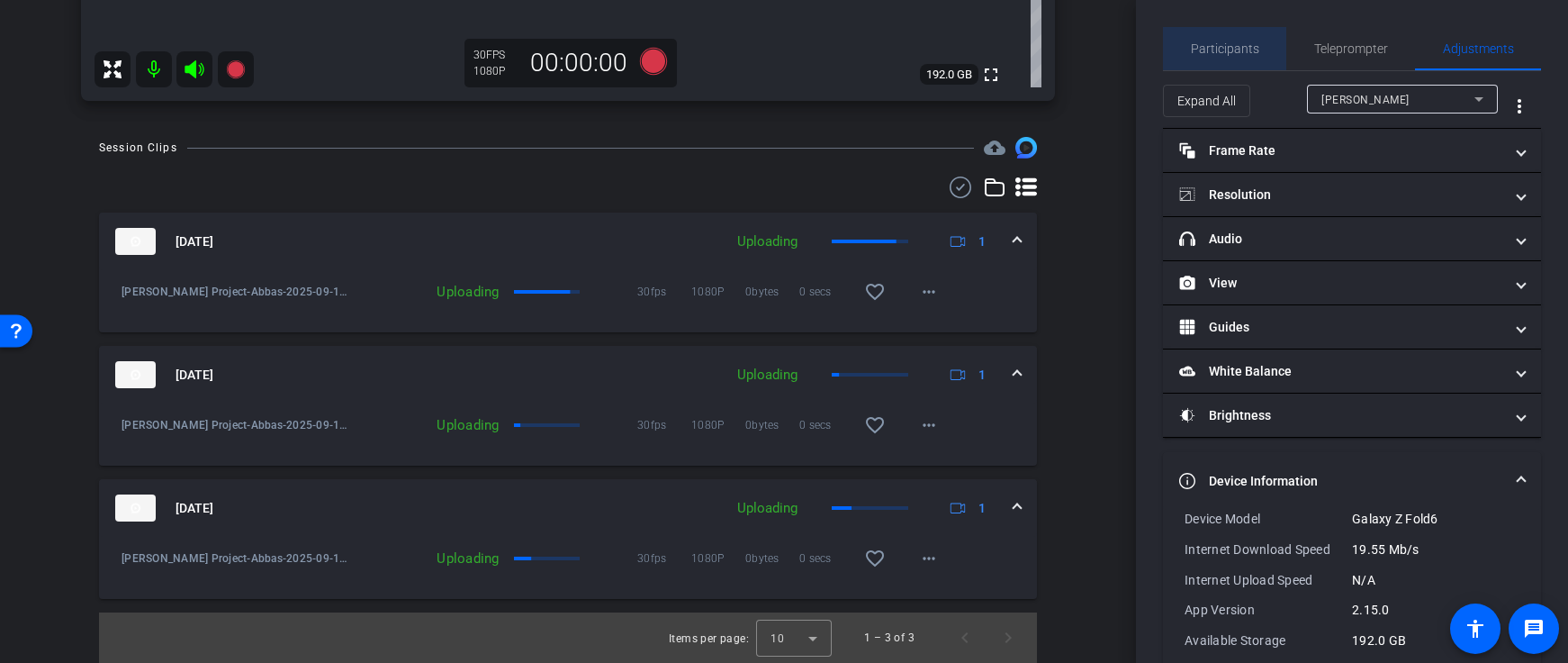
click at [1235, 48] on span "Participants" at bounding box center [1225, 49] width 68 height 13
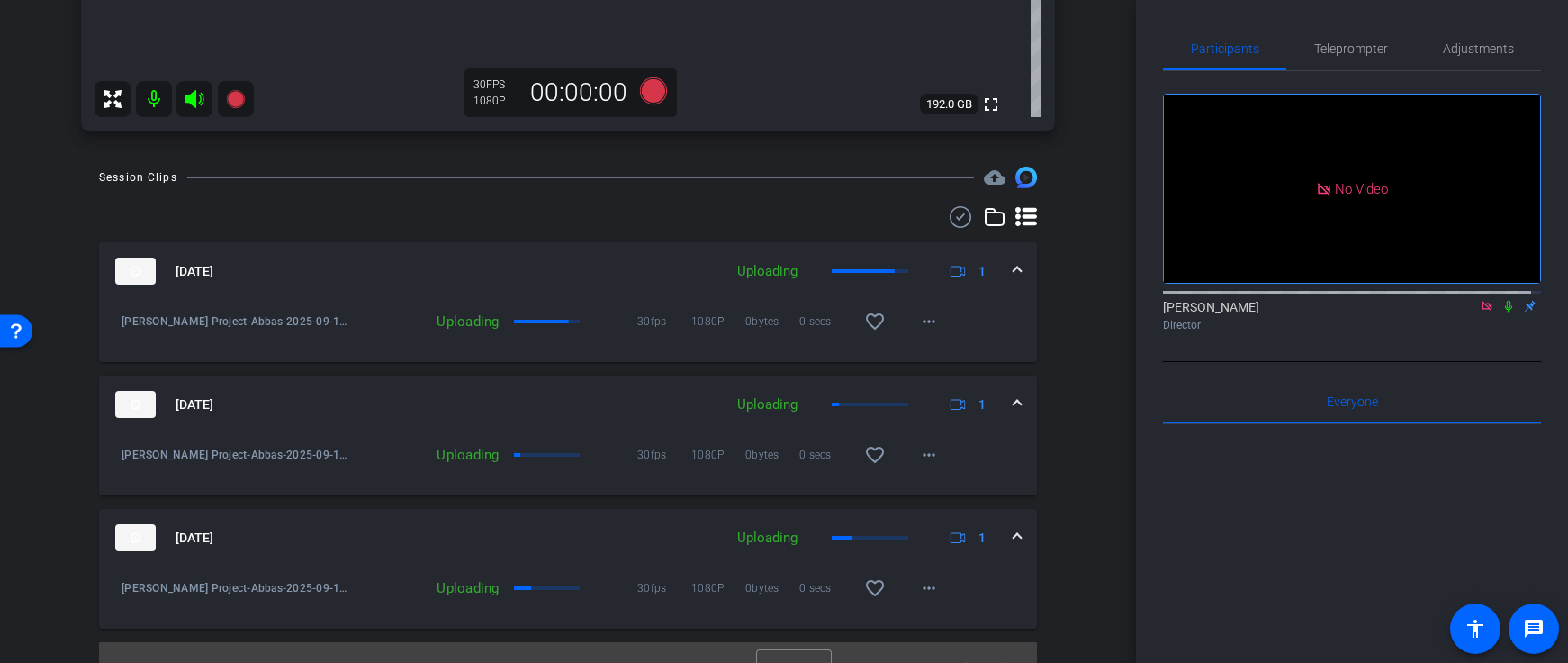
scroll to position [685, 0]
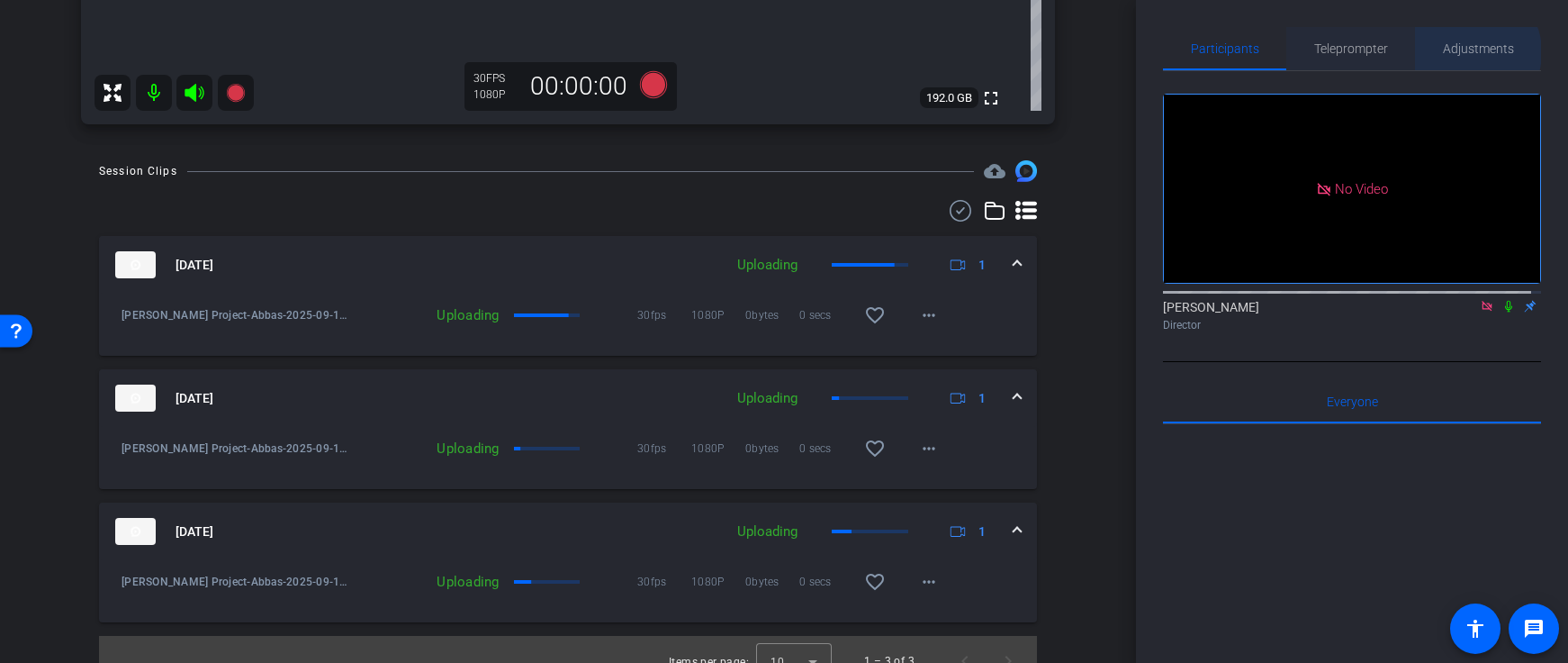
drag, startPoint x: 1461, startPoint y: 52, endPoint x: 1375, endPoint y: 62, distance: 86.6
click at [1460, 52] on span "Adjustments" at bounding box center [1478, 49] width 71 height 13
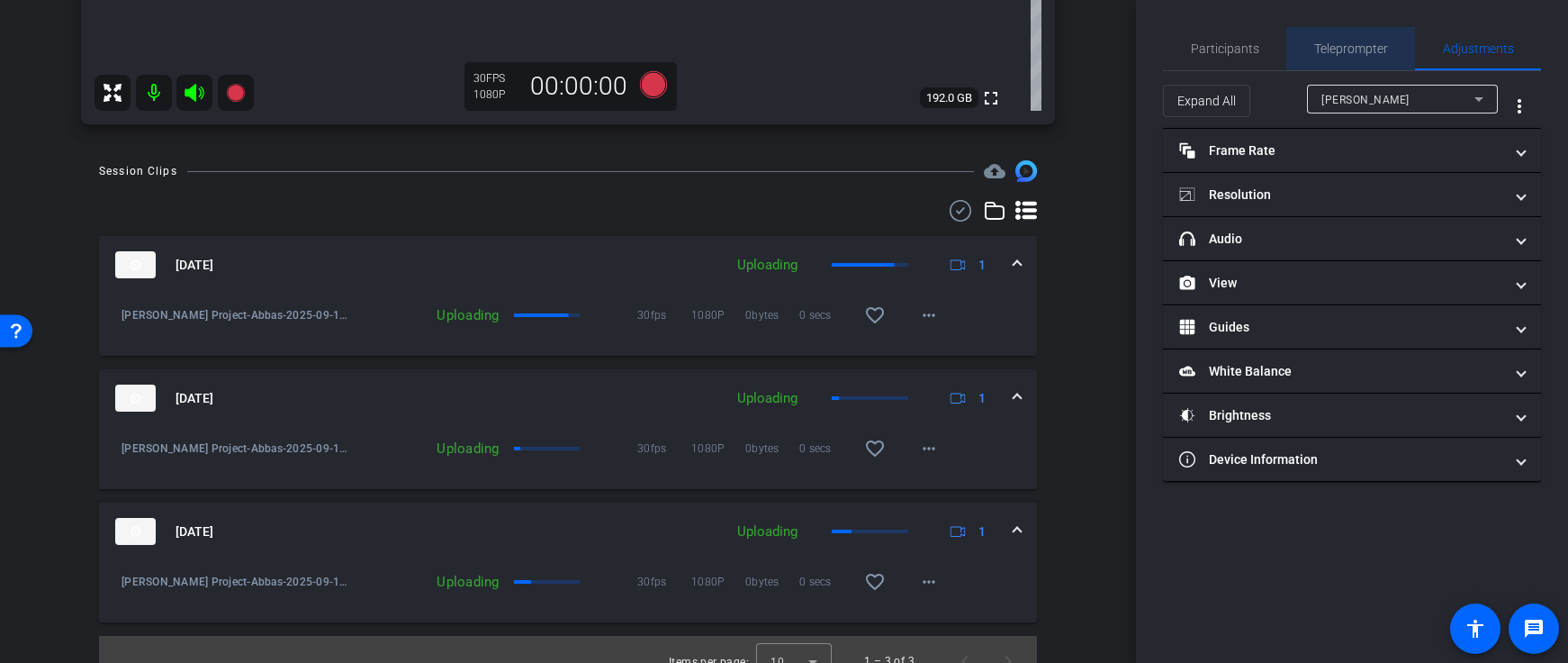
drag, startPoint x: 1337, startPoint y: 48, endPoint x: 1356, endPoint y: 55, distance: 20.2
click at [1343, 49] on span "Teleprompter" at bounding box center [1351, 49] width 74 height 13
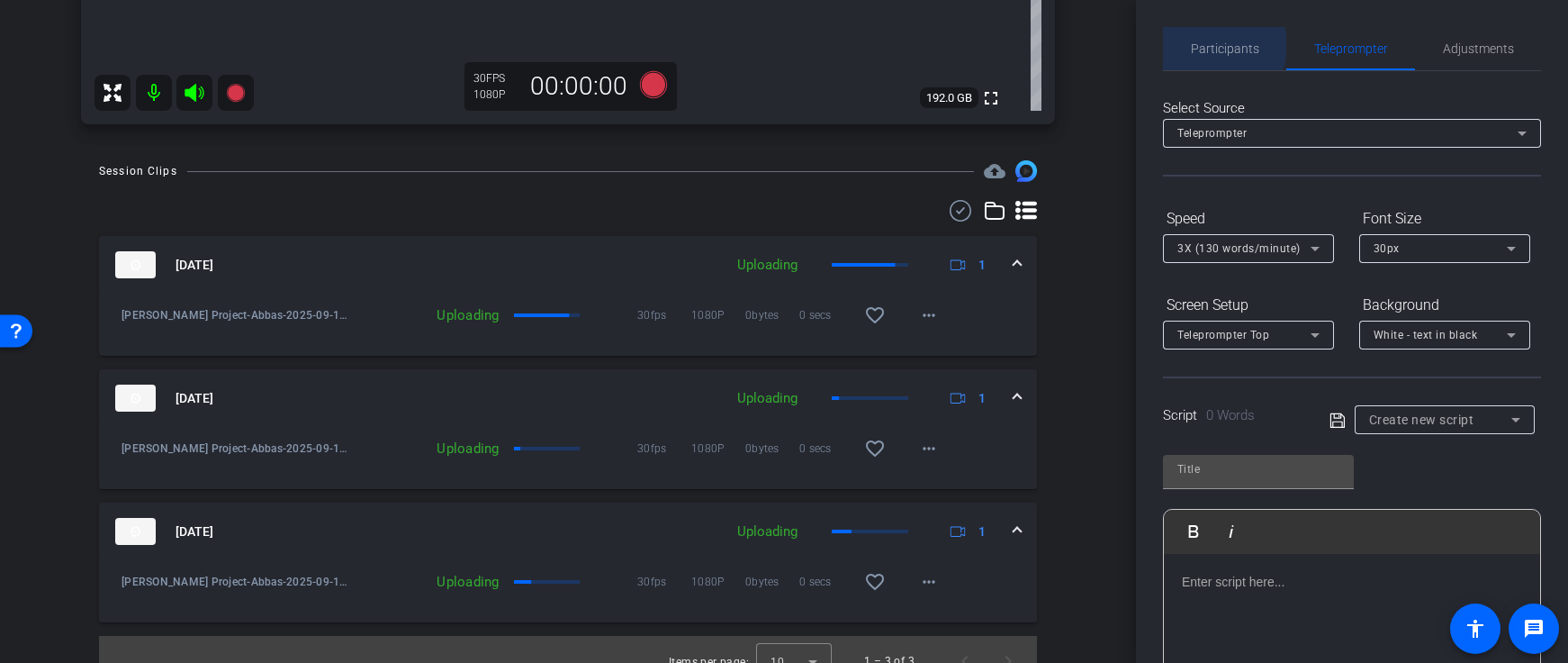
click at [1222, 45] on span "Participants" at bounding box center [1225, 49] width 68 height 13
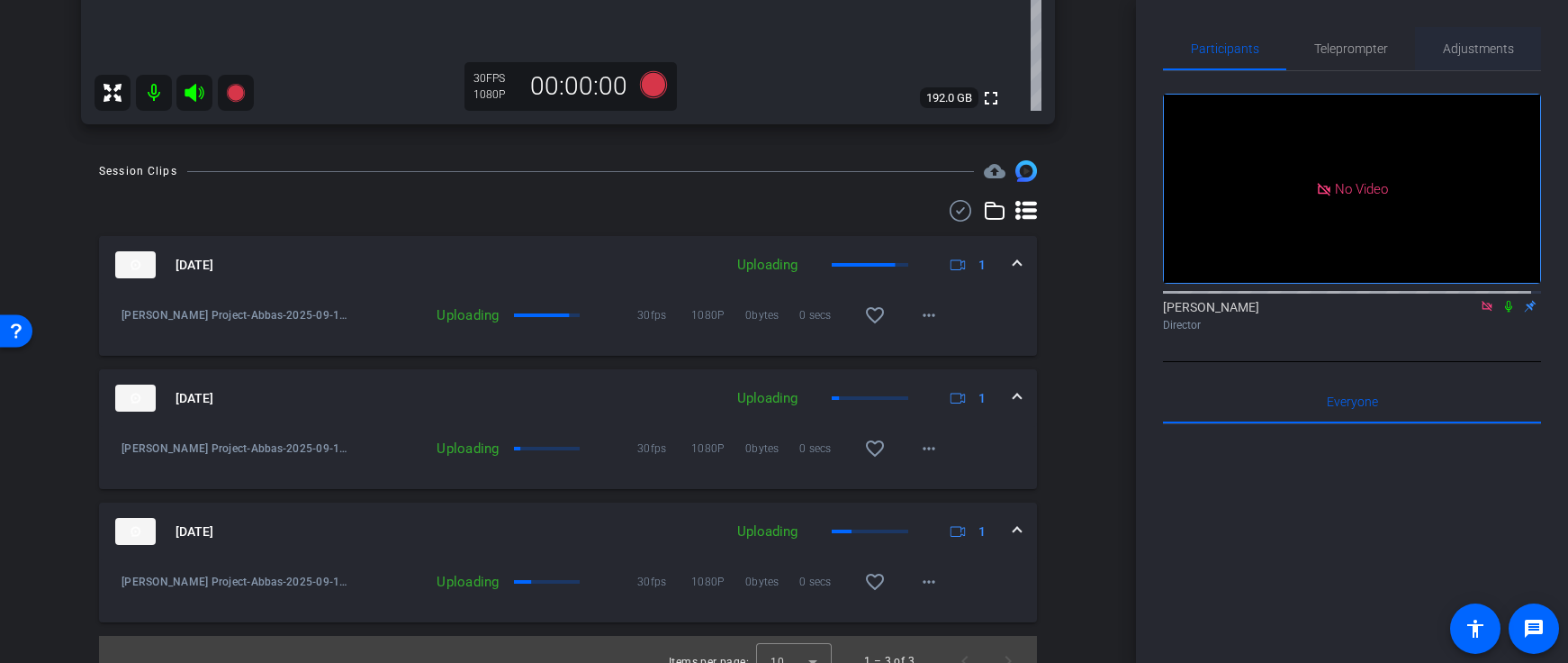
click at [1470, 40] on span "Adjustments" at bounding box center [1478, 48] width 71 height 43
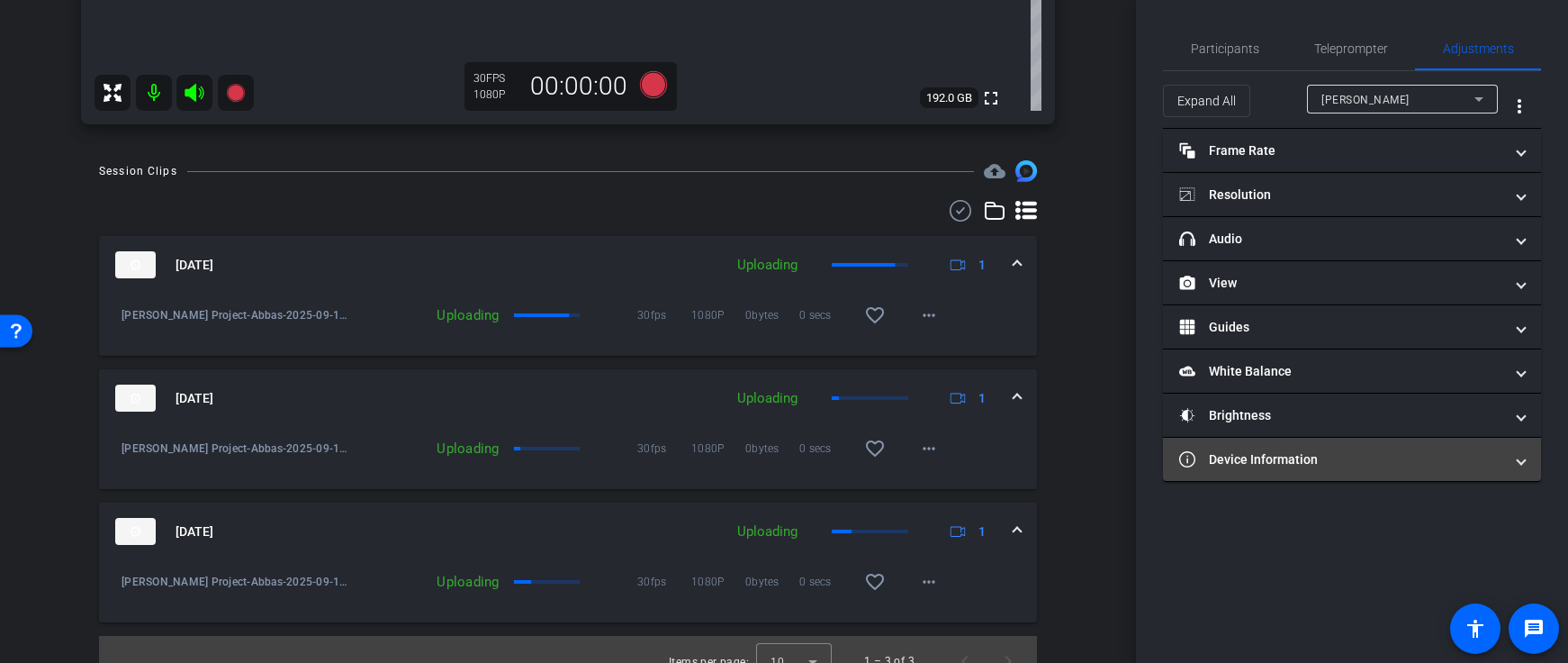
click at [1271, 453] on mat-panel-title "Device Information" at bounding box center [1342, 459] width 324 height 19
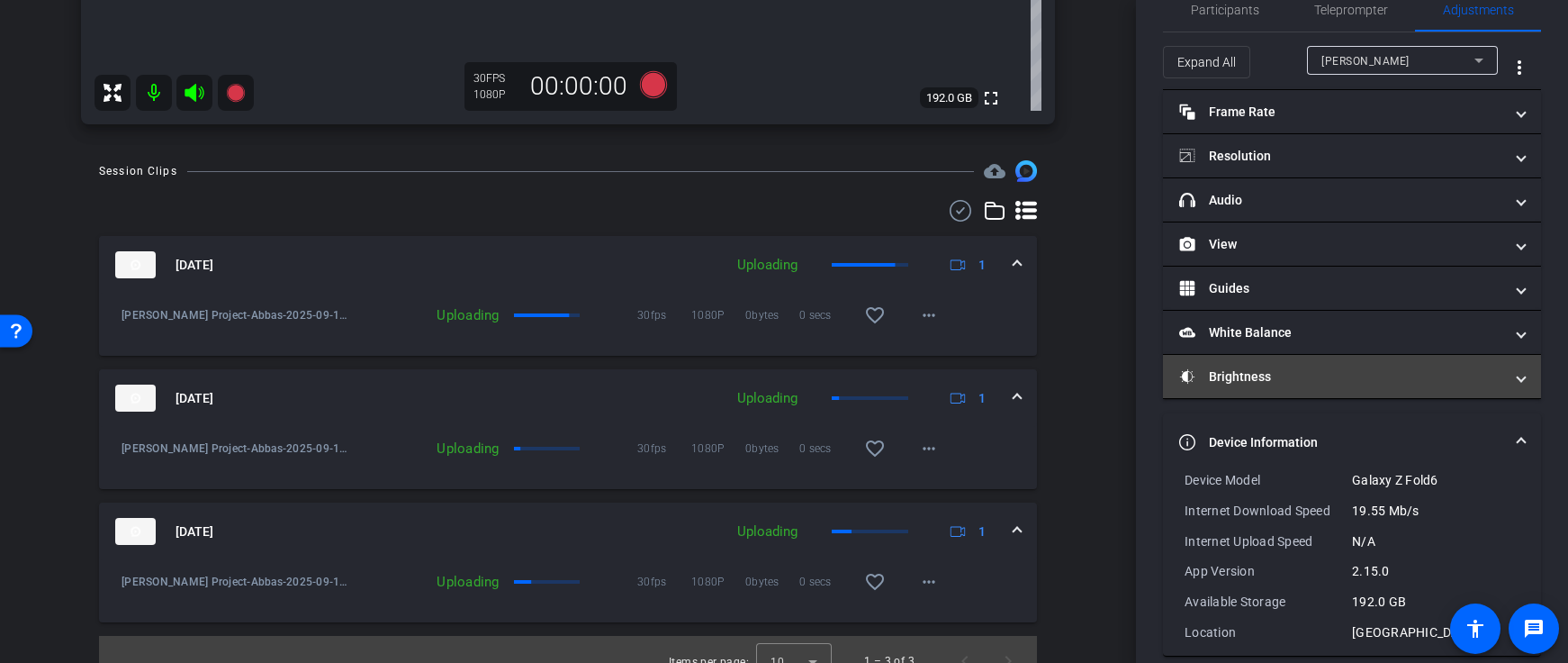
scroll to position [0, 0]
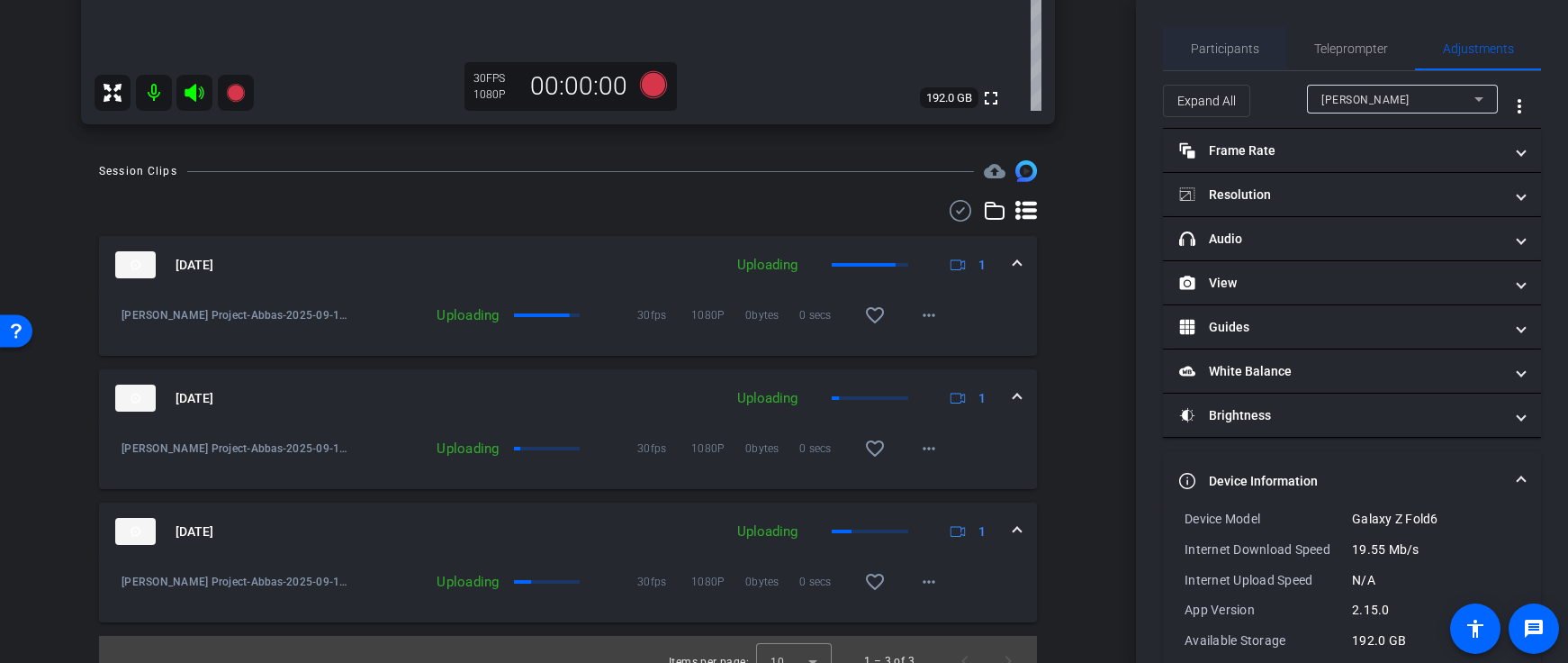
click at [1212, 47] on span "Participants" at bounding box center [1225, 49] width 68 height 13
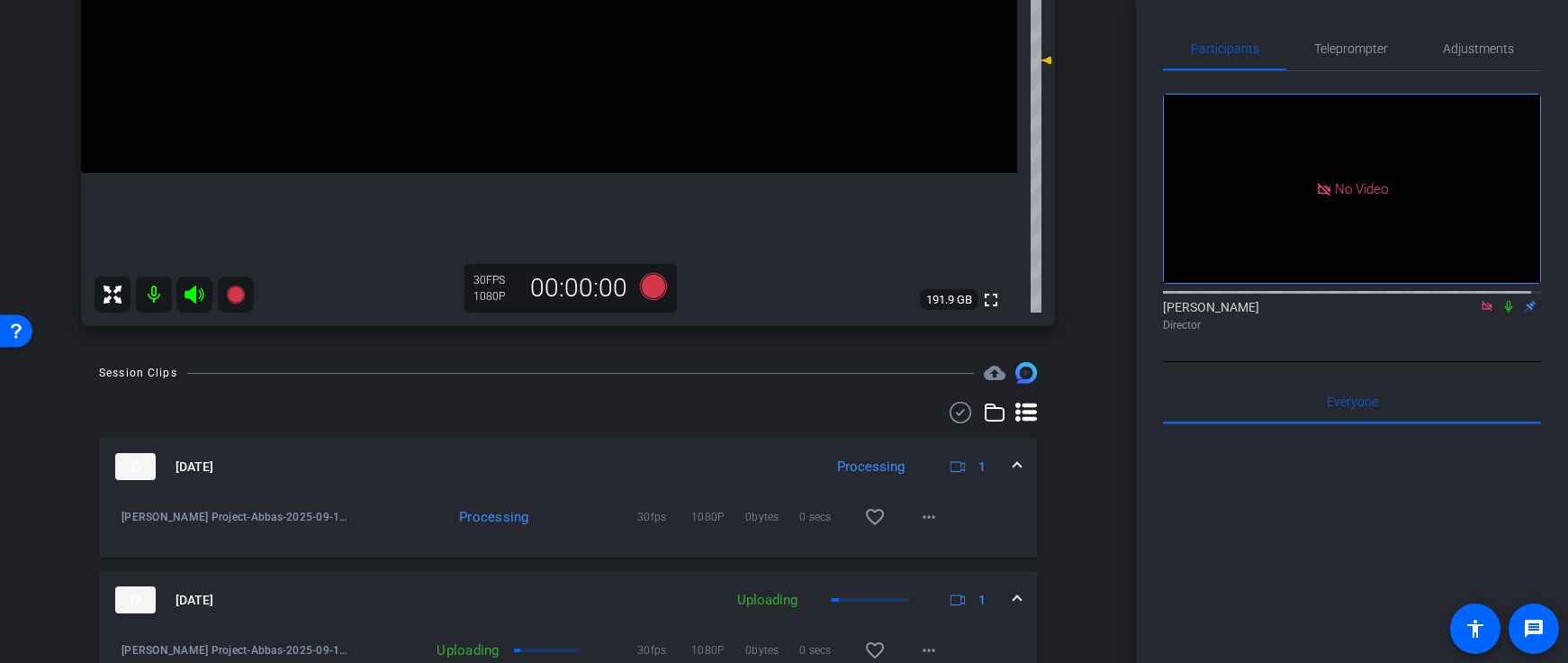
scroll to position [321, 0]
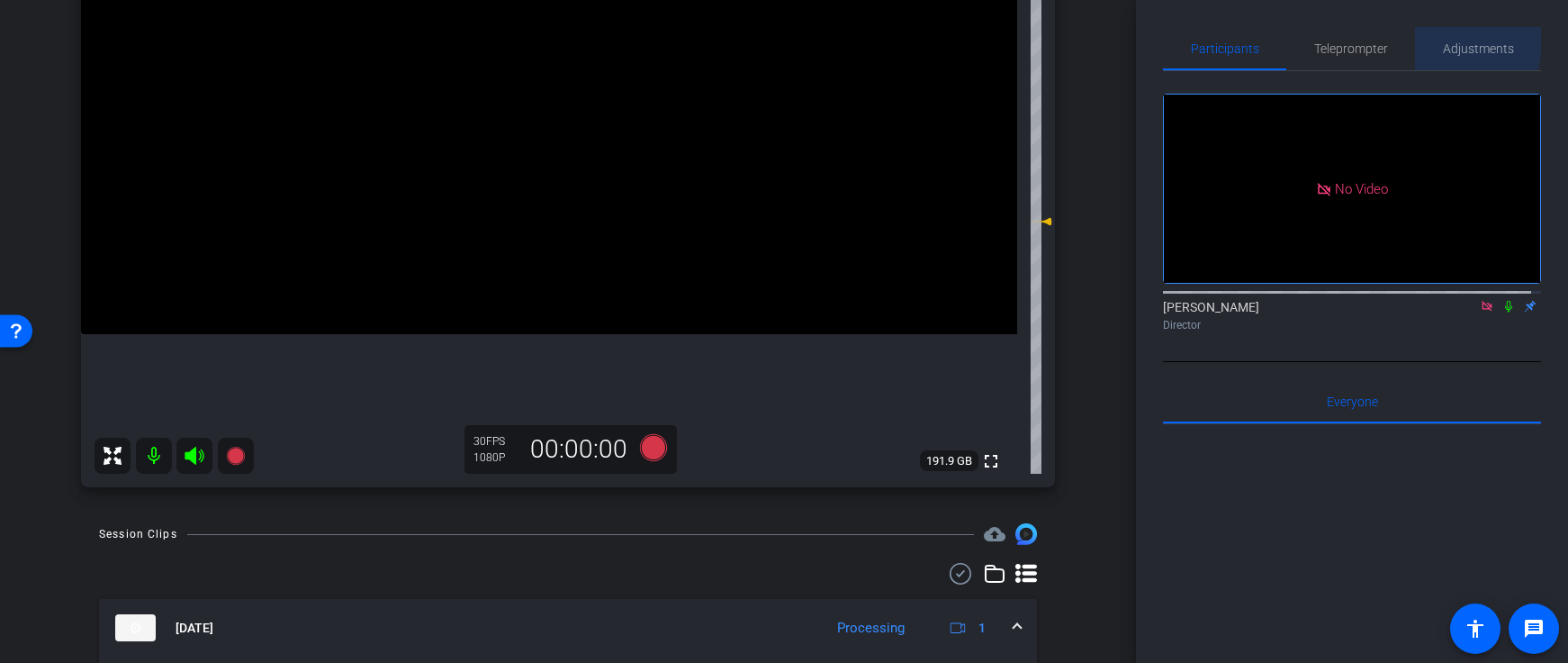
click at [1443, 42] on span "Adjustments" at bounding box center [1478, 49] width 71 height 13
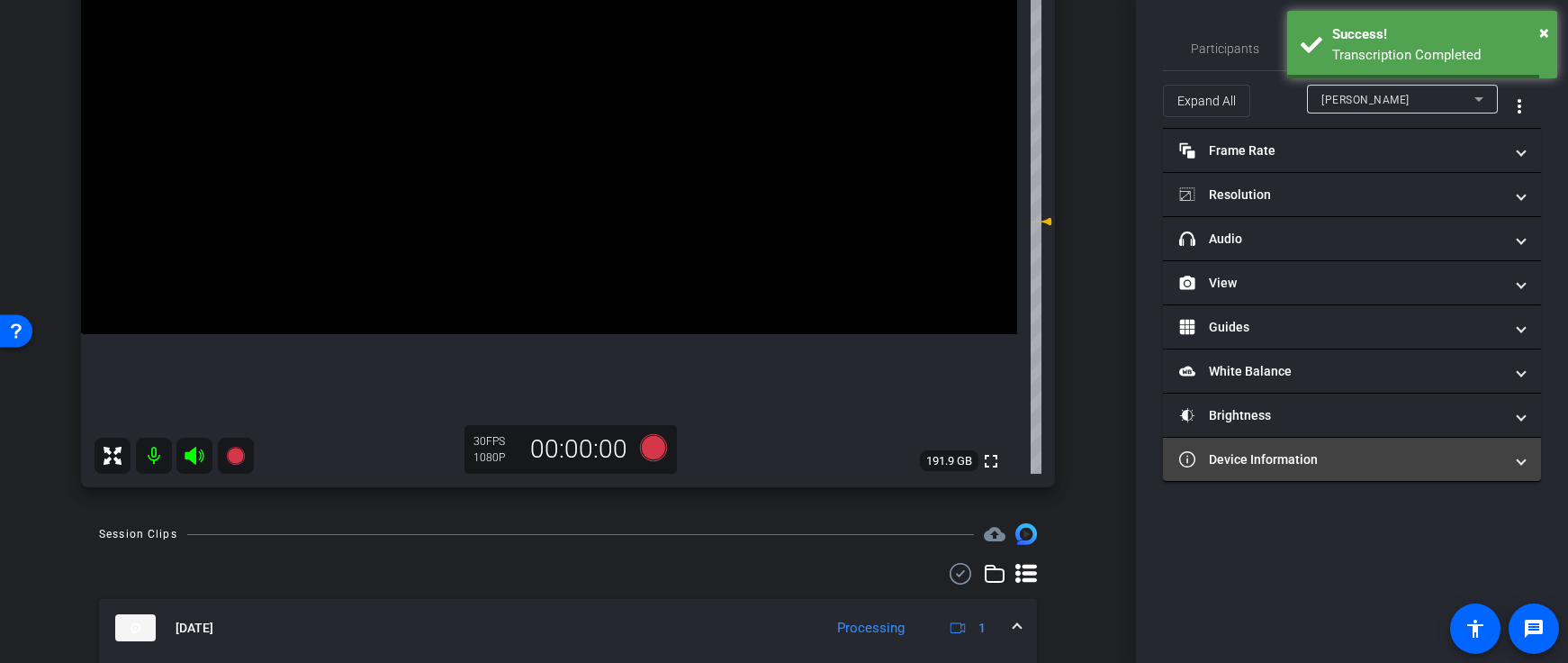
click at [1277, 458] on mat-panel-title "Device Information" at bounding box center [1342, 459] width 324 height 19
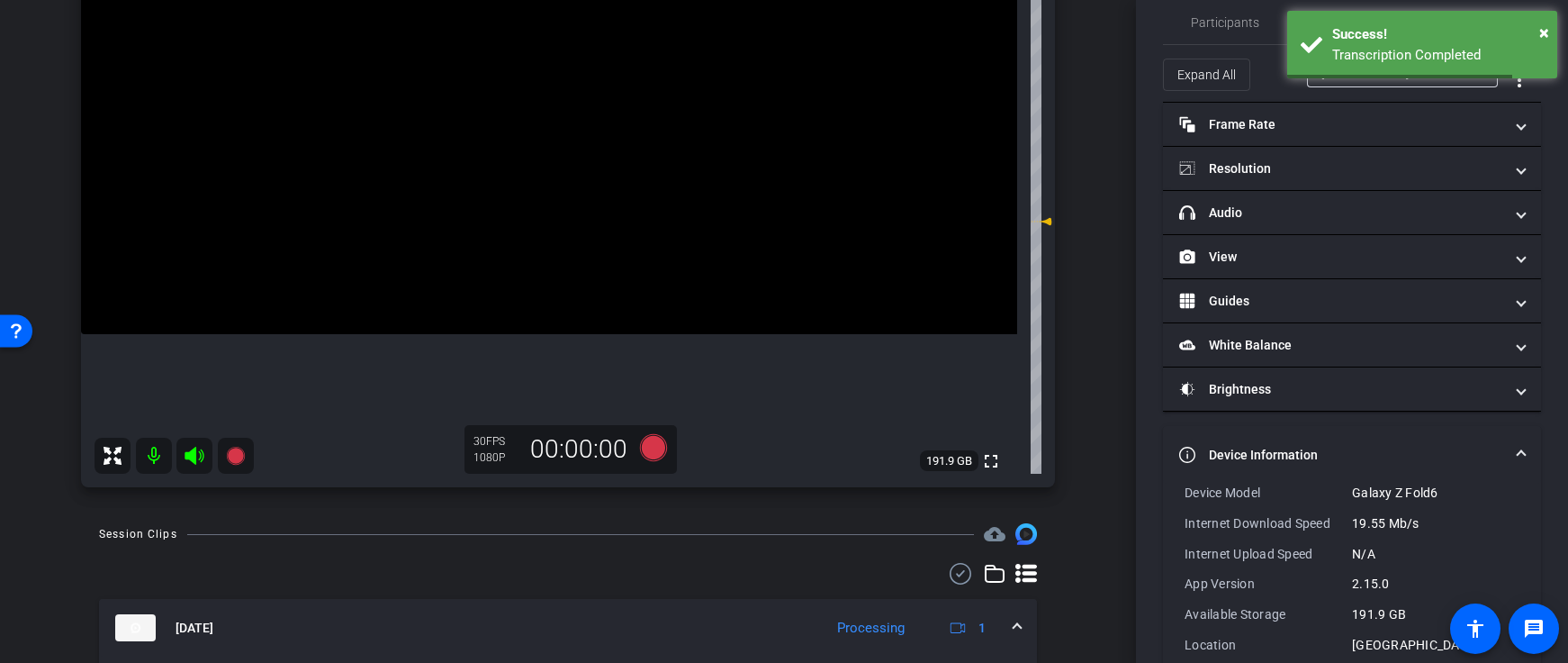
scroll to position [60, 0]
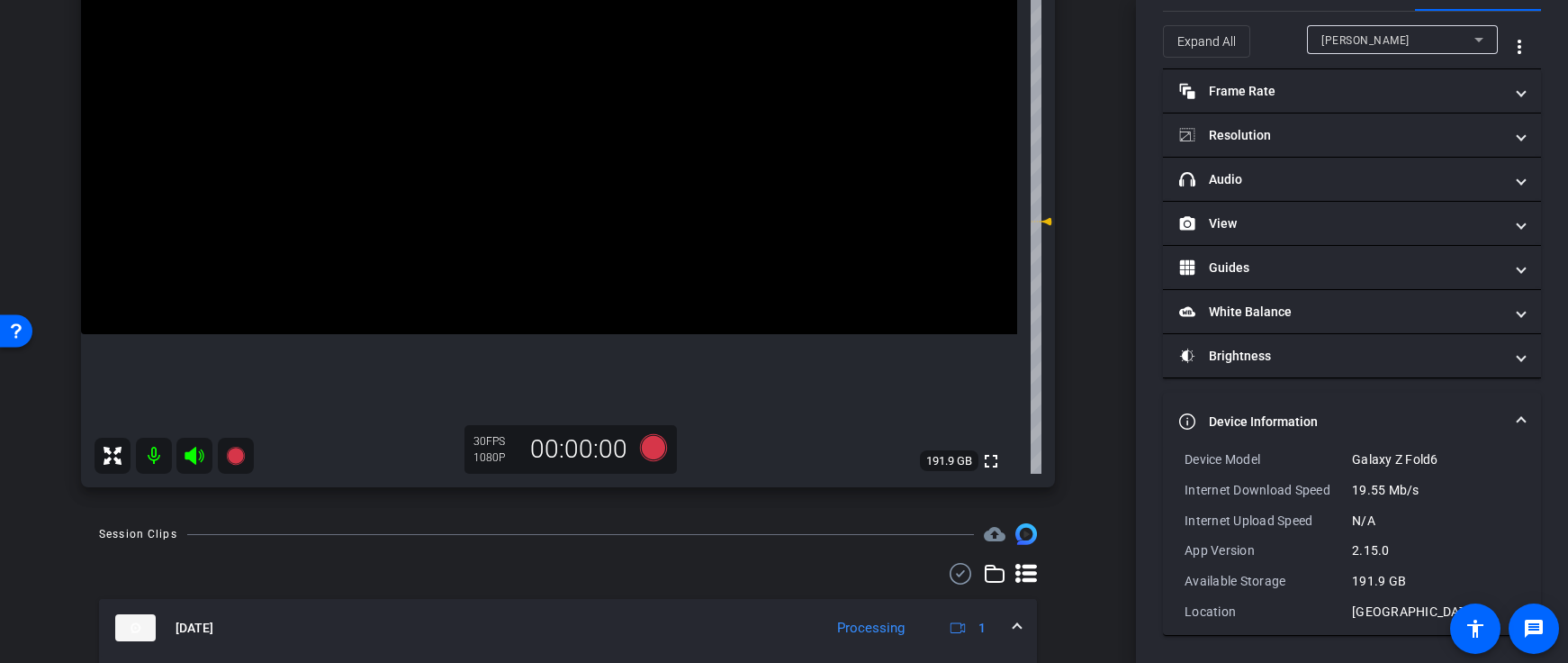
click at [1214, 423] on mat-panel-title "Device Information" at bounding box center [1342, 422] width 324 height 19
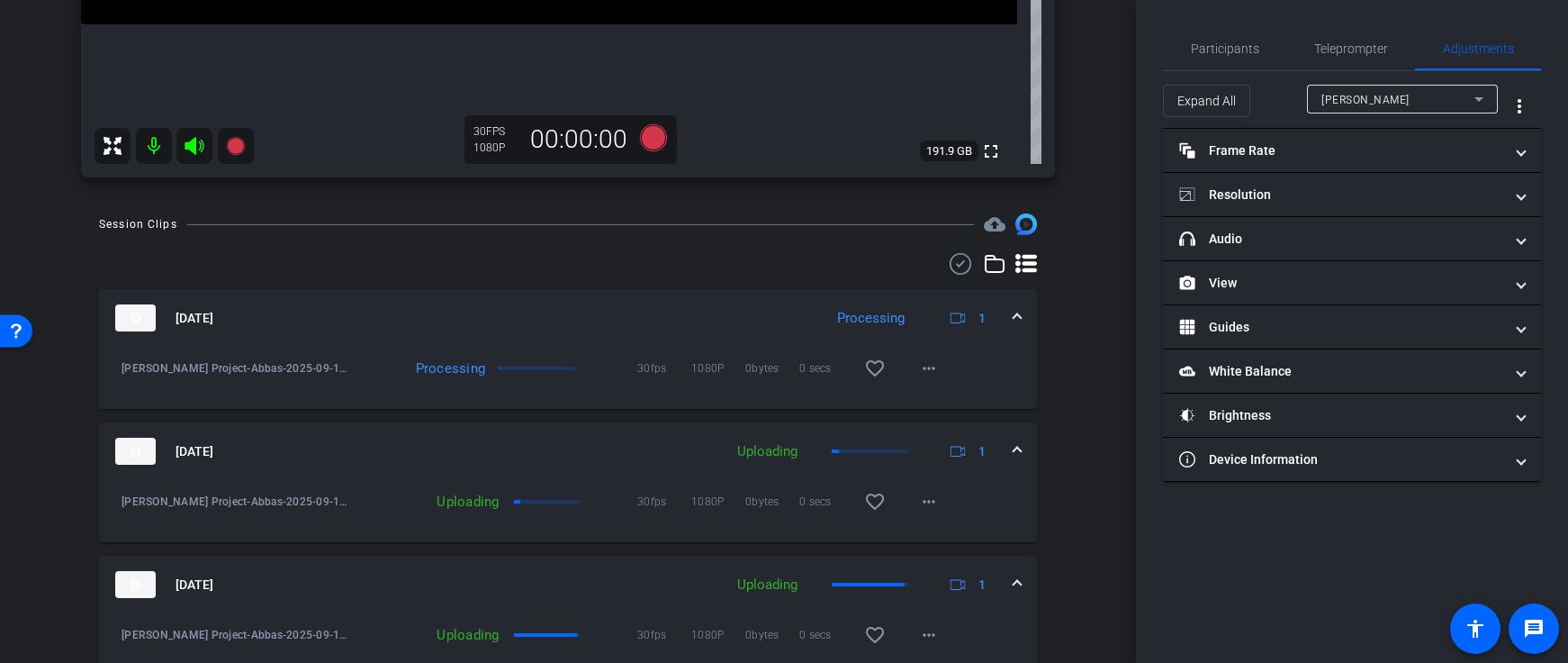
scroll to position [708, 0]
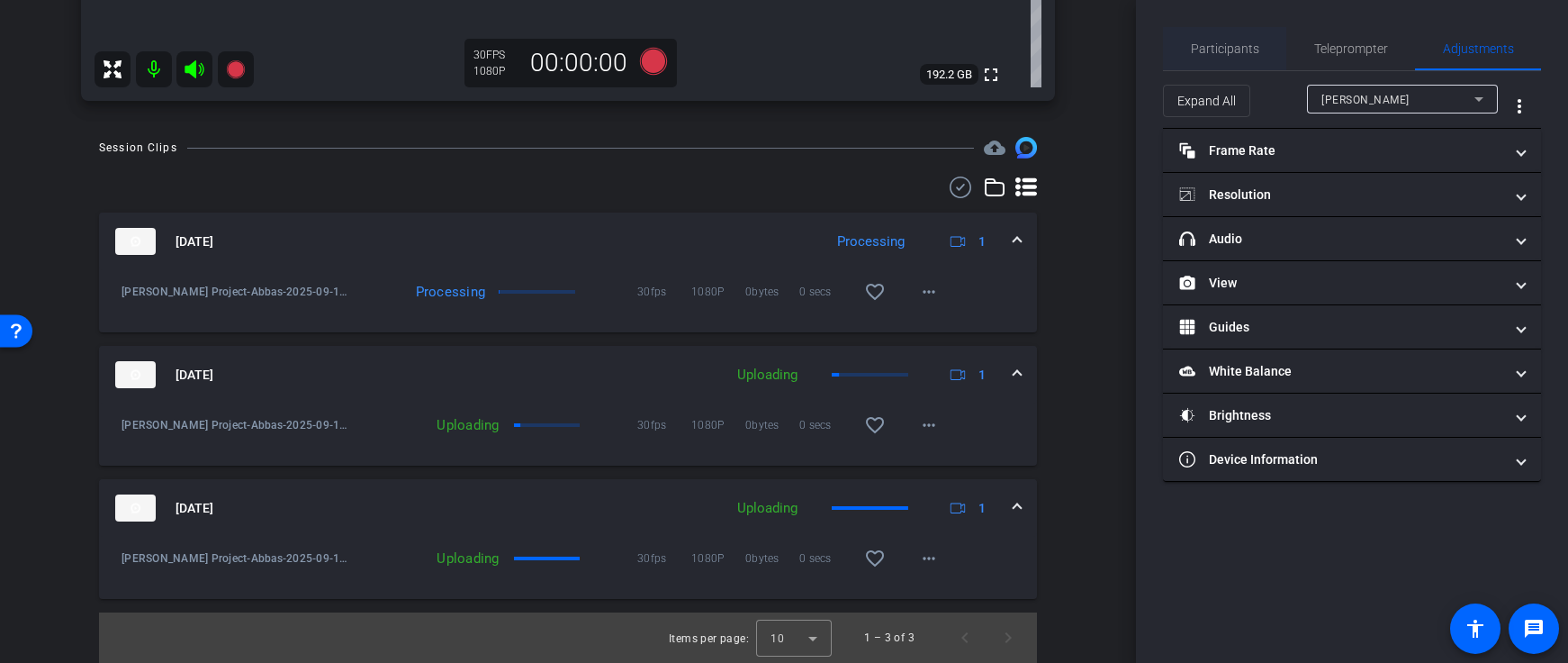
click at [1206, 60] on span "Participants" at bounding box center [1225, 48] width 68 height 43
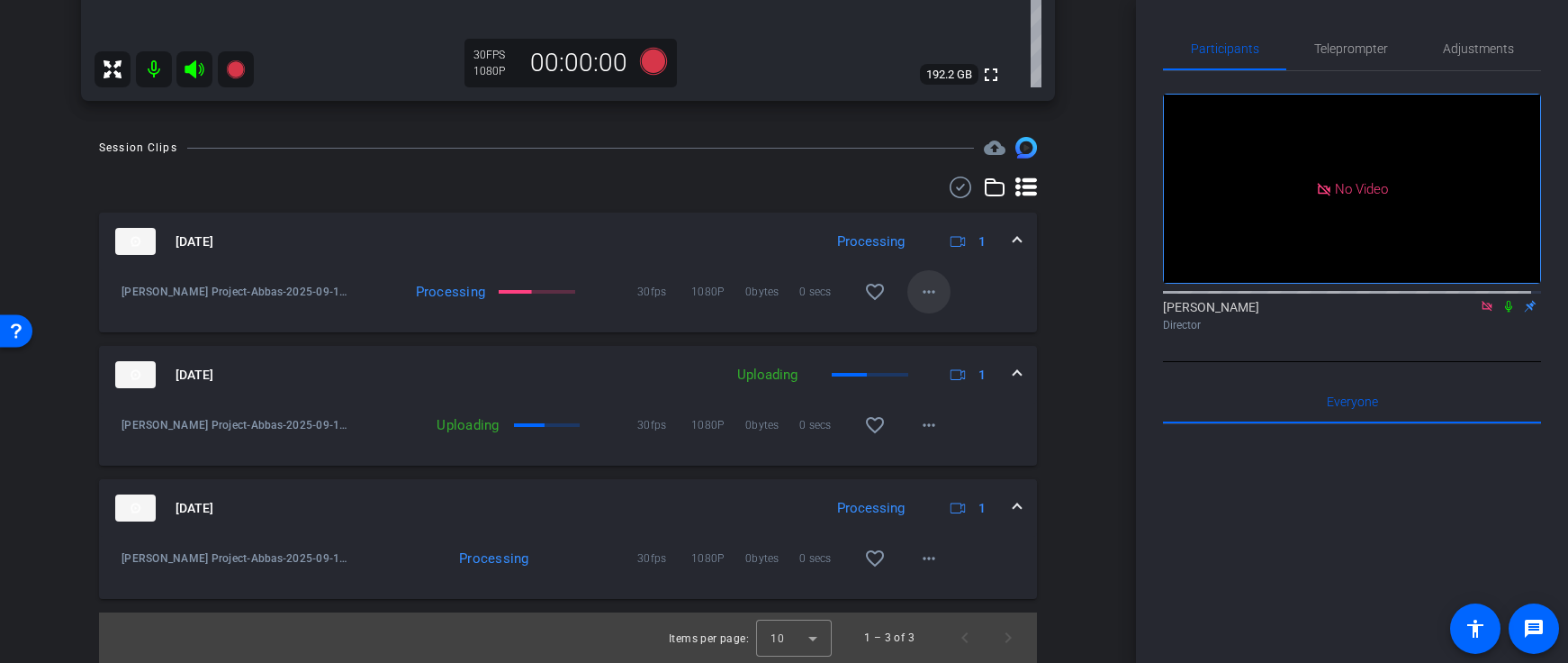
click at [918, 290] on mat-icon "more_horiz" at bounding box center [928, 291] width 21 height 21
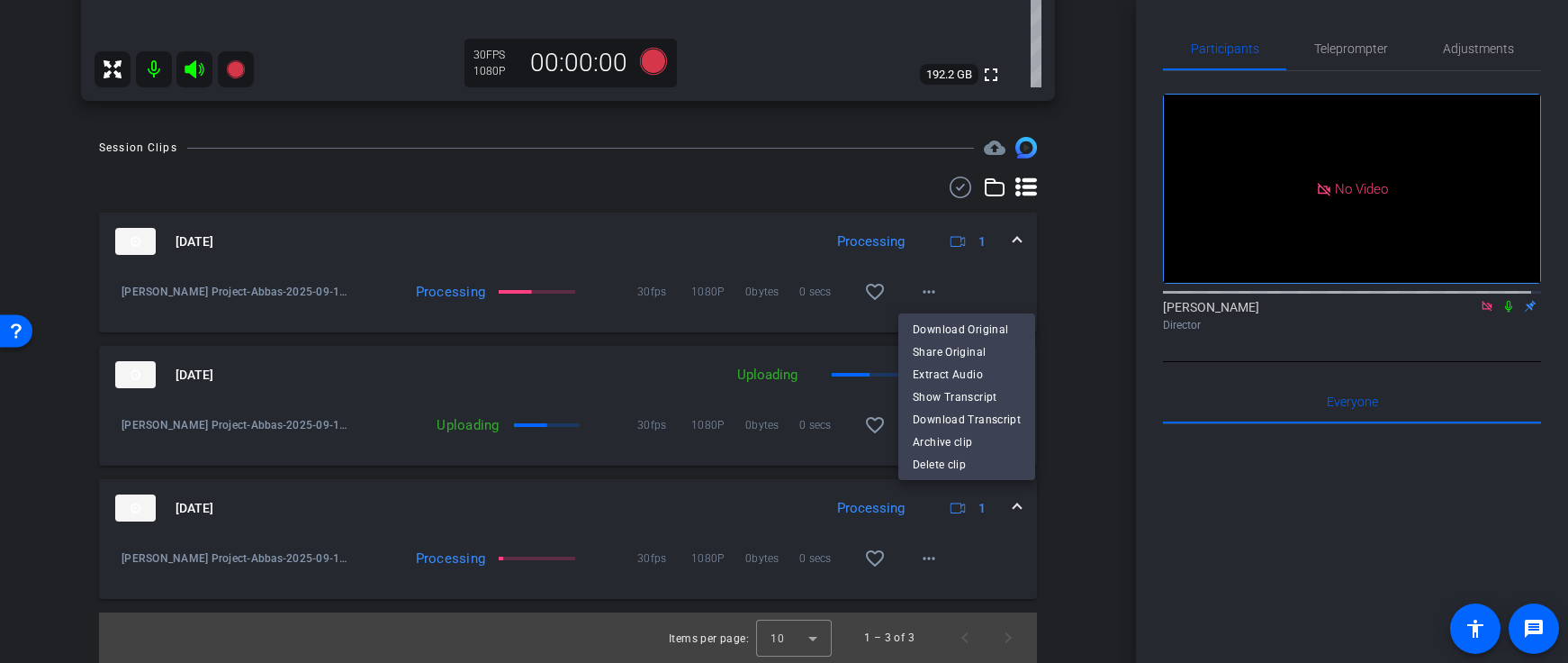
click at [997, 289] on div at bounding box center [784, 332] width 1568 height 663
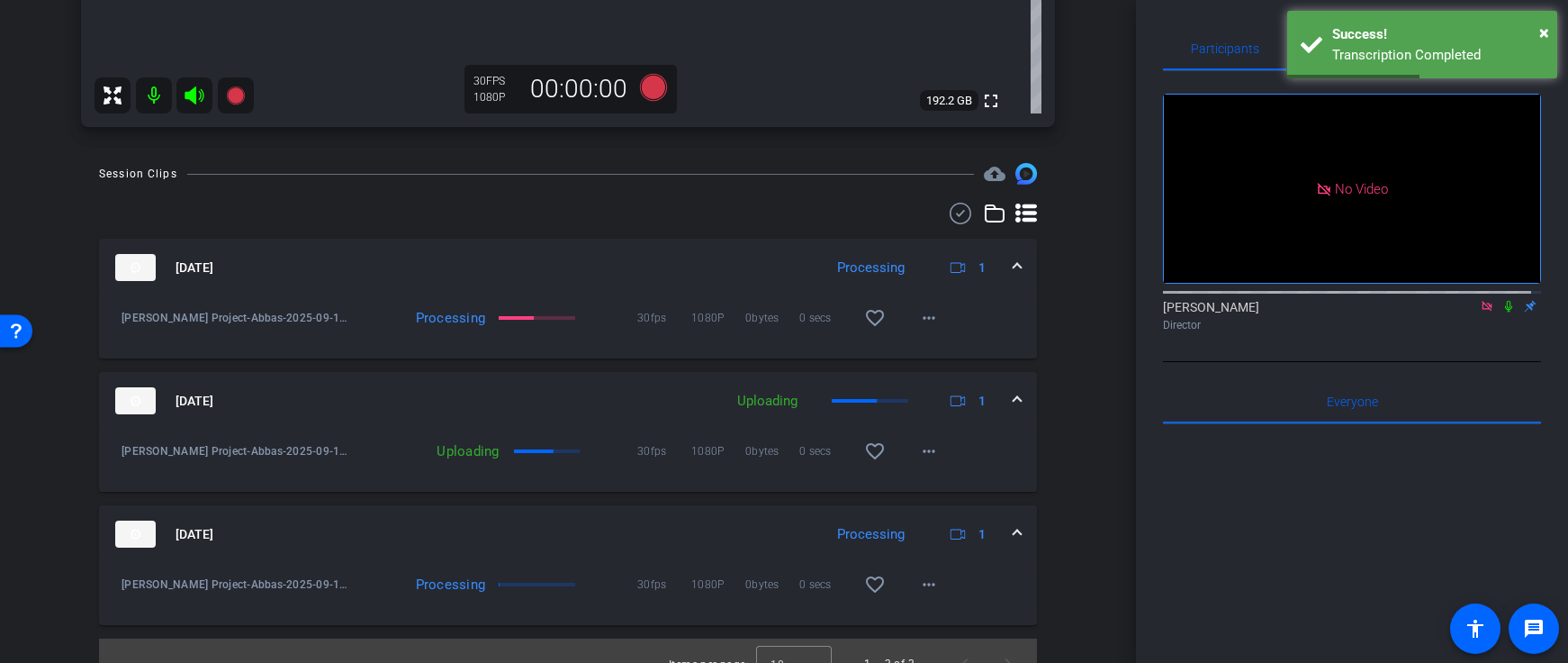
scroll to position [683, 0]
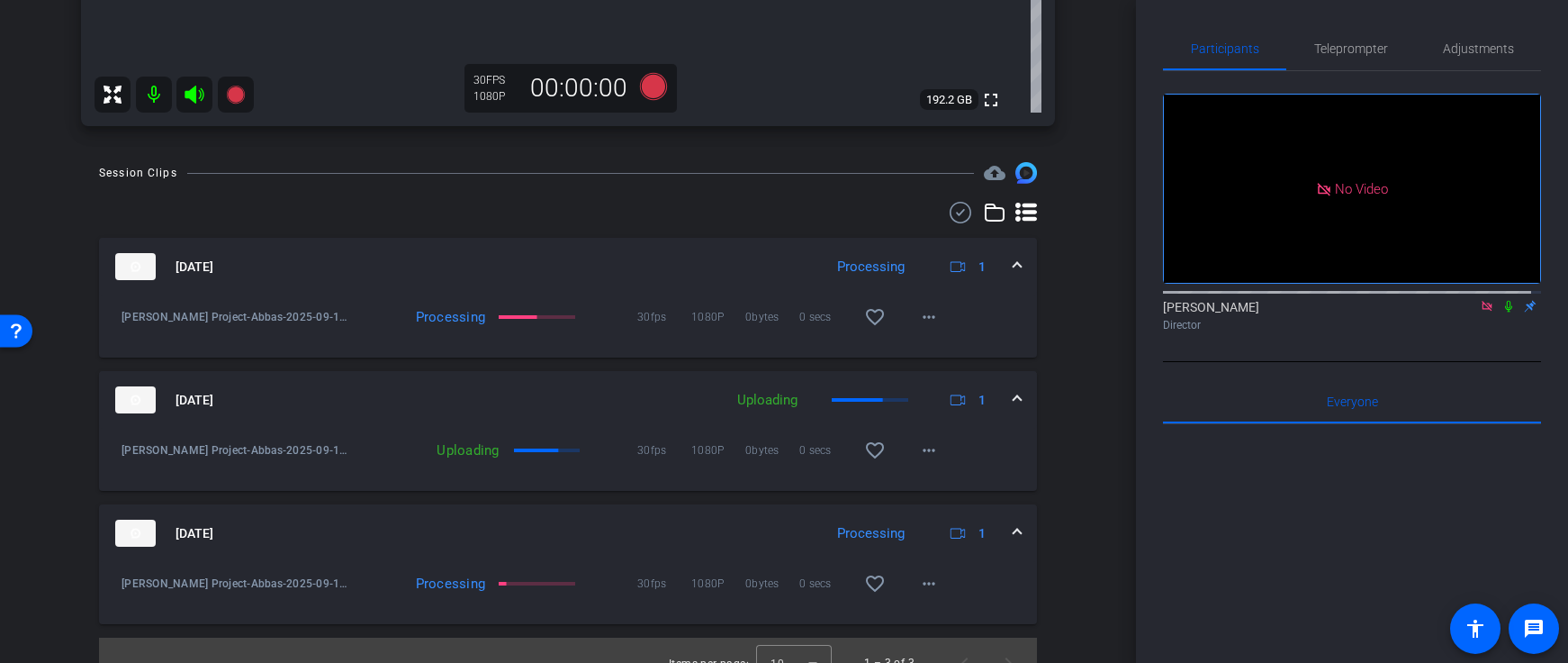
click at [1502, 300] on icon at bounding box center [1509, 307] width 15 height 13
click at [933, 315] on span at bounding box center [928, 317] width 43 height 43
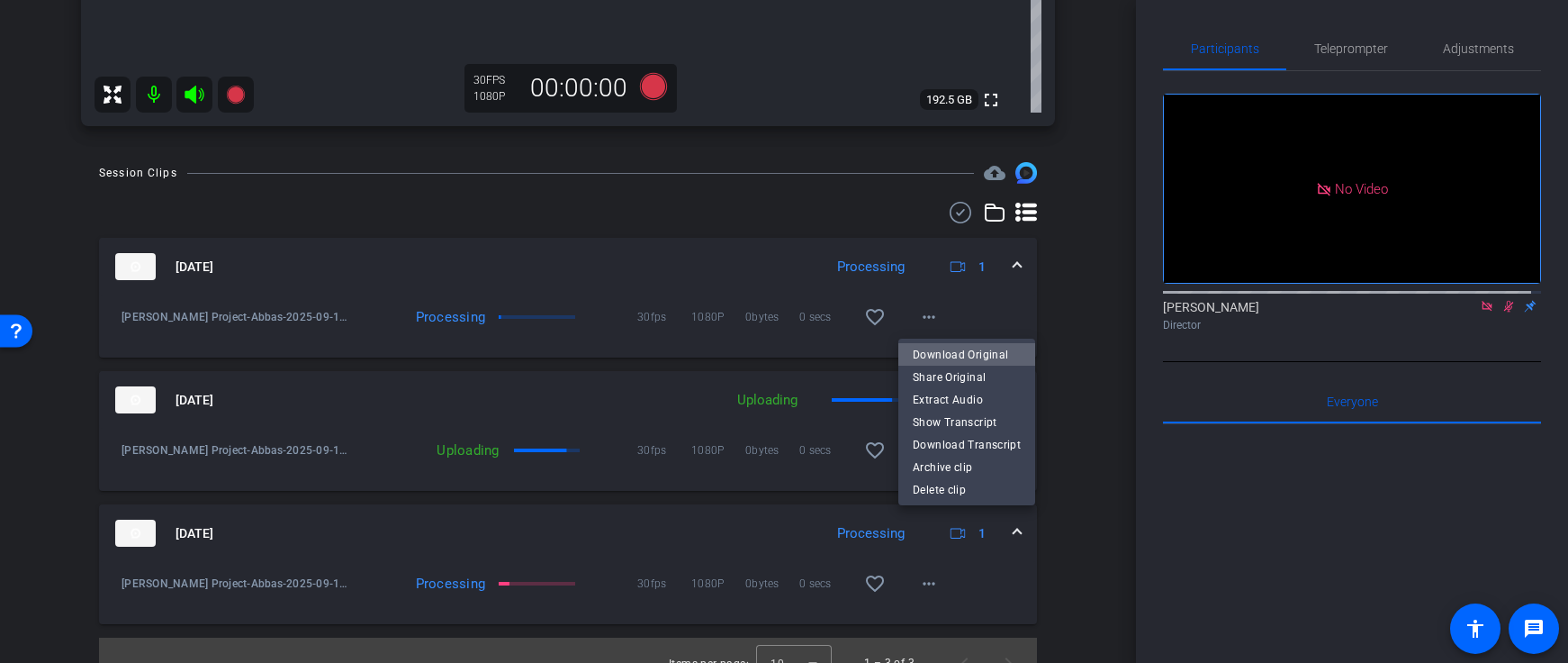
click at [990, 356] on span "Download Original" at bounding box center [966, 355] width 108 height 21
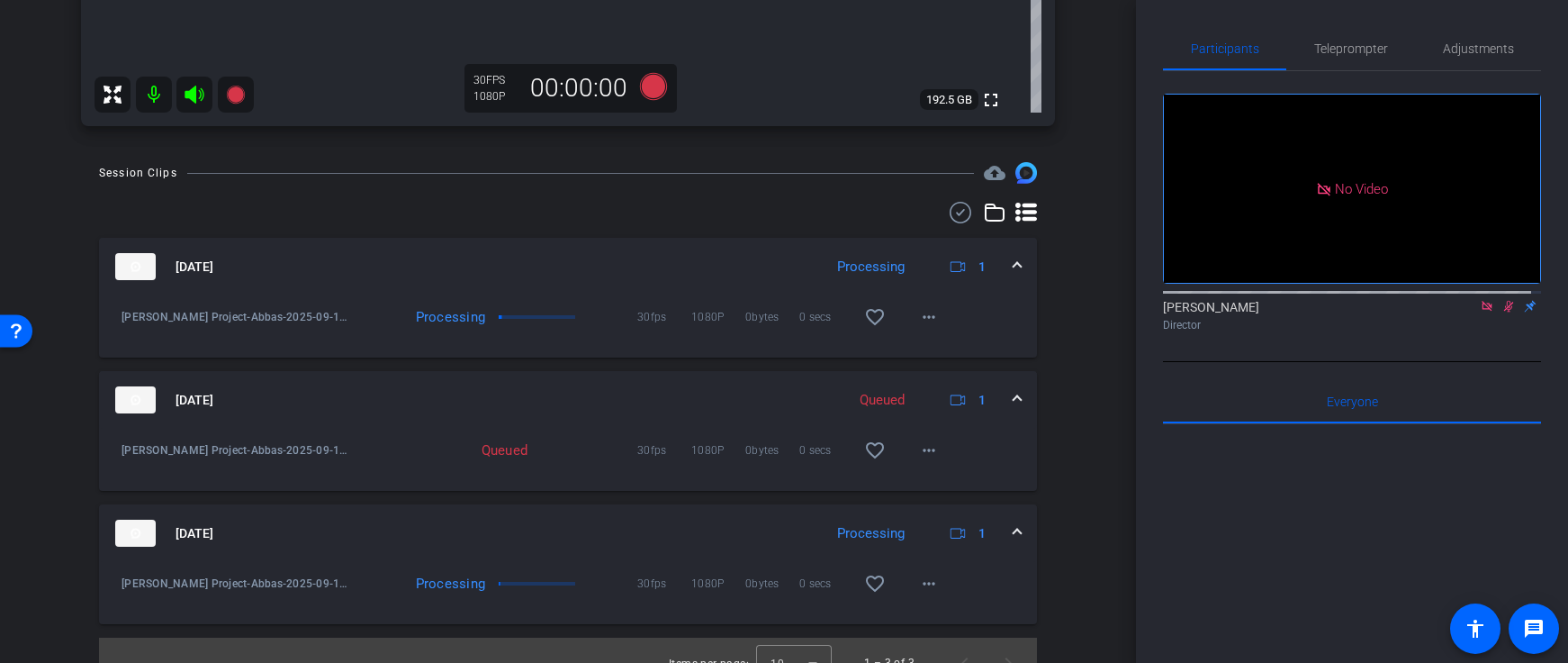
click at [153, 90] on mat-icon at bounding box center [154, 94] width 36 height 36
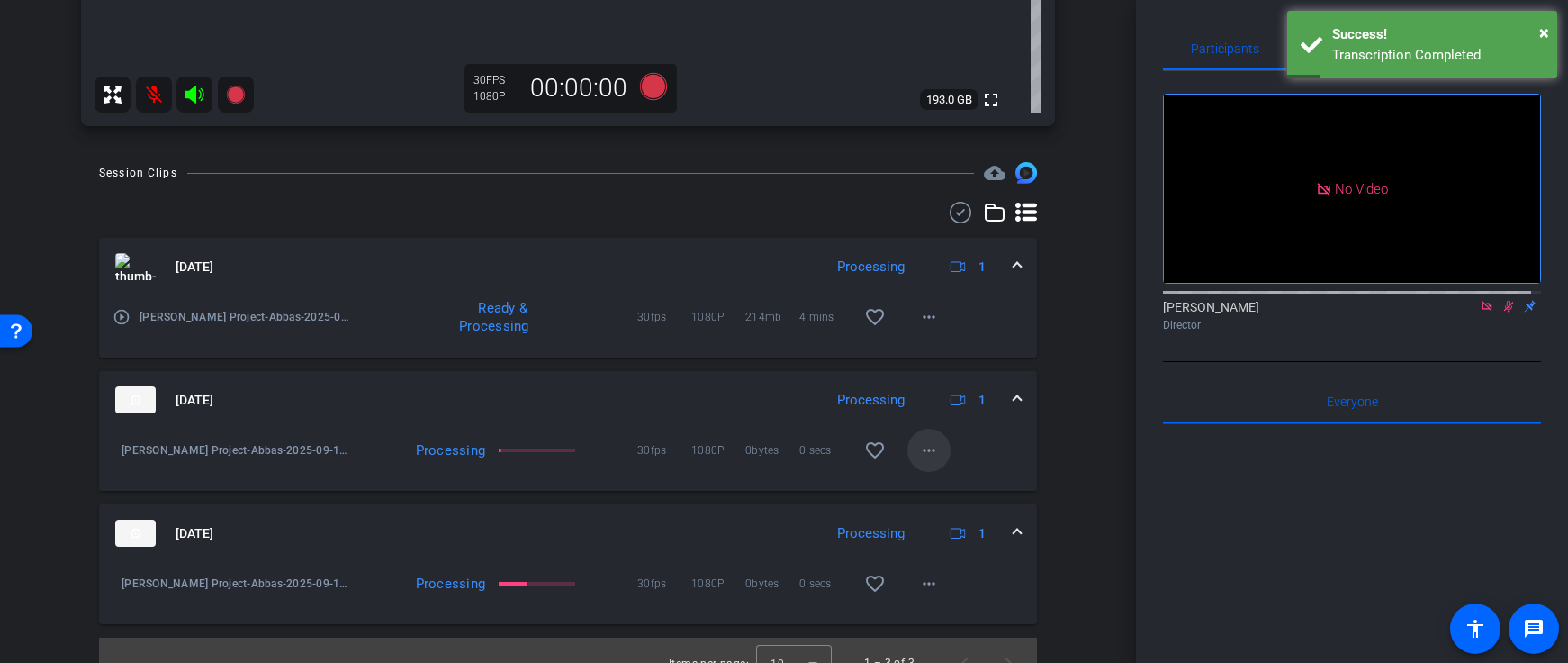
click at [931, 455] on span at bounding box center [928, 450] width 43 height 43
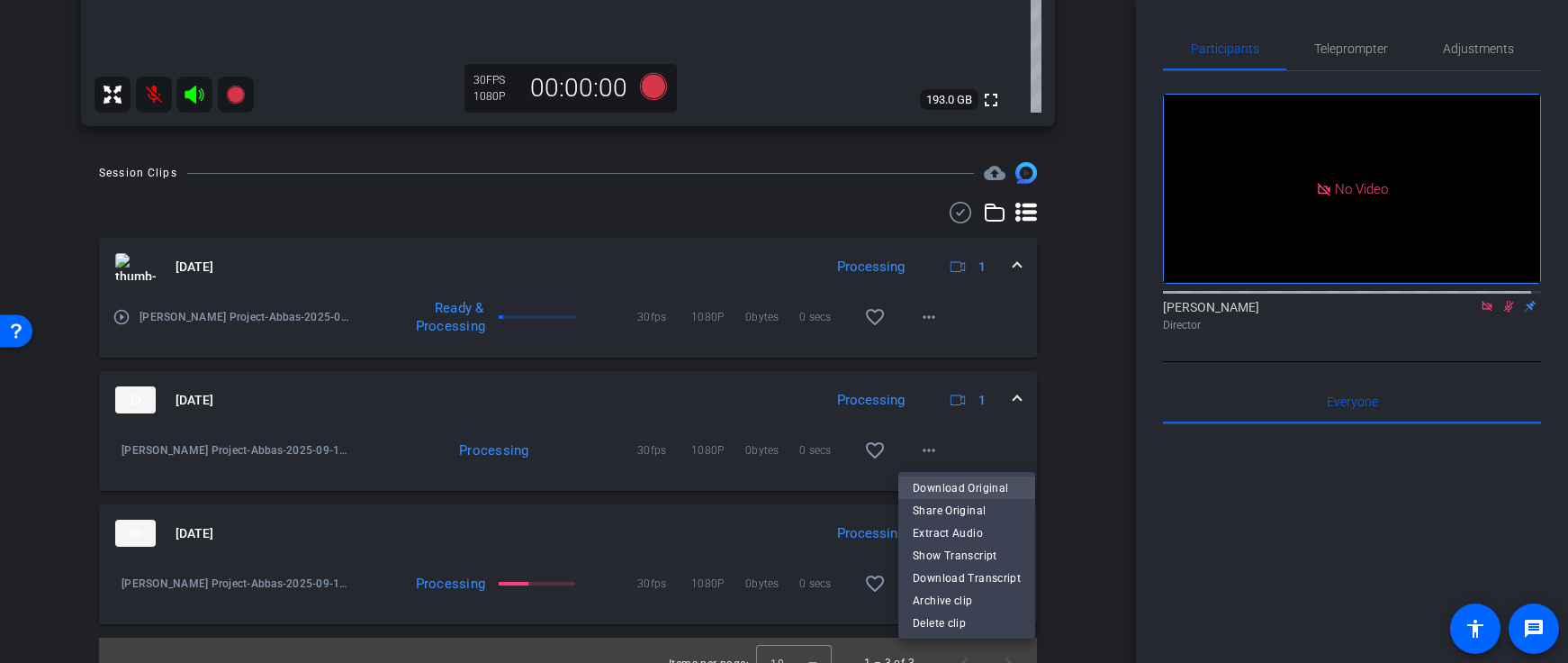
click at [945, 493] on span "Download Original" at bounding box center [966, 488] width 108 height 21
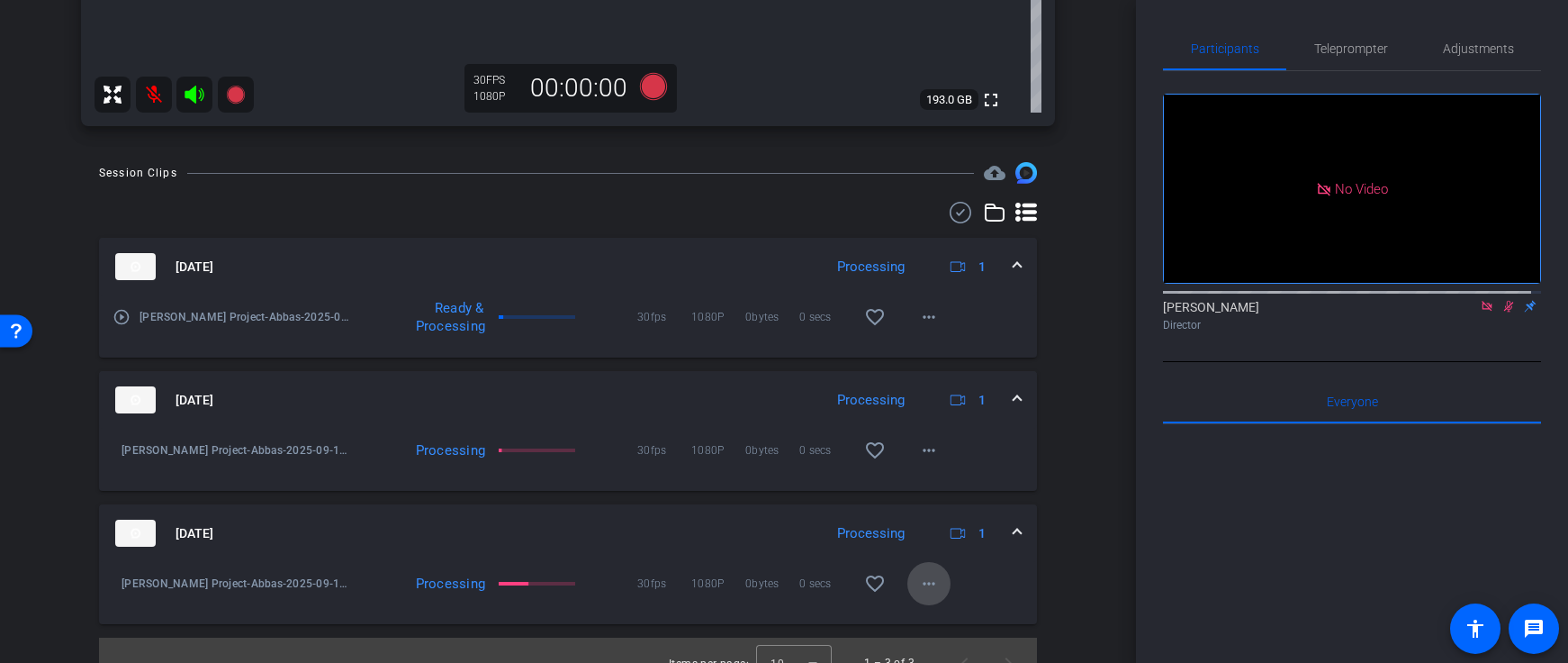
click at [908, 571] on span at bounding box center [928, 584] width 43 height 43
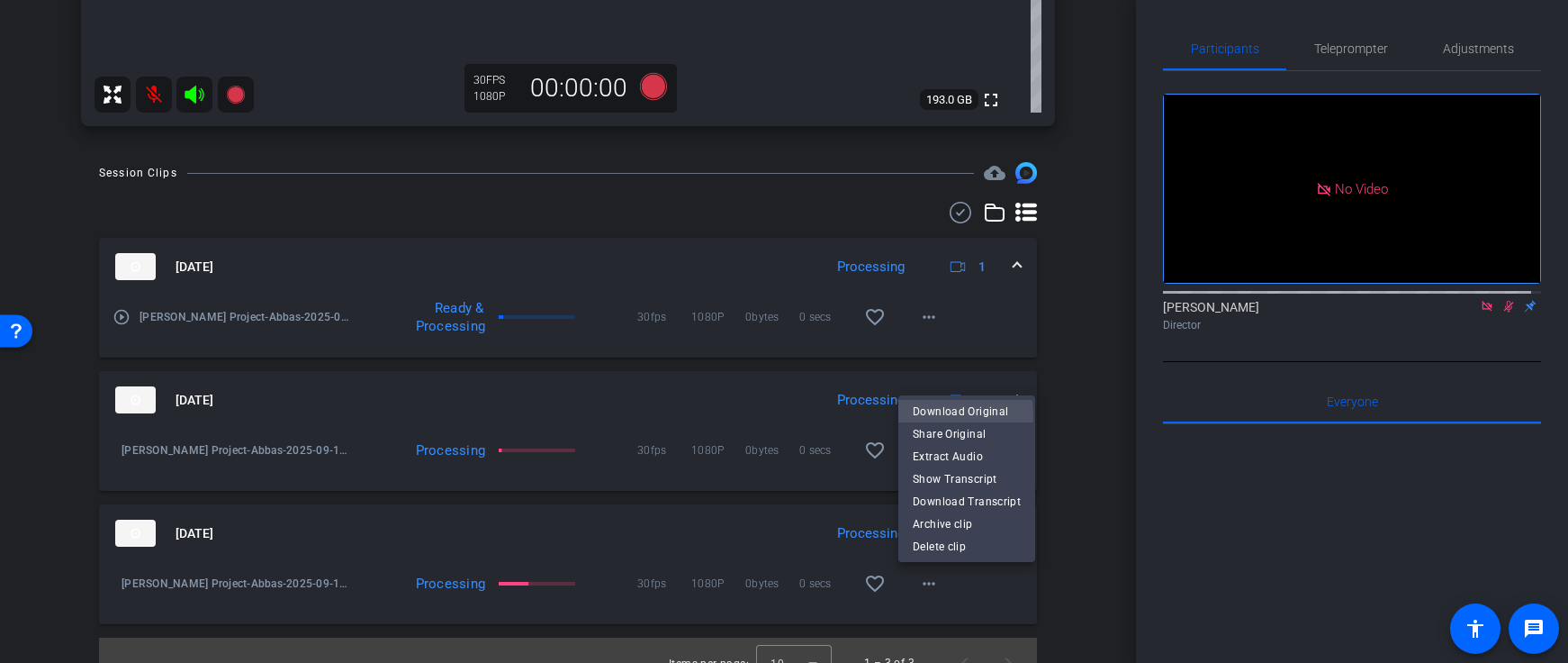
click at [940, 415] on span "Download Original" at bounding box center [966, 411] width 108 height 21
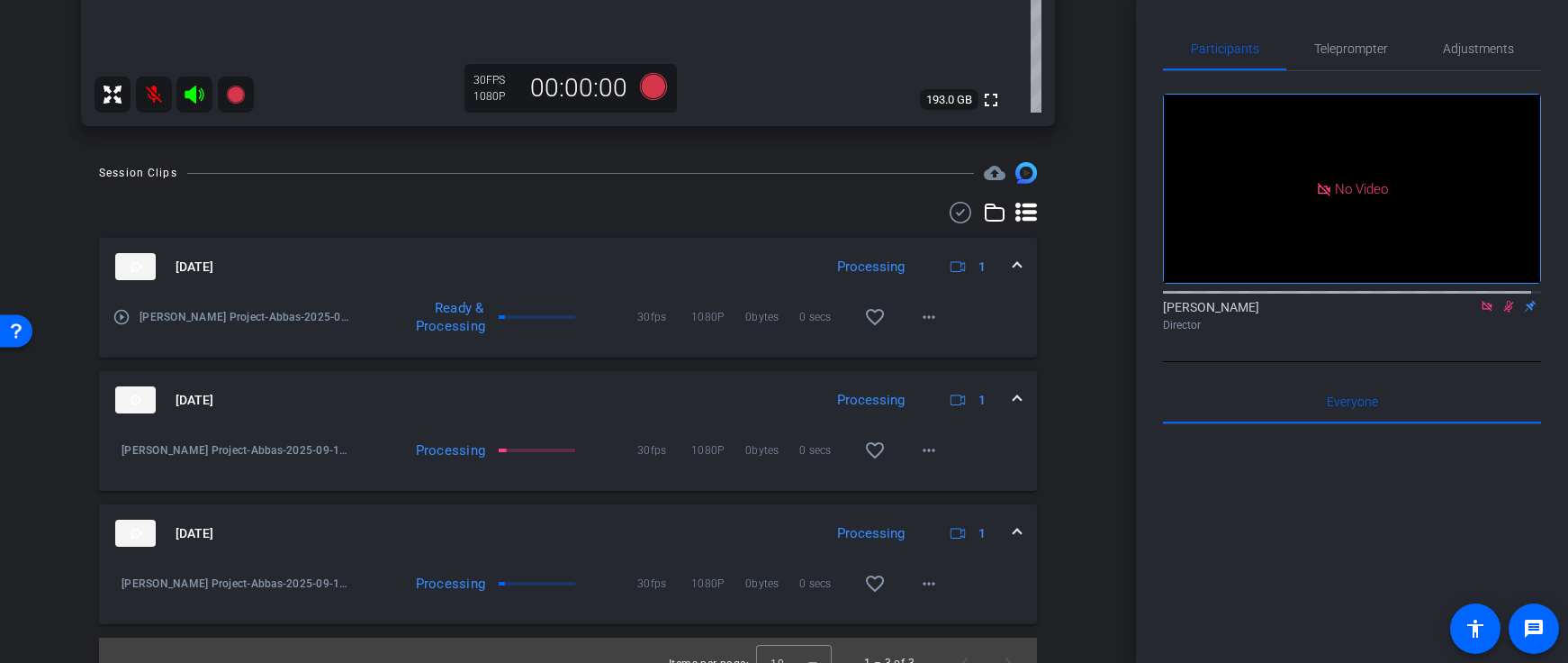
click at [156, 103] on mat-icon at bounding box center [154, 94] width 36 height 36
click at [1502, 300] on icon at bounding box center [1509, 307] width 15 height 13
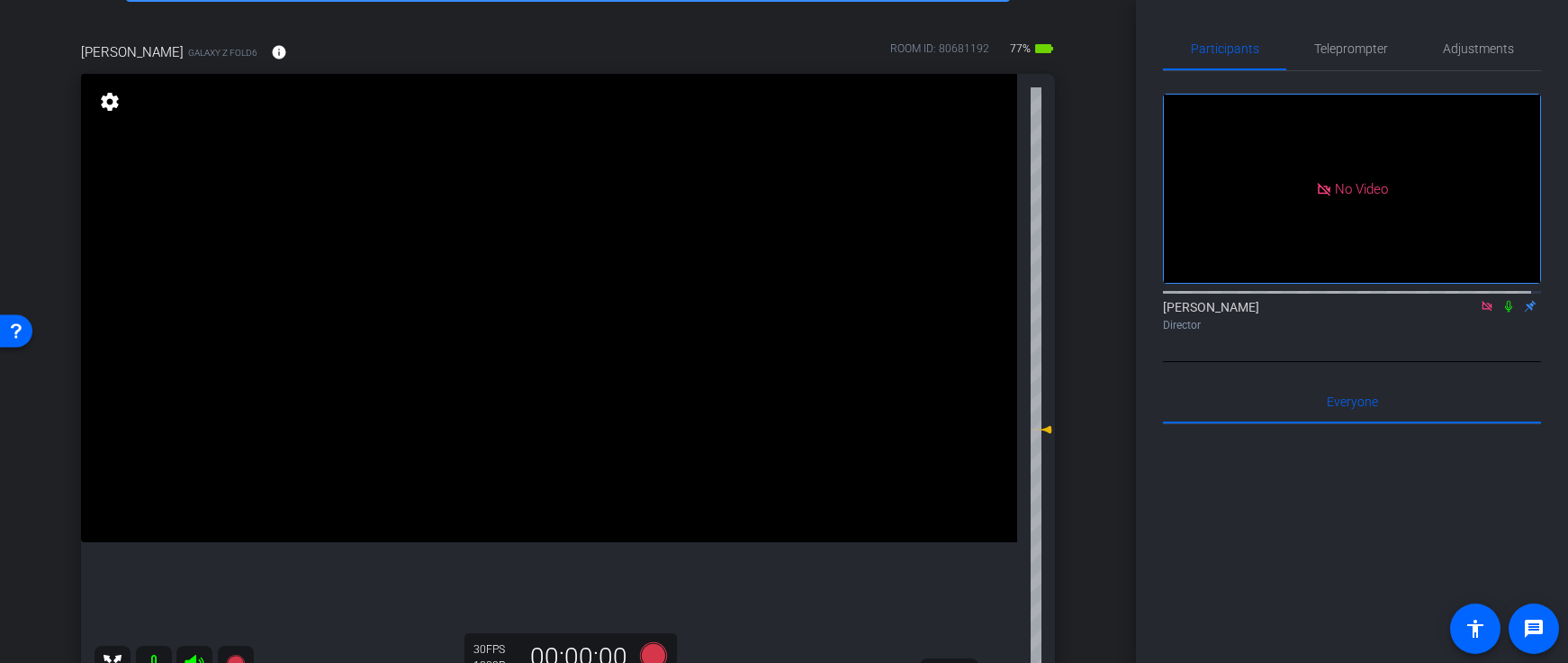
scroll to position [111, 0]
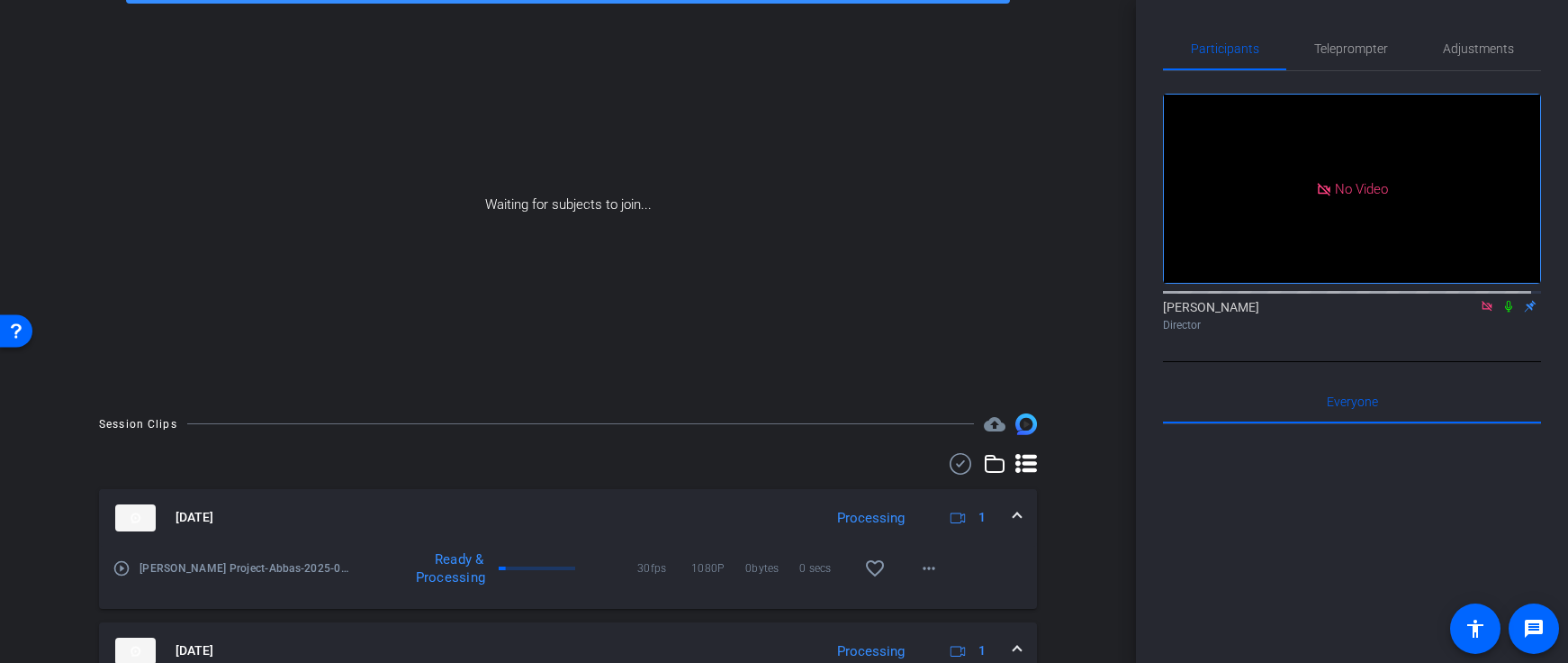
click at [1505, 301] on icon at bounding box center [1509, 307] width 7 height 12
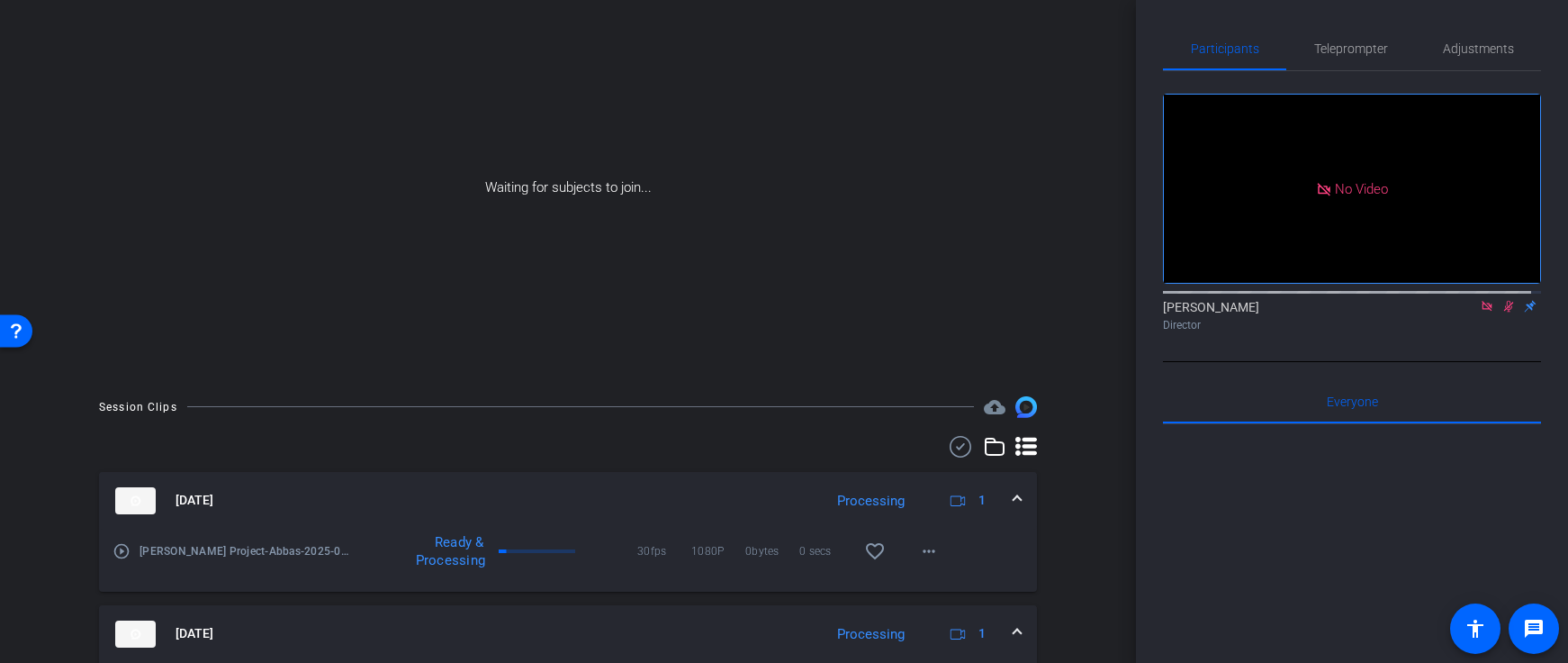
scroll to position [0, 0]
